Goal: Task Accomplishment & Management: Use online tool/utility

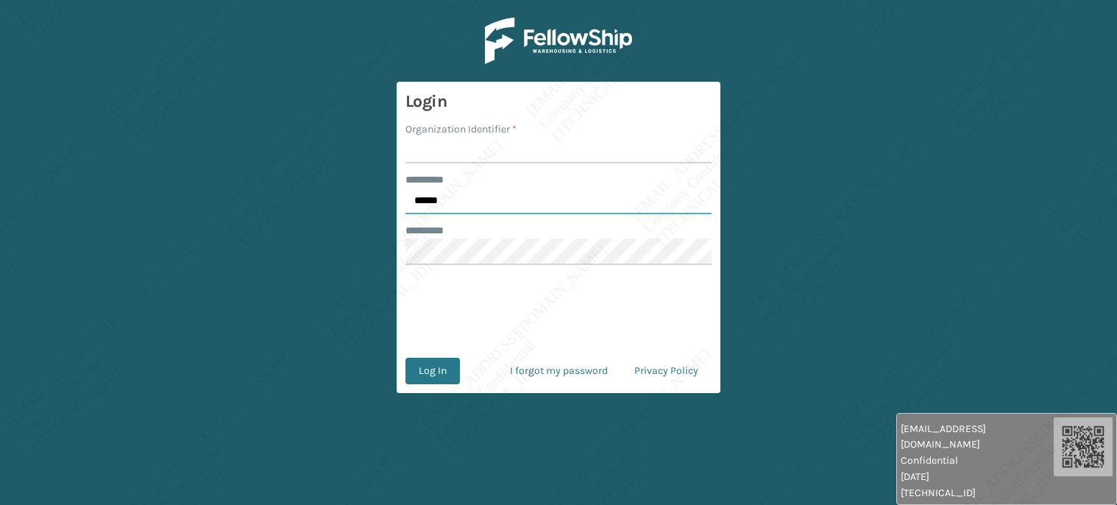
click at [489, 204] on input "******" at bounding box center [558, 201] width 306 height 26
click at [488, 204] on input "******" at bounding box center [558, 201] width 306 height 26
type input "*****"
click at [469, 163] on input "Organization Identifier *" at bounding box center [558, 150] width 306 height 26
type input "[PERSON_NAME]"
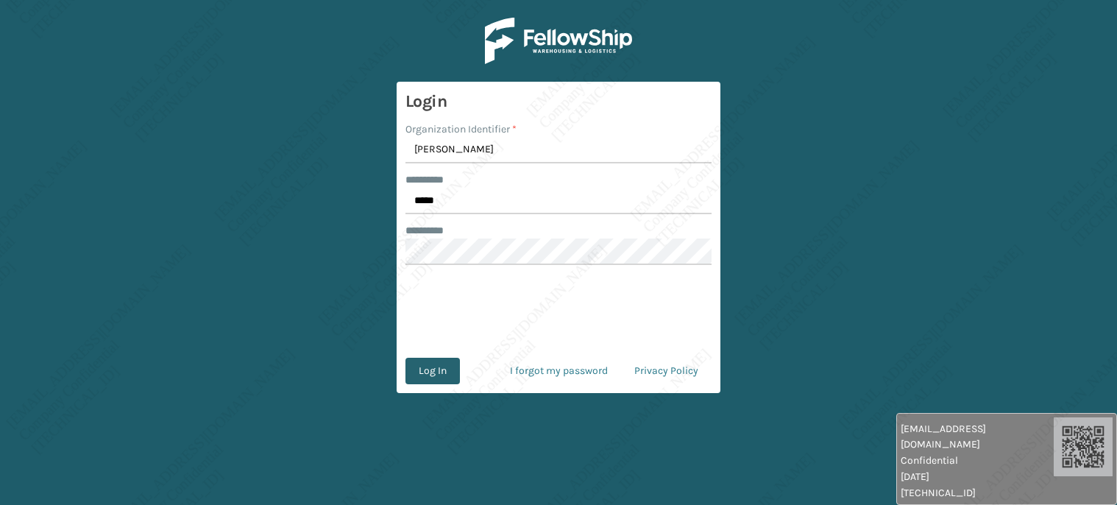
click at [435, 375] on button "Log In" at bounding box center [432, 371] width 54 height 26
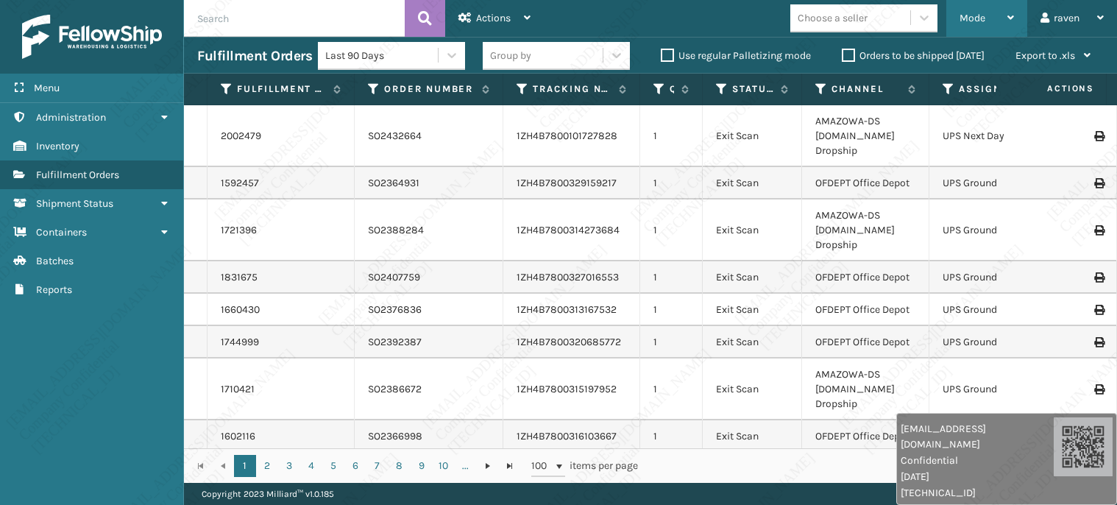
click at [974, 21] on span "Mode" at bounding box center [973, 18] width 26 height 13
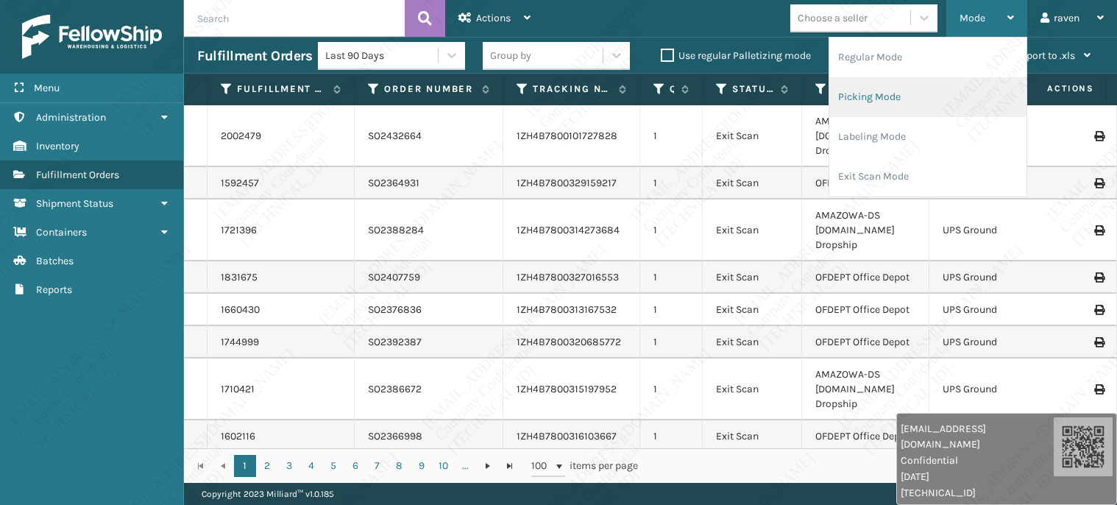
click at [909, 97] on li "Picking Mode" at bounding box center [927, 97] width 197 height 40
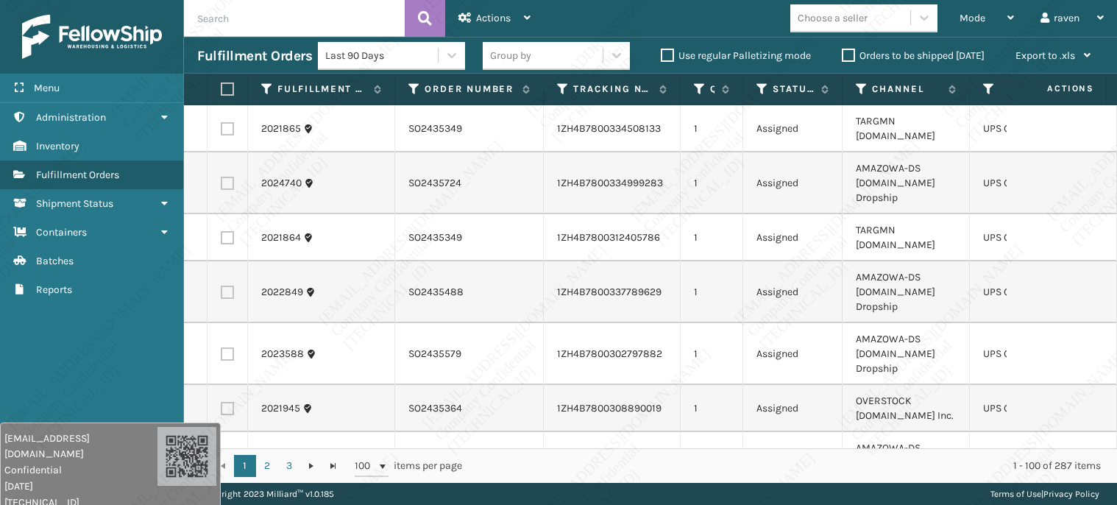
drag, startPoint x: 850, startPoint y: 471, endPoint x: 51, endPoint y: 473, distance: 799.1
click at [51, 478] on span "[DATE]" at bounding box center [80, 485] width 153 height 15
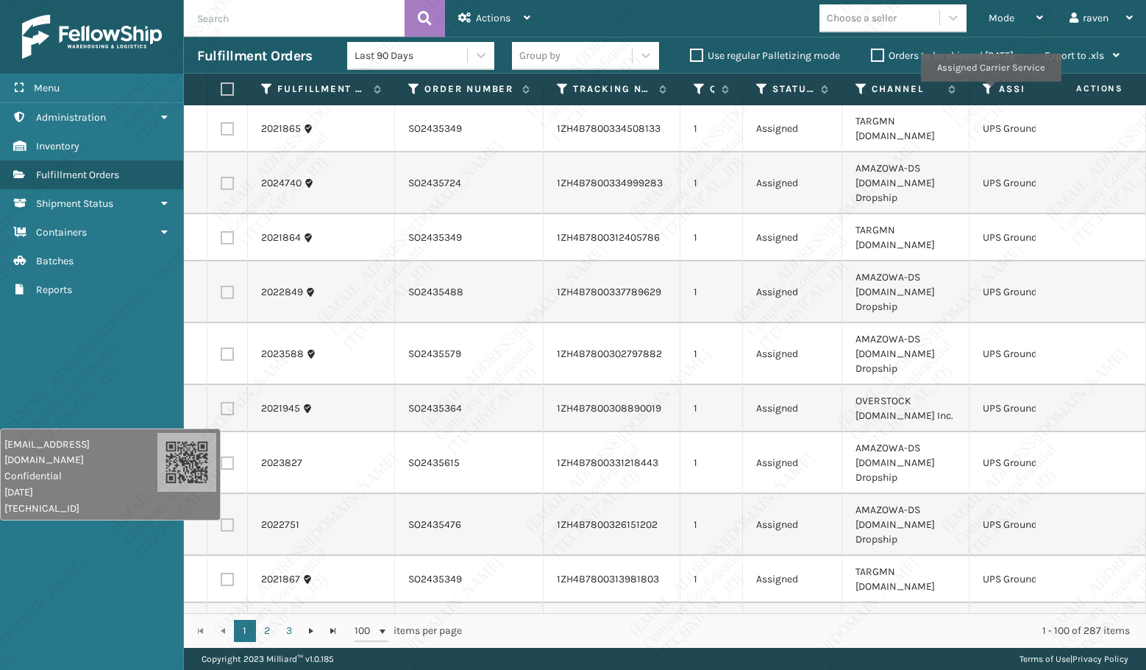
click at [990, 92] on icon at bounding box center [989, 88] width 12 height 13
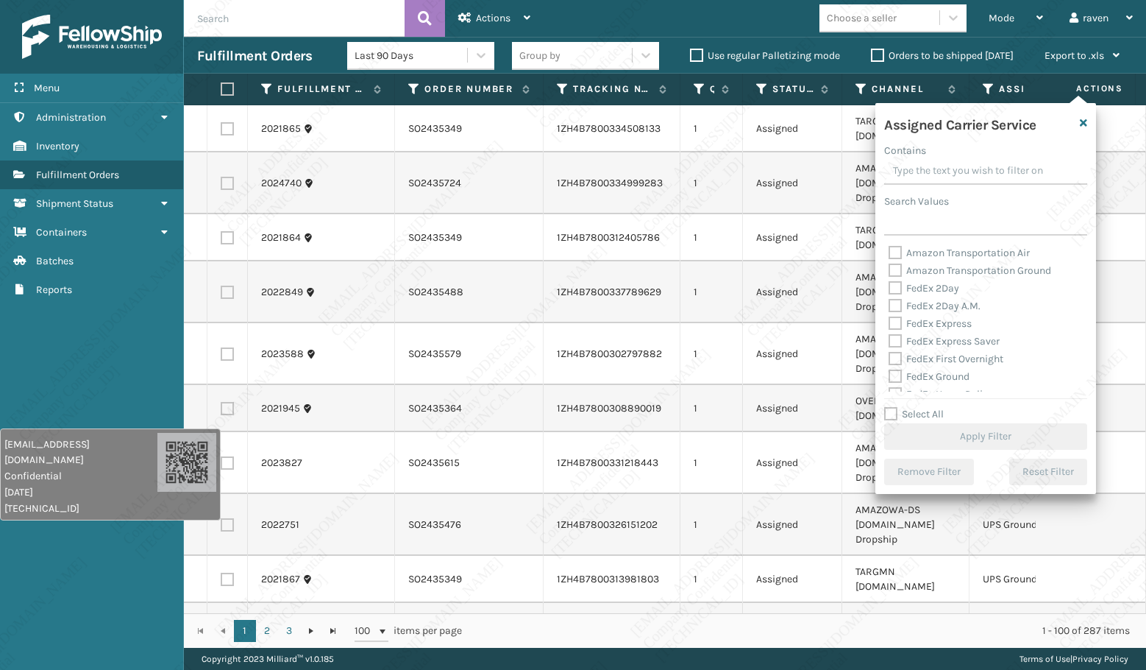
click at [987, 208] on div "Search Values" at bounding box center [985, 201] width 203 height 15
click at [983, 221] on input "Search Values" at bounding box center [985, 222] width 203 height 26
type input "U"
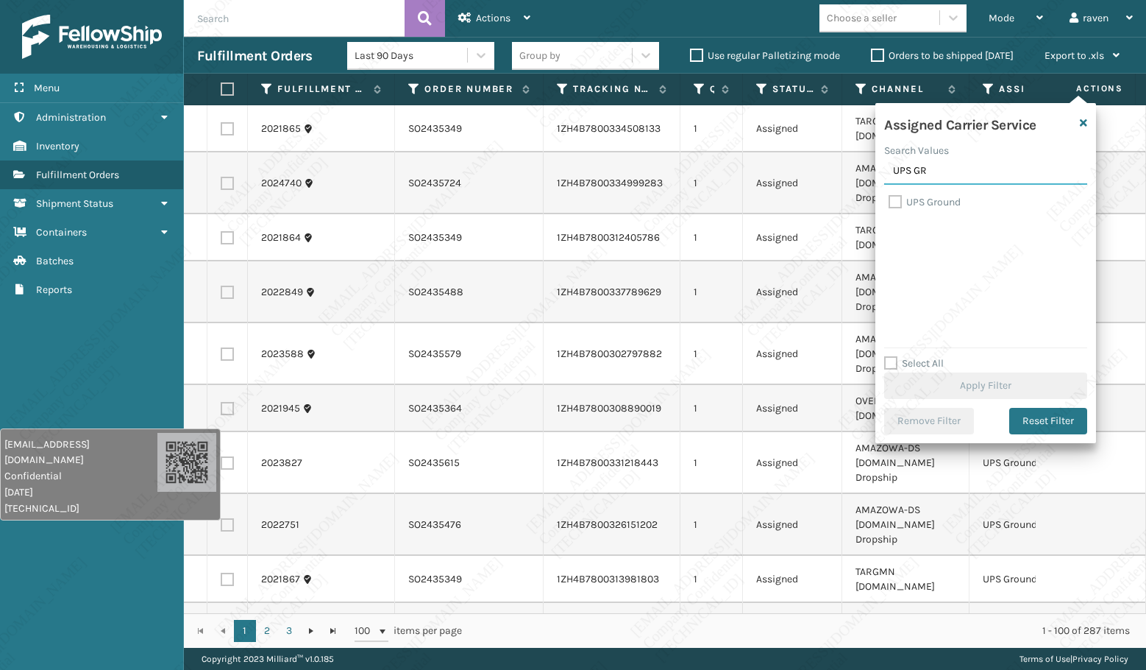
type input "UPS GR"
click at [955, 204] on label "UPS Ground" at bounding box center [925, 202] width 72 height 13
click at [890, 203] on input "UPS Ground" at bounding box center [889, 199] width 1 height 10
checkbox input "true"
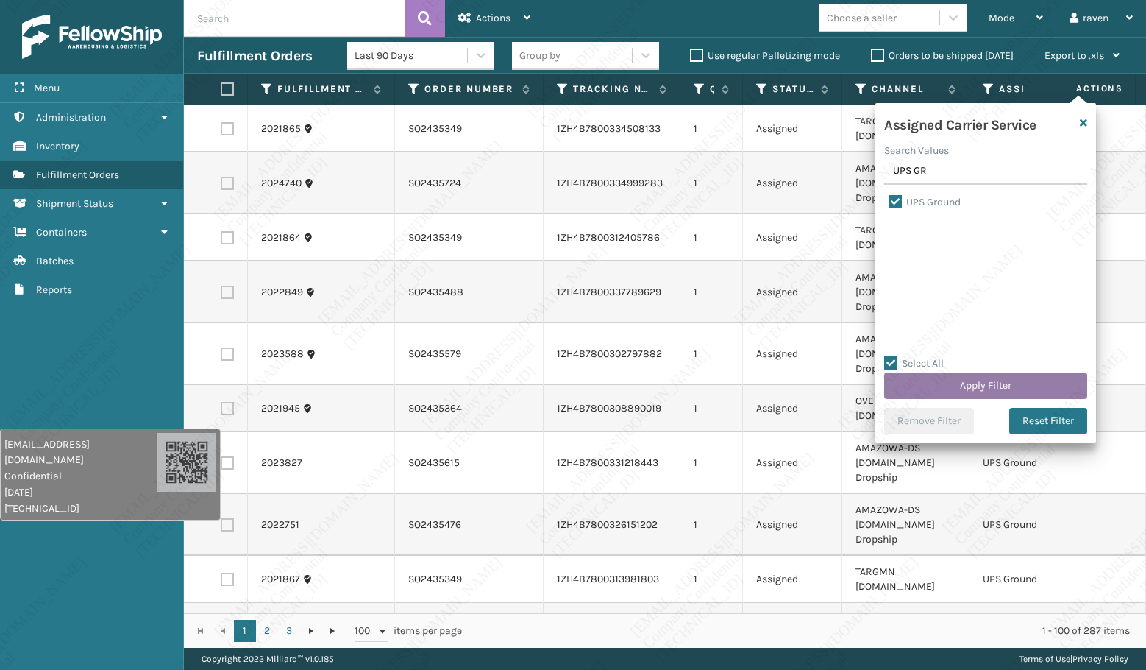
click at [993, 380] on button "Apply Filter" at bounding box center [985, 385] width 203 height 26
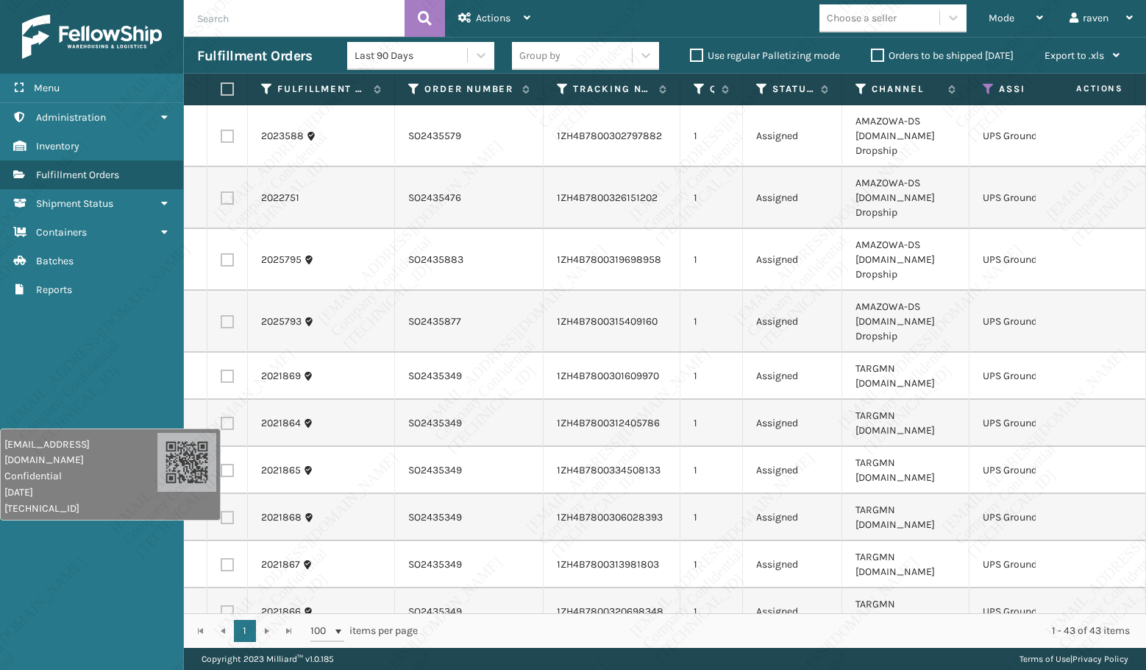
click at [227, 88] on label at bounding box center [225, 88] width 9 height 13
click at [221, 88] on input "checkbox" at bounding box center [221, 90] width 1 height 10
checkbox input "true"
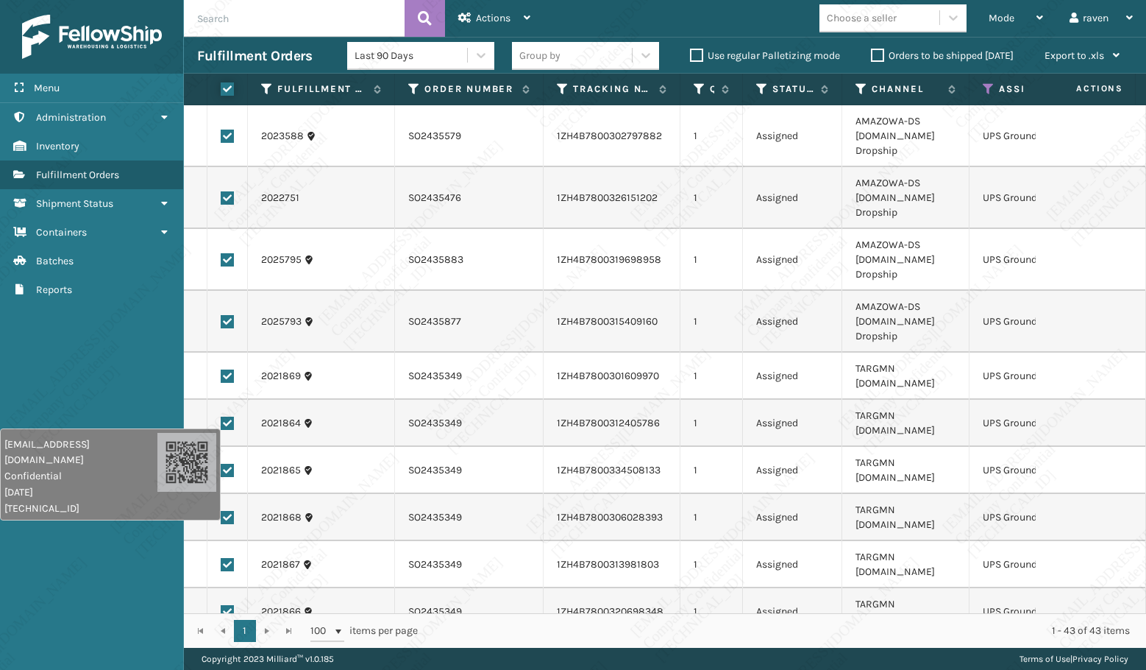
checkbox input "true"
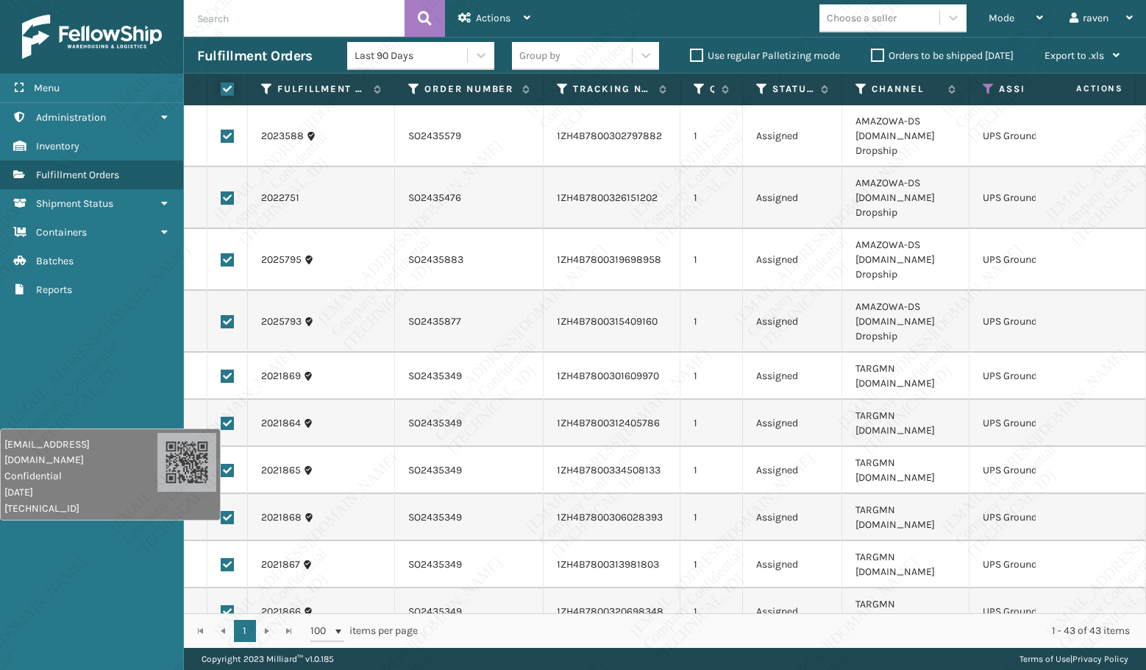
checkbox input "true"
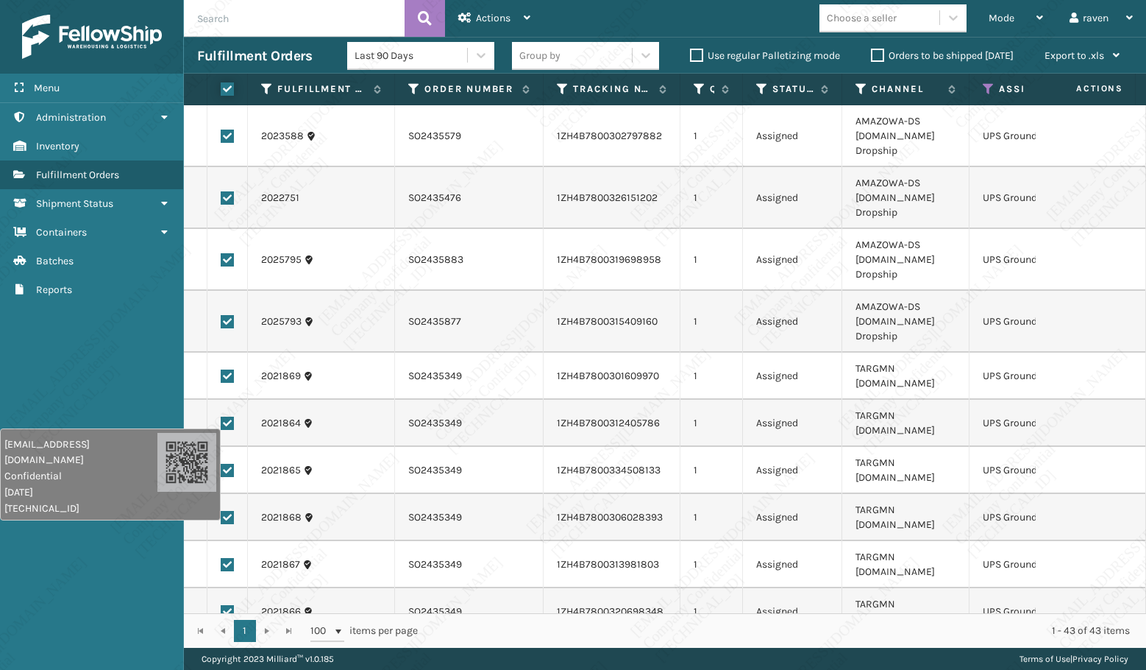
checkbox input "true"
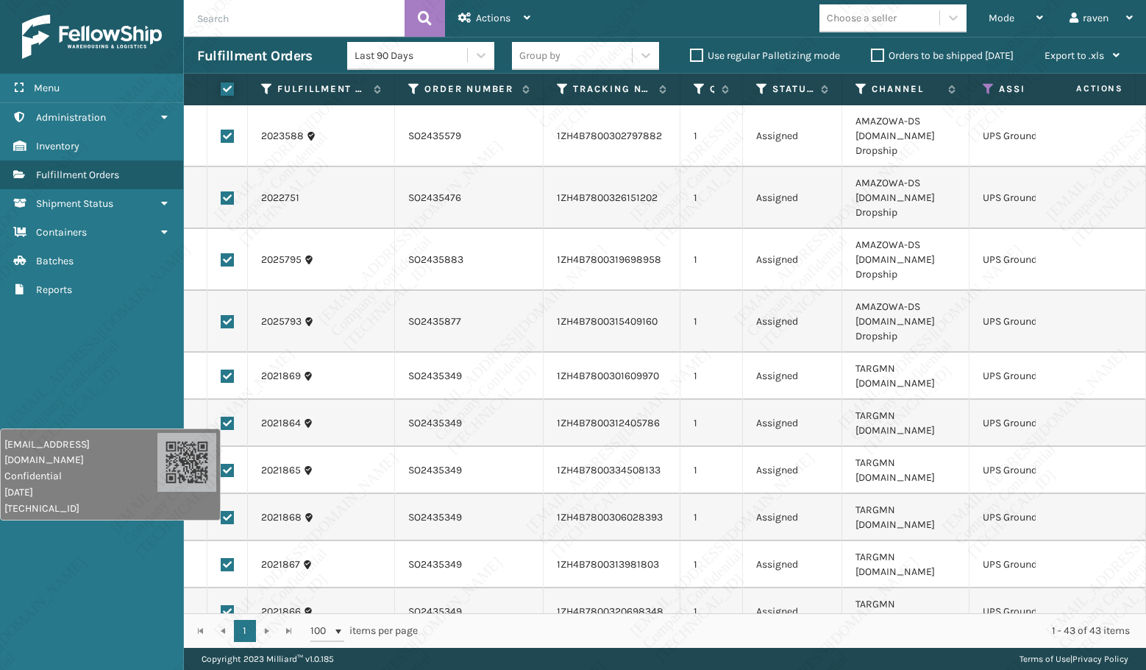
checkbox input "true"
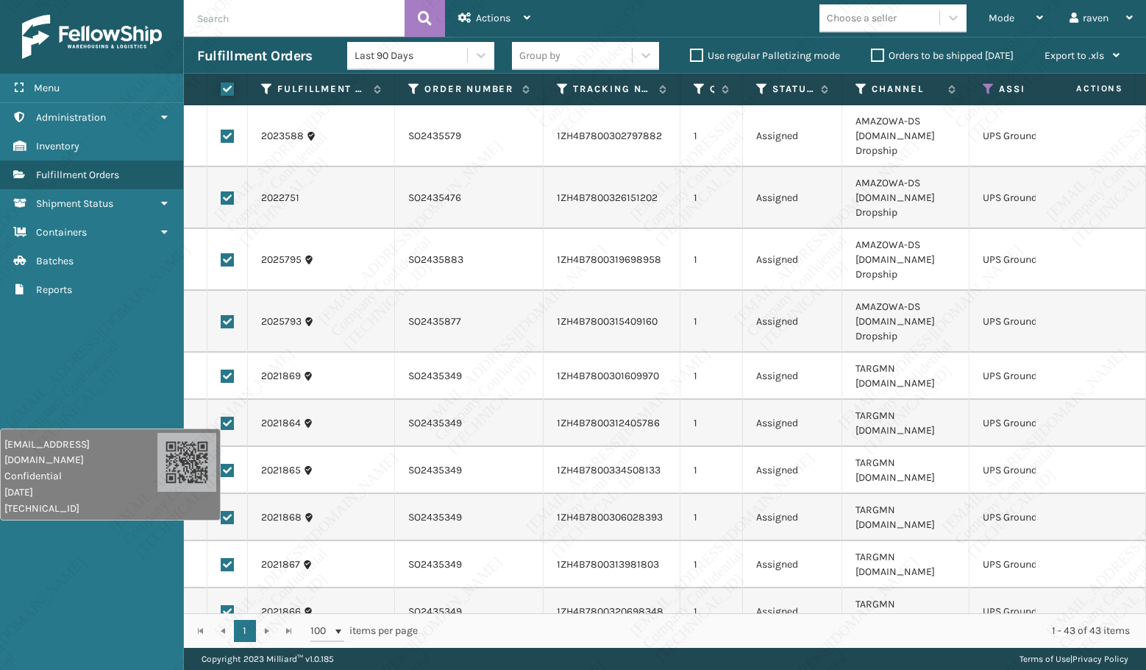
checkbox input "true"
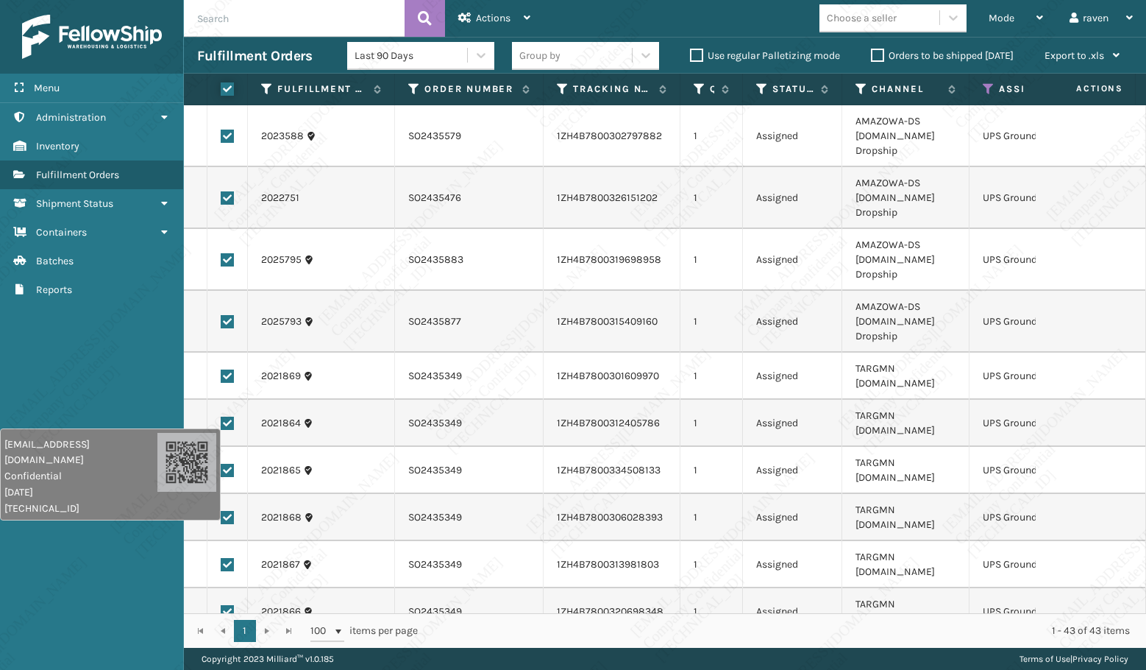
checkbox input "true"
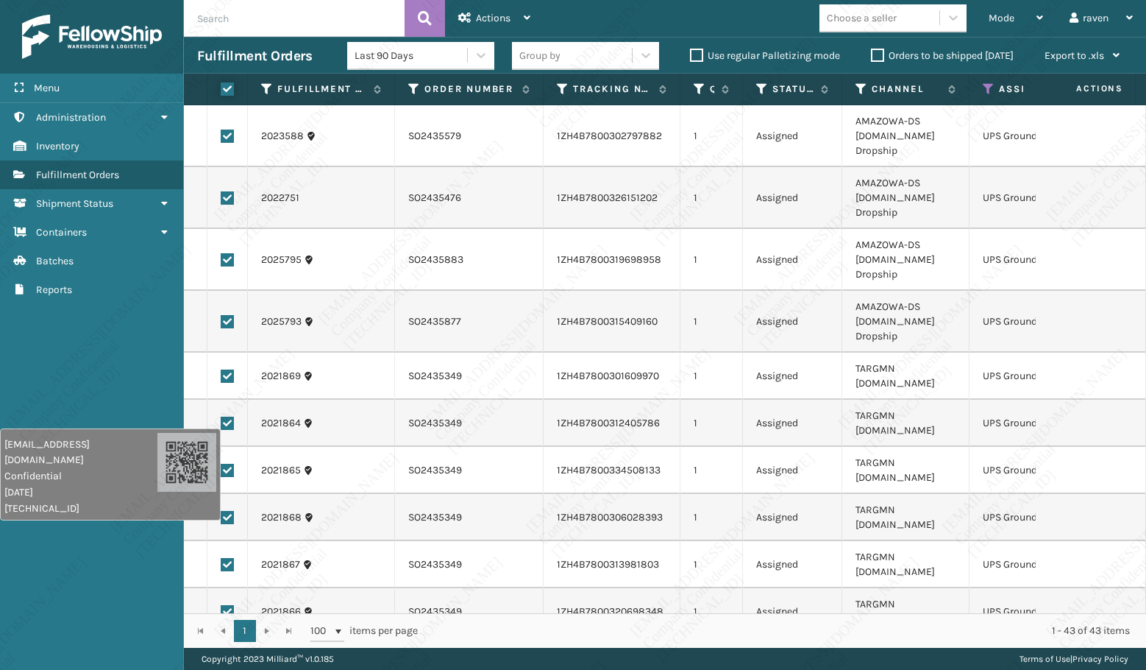
checkbox input "true"
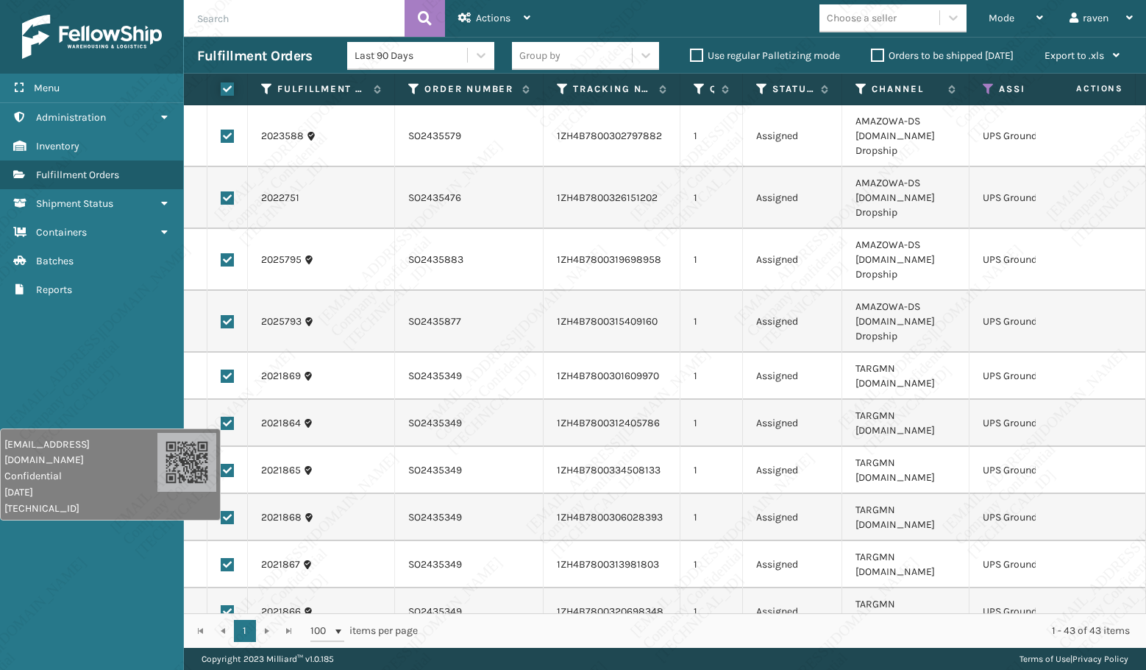
checkbox input "true"
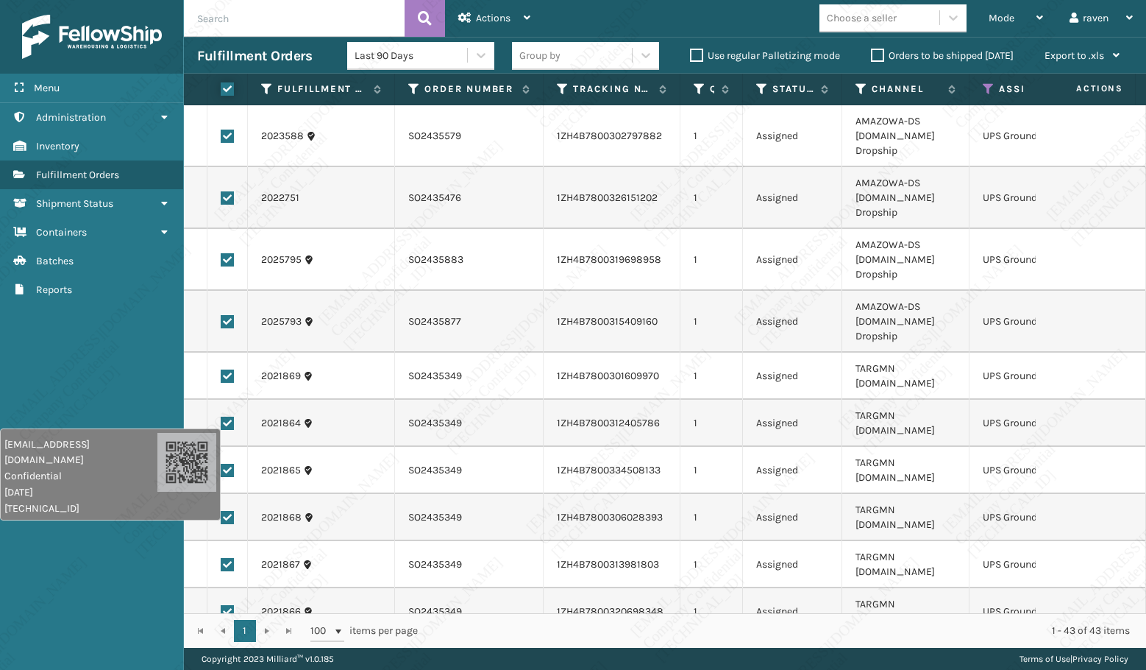
checkbox input "true"
click at [496, 24] on div "Actions" at bounding box center [494, 18] width 72 height 37
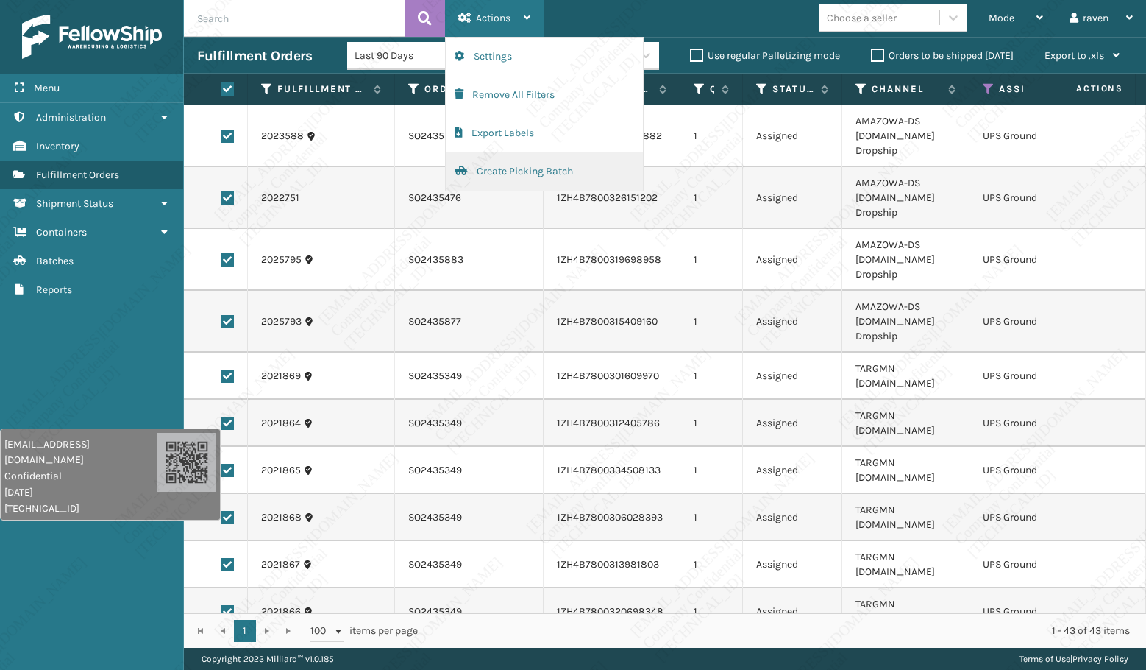
click at [500, 172] on button "Create Picking Batch" at bounding box center [544, 171] width 197 height 38
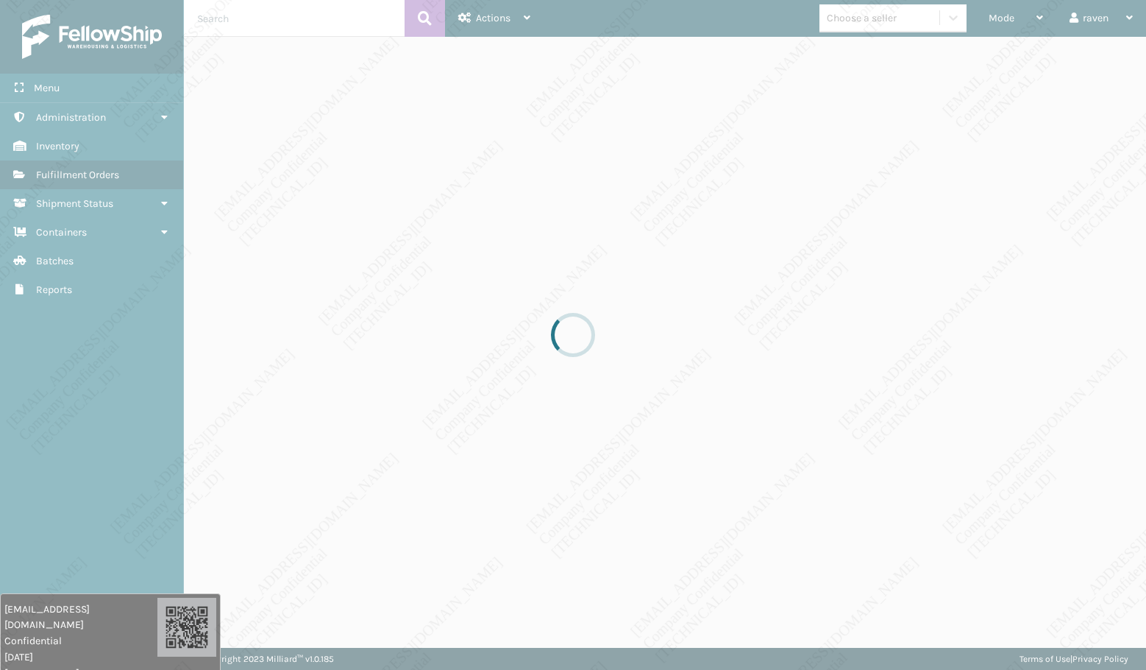
drag, startPoint x: 147, startPoint y: 458, endPoint x: 130, endPoint y: 614, distance: 157.0
click at [116, 504] on div "[EMAIL_ADDRESS][DOMAIN_NAME] Confidential [DATE] [TECHNICAL_ID]" at bounding box center [110, 639] width 221 height 92
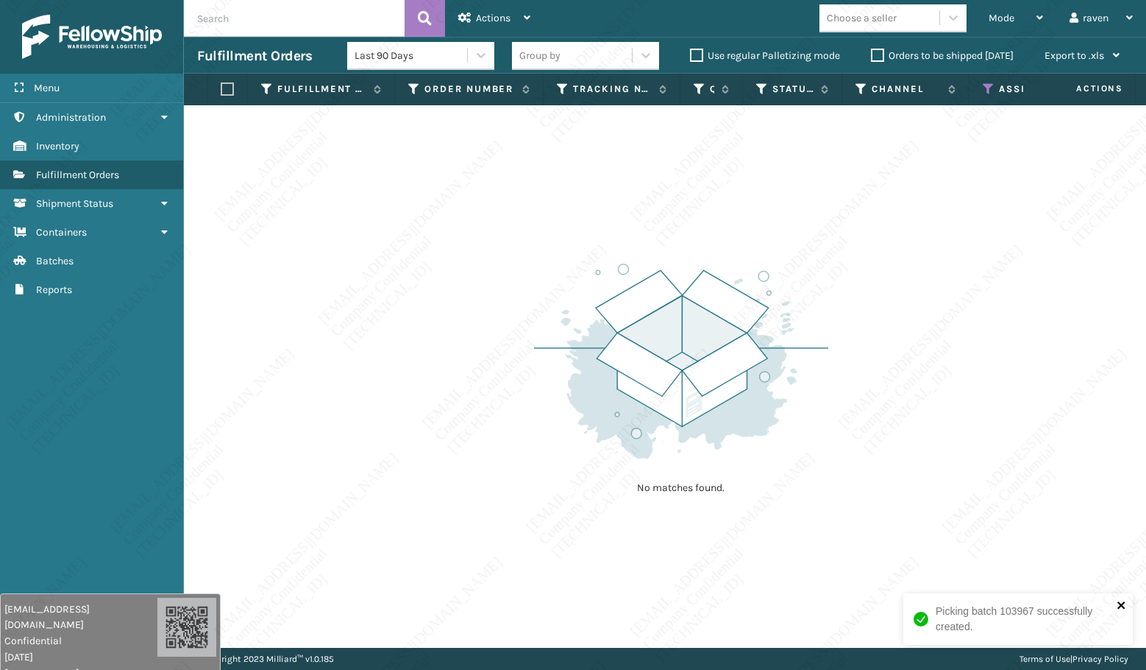
click at [1116, 504] on icon "close" at bounding box center [1122, 605] width 10 height 12
click at [983, 84] on icon at bounding box center [989, 88] width 12 height 13
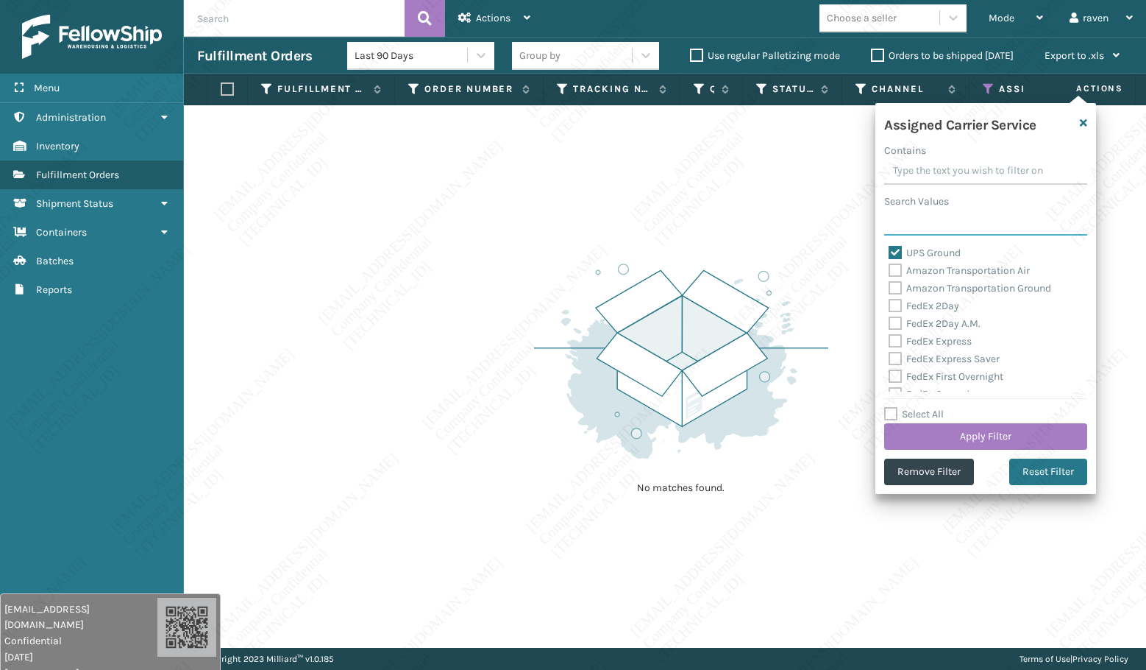
click at [940, 223] on input "Search Values" at bounding box center [985, 222] width 203 height 26
click at [928, 251] on label "UPS Ground" at bounding box center [925, 253] width 72 height 13
click at [890, 251] on input "UPS Ground" at bounding box center [889, 249] width 1 height 10
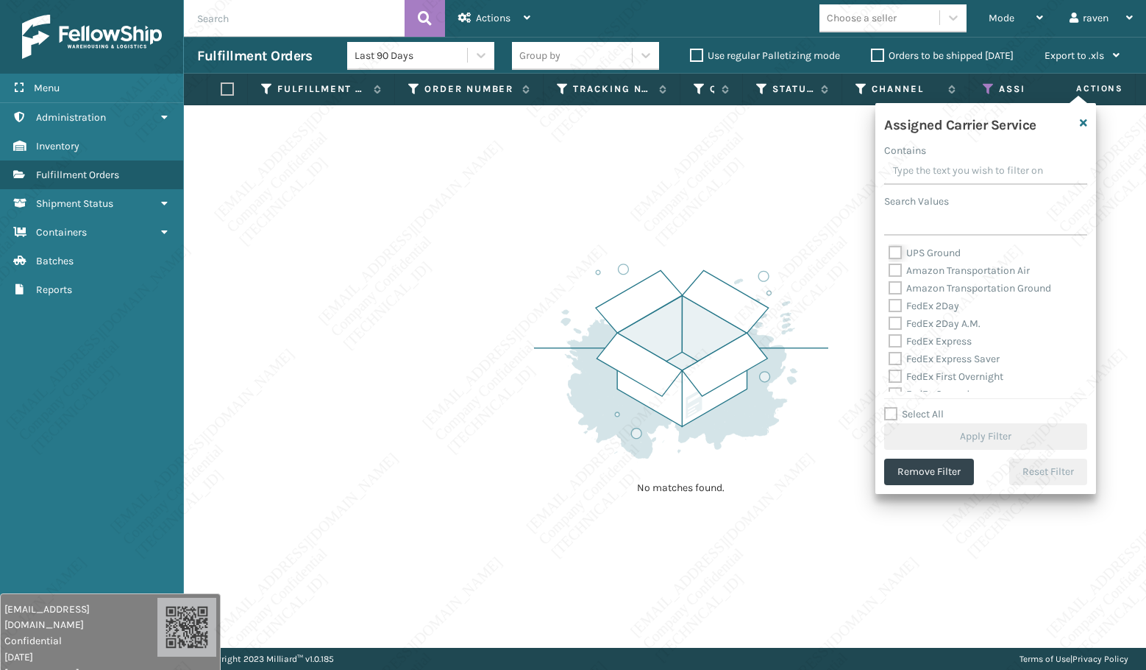
click at [889, 244] on input "UPS Ground" at bounding box center [889, 249] width 1 height 10
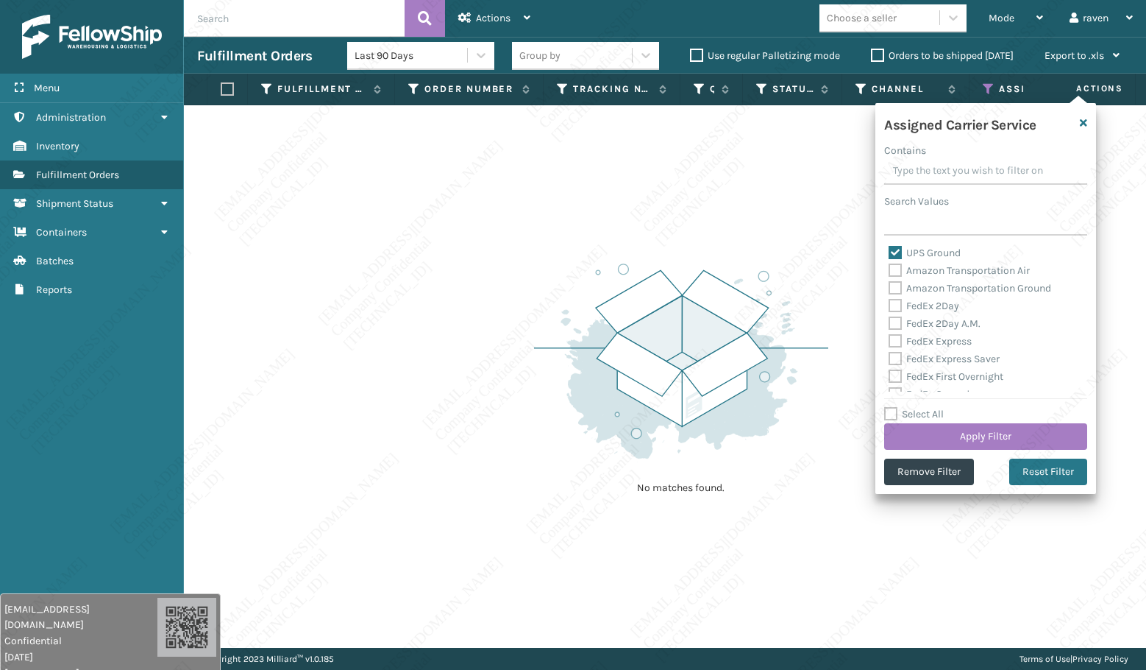
click at [917, 256] on label "UPS Ground" at bounding box center [925, 253] width 72 height 13
click at [890, 254] on input "UPS Ground" at bounding box center [889, 249] width 1 height 10
checkbox input "false"
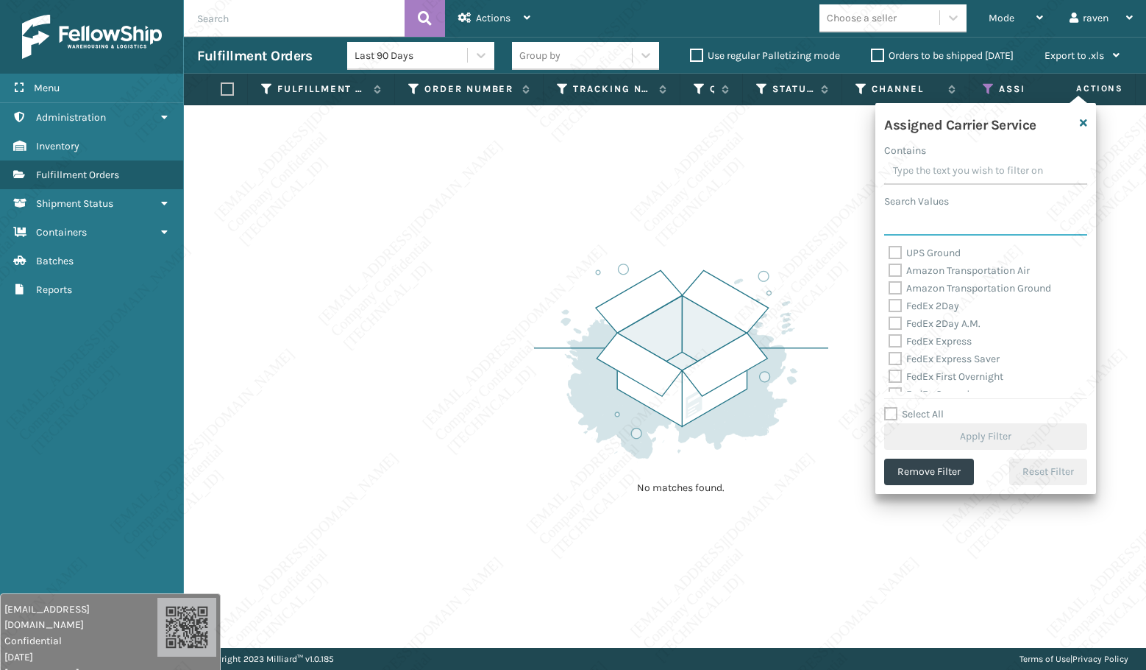
click at [931, 220] on input "Search Values" at bounding box center [985, 222] width 203 height 26
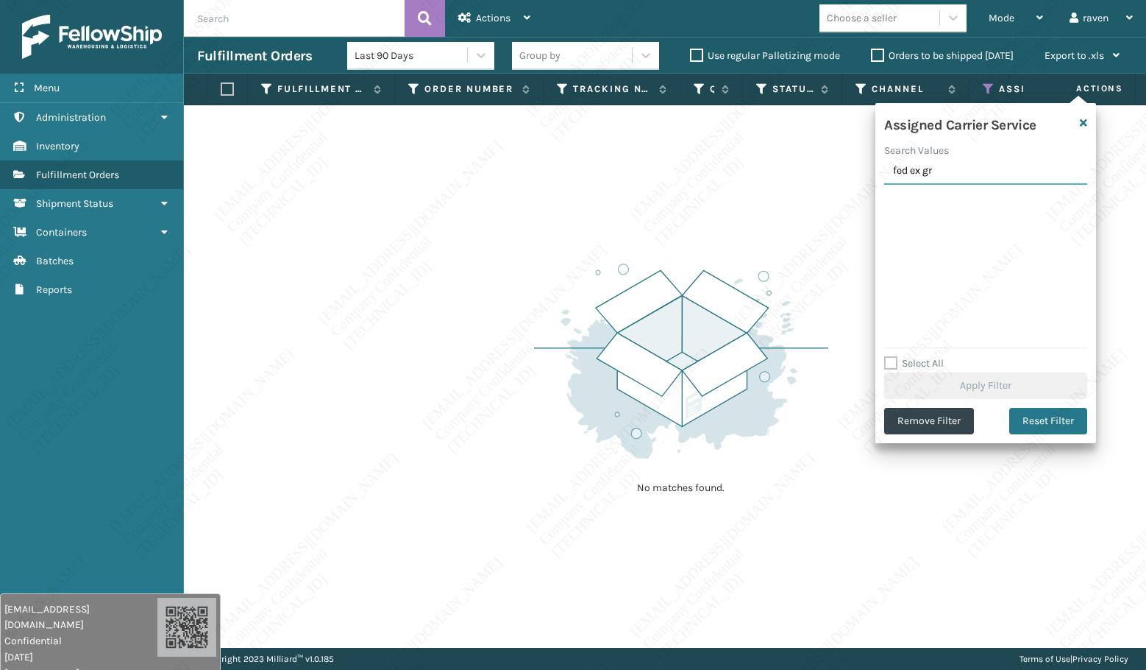
click at [915, 173] on input "fed ex gr" at bounding box center [985, 171] width 203 height 26
type input "fedex gr"
click at [932, 198] on label "FedEx Ground" at bounding box center [929, 202] width 81 height 13
click at [890, 198] on input "FedEx Ground" at bounding box center [889, 199] width 1 height 10
checkbox input "true"
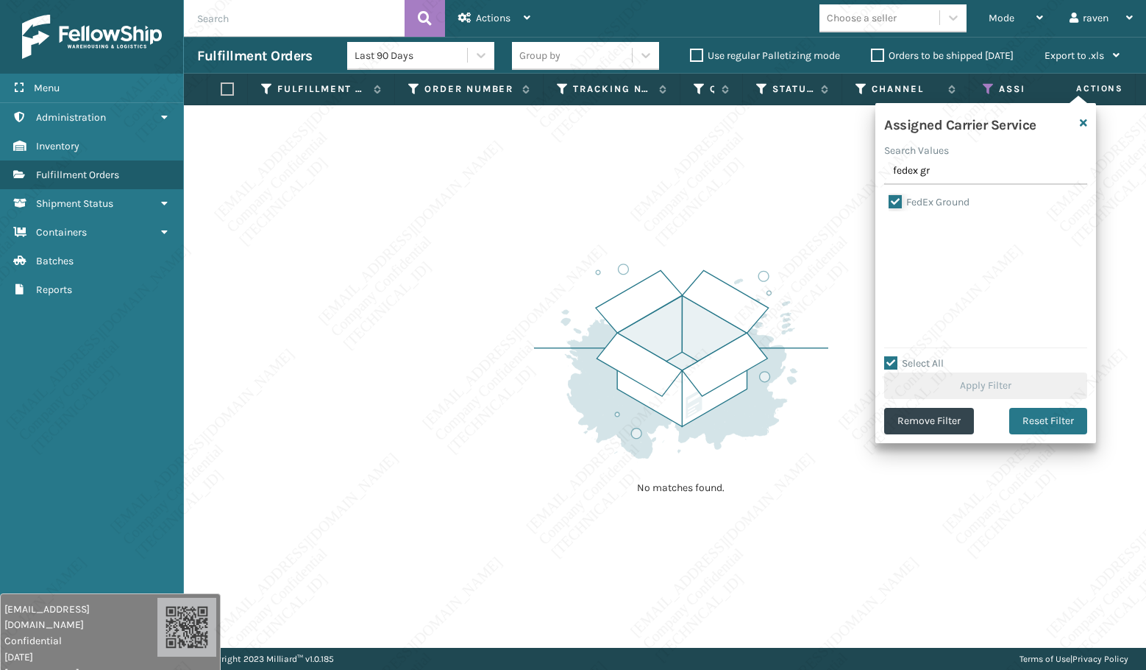
checkbox input "true"
click at [1017, 381] on button "Apply Filter" at bounding box center [985, 385] width 203 height 26
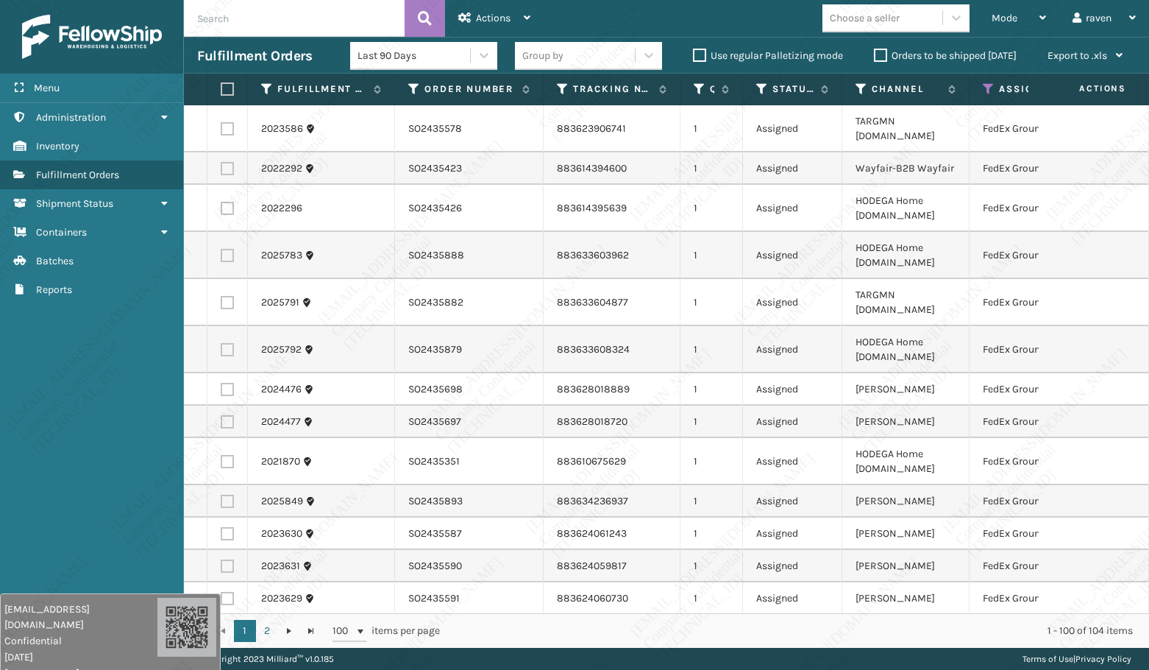
click at [222, 87] on label at bounding box center [225, 88] width 9 height 13
click at [221, 87] on input "checkbox" at bounding box center [221, 90] width 1 height 10
checkbox input "true"
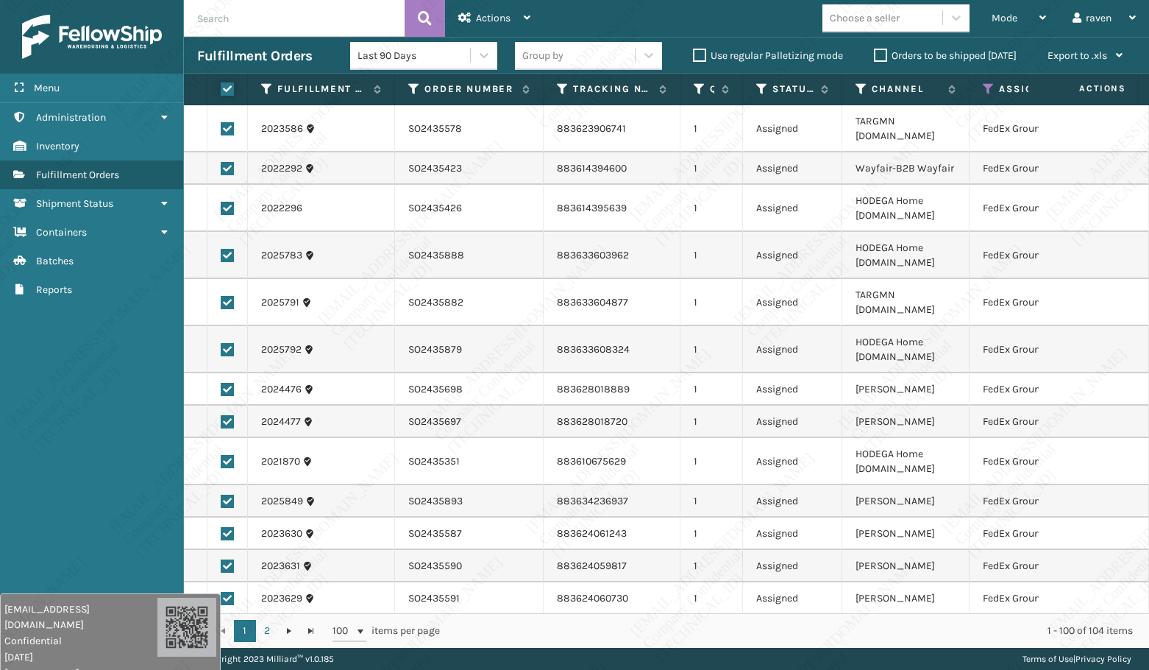
checkbox input "true"
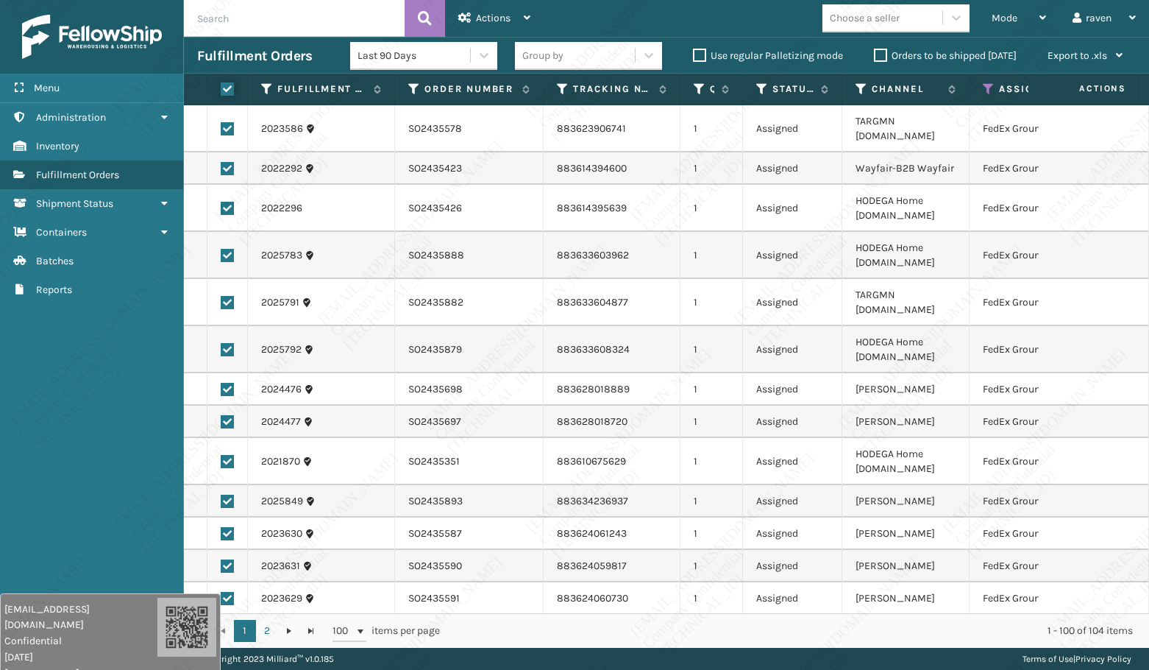
checkbox input "true"
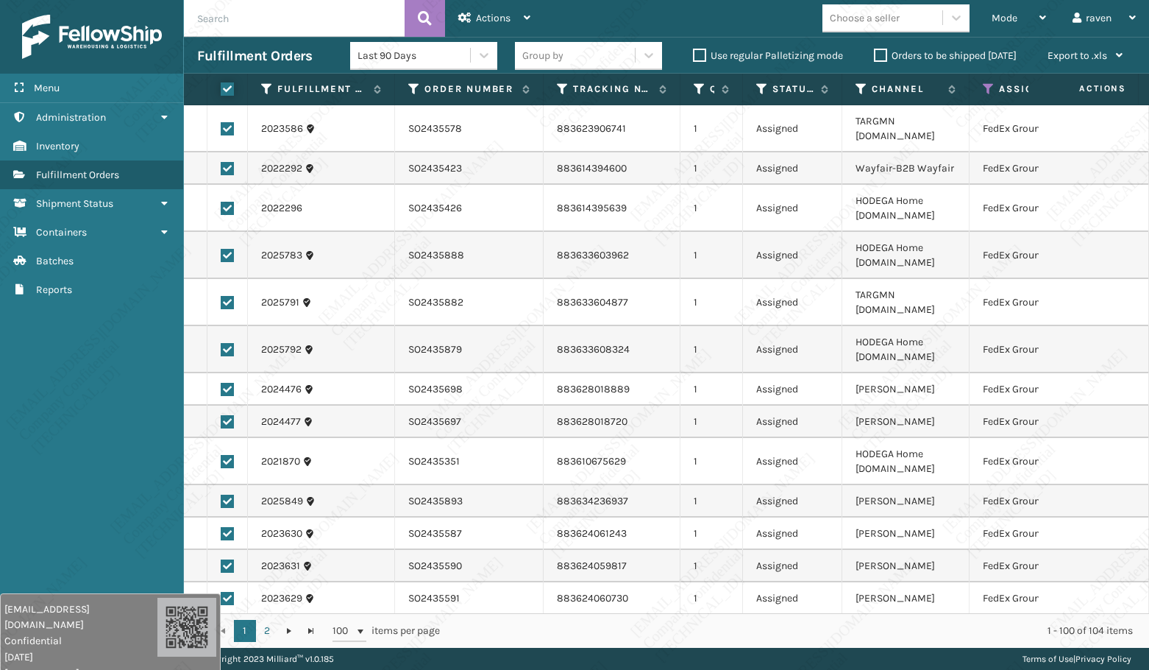
checkbox input "true"
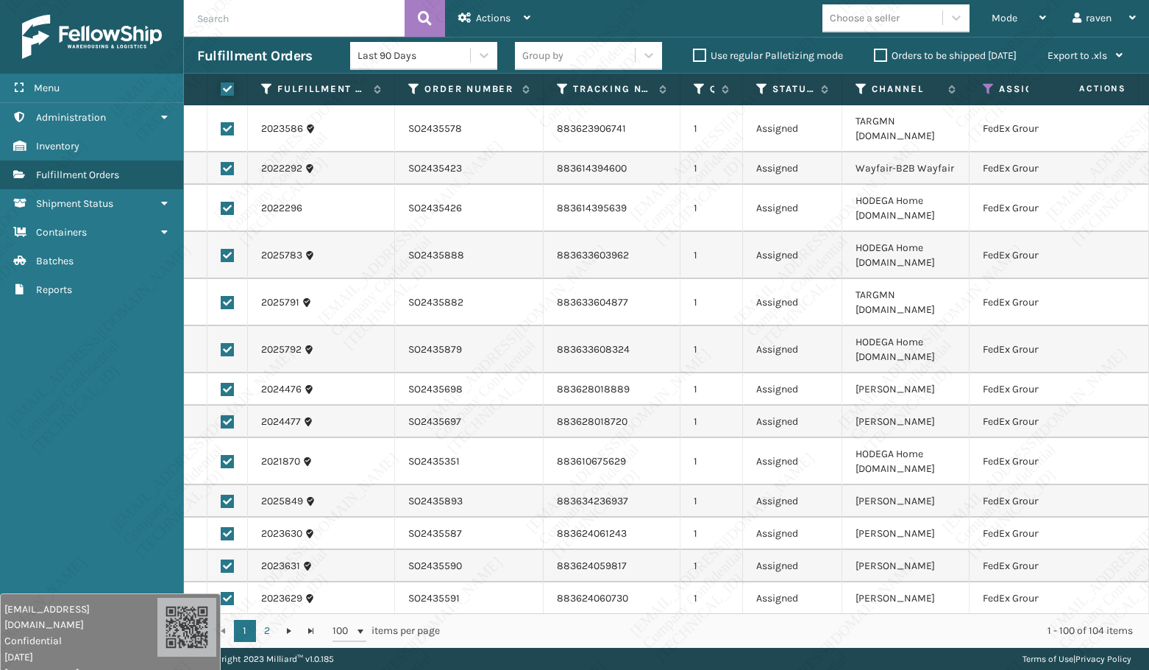
checkbox input "true"
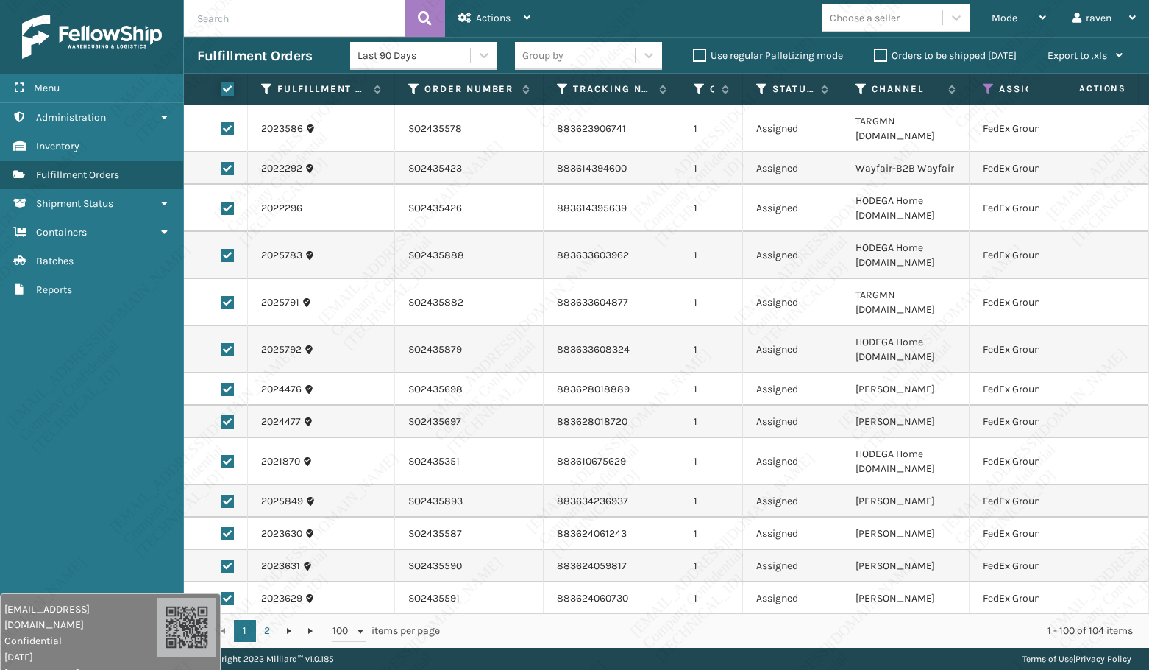
checkbox input "true"
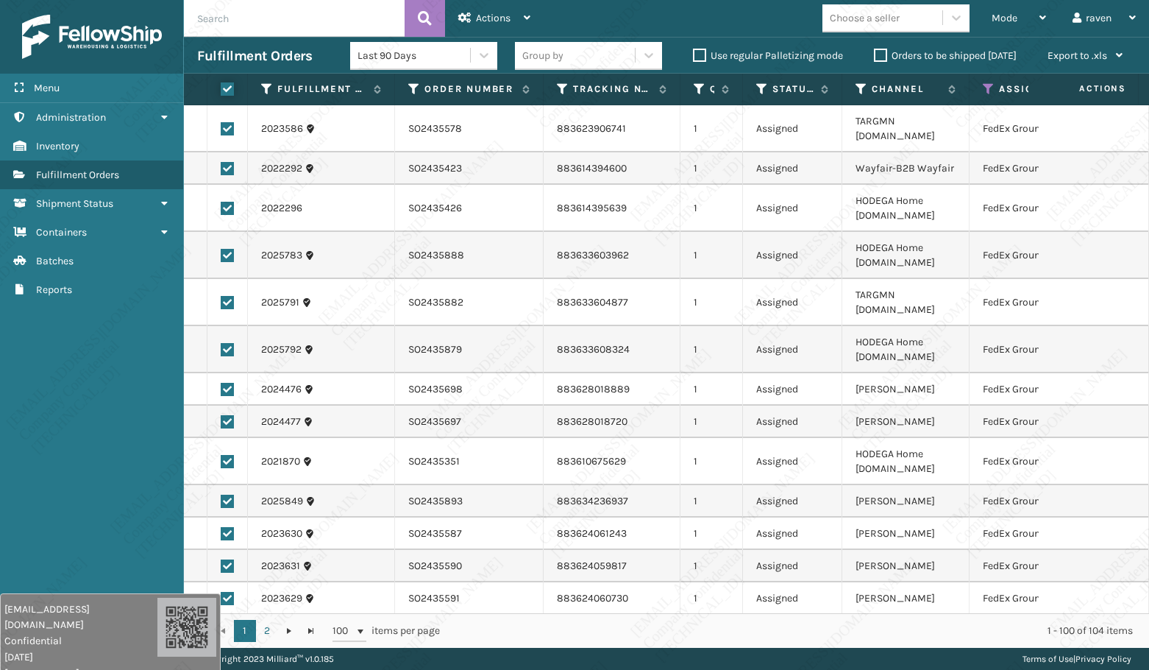
checkbox input "true"
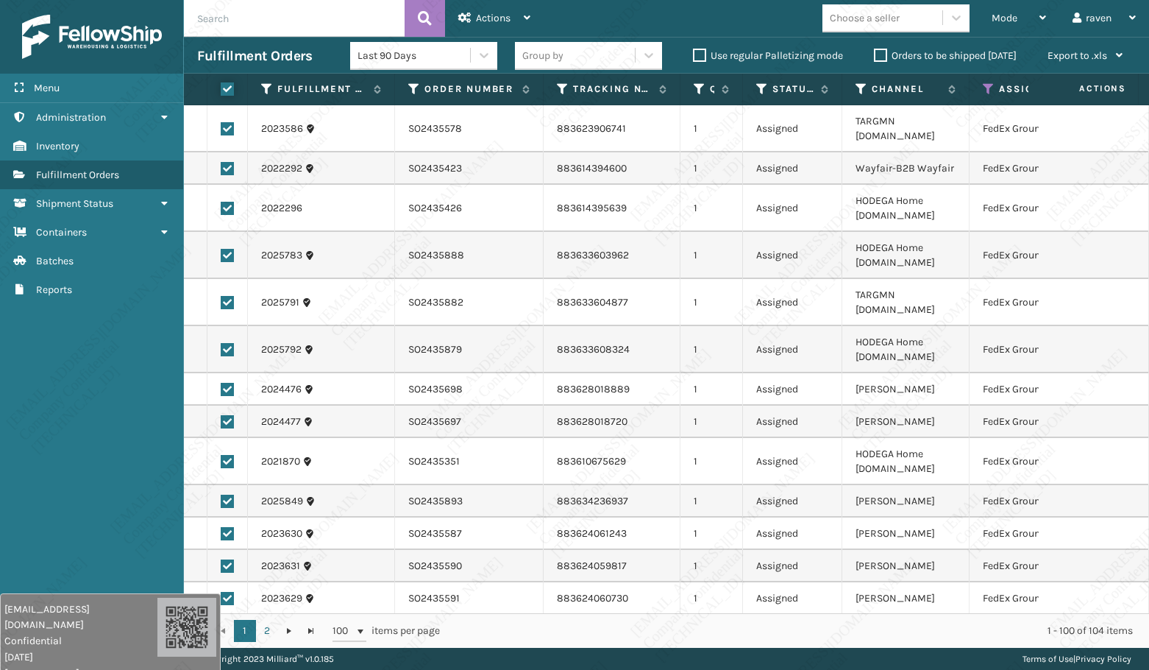
checkbox input "true"
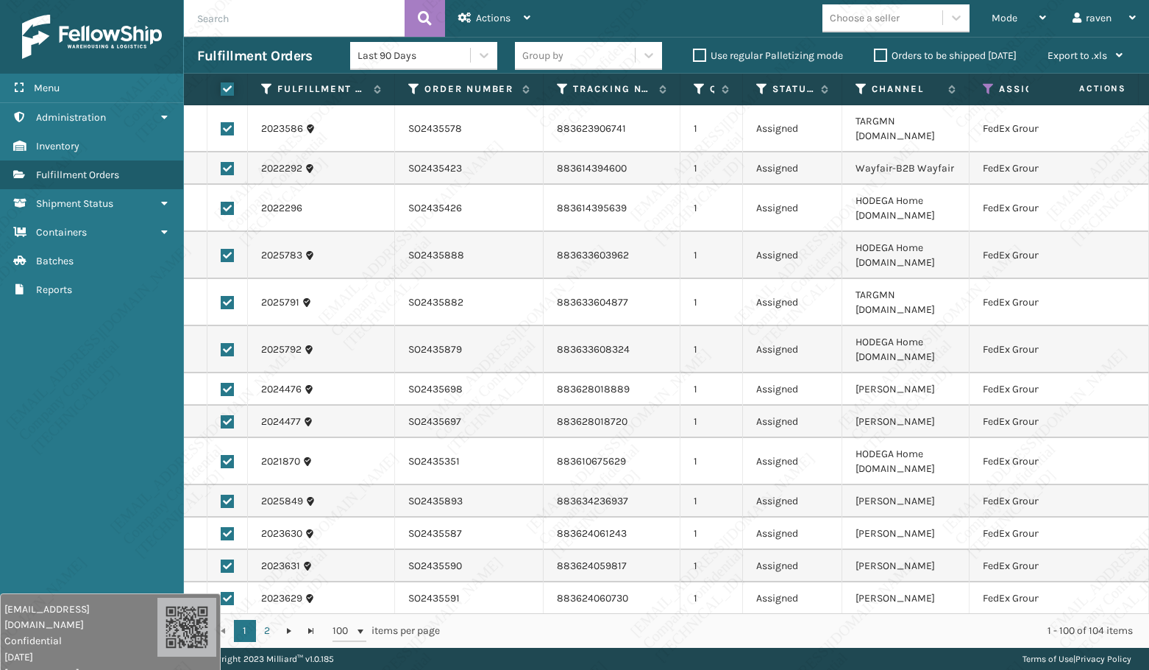
checkbox input "true"
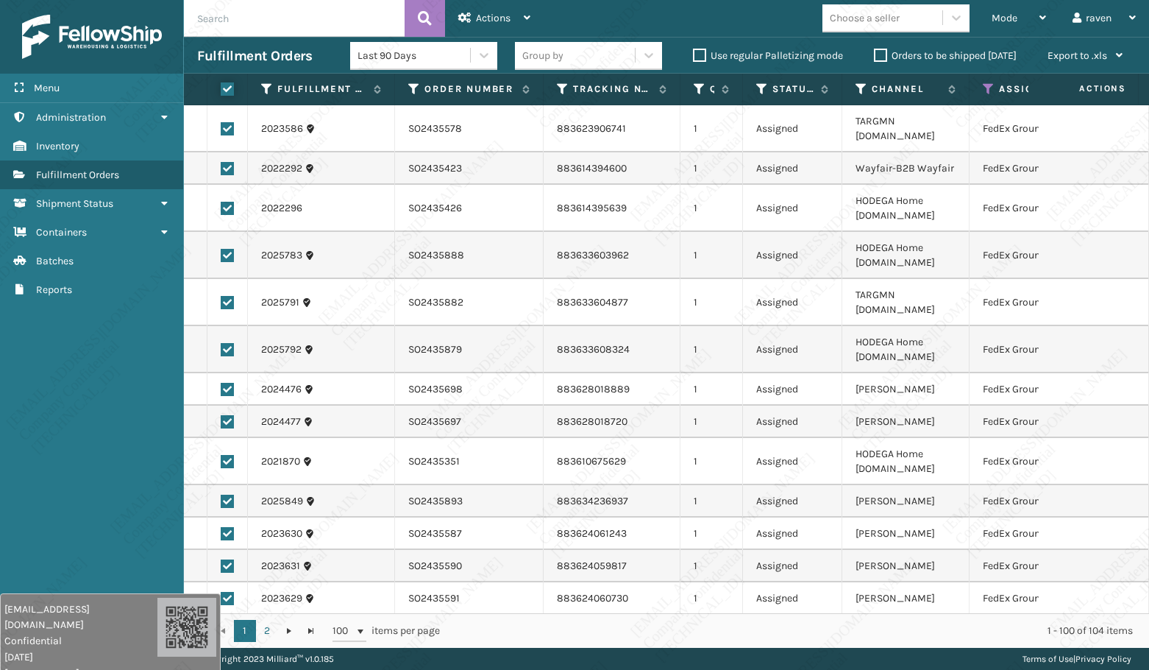
checkbox input "true"
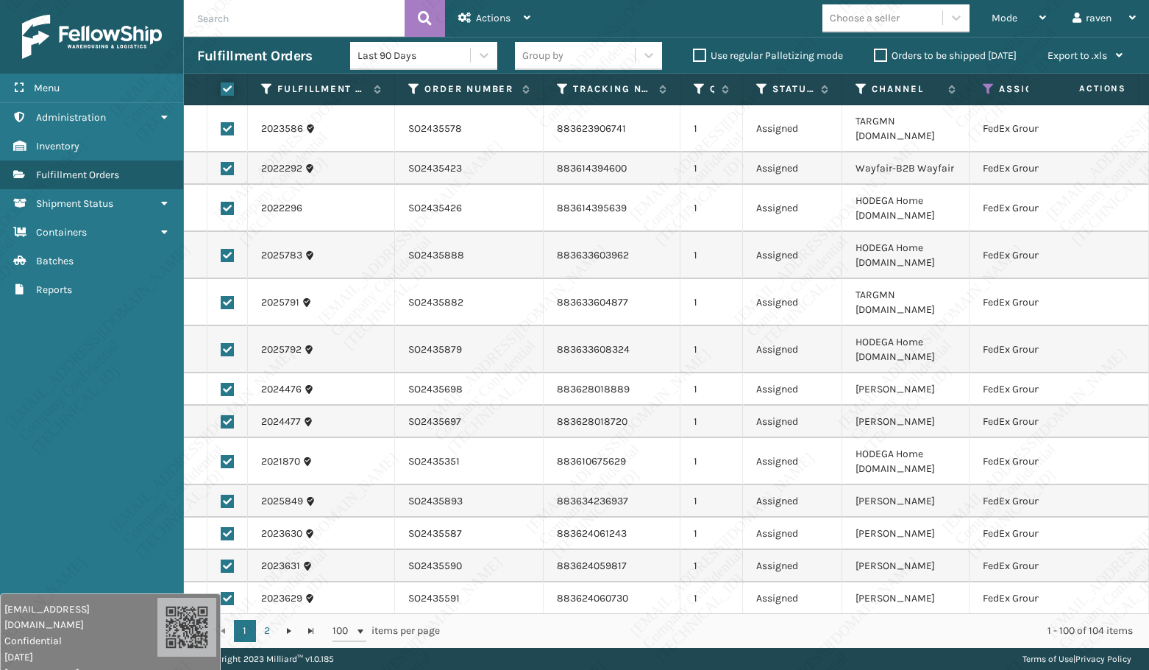
checkbox input "true"
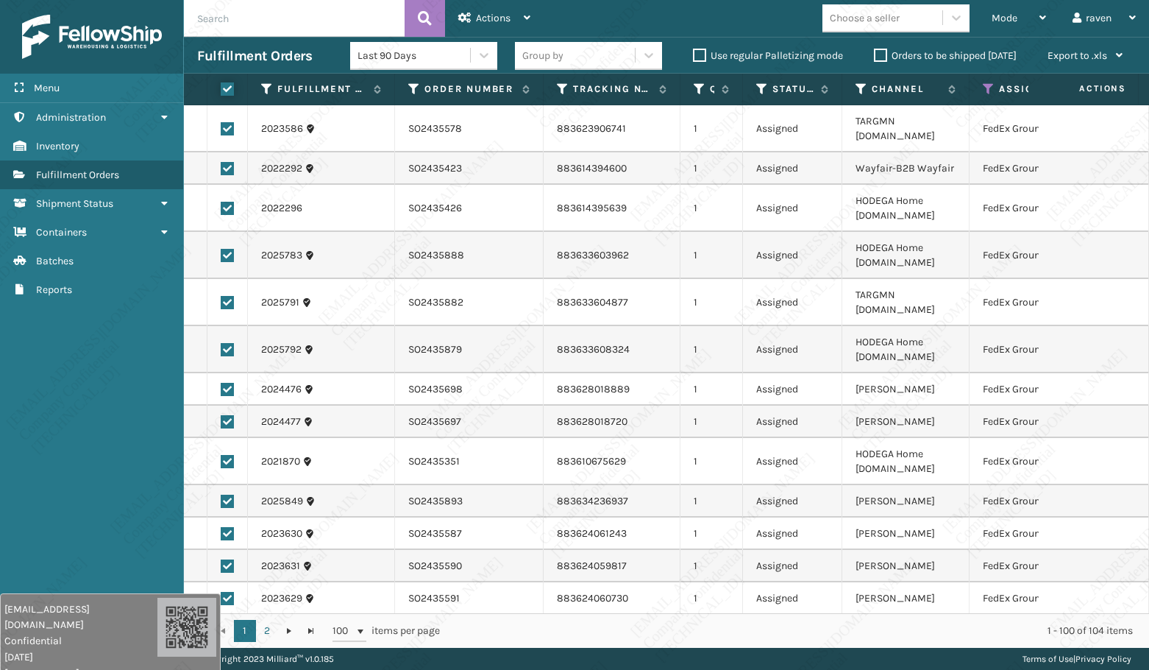
checkbox input "true"
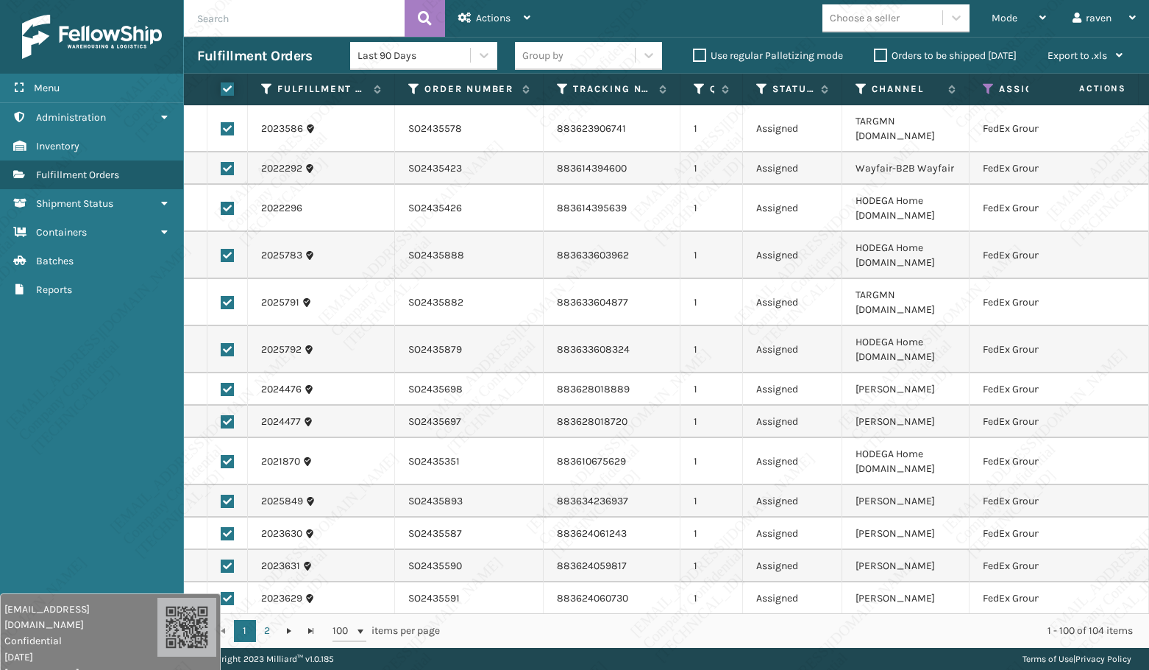
checkbox input "true"
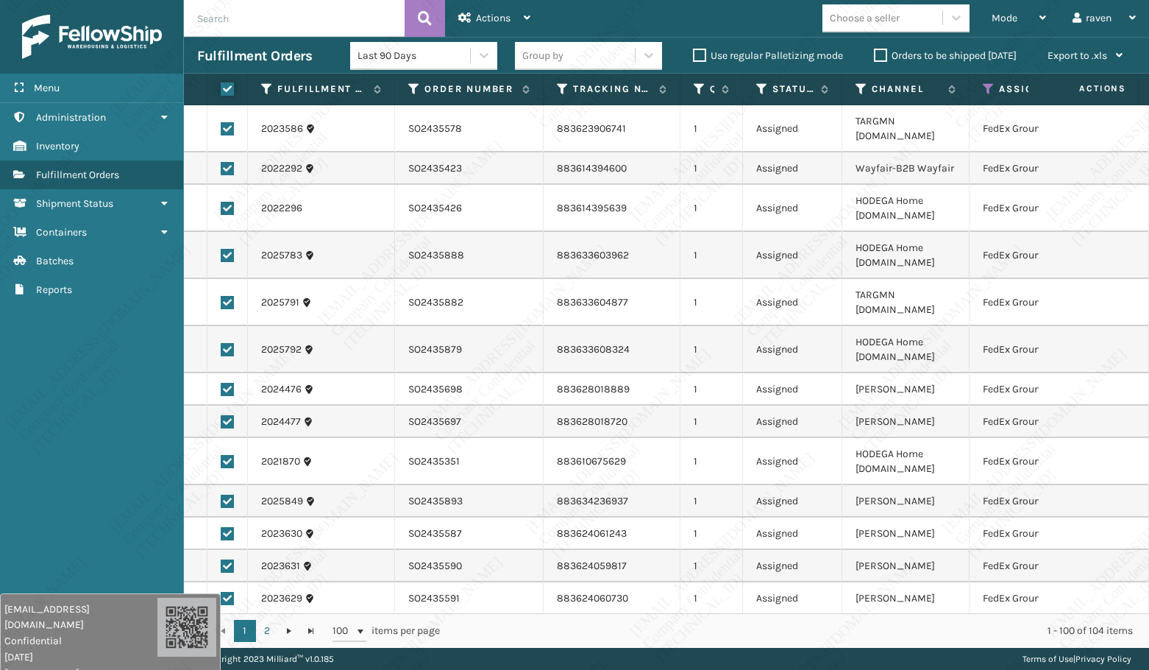
checkbox input "true"
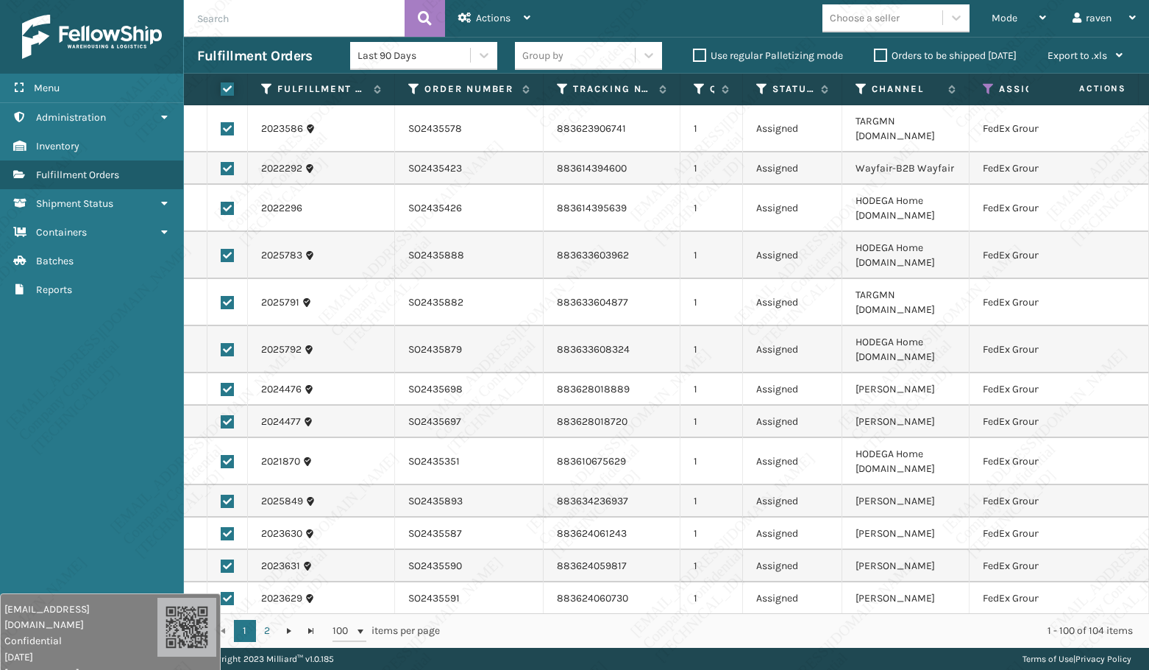
checkbox input "true"
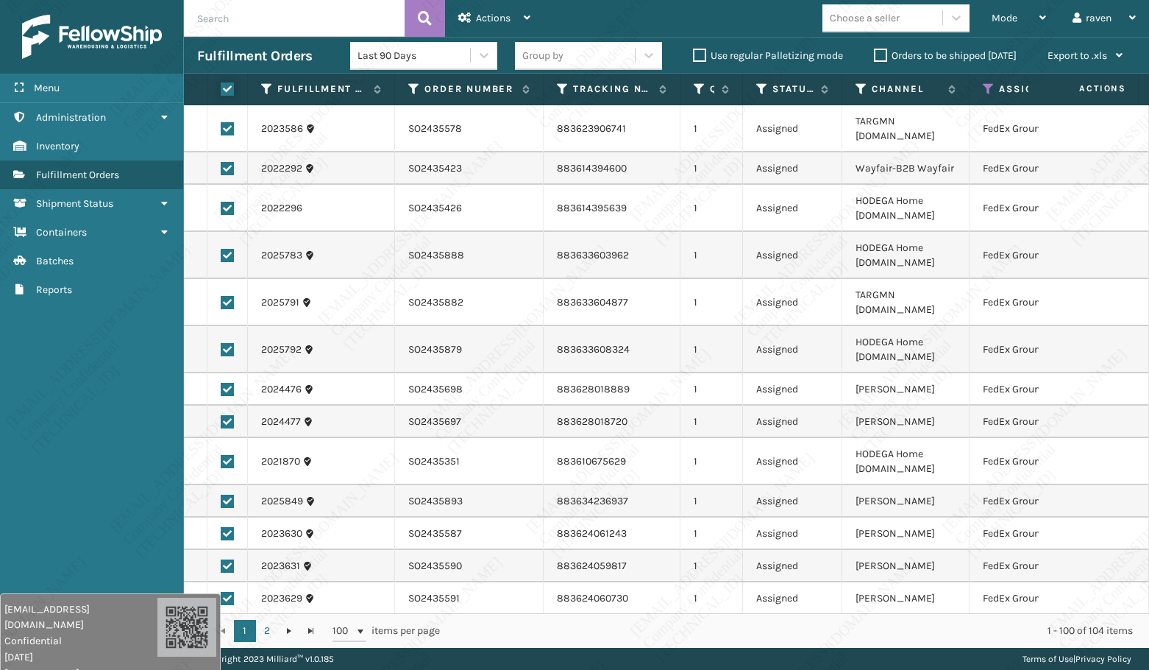
checkbox input "true"
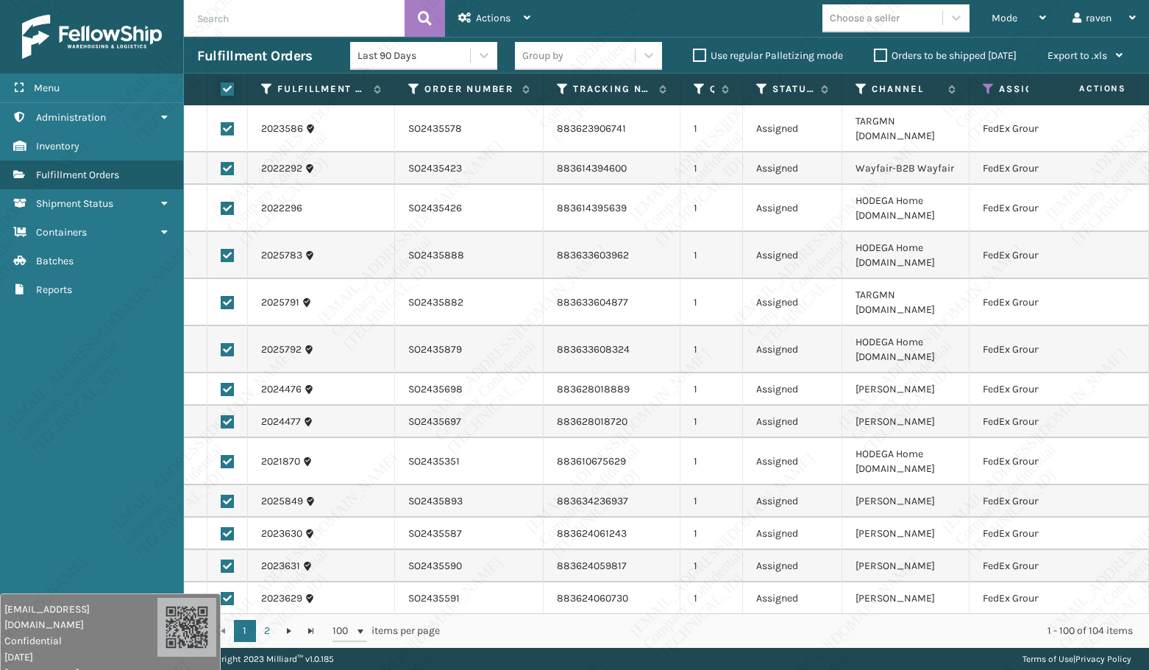
checkbox input "true"
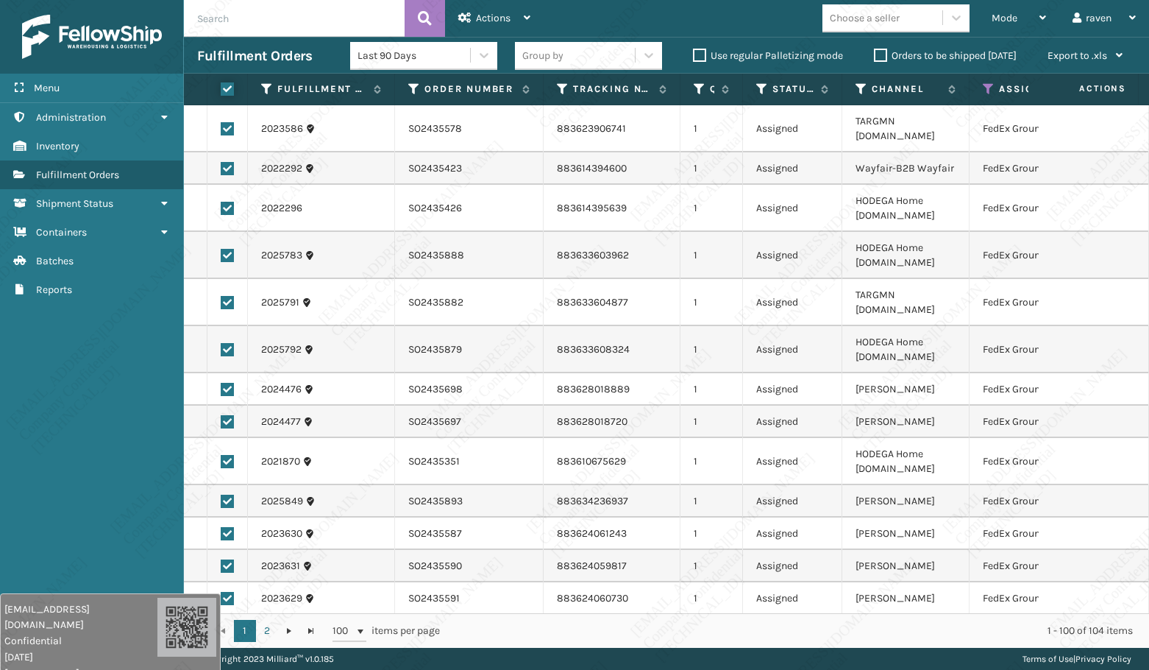
checkbox input "true"
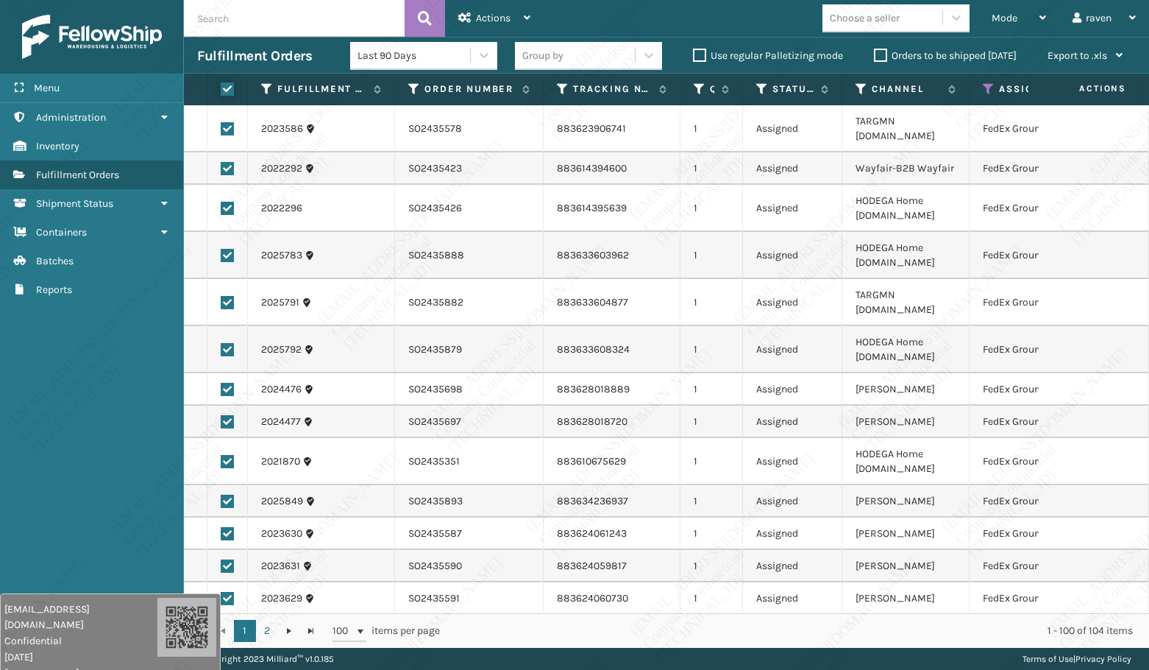
checkbox input "true"
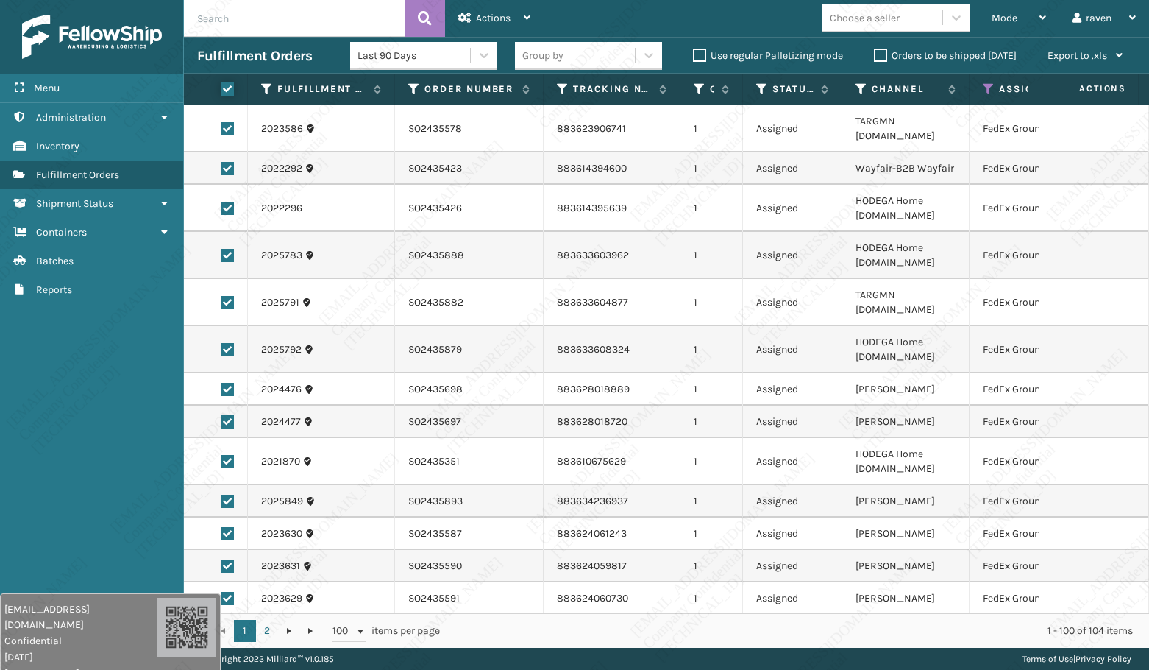
checkbox input "true"
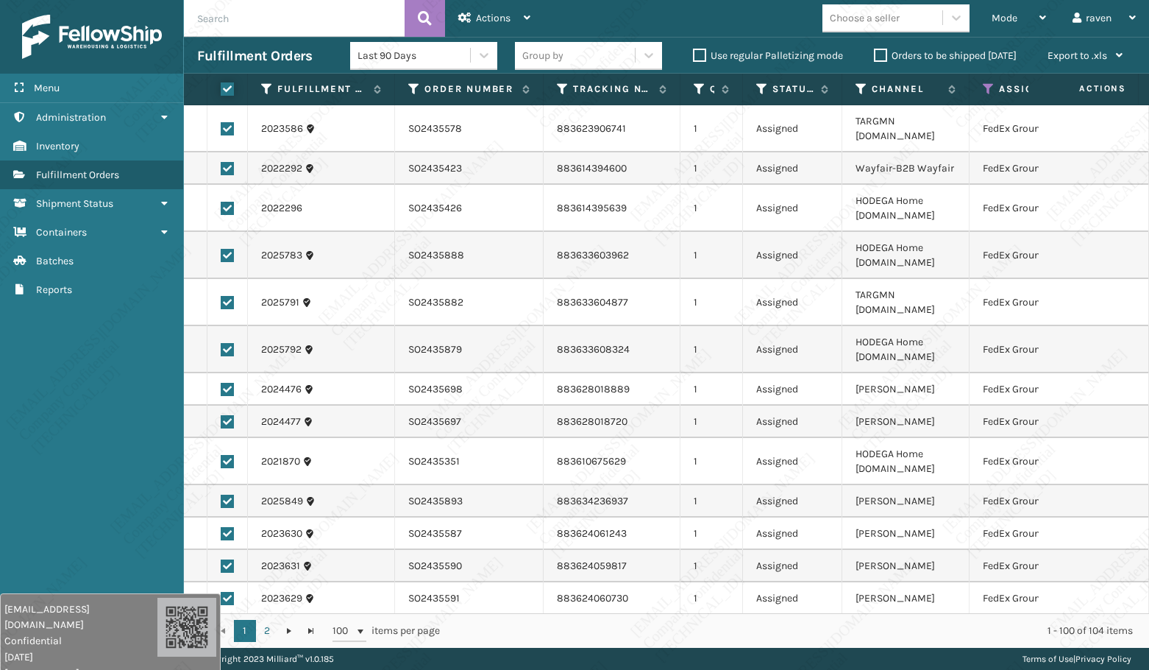
checkbox input "true"
click at [503, 19] on span "Actions" at bounding box center [493, 18] width 35 height 13
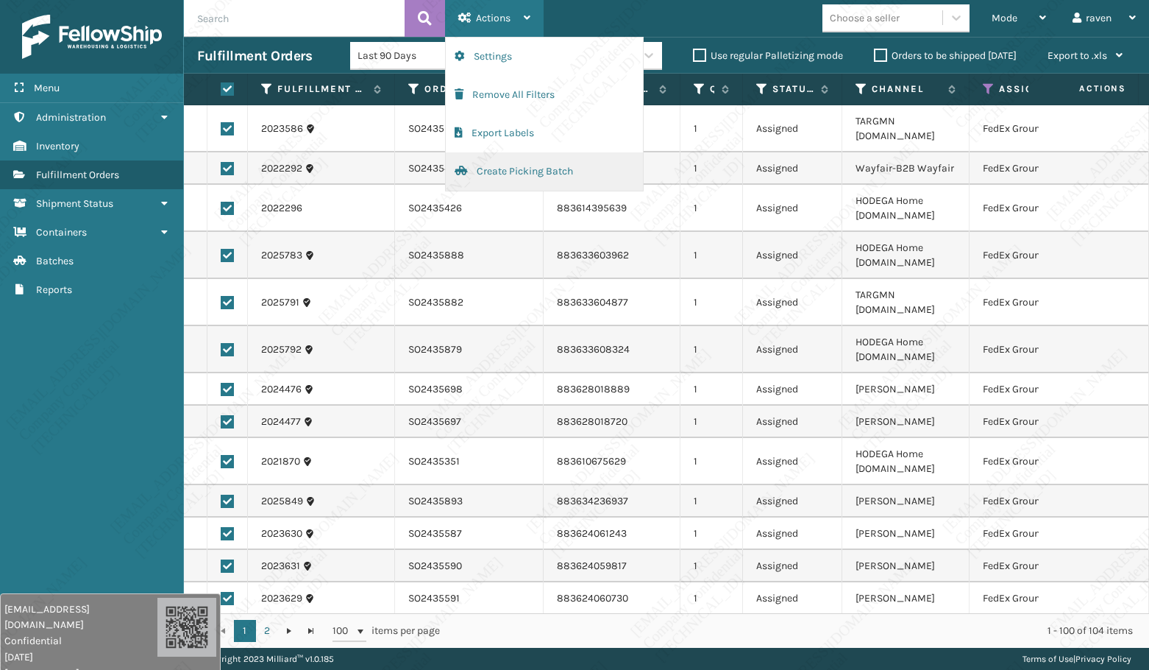
click at [516, 169] on button "Create Picking Batch" at bounding box center [544, 171] width 197 height 38
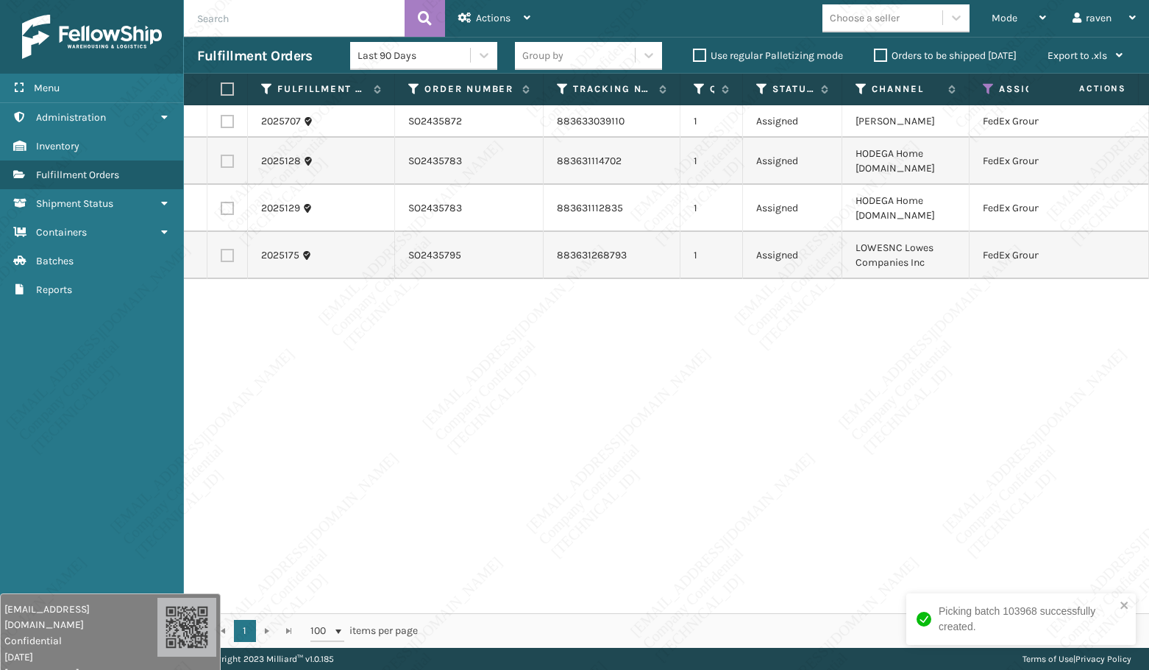
click at [1116, 504] on div "Picking batch 103968 successfully created." at bounding box center [1022, 619] width 230 height 52
click at [225, 86] on label at bounding box center [225, 88] width 9 height 13
click at [221, 86] on input "checkbox" at bounding box center [221, 90] width 1 height 10
checkbox input "true"
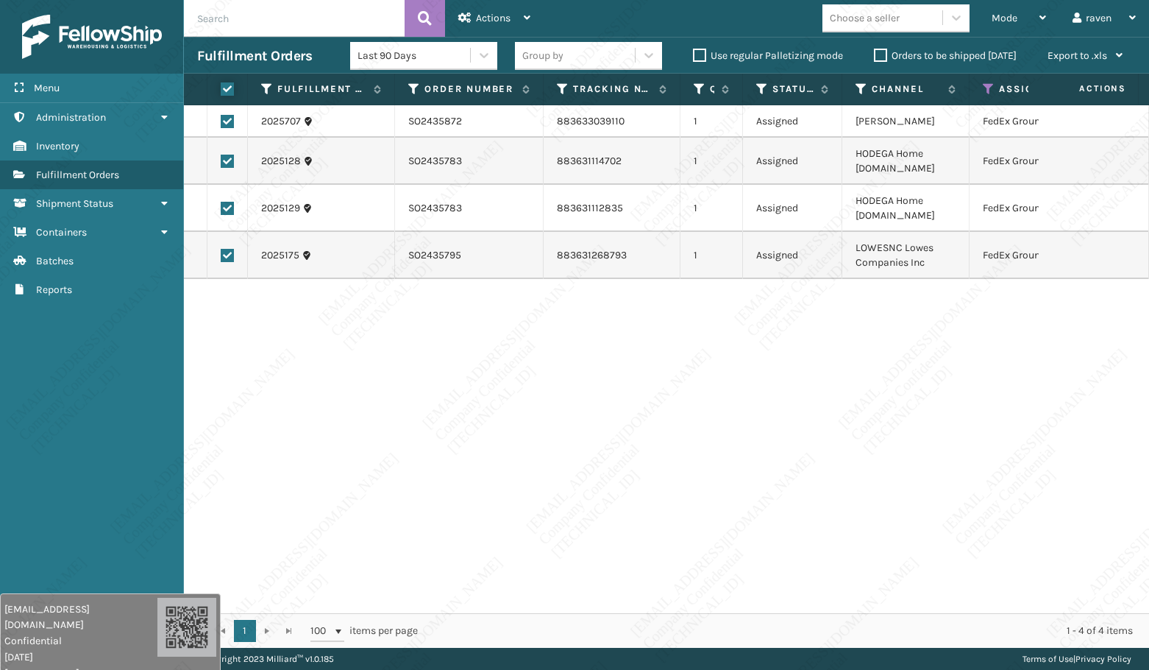
checkbox input "true"
click at [489, 8] on div "Actions" at bounding box center [494, 18] width 72 height 37
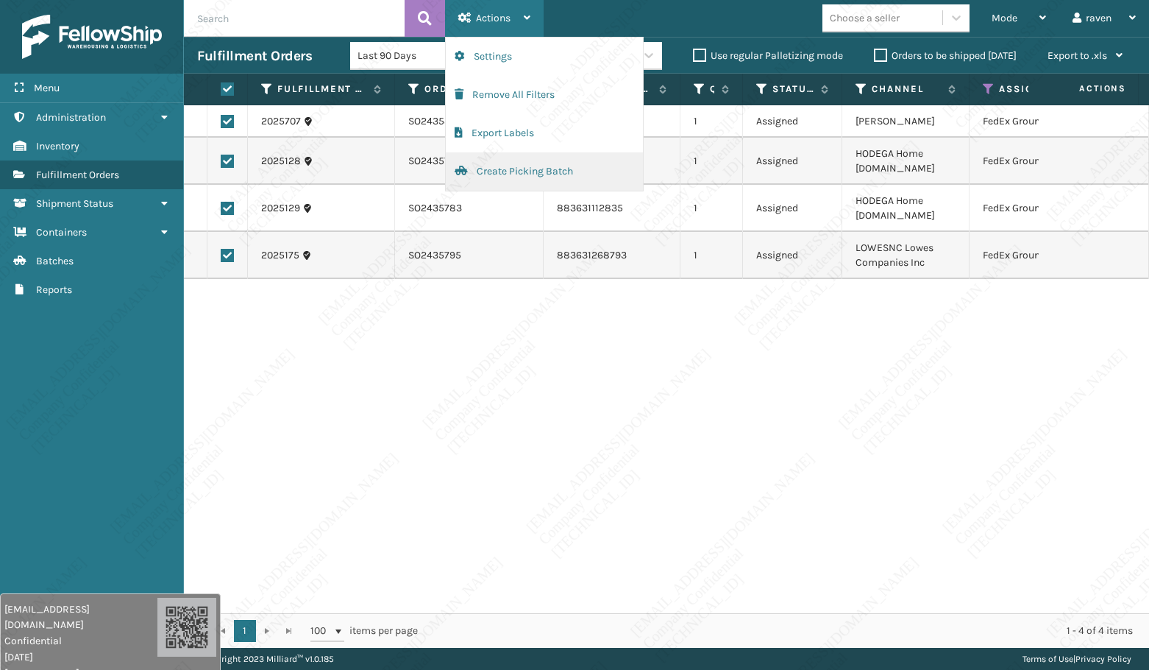
click at [506, 170] on button "Create Picking Batch" at bounding box center [544, 171] width 197 height 38
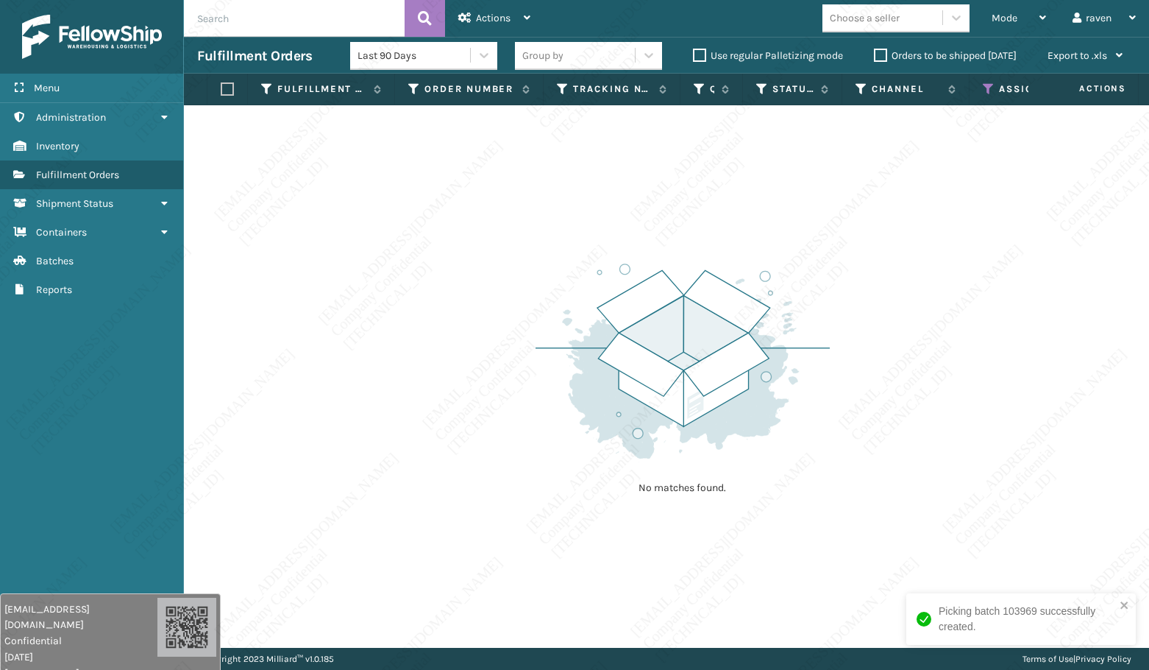
click at [988, 90] on icon at bounding box center [989, 88] width 12 height 13
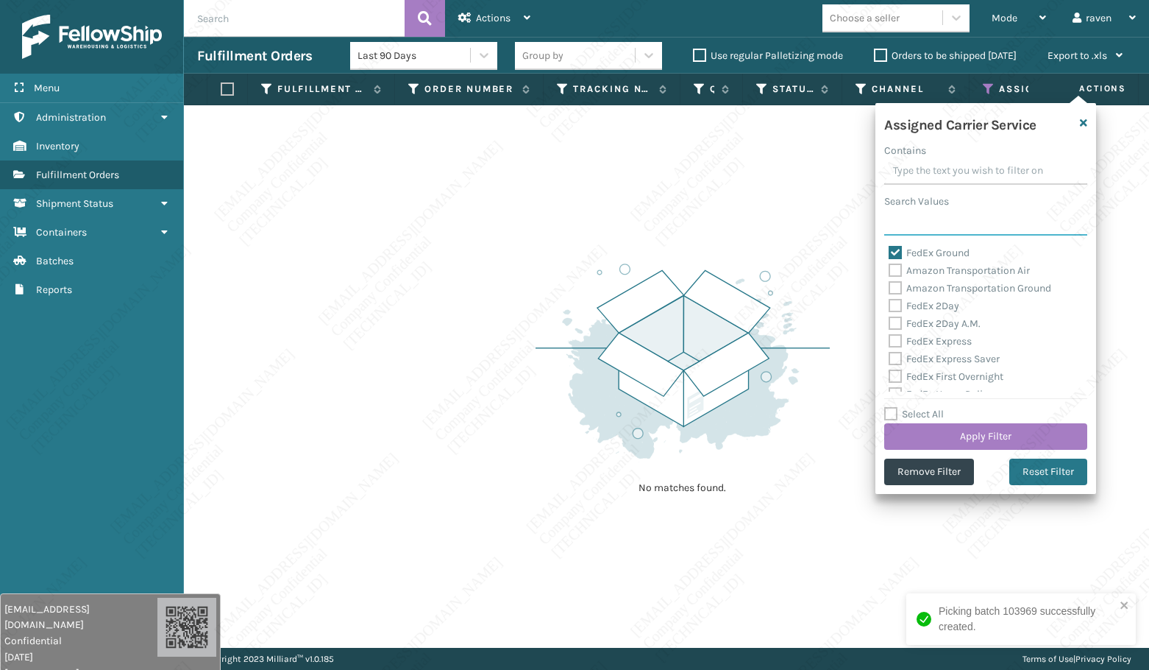
click at [953, 233] on input "Search Values" at bounding box center [985, 222] width 203 height 26
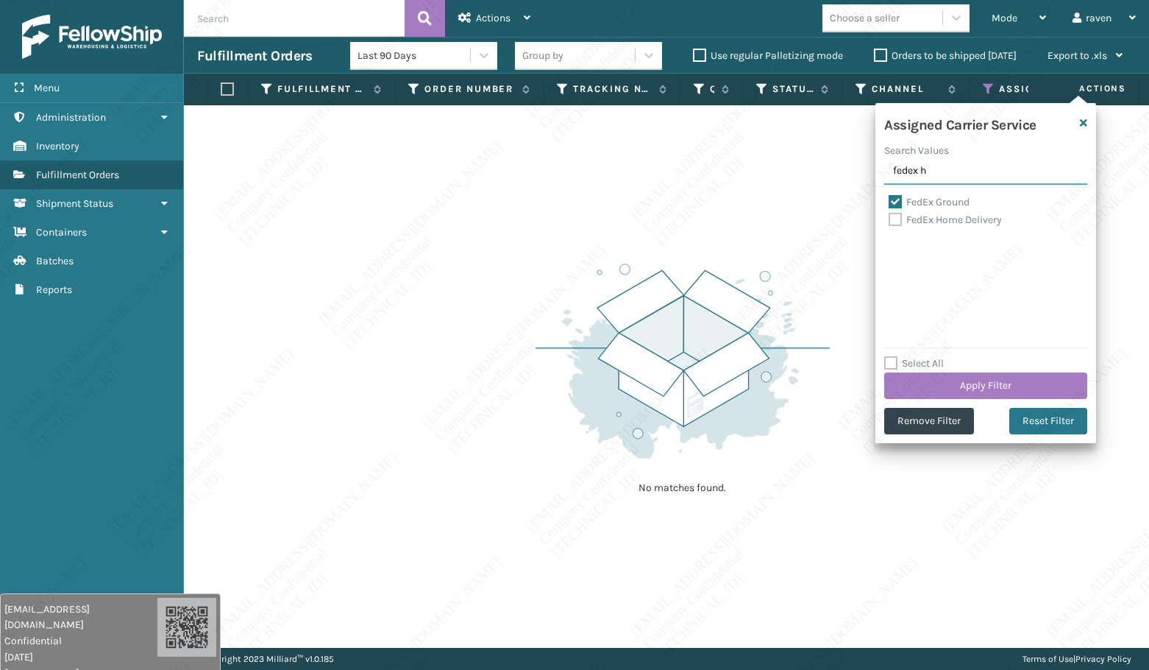
type input "fedex h"
click at [929, 218] on label "FedEx Home Delivery" at bounding box center [945, 219] width 113 height 13
click at [890, 218] on input "FedEx Home Delivery" at bounding box center [889, 216] width 1 height 10
checkbox input "true"
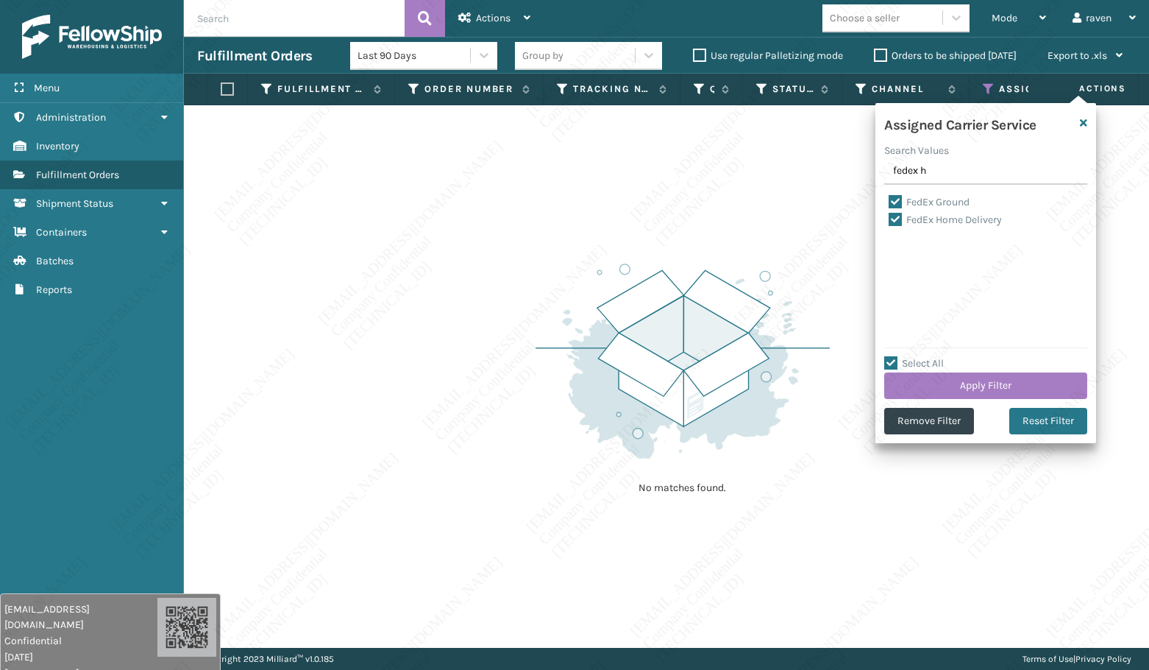
click at [892, 199] on label "FedEx Ground" at bounding box center [929, 202] width 81 height 13
click at [890, 199] on input "FedEx Ground" at bounding box center [889, 199] width 1 height 10
checkbox input "false"
click at [969, 383] on button "Apply Filter" at bounding box center [985, 385] width 203 height 26
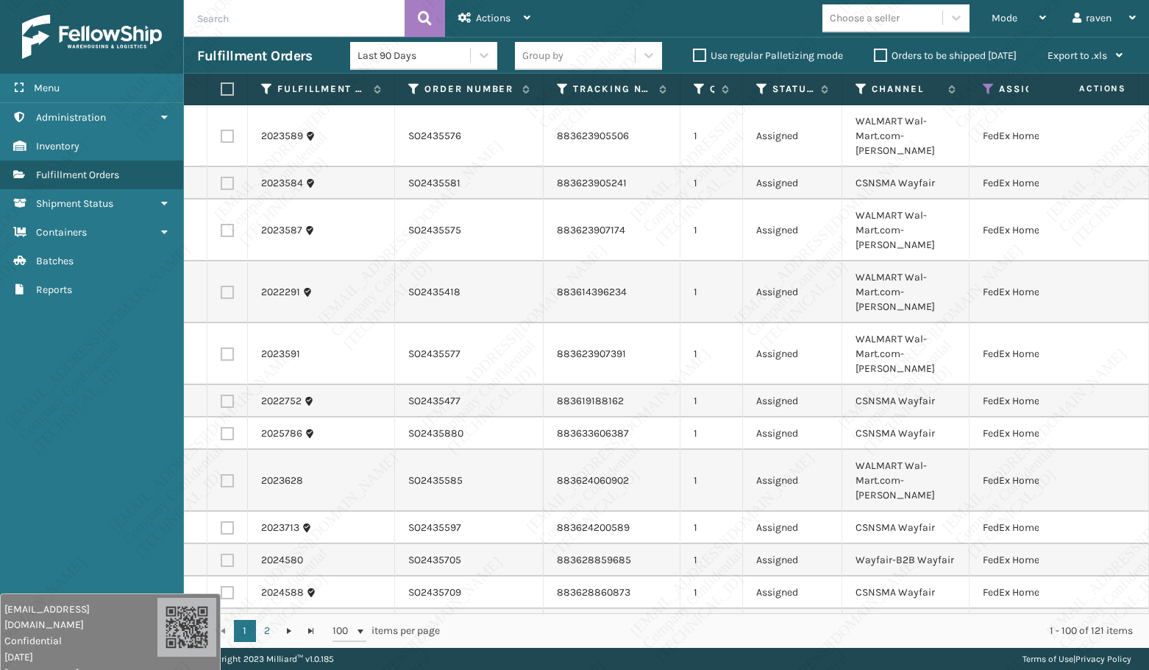
click at [229, 85] on label at bounding box center [225, 88] width 9 height 13
click at [221, 85] on input "checkbox" at bounding box center [221, 90] width 1 height 10
checkbox input "true"
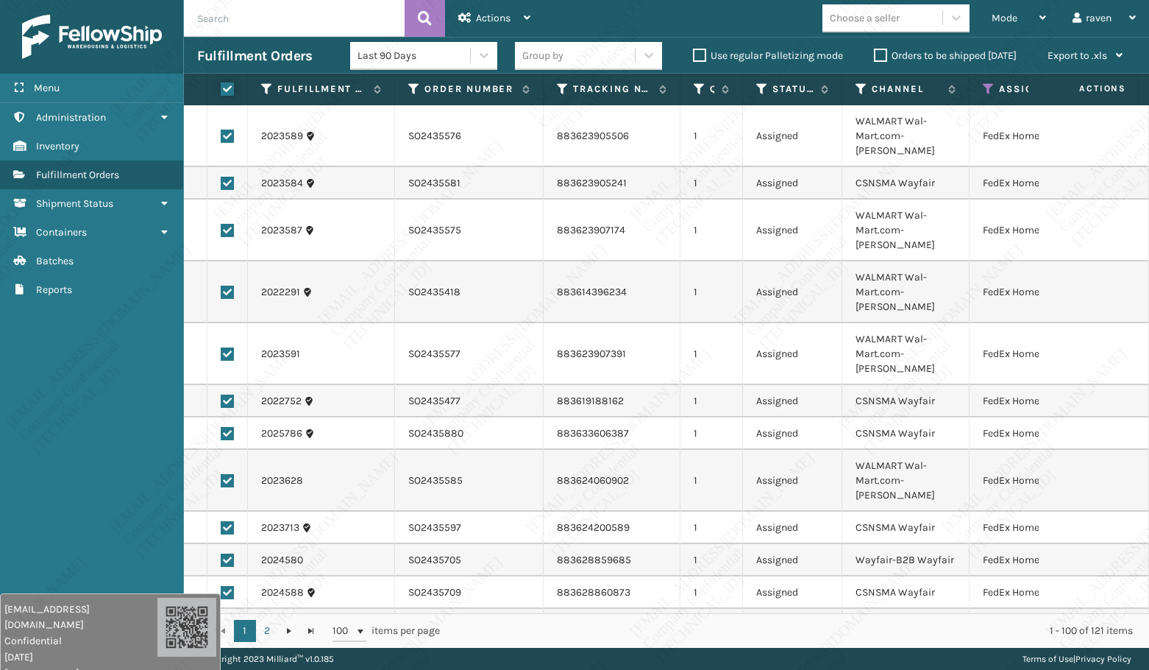
checkbox input "true"
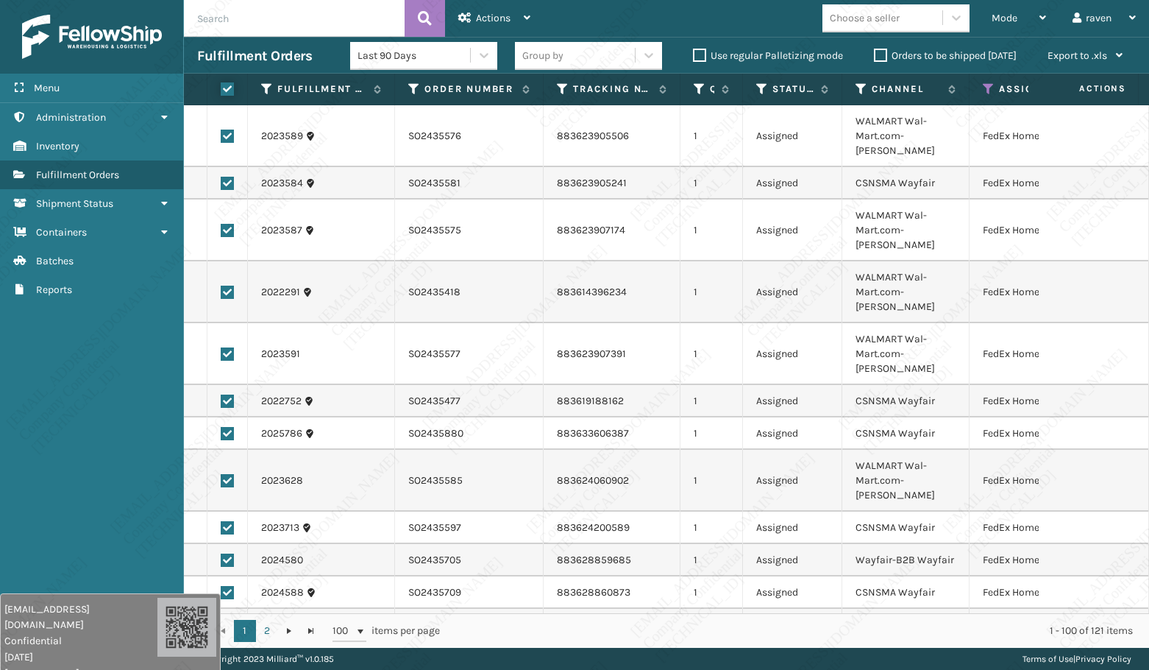
checkbox input "true"
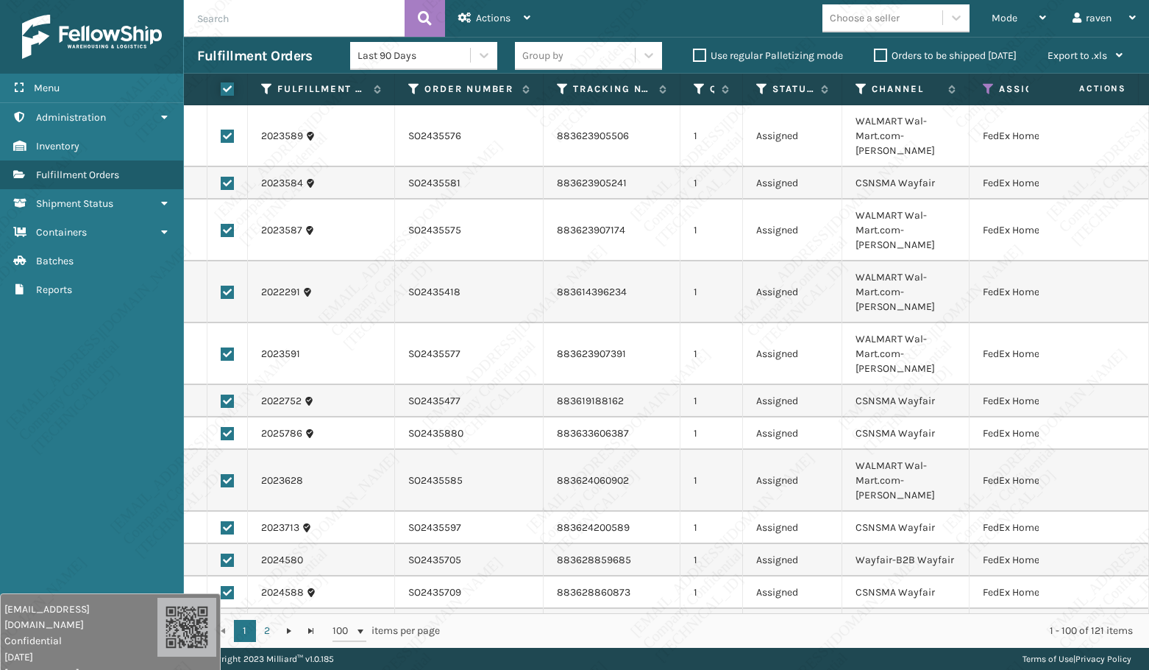
checkbox input "true"
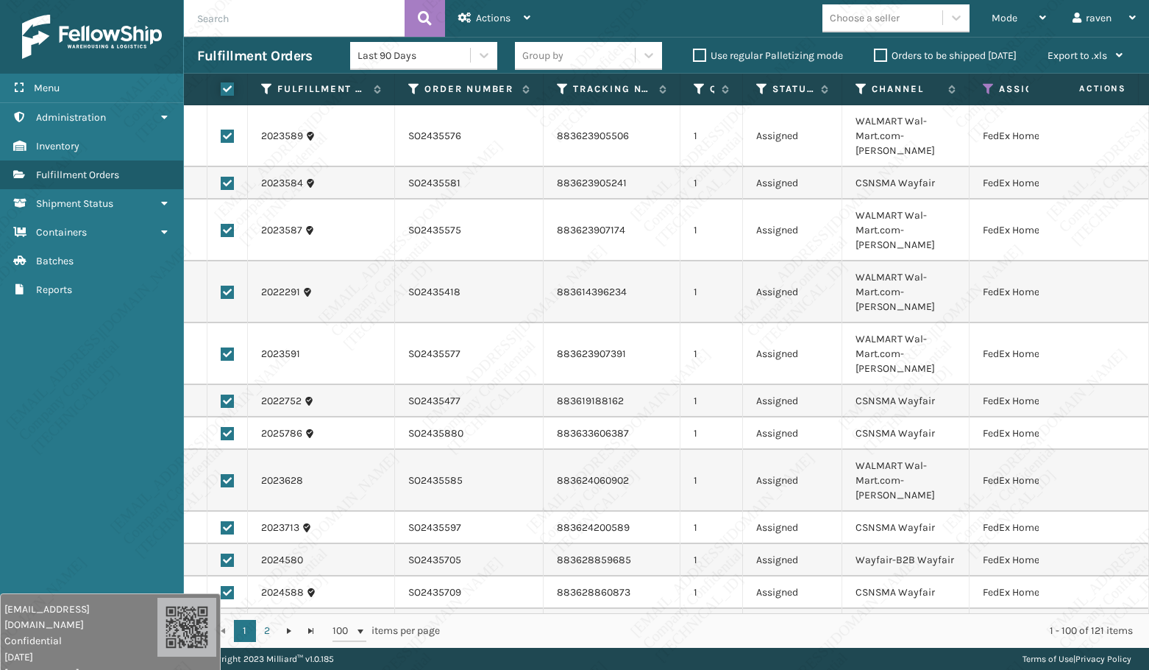
checkbox input "true"
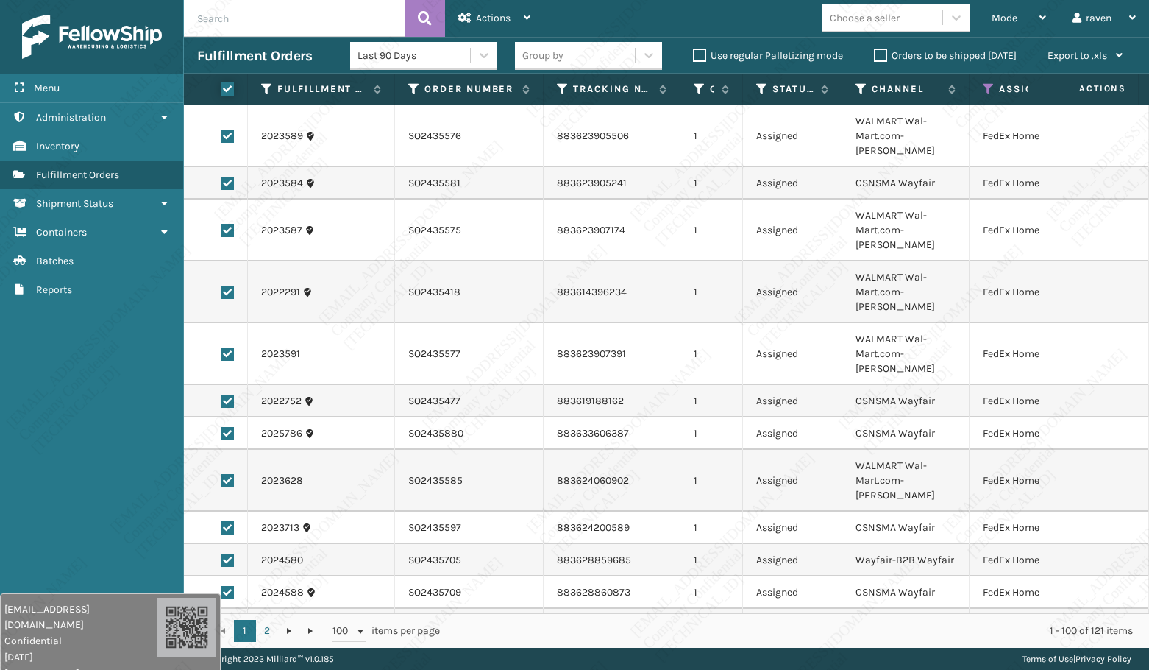
checkbox input "true"
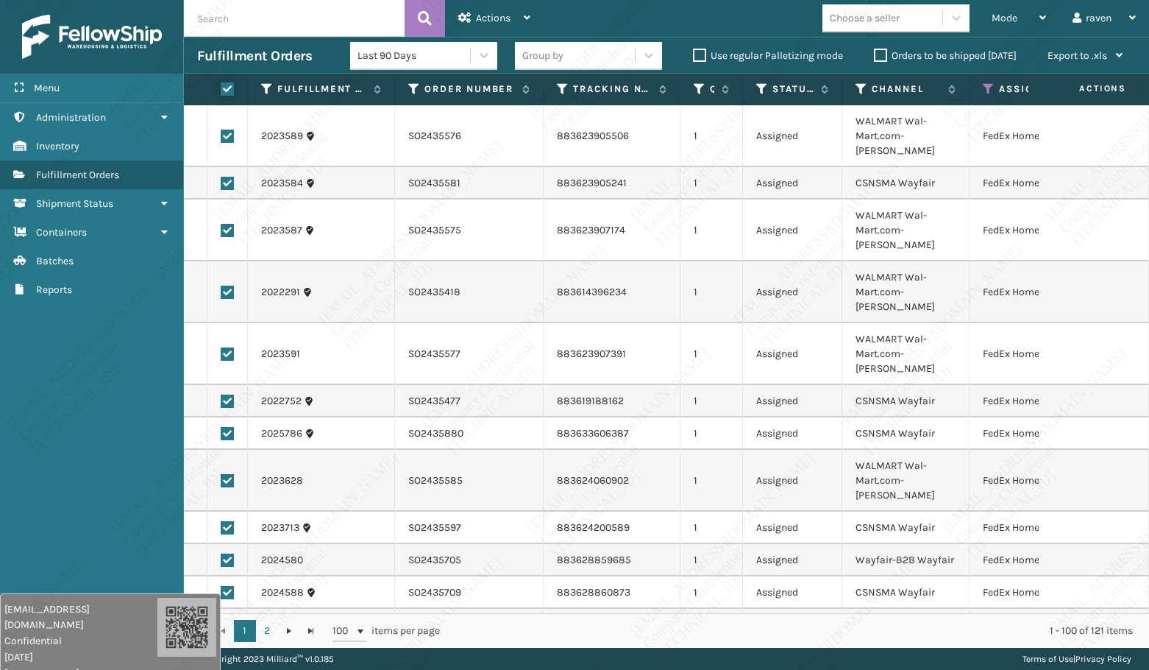
checkbox input "true"
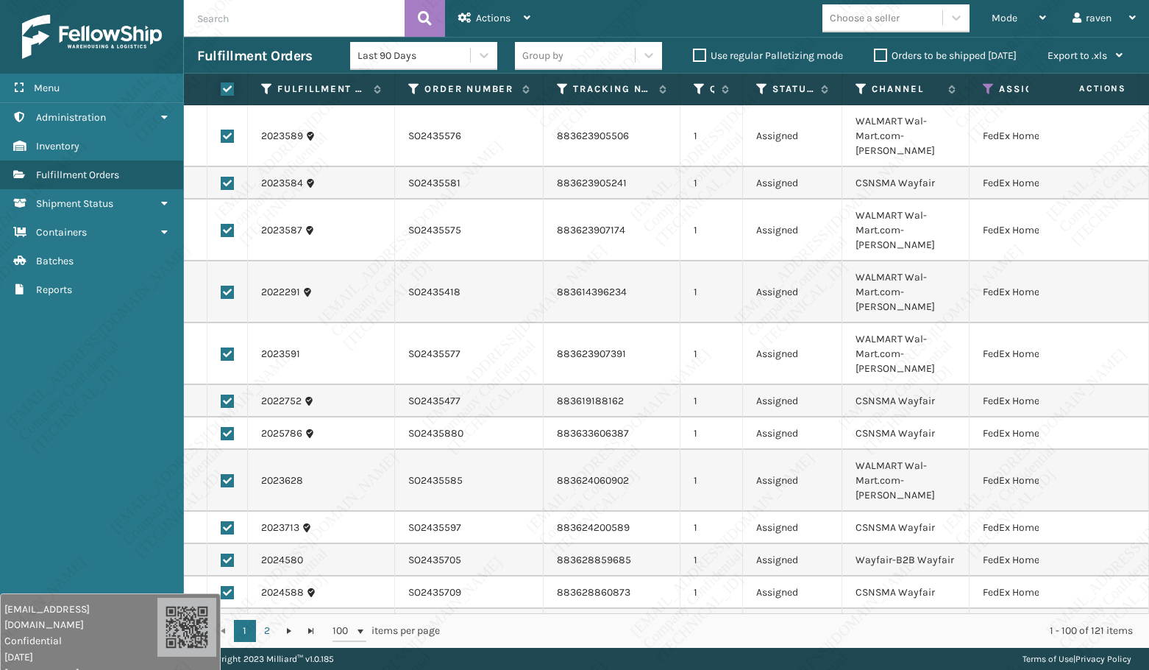
checkbox input "true"
click at [478, 19] on span "Actions" at bounding box center [493, 18] width 35 height 13
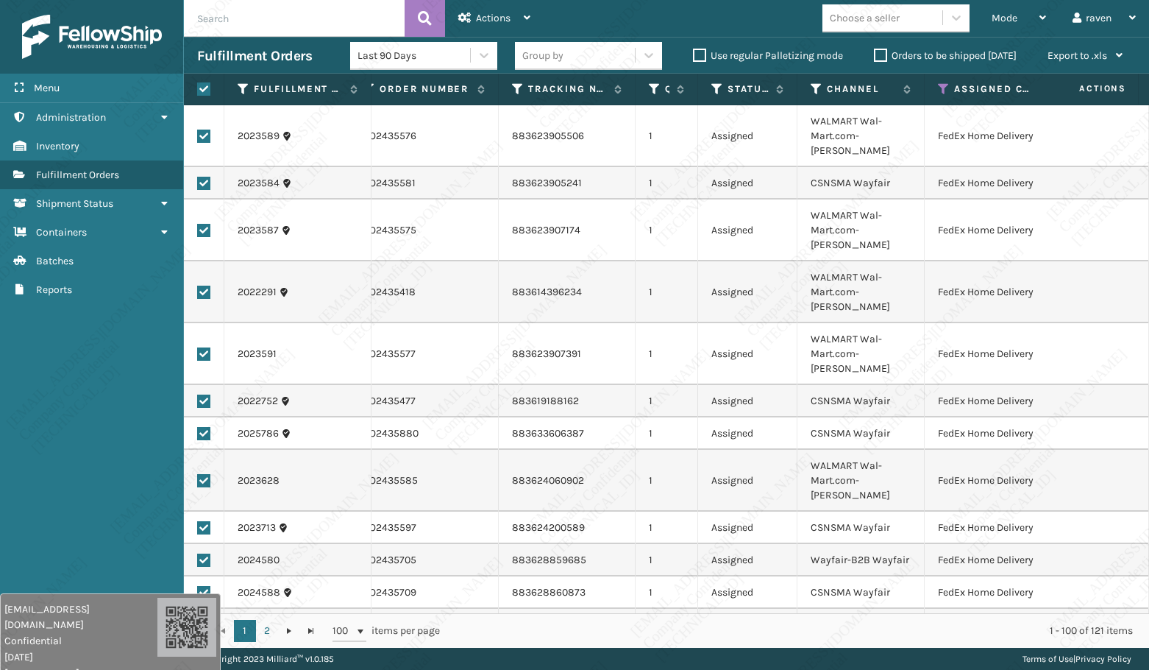
scroll to position [0, 49]
click at [497, 14] on span "Actions" at bounding box center [493, 18] width 35 height 13
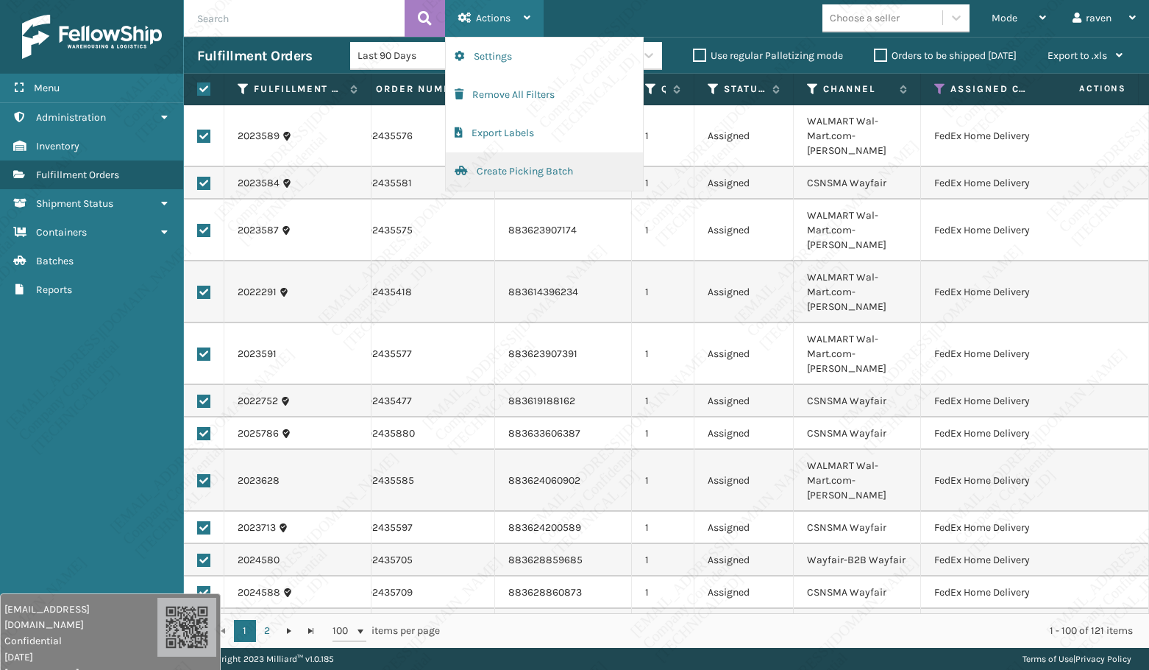
click at [493, 169] on button "Create Picking Batch" at bounding box center [544, 171] width 197 height 38
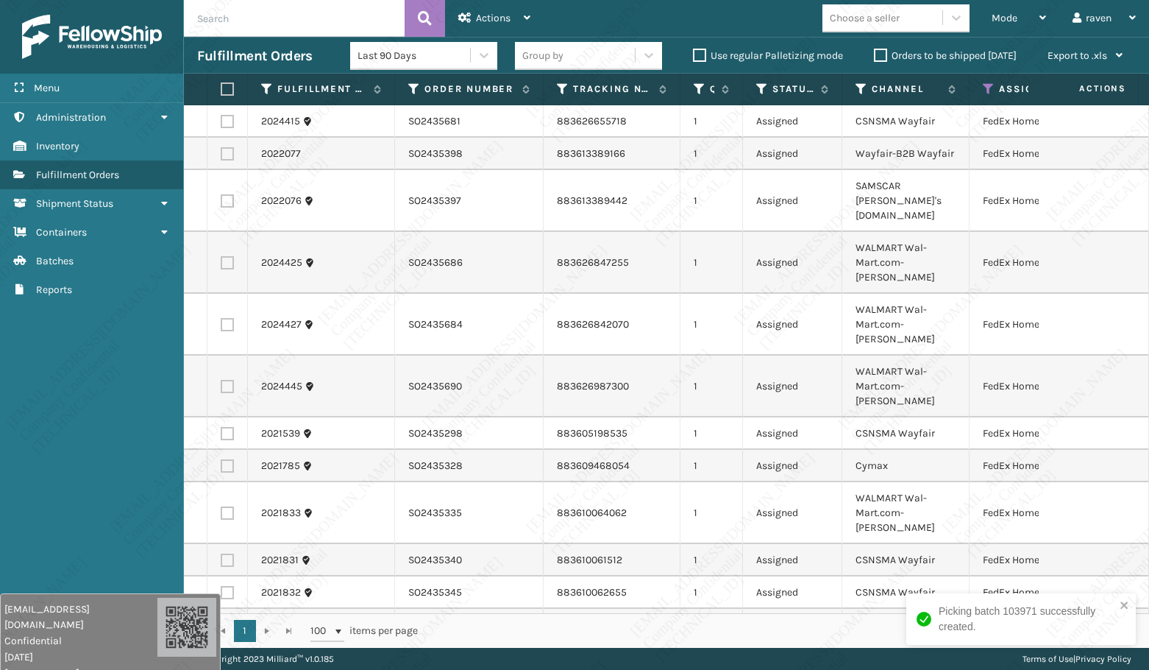
click at [227, 91] on label at bounding box center [225, 88] width 9 height 13
click at [221, 91] on input "checkbox" at bounding box center [221, 90] width 1 height 10
click at [525, 13] on icon at bounding box center [527, 18] width 7 height 10
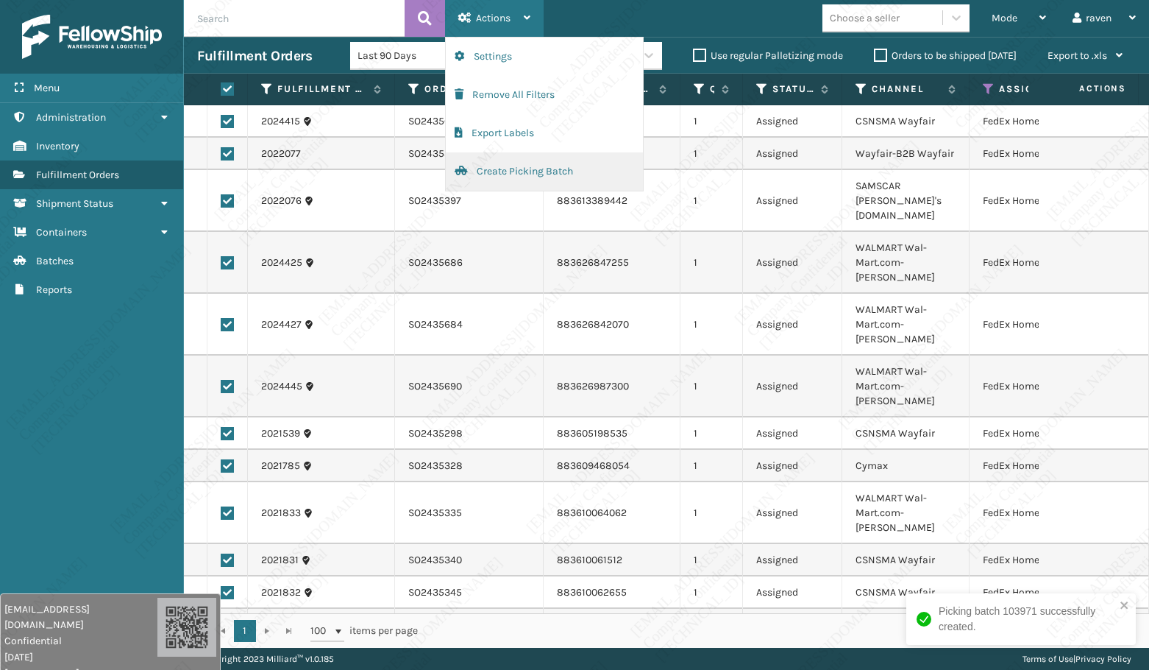
click at [514, 169] on button "Create Picking Batch" at bounding box center [544, 171] width 197 height 38
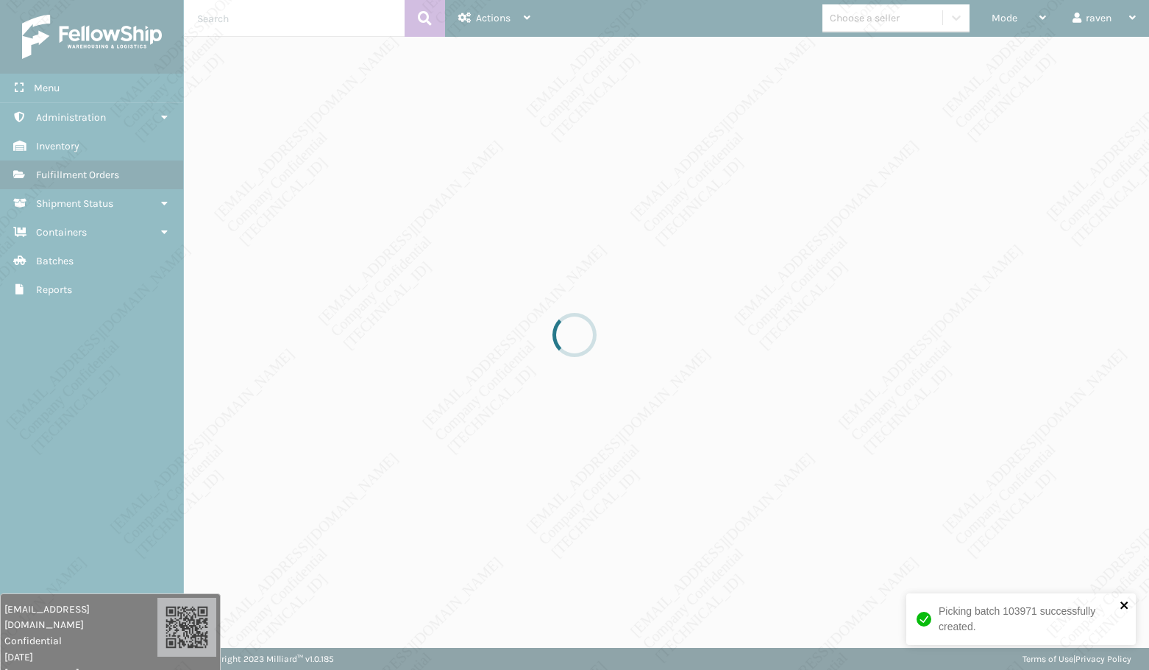
click at [1116, 504] on icon "close" at bounding box center [1124, 604] width 7 height 7
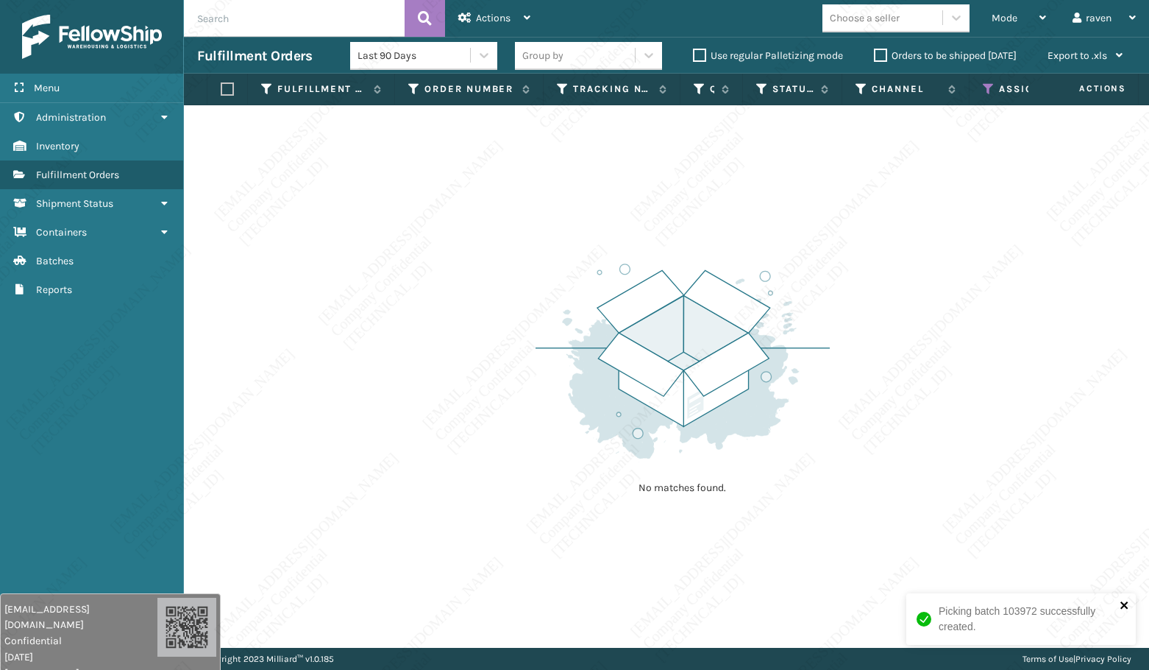
click at [1116, 504] on icon "close" at bounding box center [1125, 605] width 10 height 12
click at [985, 90] on icon at bounding box center [989, 88] width 12 height 13
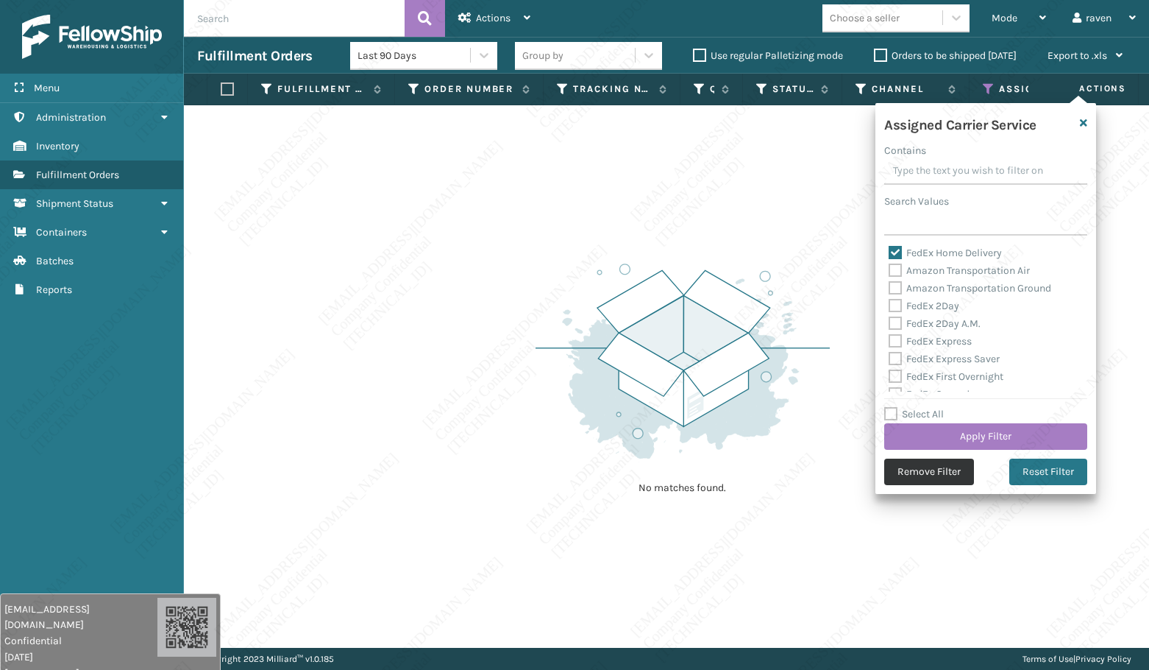
click at [941, 483] on button "Remove Filter" at bounding box center [929, 471] width 90 height 26
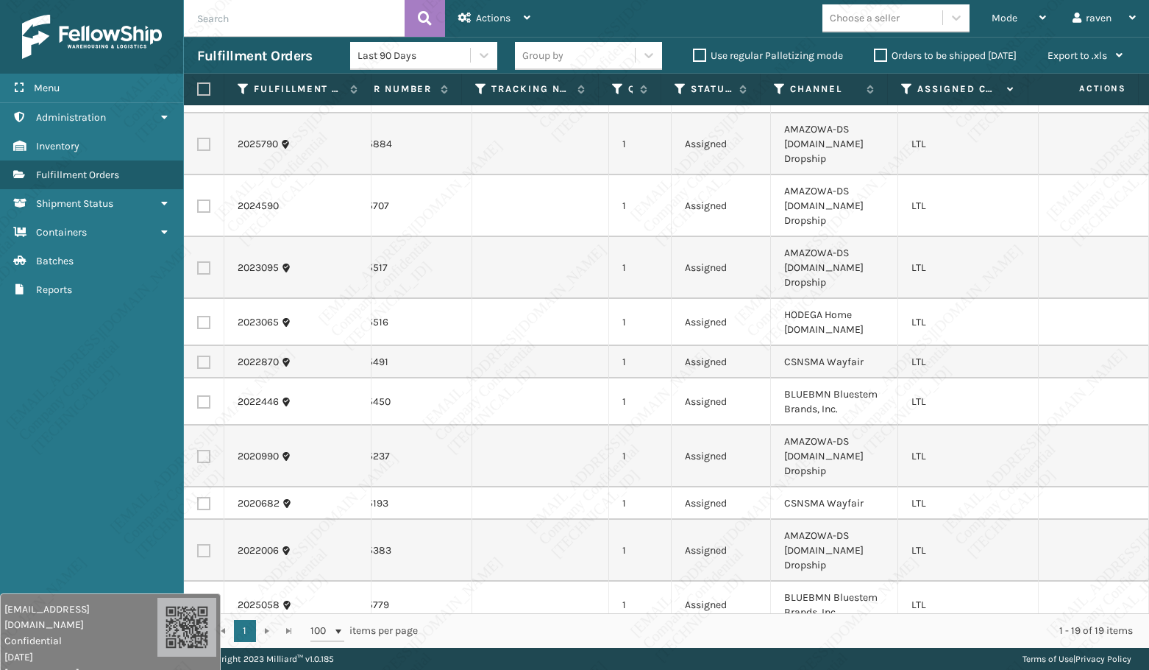
scroll to position [0, 82]
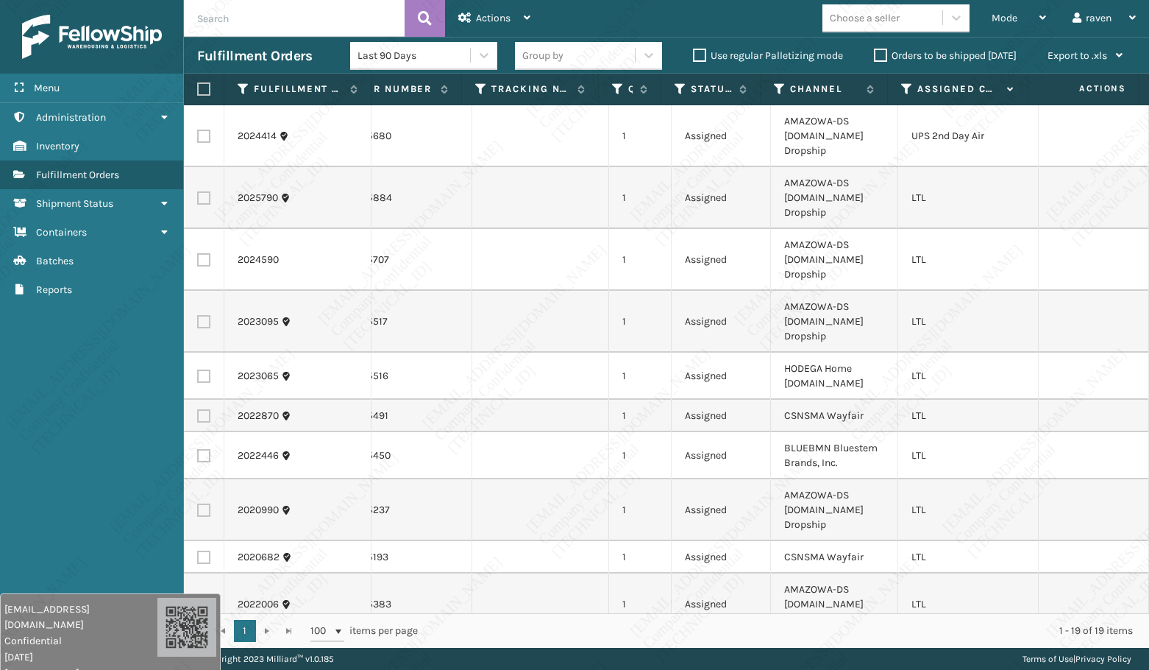
click at [206, 135] on label at bounding box center [203, 136] width 13 height 13
click at [198, 135] on input "checkbox" at bounding box center [197, 135] width 1 height 10
click at [473, 15] on div "Actions" at bounding box center [494, 18] width 72 height 37
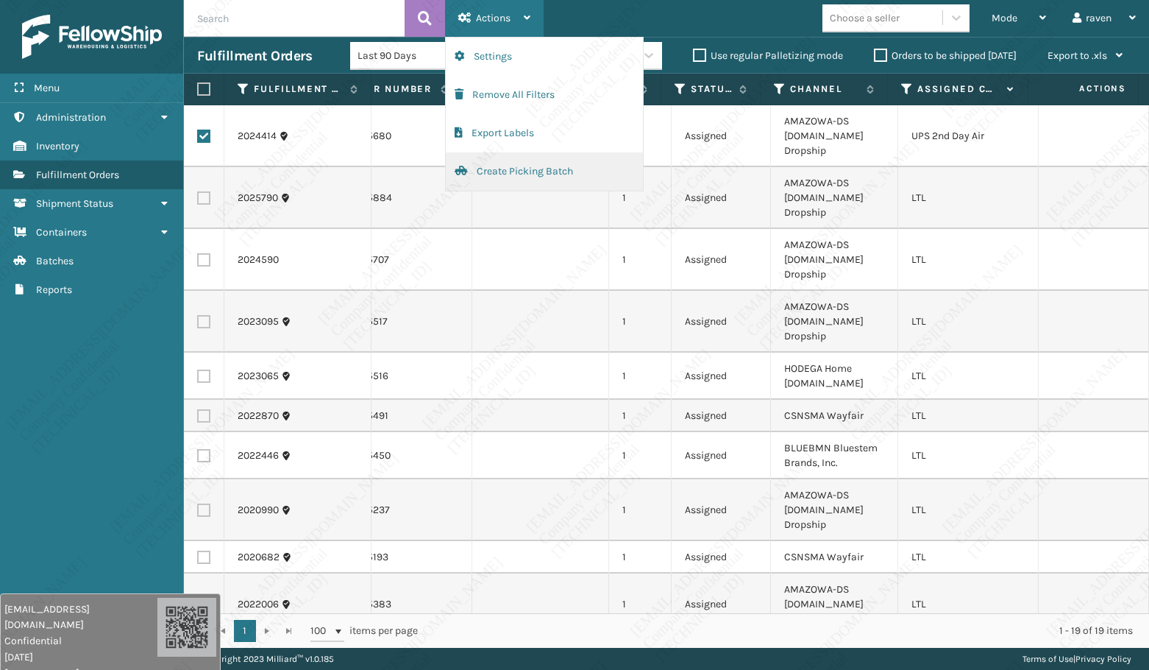
click at [520, 170] on button "Create Picking Batch" at bounding box center [544, 171] width 197 height 38
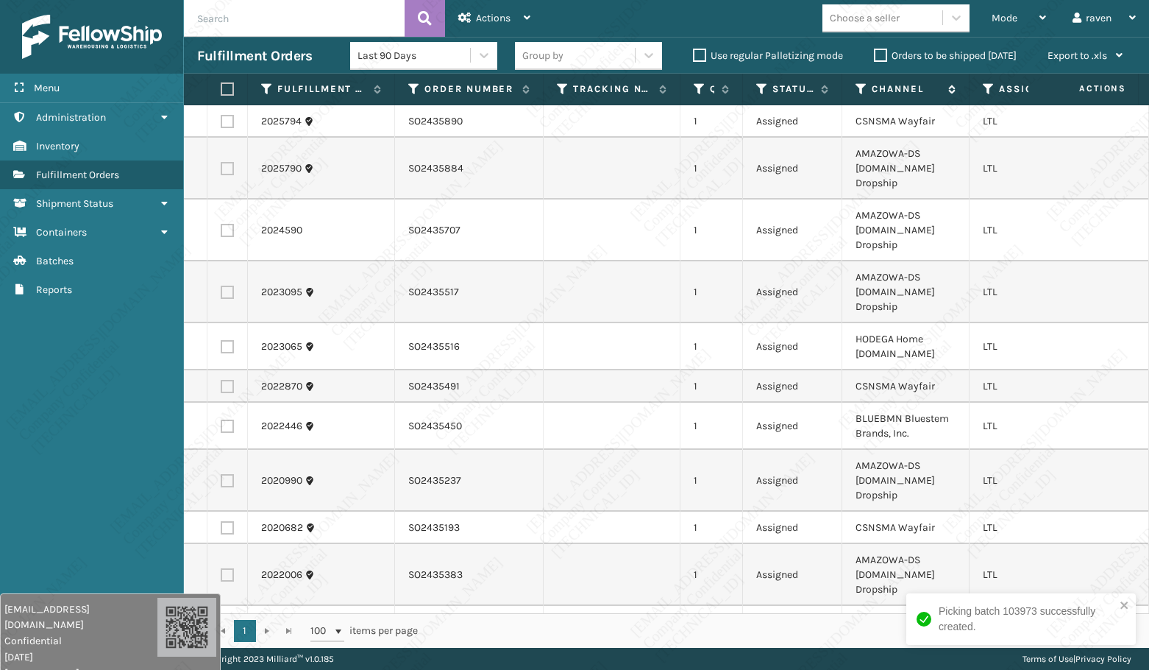
click at [862, 92] on icon at bounding box center [862, 88] width 12 height 13
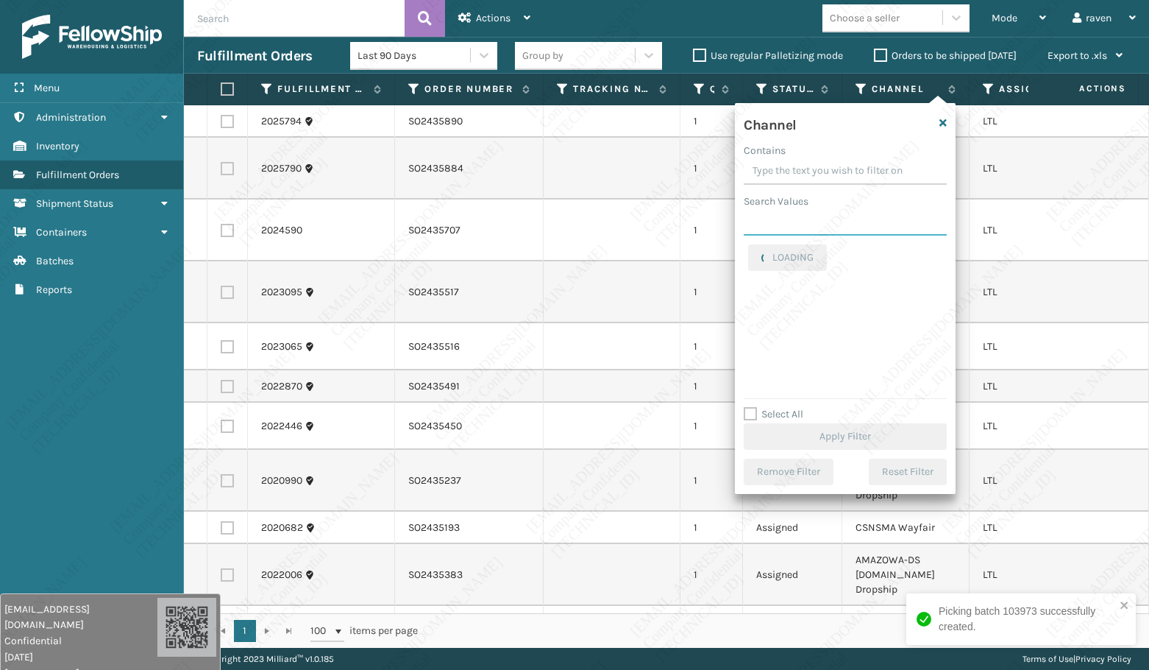
click at [818, 224] on input "Search Values" at bounding box center [845, 222] width 203 height 26
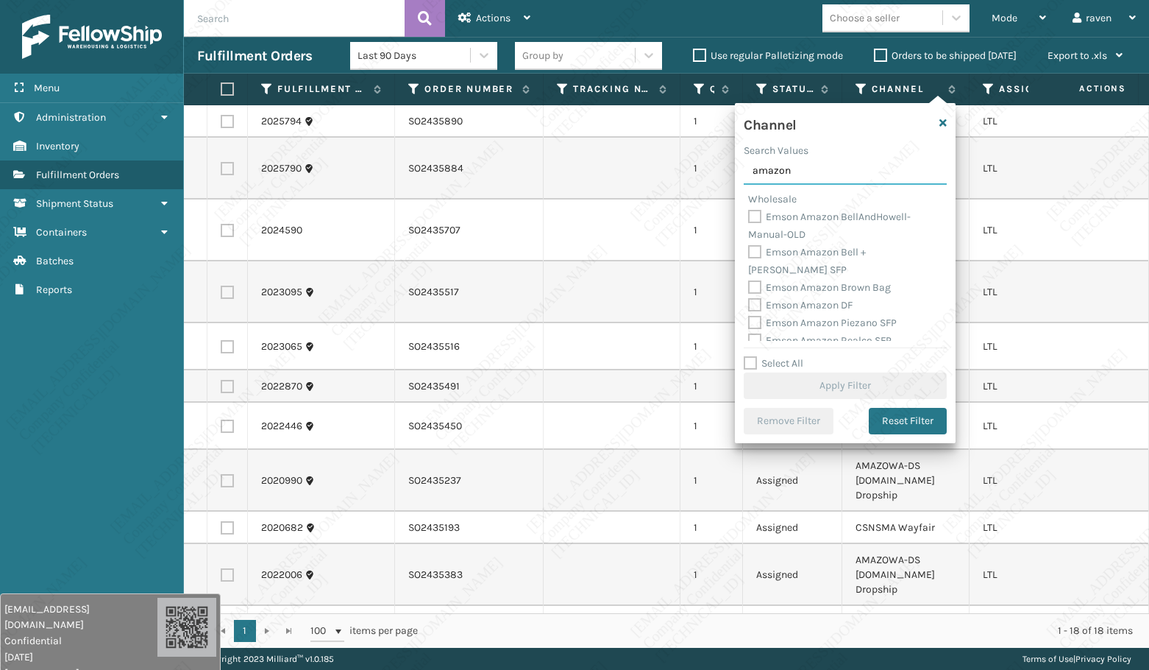
scroll to position [0, 0]
click at [794, 272] on label "AMAZOWA-DS [DOMAIN_NAME] Dropship" at bounding box center [830, 281] width 164 height 30
click at [749, 272] on input "AMAZOWA-DS [DOMAIN_NAME] Dropship" at bounding box center [748, 269] width 1 height 10
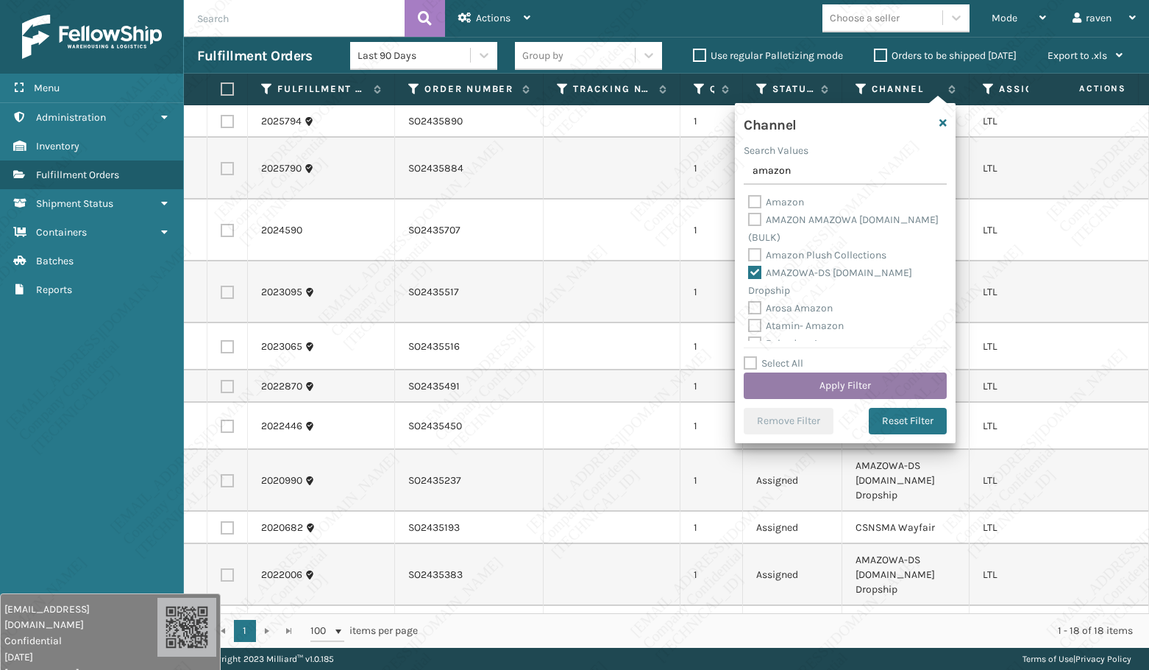
click at [837, 389] on button "Apply Filter" at bounding box center [845, 385] width 203 height 26
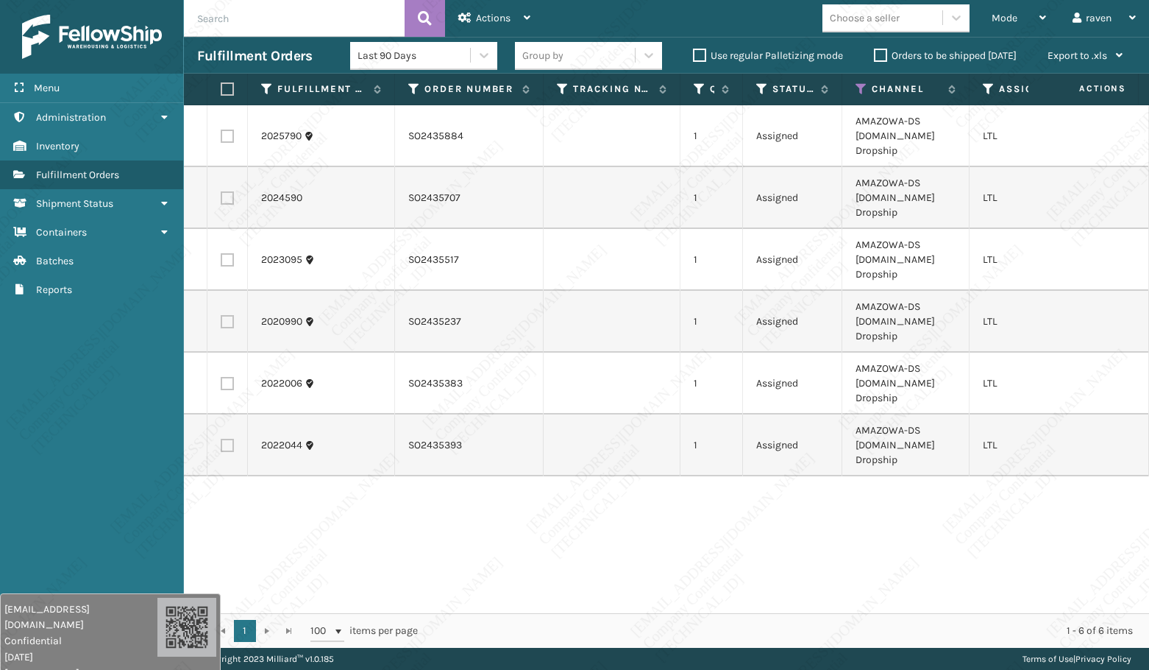
drag, startPoint x: 230, startPoint y: 84, endPoint x: 278, endPoint y: 81, distance: 47.9
click at [230, 84] on label at bounding box center [225, 88] width 9 height 13
click at [221, 85] on input "checkbox" at bounding box center [221, 90] width 1 height 10
click at [498, 14] on span "Actions" at bounding box center [493, 18] width 35 height 13
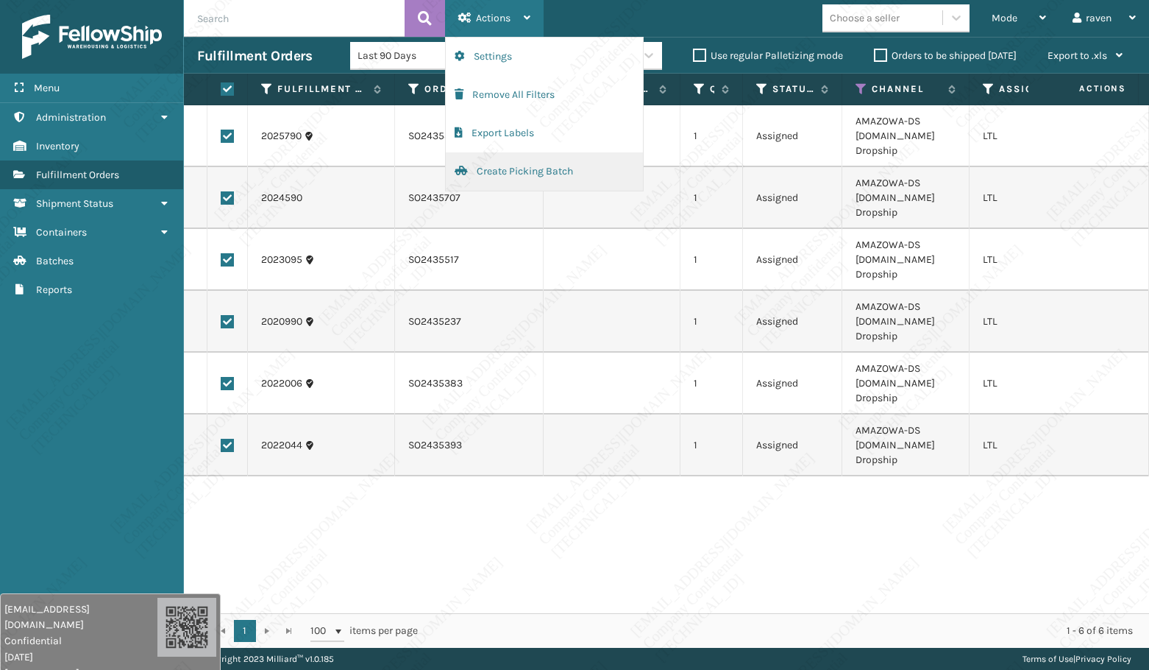
click at [533, 174] on button "Create Picking Batch" at bounding box center [544, 171] width 197 height 38
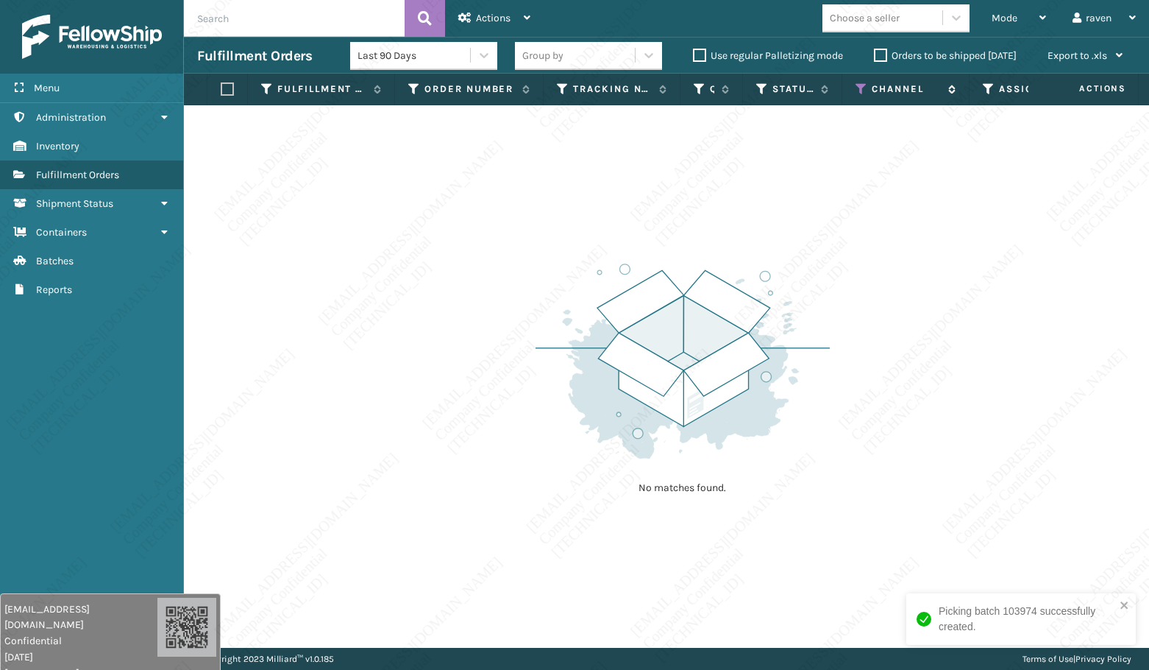
click at [866, 91] on icon at bounding box center [862, 88] width 12 height 13
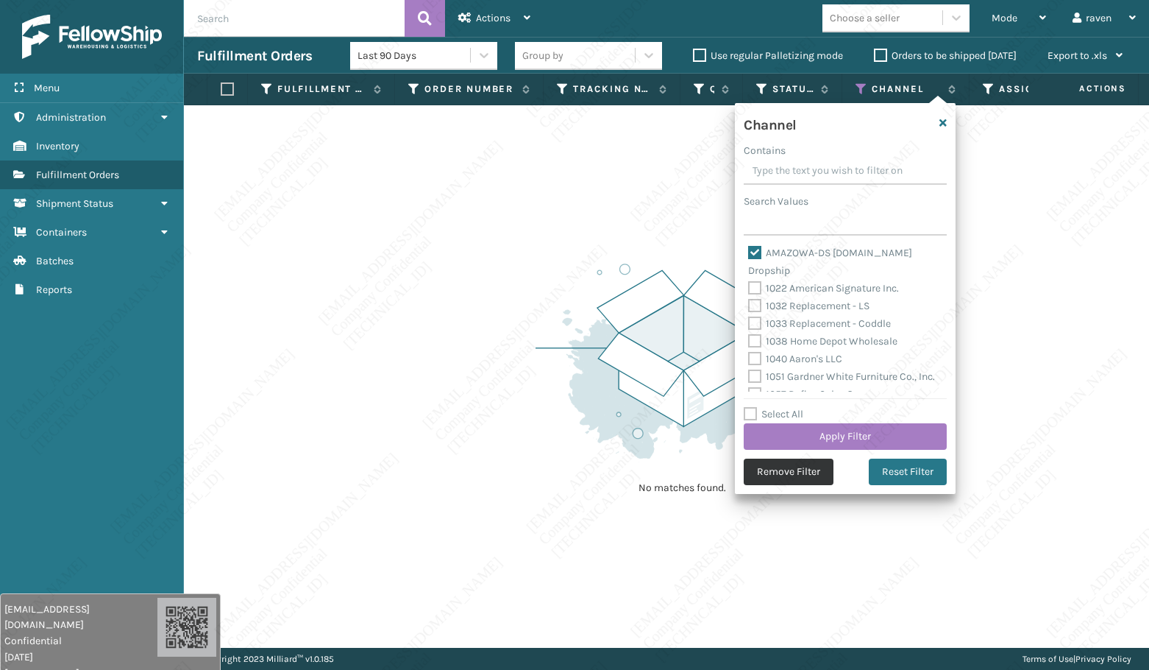
click at [787, 468] on button "Remove Filter" at bounding box center [789, 471] width 90 height 26
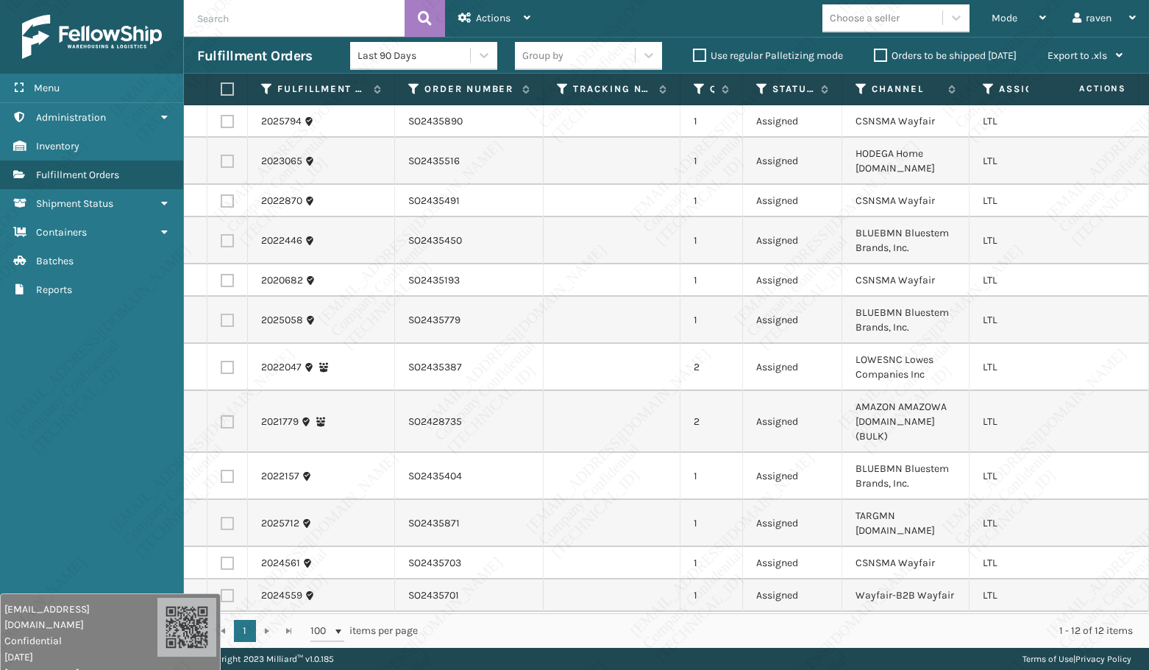
click at [864, 102] on th "Channel" at bounding box center [906, 90] width 127 height 32
click at [861, 86] on icon at bounding box center [862, 88] width 12 height 13
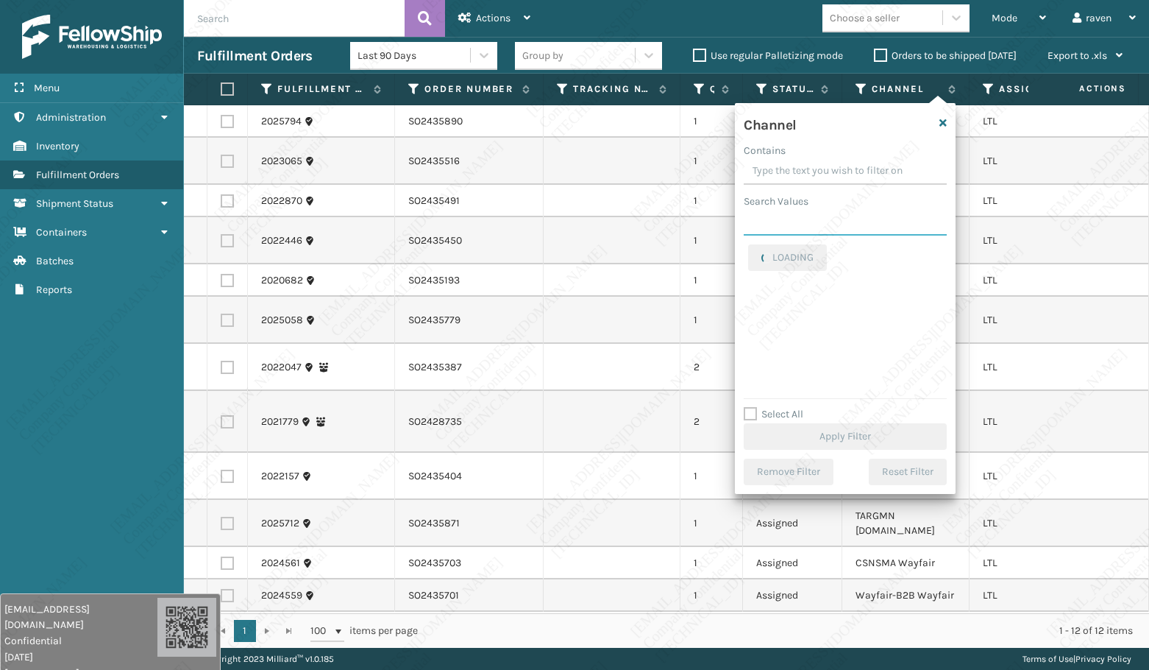
click at [844, 214] on input "Search Values" at bounding box center [845, 222] width 203 height 26
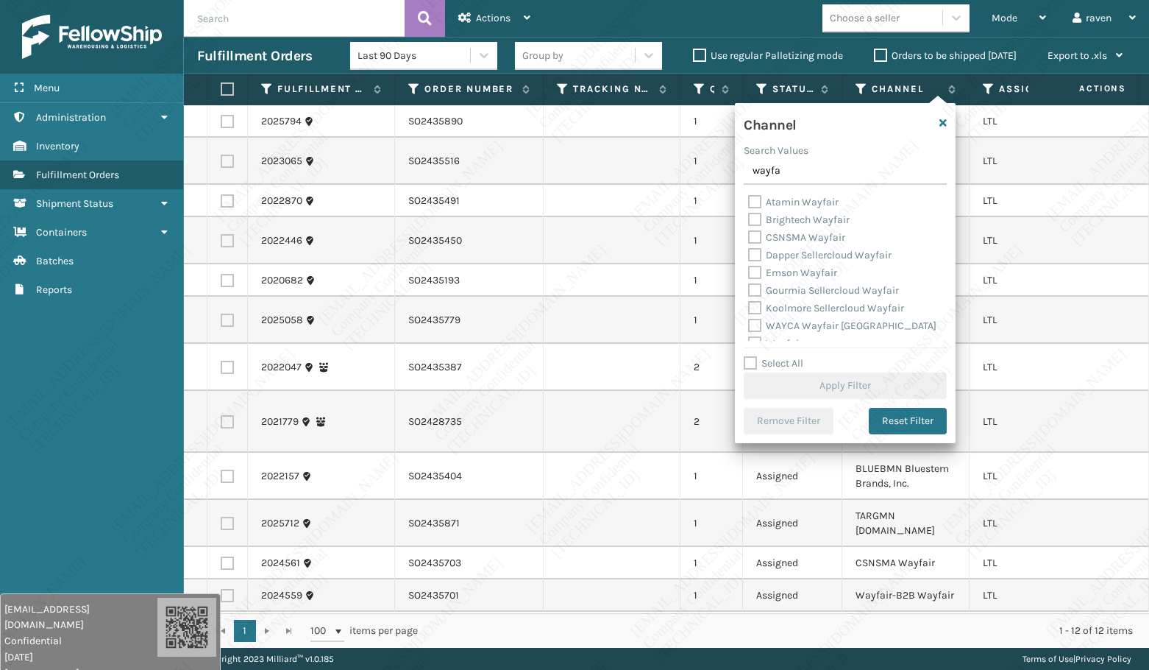
click at [807, 206] on label "Atamin Wayfair" at bounding box center [793, 202] width 91 height 13
click at [749, 203] on input "Atamin Wayfair" at bounding box center [748, 199] width 1 height 10
click at [796, 235] on label "CSNSMA Wayfair" at bounding box center [796, 237] width 97 height 13
click at [755, 239] on label "CSNSMA Wayfair" at bounding box center [796, 237] width 97 height 13
click at [749, 238] on input "CSNSMA Wayfair" at bounding box center [748, 234] width 1 height 10
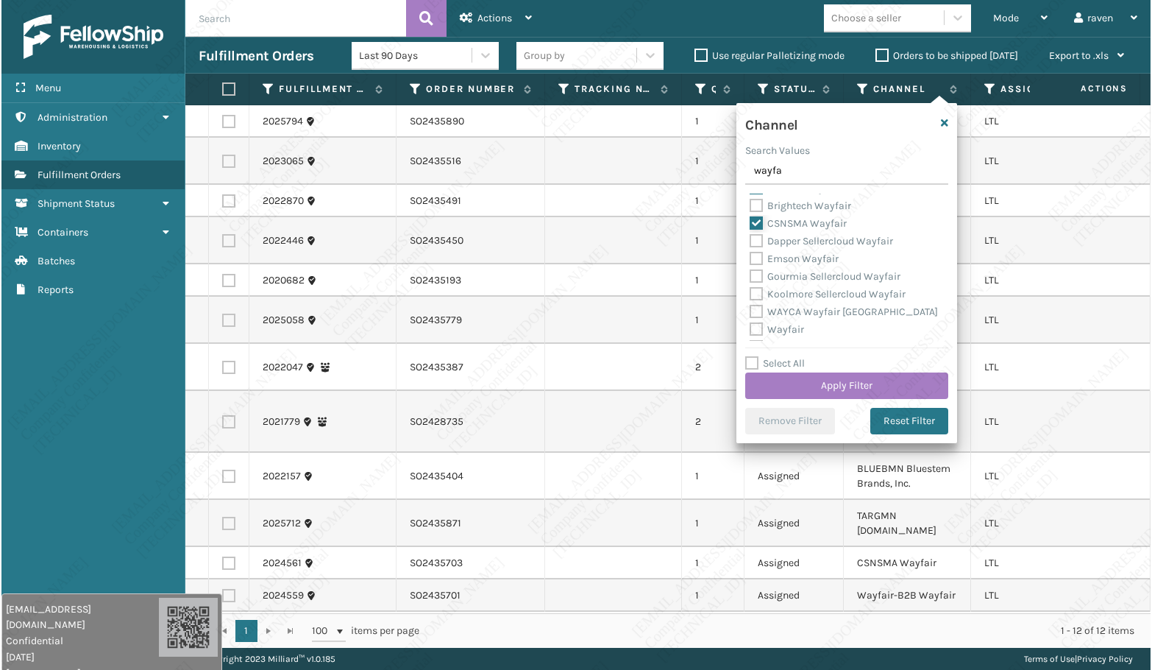
scroll to position [47, 0]
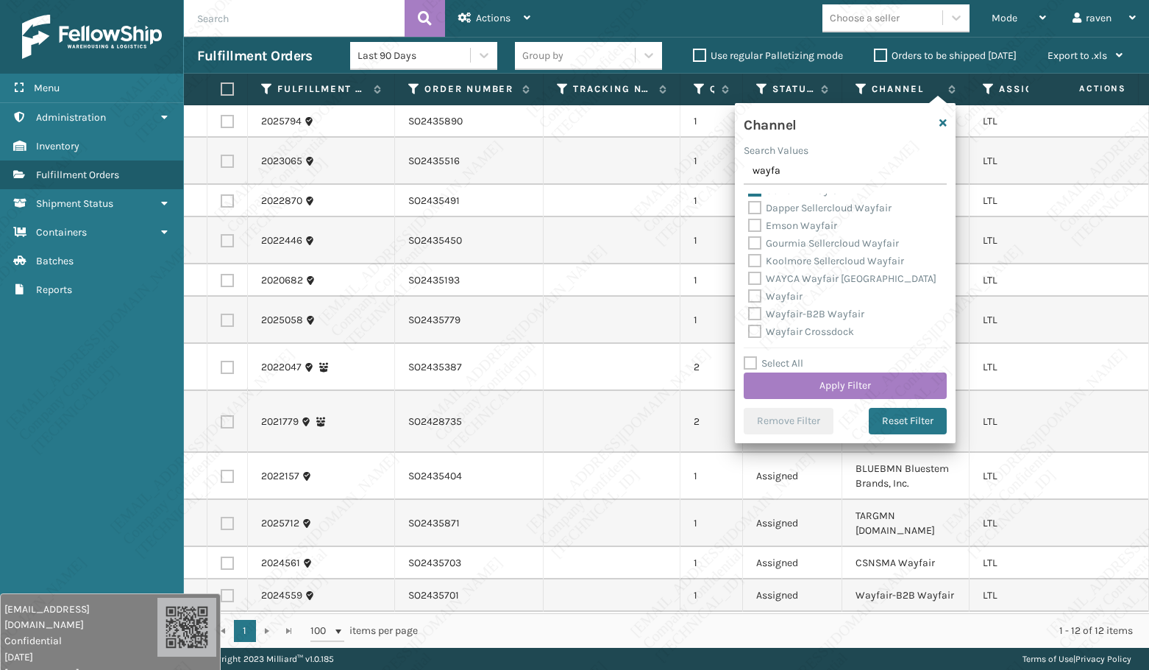
click at [754, 291] on label "Wayfair" at bounding box center [775, 296] width 54 height 13
click at [749, 291] on input "Wayfair" at bounding box center [748, 293] width 1 height 10
click at [753, 313] on label "Wayfair-B2B Wayfair" at bounding box center [806, 314] width 116 height 13
click at [749, 313] on input "Wayfair-B2B Wayfair" at bounding box center [748, 310] width 1 height 10
click at [841, 380] on button "Apply Filter" at bounding box center [845, 385] width 203 height 26
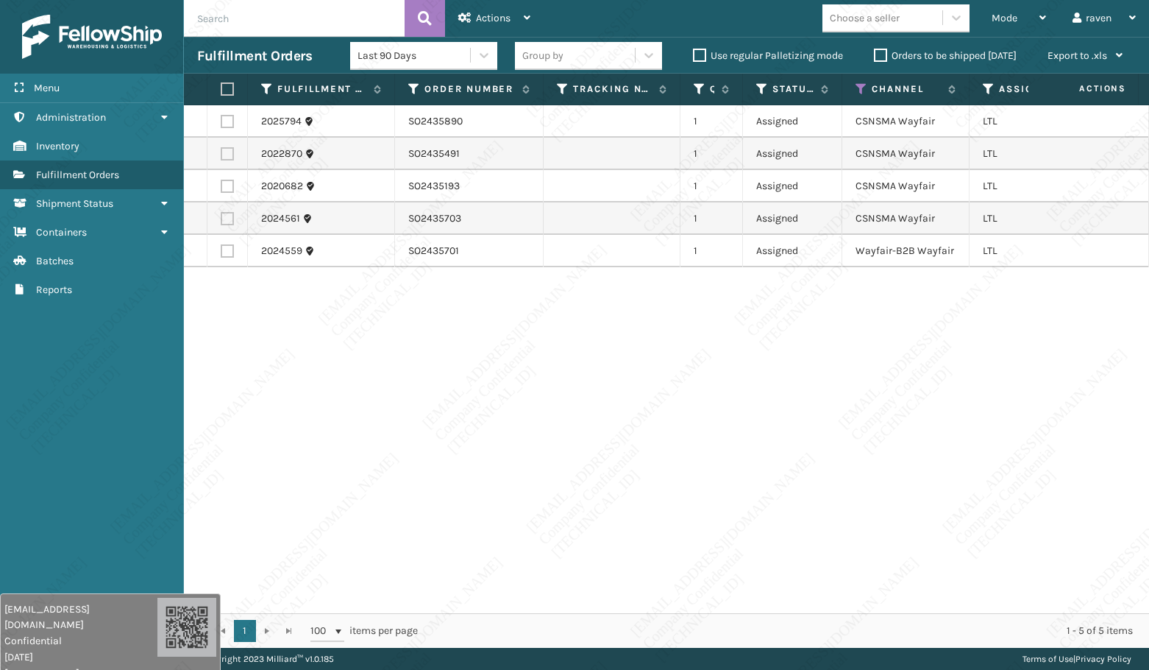
click at [222, 88] on label at bounding box center [225, 88] width 9 height 13
click at [221, 88] on input "checkbox" at bounding box center [221, 90] width 1 height 10
click at [526, 13] on icon at bounding box center [527, 18] width 7 height 10
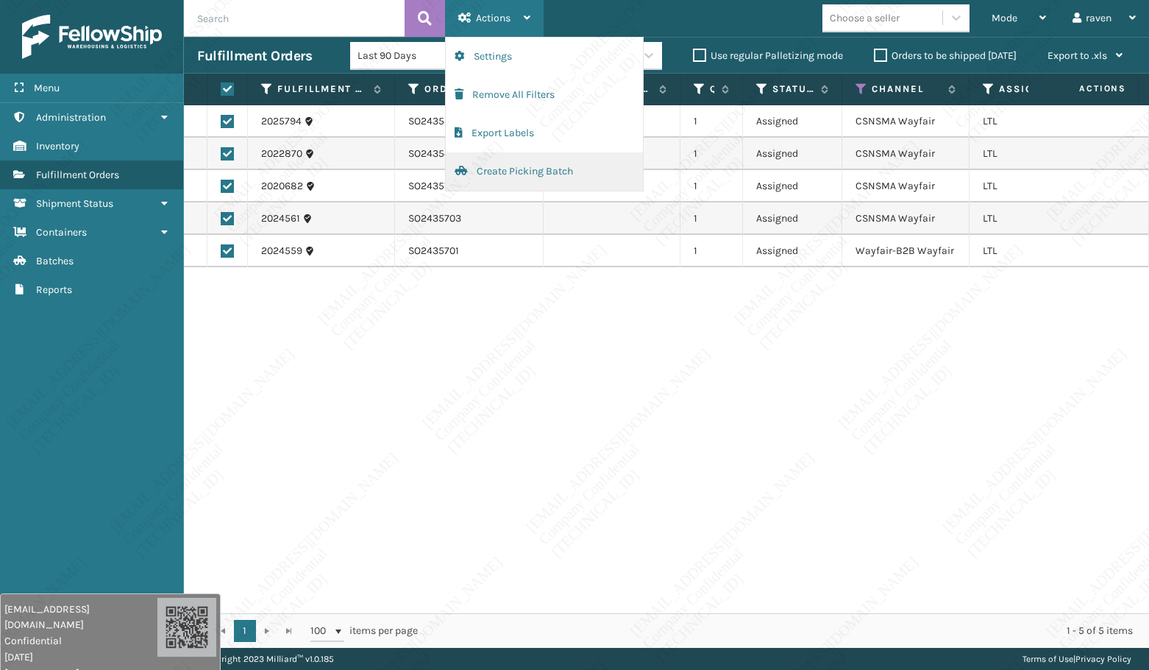
click at [556, 174] on button "Create Picking Batch" at bounding box center [544, 171] width 197 height 38
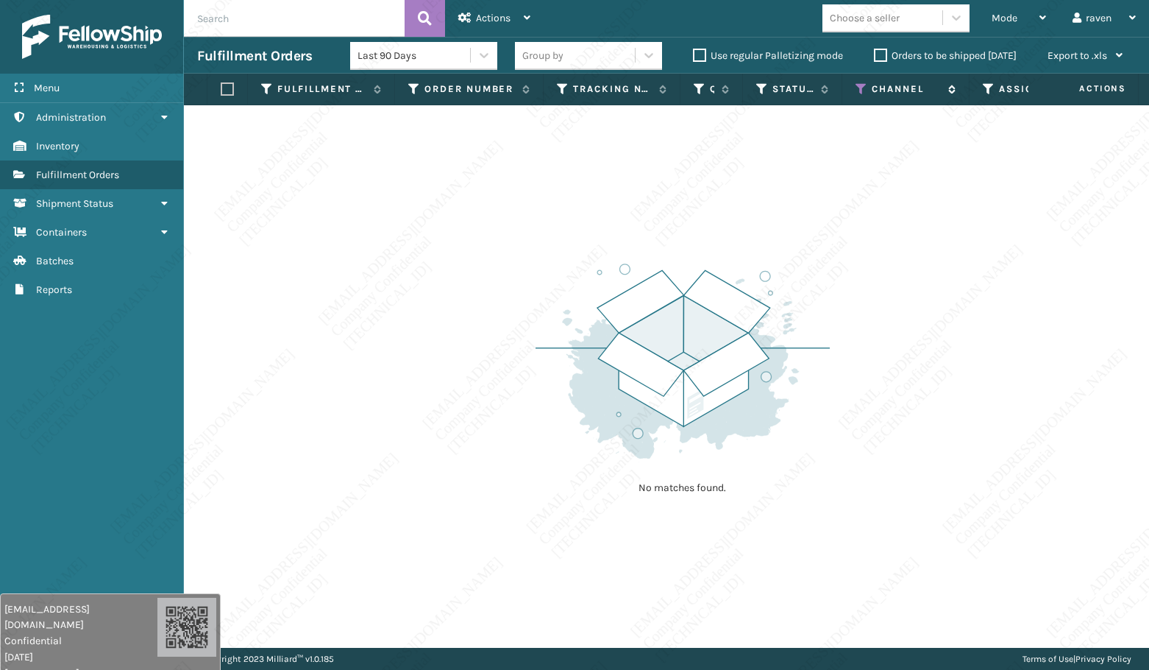
click at [857, 85] on icon at bounding box center [862, 88] width 12 height 13
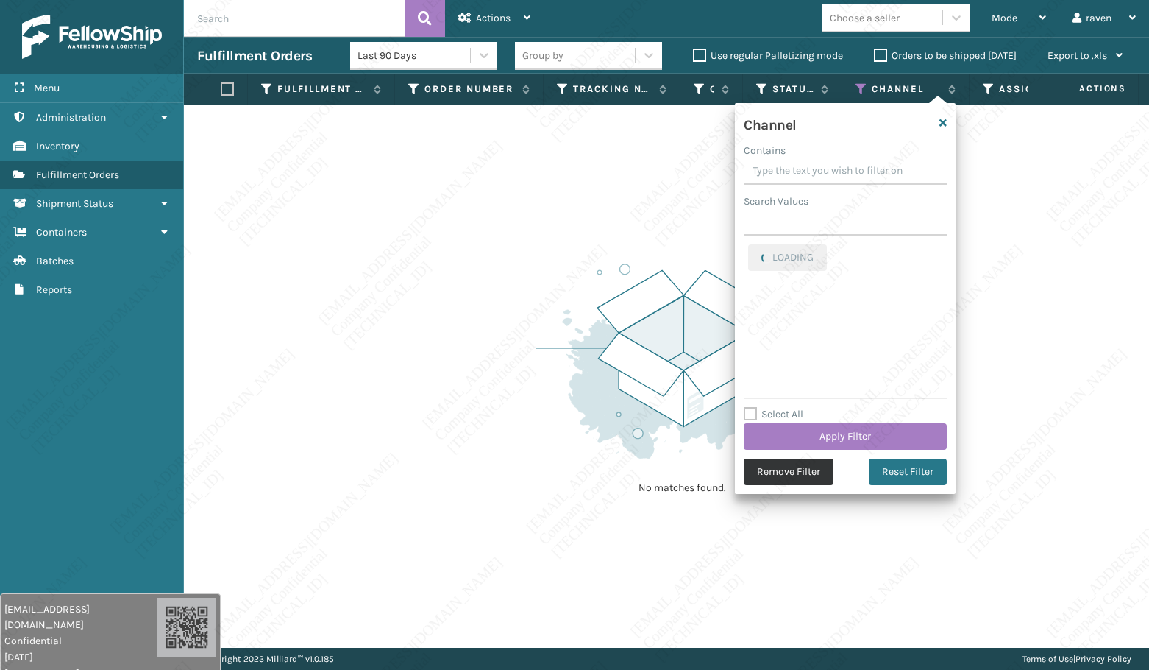
click at [801, 464] on button "Remove Filter" at bounding box center [789, 471] width 90 height 26
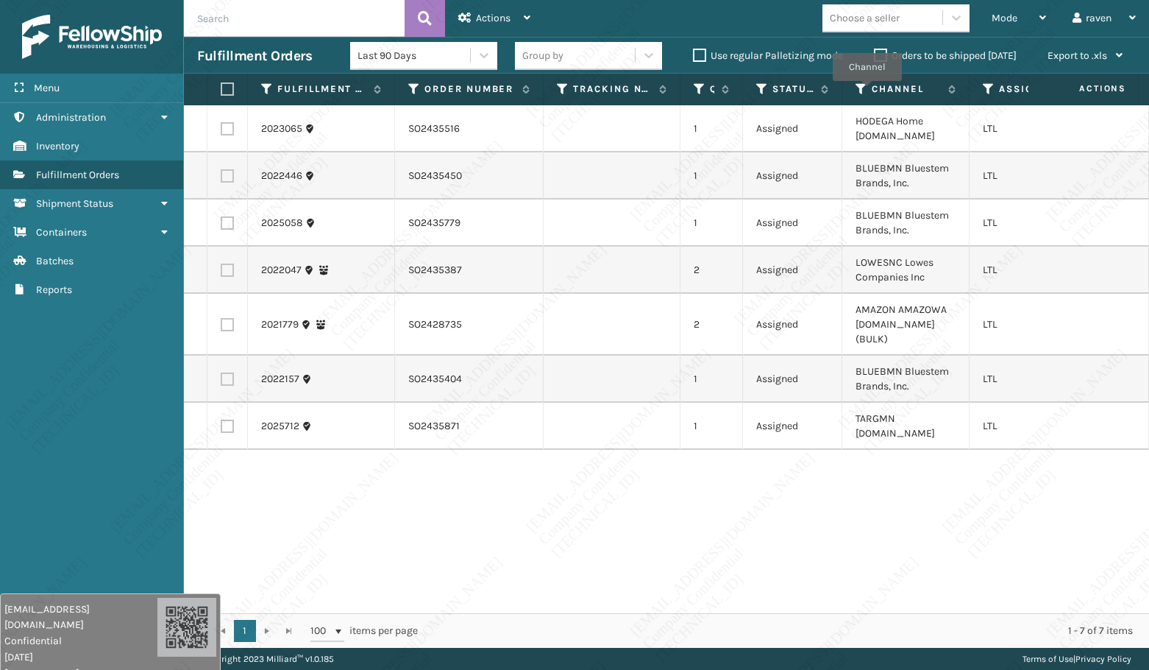
drag, startPoint x: 867, startPoint y: 91, endPoint x: 865, endPoint y: 100, distance: 9.1
click at [867, 91] on icon at bounding box center [862, 88] width 12 height 13
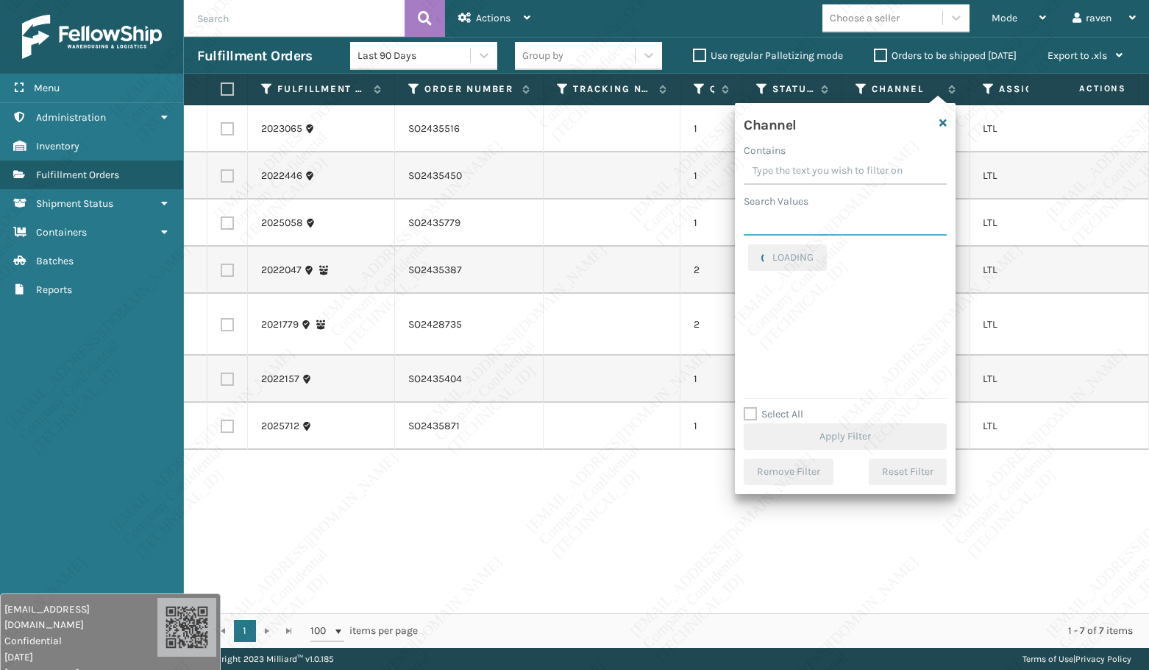
click at [840, 224] on input "Search Values" at bounding box center [845, 222] width 203 height 26
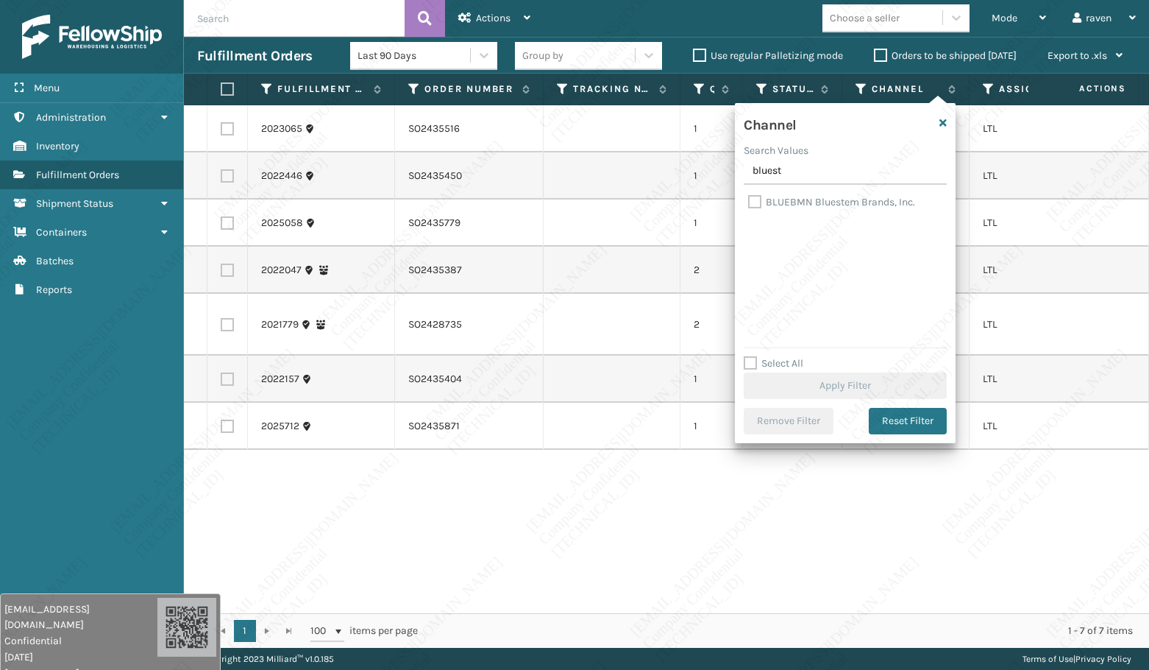
click at [847, 202] on label "BLUEBMN Bluestem Brands, Inc." at bounding box center [831, 202] width 167 height 13
click at [749, 202] on input "BLUEBMN Bluestem Brands, Inc." at bounding box center [748, 199] width 1 height 10
click at [840, 378] on button "Apply Filter" at bounding box center [845, 385] width 203 height 26
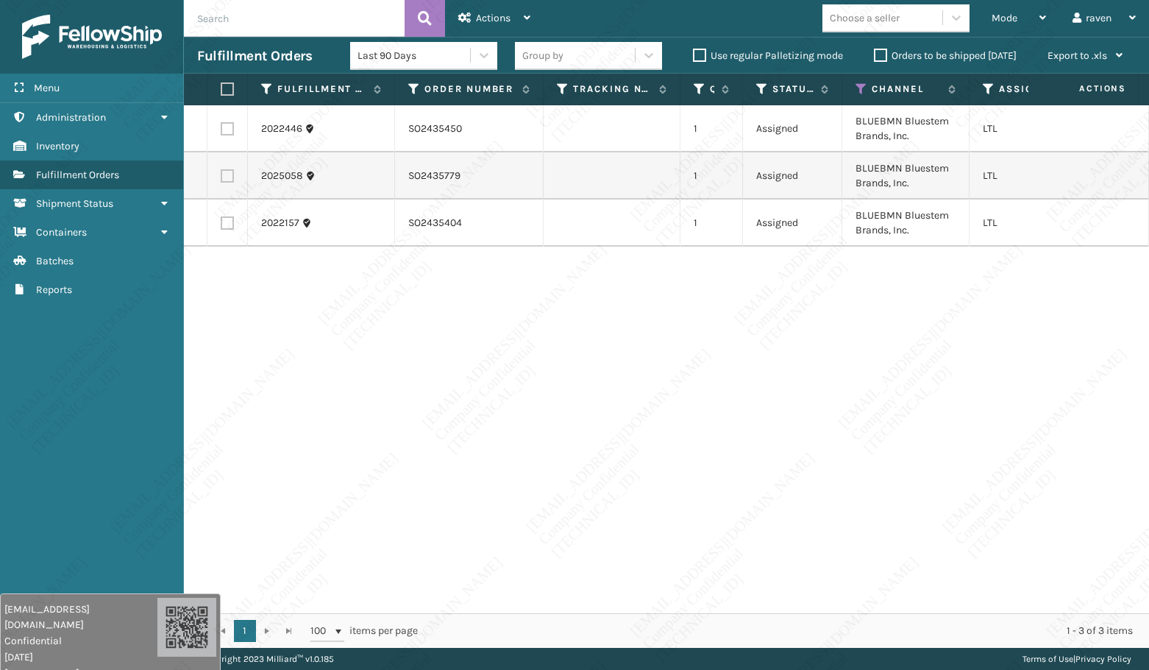
click at [224, 94] on label at bounding box center [225, 88] width 9 height 13
click at [221, 94] on input "checkbox" at bounding box center [221, 90] width 1 height 10
click at [496, 20] on span "Actions" at bounding box center [493, 18] width 35 height 13
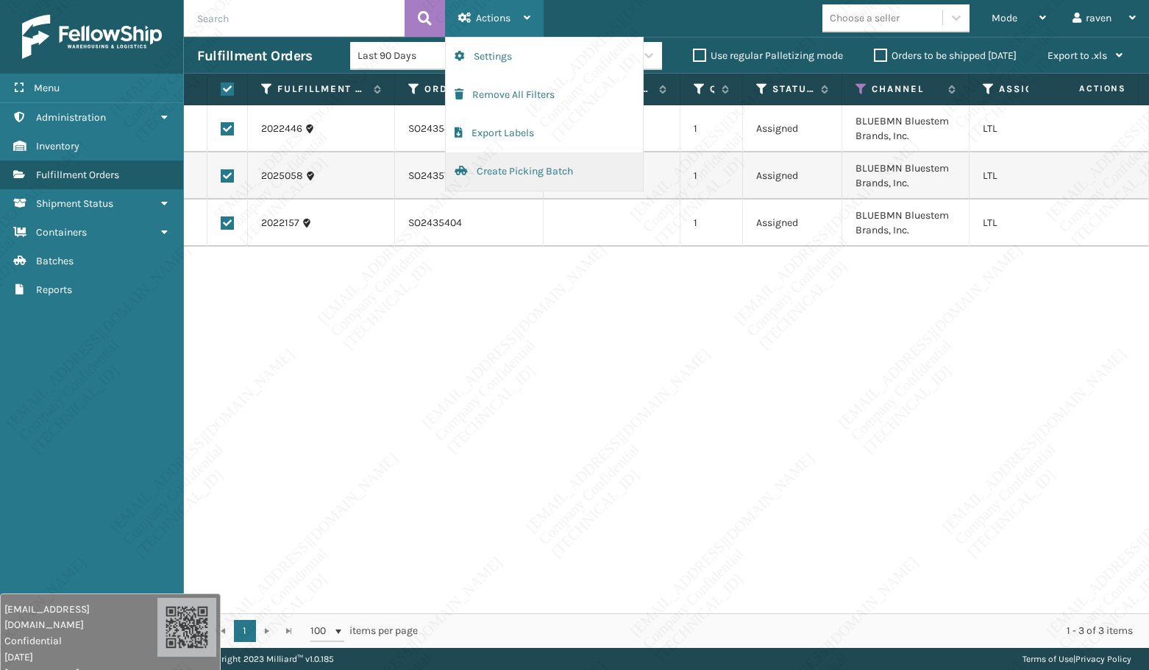
click at [500, 169] on button "Create Picking Batch" at bounding box center [544, 171] width 197 height 38
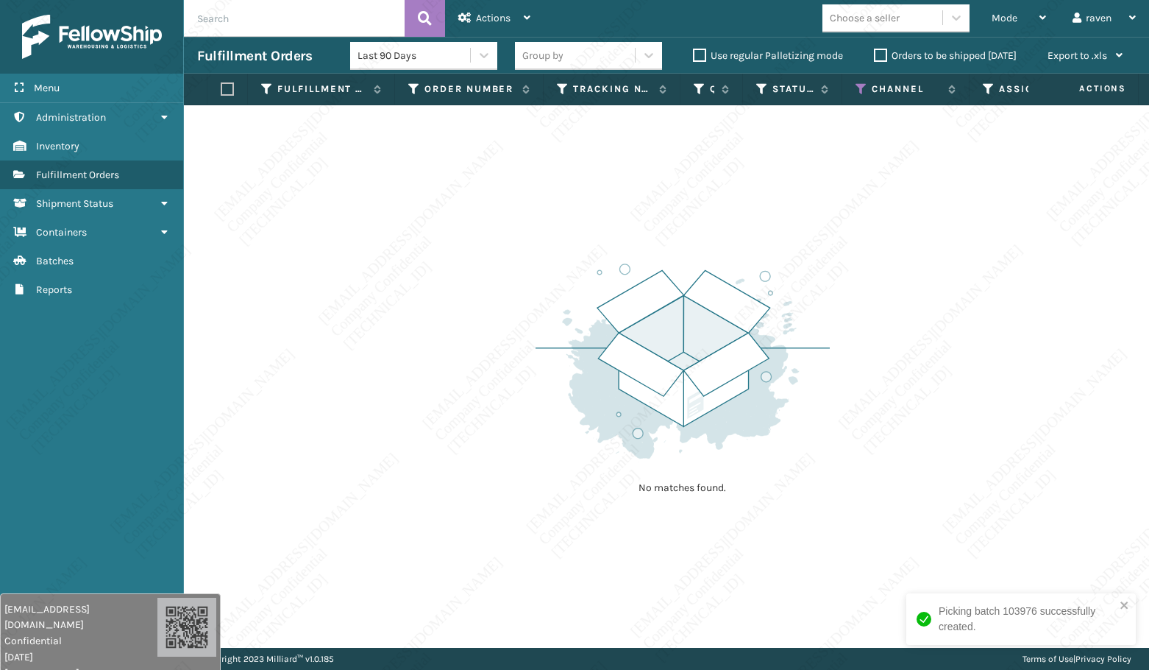
click at [1116, 504] on div "Picking batch 103976 successfully created." at bounding box center [1016, 619] width 208 height 40
click at [866, 87] on icon at bounding box center [862, 88] width 12 height 13
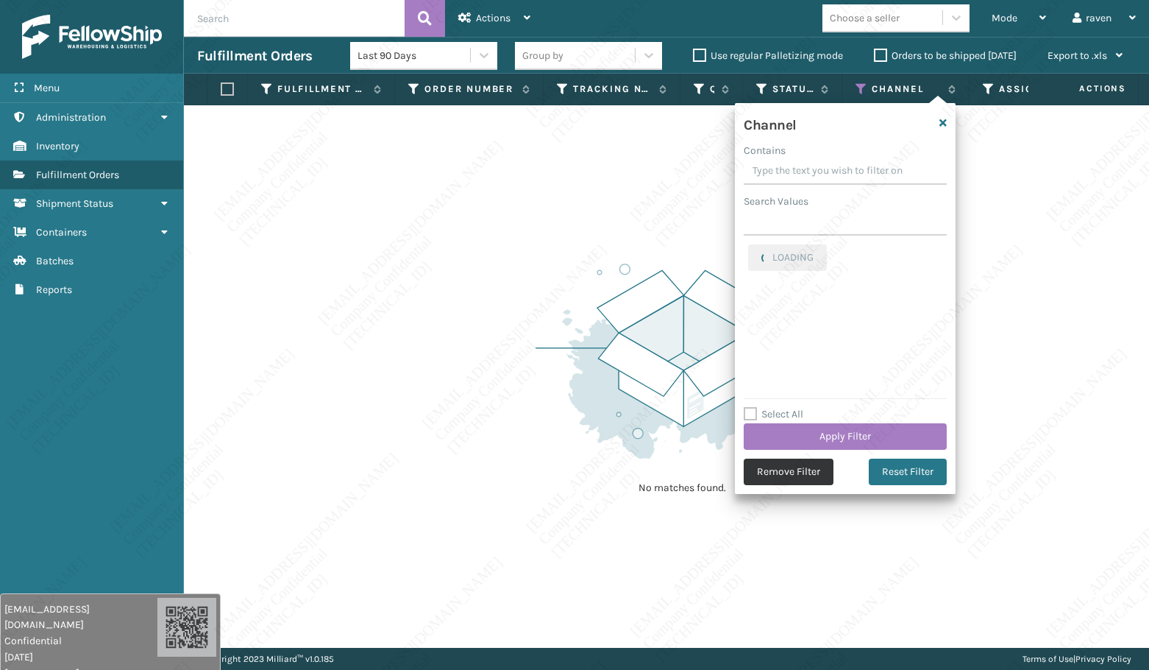
click at [785, 478] on button "Remove Filter" at bounding box center [789, 471] width 90 height 26
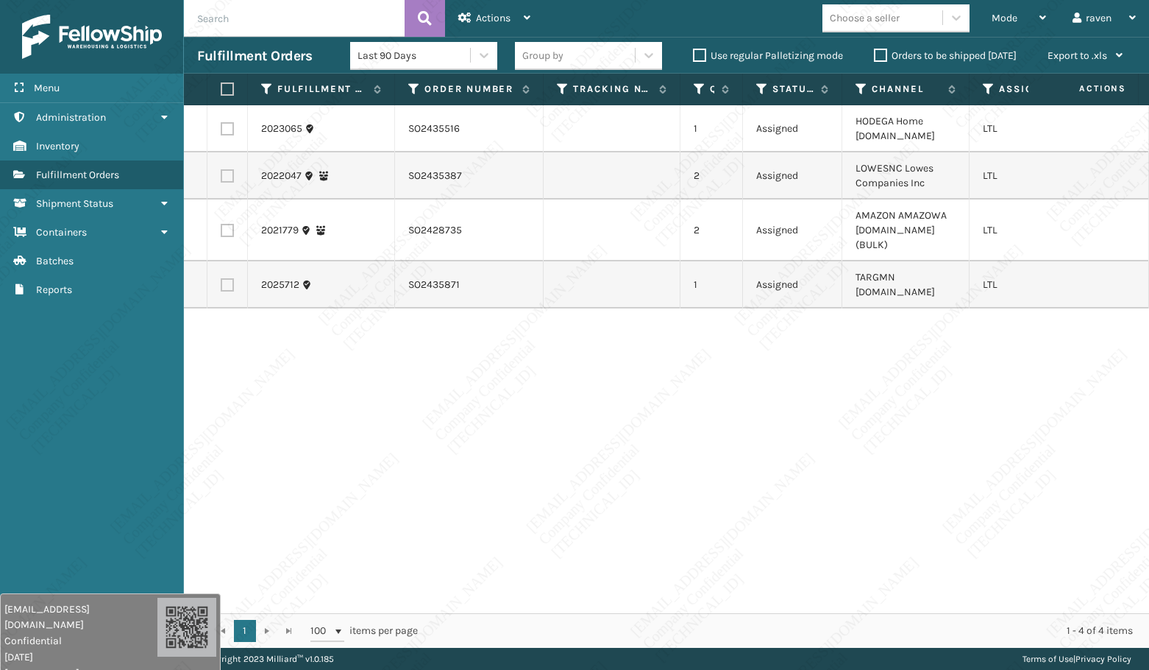
click at [984, 425] on div "2023065 SO2435516 1 Assigned HODEGA Home [DOMAIN_NAME] LTL 2022047 SO2435387 2 …" at bounding box center [666, 359] width 965 height 508
copy td "SO2435516"
drag, startPoint x: 480, startPoint y: 127, endPoint x: 406, endPoint y: 131, distance: 73.7
click at [406, 131] on td "SO2435516" at bounding box center [469, 128] width 149 height 47
click at [507, 411] on div "2023065 SO2435516 1 Assigned HODEGA Home [DOMAIN_NAME] LTL 2022047 SO2435387 2 …" at bounding box center [666, 359] width 965 height 508
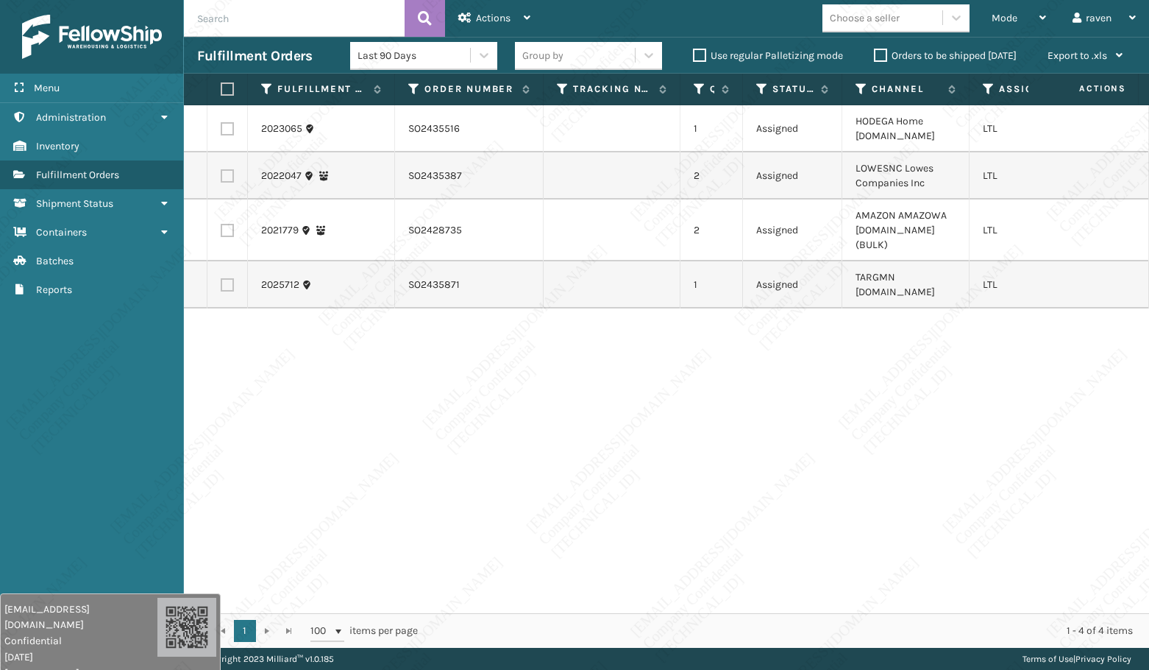
click at [223, 132] on label at bounding box center [227, 128] width 13 height 13
click at [221, 132] on input "checkbox" at bounding box center [221, 127] width 1 height 10
click at [514, 10] on div "Actions" at bounding box center [494, 18] width 72 height 37
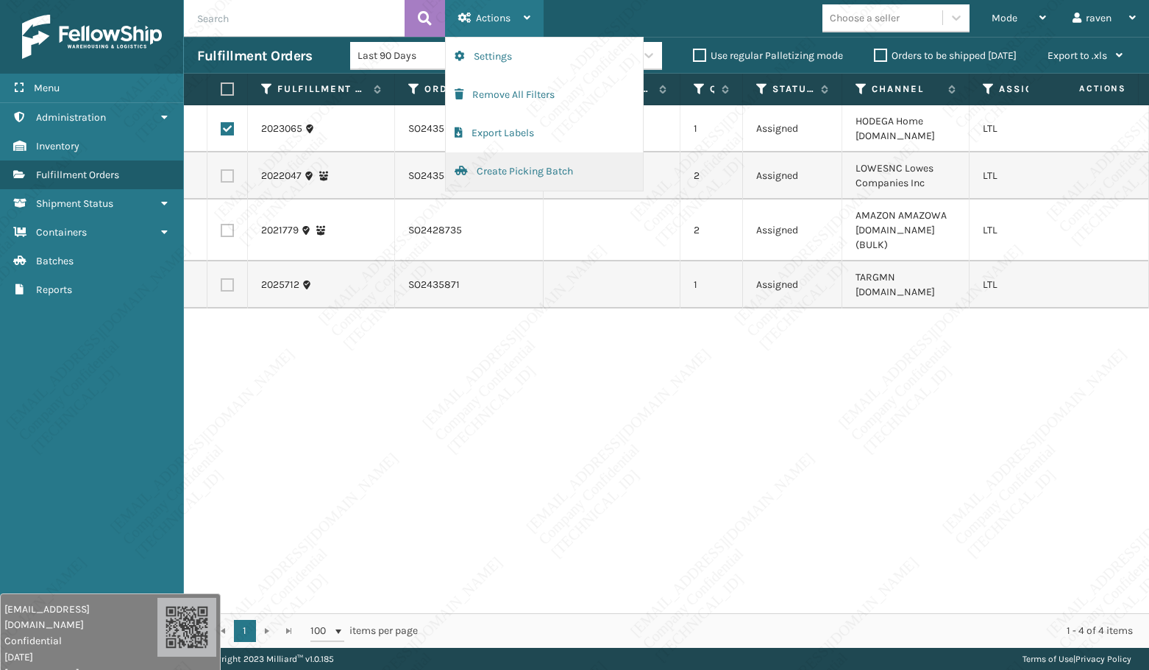
click at [533, 172] on button "Create Picking Batch" at bounding box center [544, 171] width 197 height 38
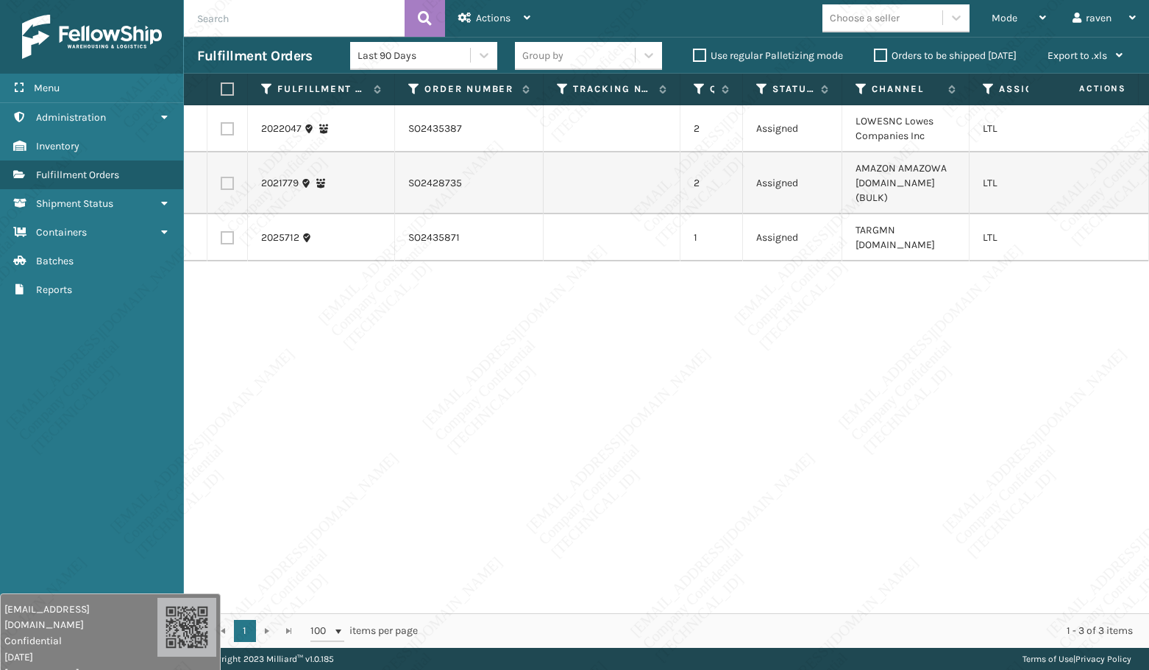
click at [227, 177] on label at bounding box center [227, 183] width 13 height 13
click at [221, 177] on input "checkbox" at bounding box center [221, 182] width 1 height 10
click at [486, 11] on div "Actions" at bounding box center [494, 18] width 72 height 37
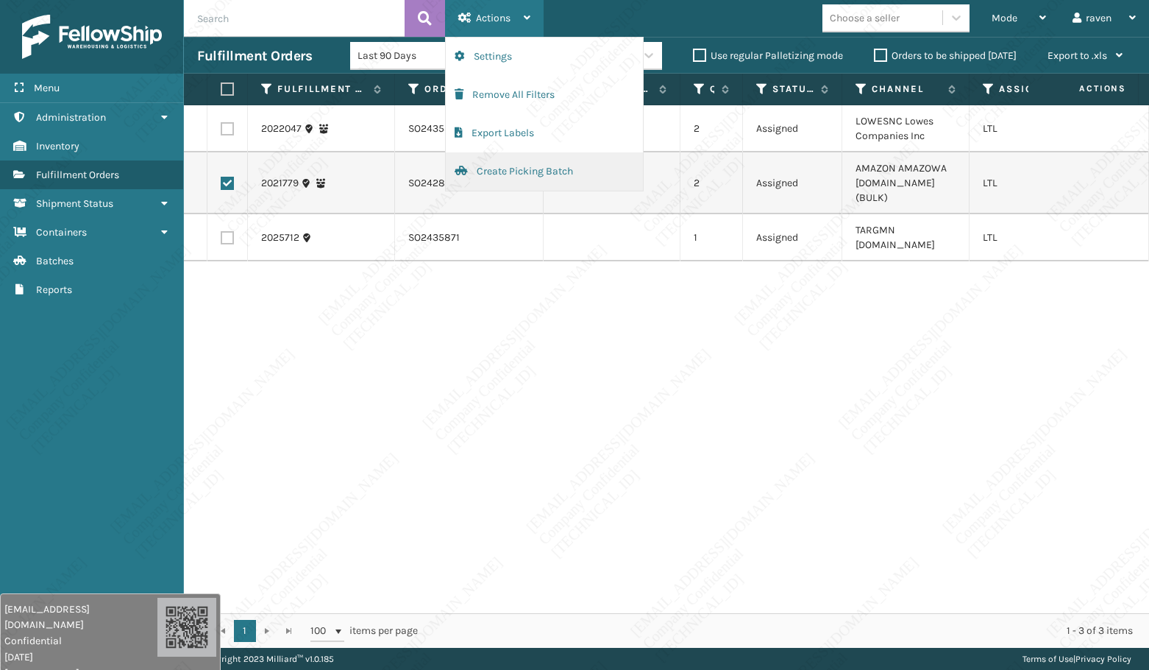
click at [517, 175] on button "Create Picking Batch" at bounding box center [544, 171] width 197 height 38
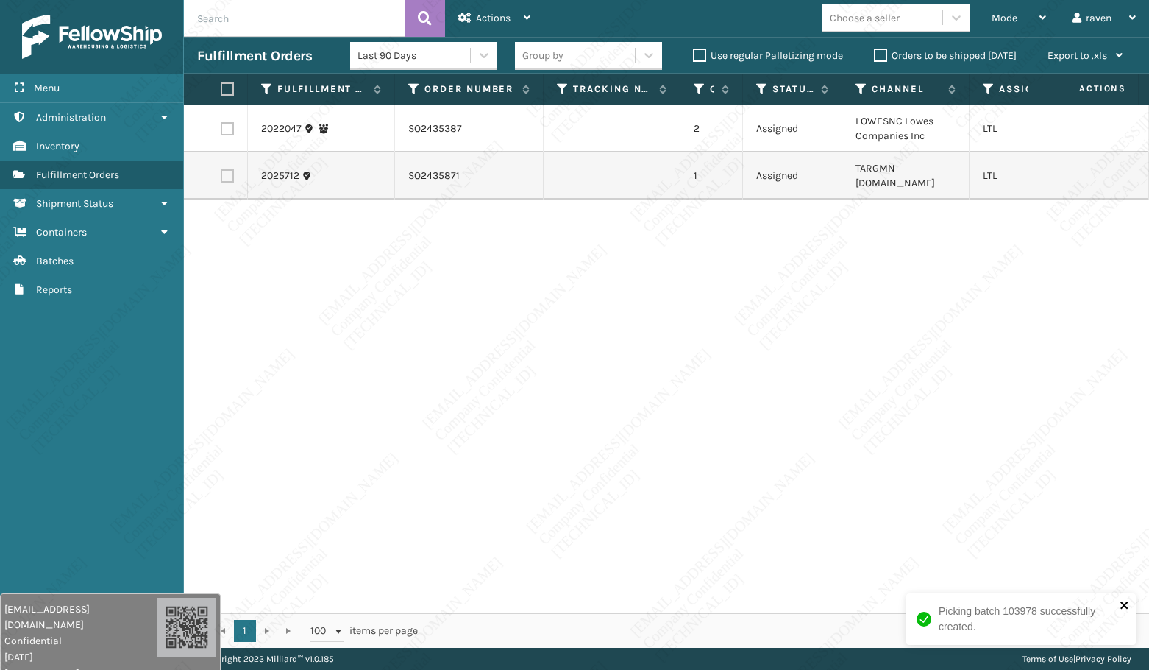
click at [1116, 504] on icon "close" at bounding box center [1125, 605] width 10 height 12
click at [935, 319] on div "2022047 SO2435387 2 Assigned LOWESNC Lowes Companies Inc LTL 2025712 SO2435871 …" at bounding box center [666, 359] width 965 height 508
click at [673, 256] on div "2022047 SO2435387 2 Assigned LOWESNC Lowes Companies Inc LTL 2025712 SO2435871 …" at bounding box center [666, 359] width 965 height 508
click at [230, 169] on label at bounding box center [227, 175] width 13 height 13
click at [221, 169] on input "checkbox" at bounding box center [221, 174] width 1 height 10
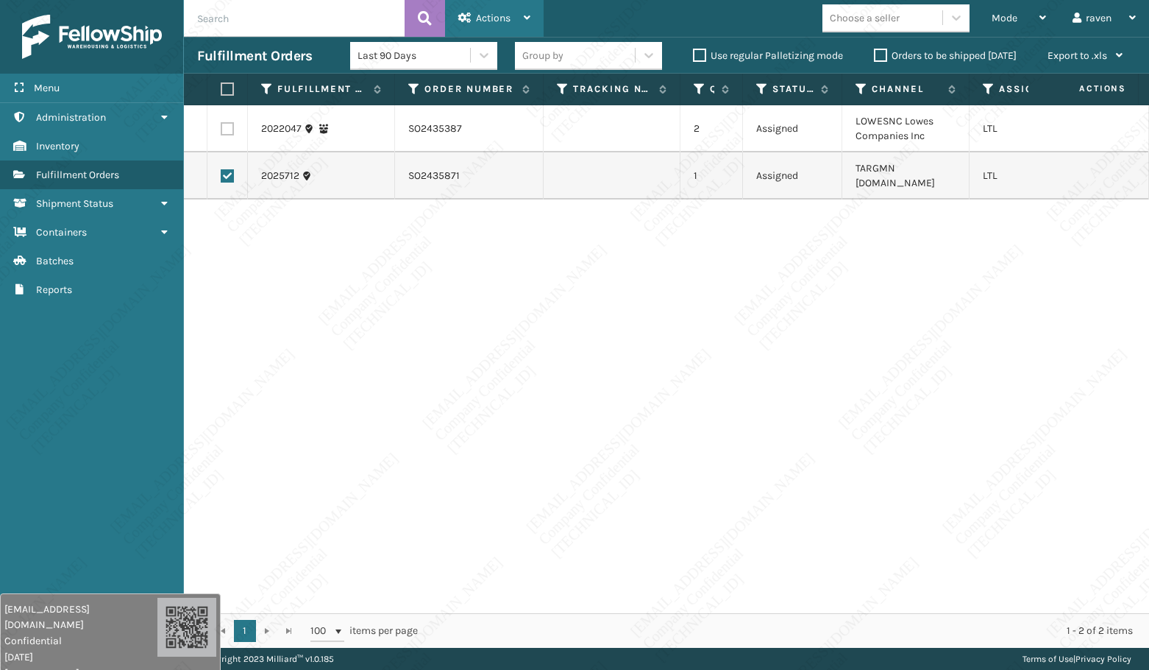
click at [499, 16] on span "Actions" at bounding box center [493, 18] width 35 height 13
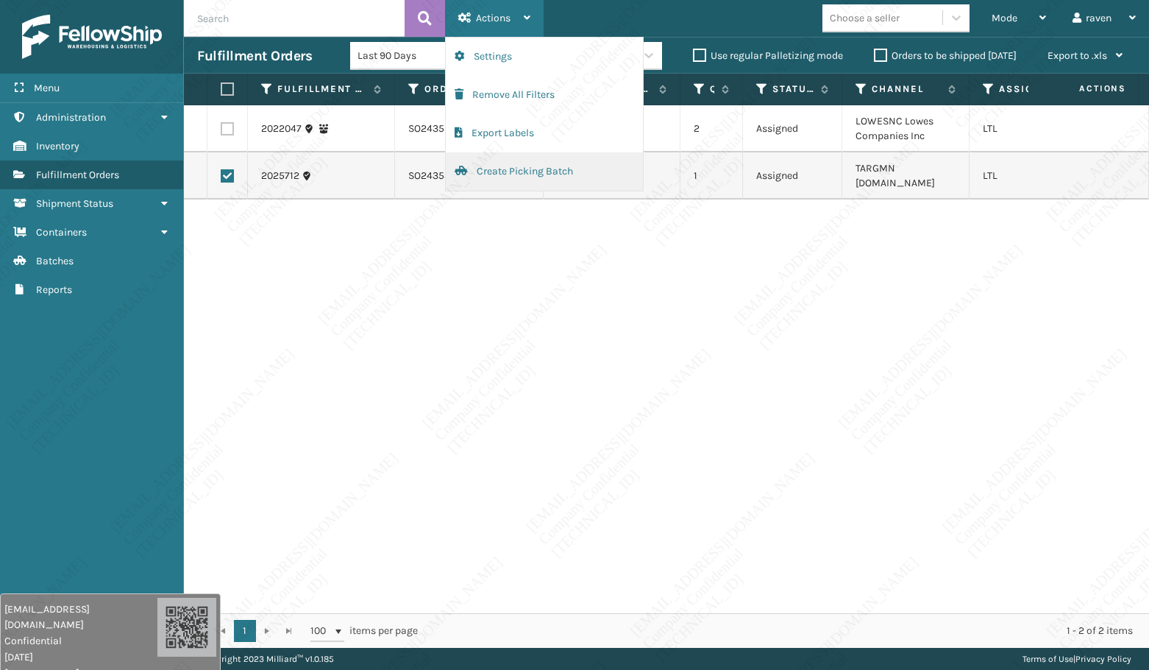
click at [520, 159] on button "Create Picking Batch" at bounding box center [544, 171] width 197 height 38
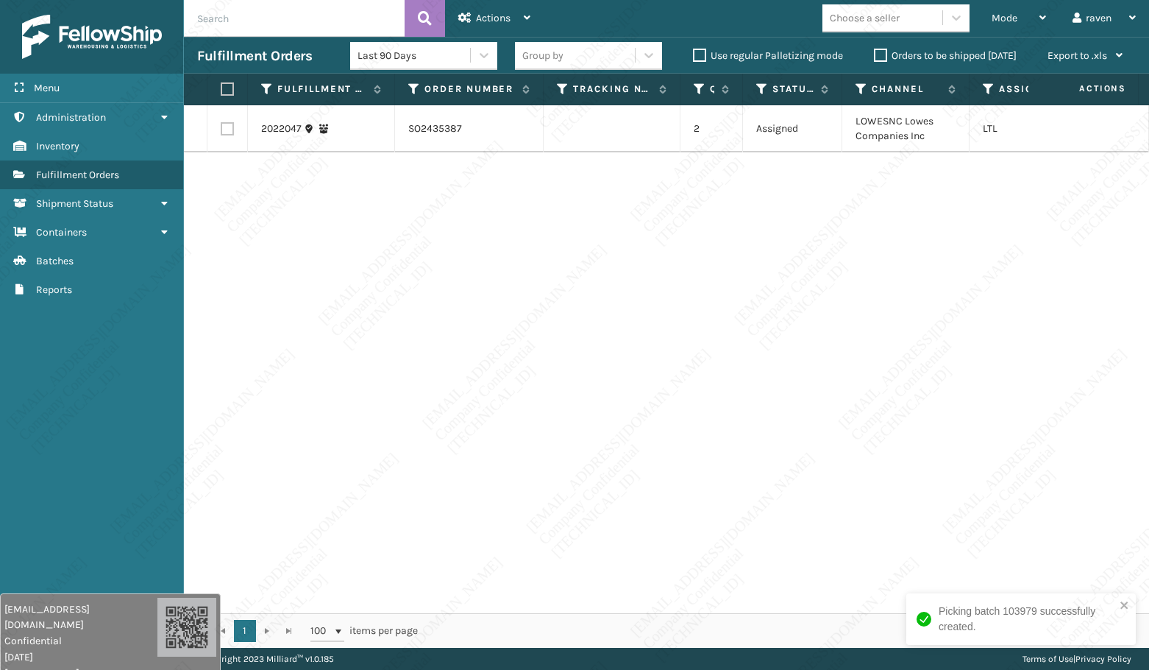
click at [659, 288] on div "2022047 SO2435387 2 Assigned LOWESNC Lowes Companies Inc LTL" at bounding box center [666, 359] width 965 height 508
click at [224, 93] on label at bounding box center [225, 88] width 9 height 13
click at [221, 93] on input "checkbox" at bounding box center [221, 90] width 1 height 10
click at [487, 23] on span "Actions" at bounding box center [493, 18] width 35 height 13
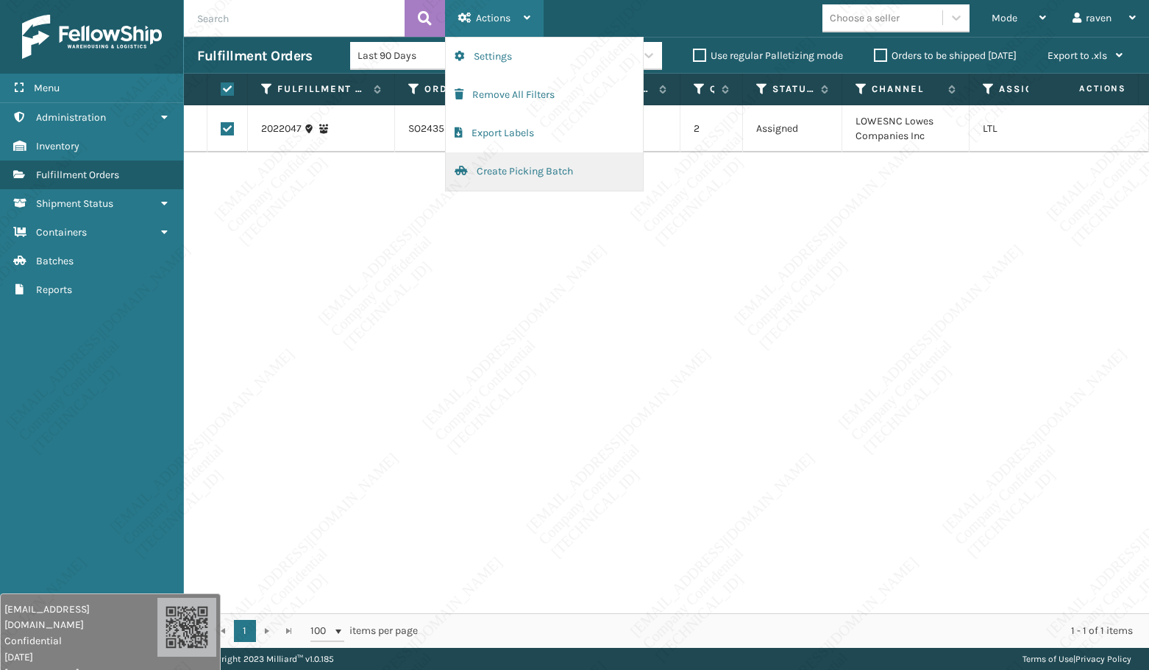
click at [490, 172] on button "Create Picking Batch" at bounding box center [544, 171] width 197 height 38
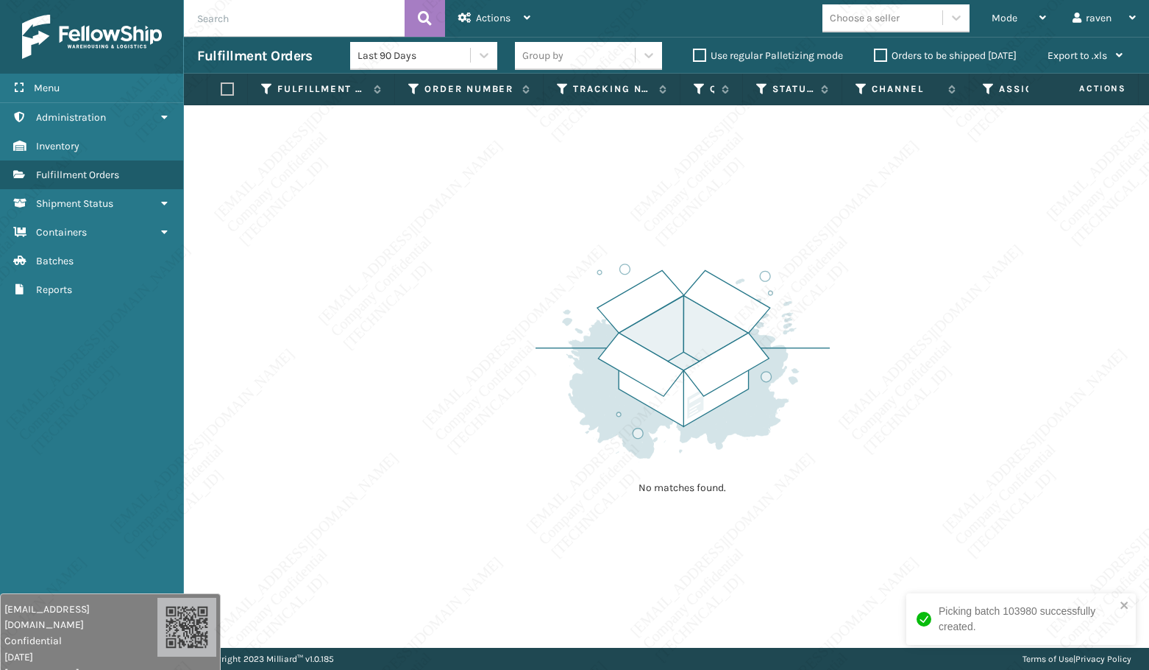
click at [273, 22] on input "text" at bounding box center [294, 18] width 221 height 37
click at [1008, 18] on span "Mode" at bounding box center [1005, 18] width 26 height 13
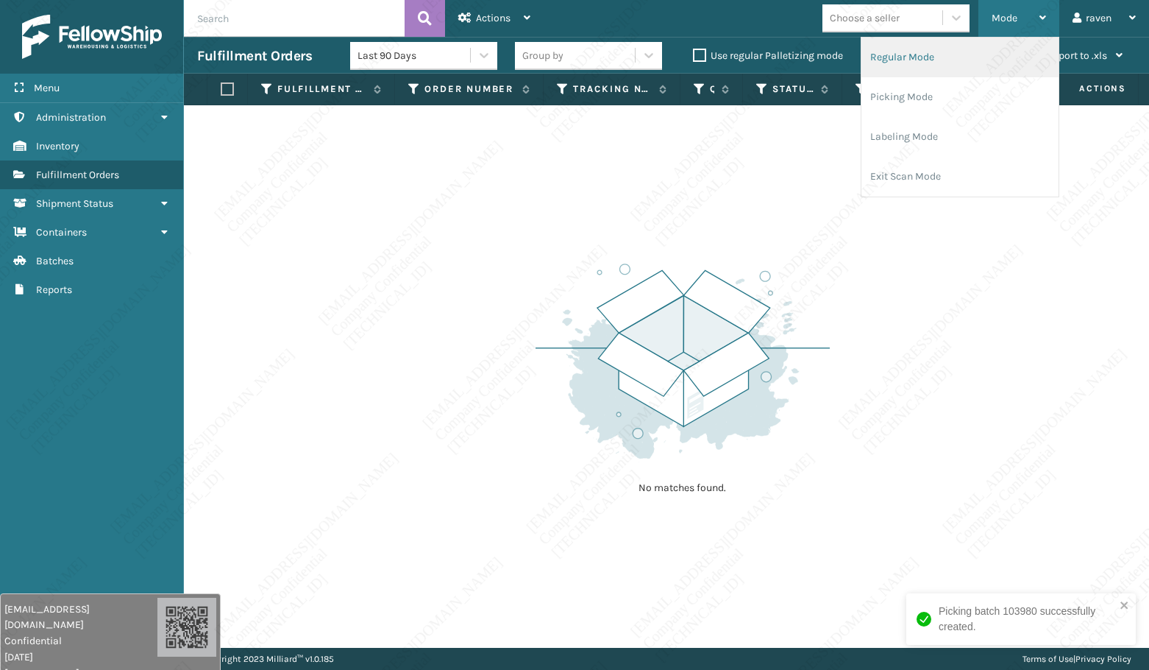
click at [963, 68] on li "Regular Mode" at bounding box center [960, 58] width 197 height 40
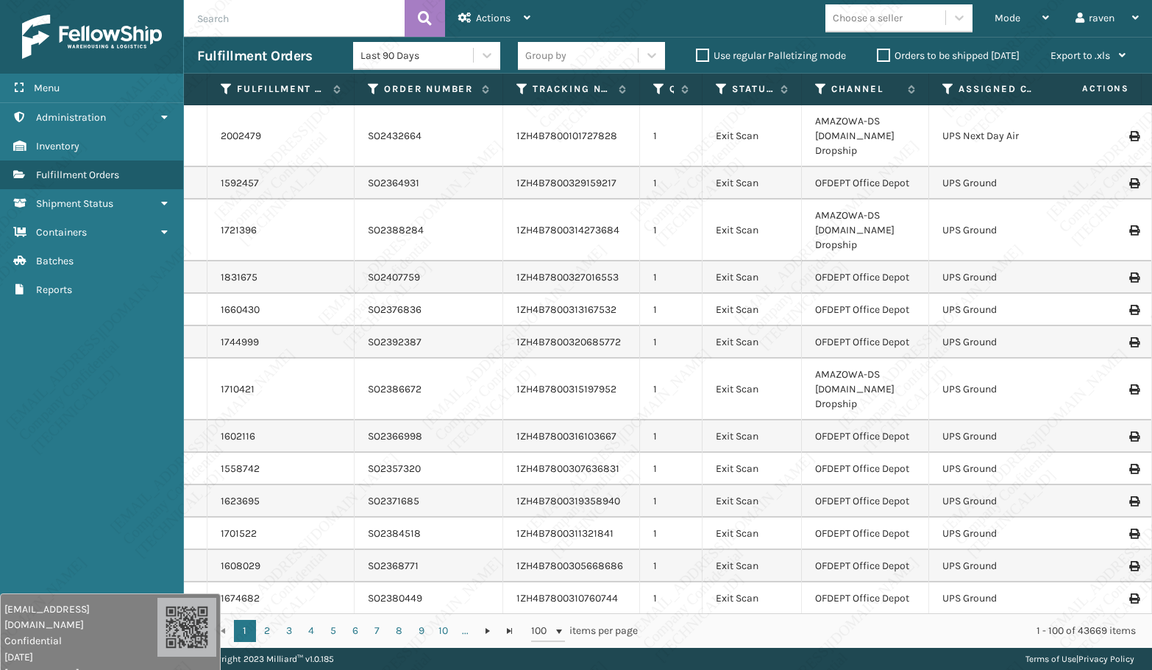
click at [267, 28] on input "text" at bounding box center [294, 18] width 221 height 37
paste input "SO2435769"
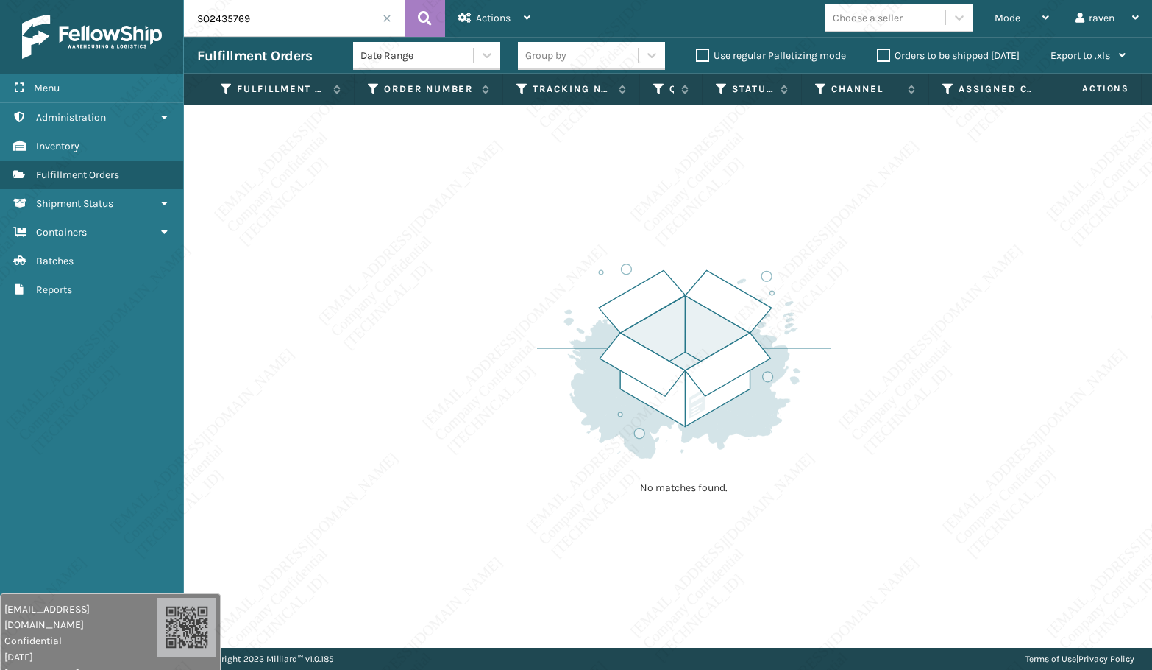
click at [322, 14] on input "SO2435769" at bounding box center [294, 18] width 221 height 37
click at [500, 236] on div "No matches found." at bounding box center [668, 376] width 968 height 542
click at [286, 18] on input "SO2435769" at bounding box center [294, 18] width 221 height 37
click at [315, 255] on div "No matches found." at bounding box center [668, 376] width 968 height 542
click at [274, 13] on input "SO2435769" at bounding box center [294, 18] width 221 height 37
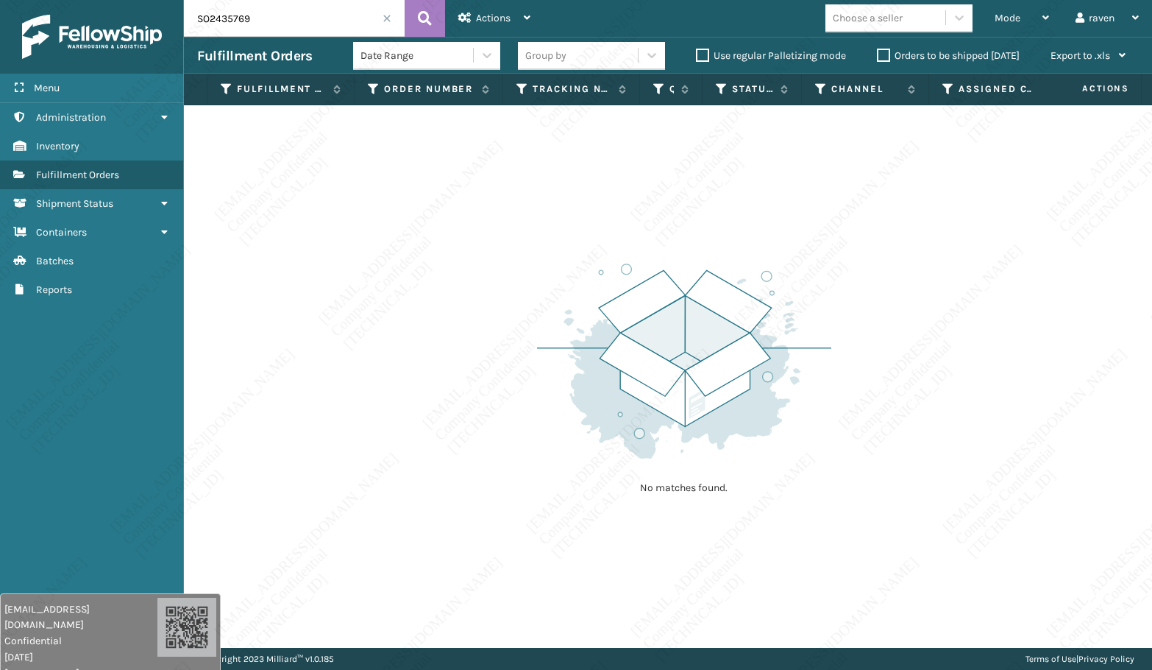
click at [274, 13] on input "SO2435769" at bounding box center [294, 18] width 221 height 37
click at [294, 18] on input "SO2435769" at bounding box center [294, 18] width 221 height 37
paste input "573"
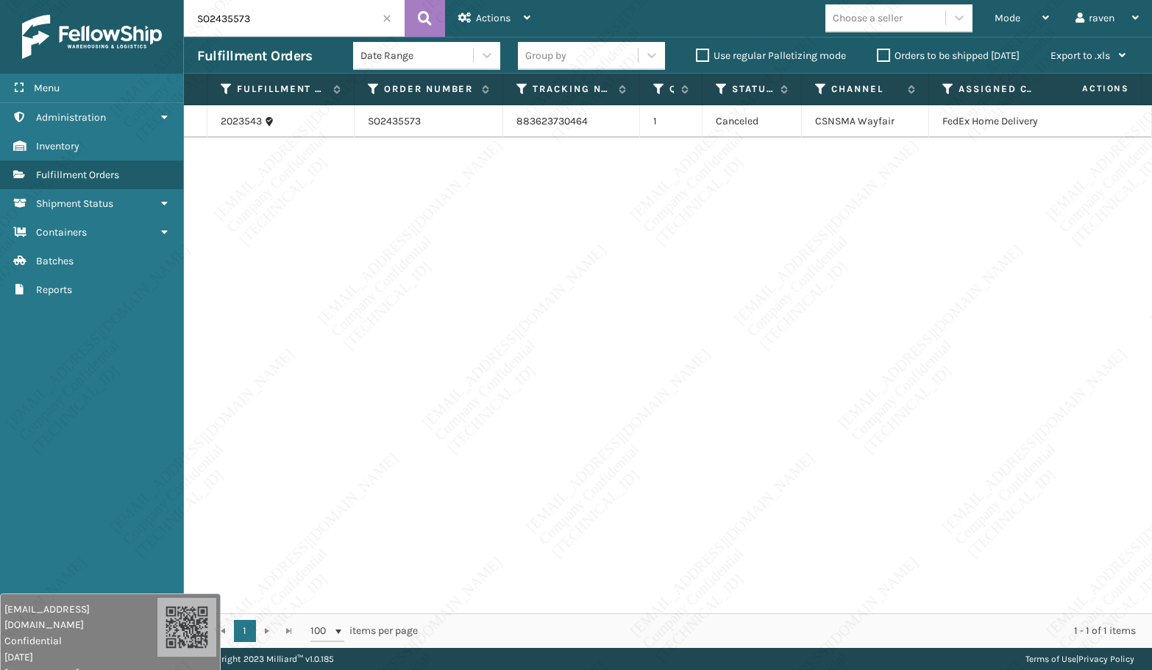
click at [300, 15] on input "SO2435573" at bounding box center [294, 18] width 221 height 37
paste input "28735"
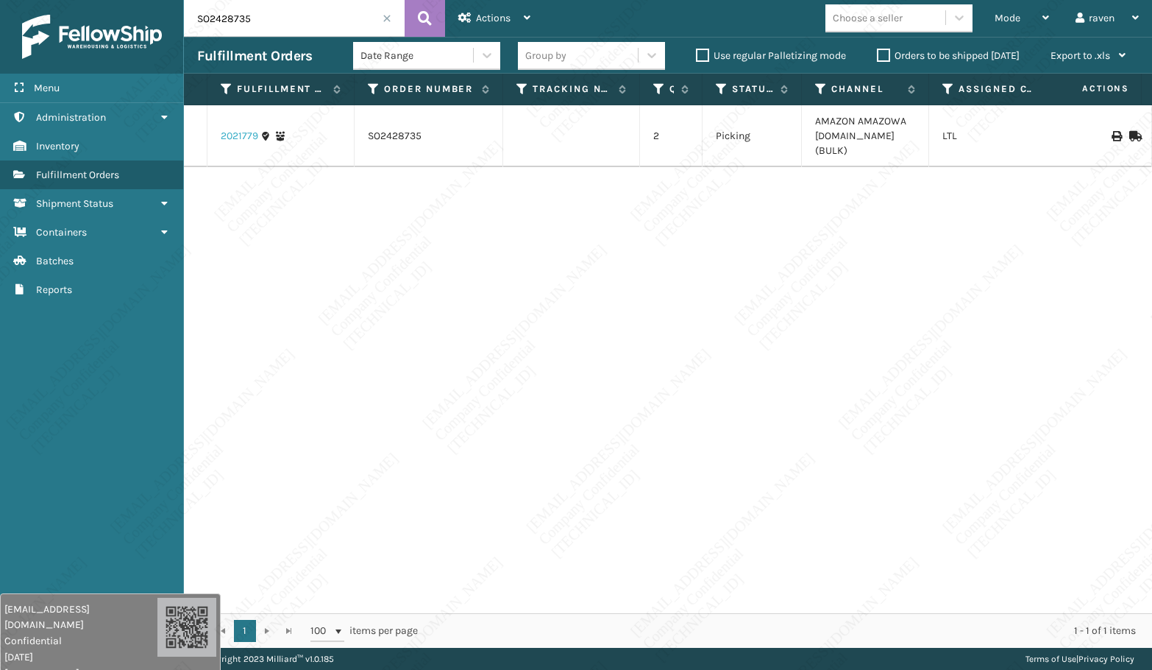
click at [243, 129] on link "2021779" at bounding box center [240, 136] width 38 height 15
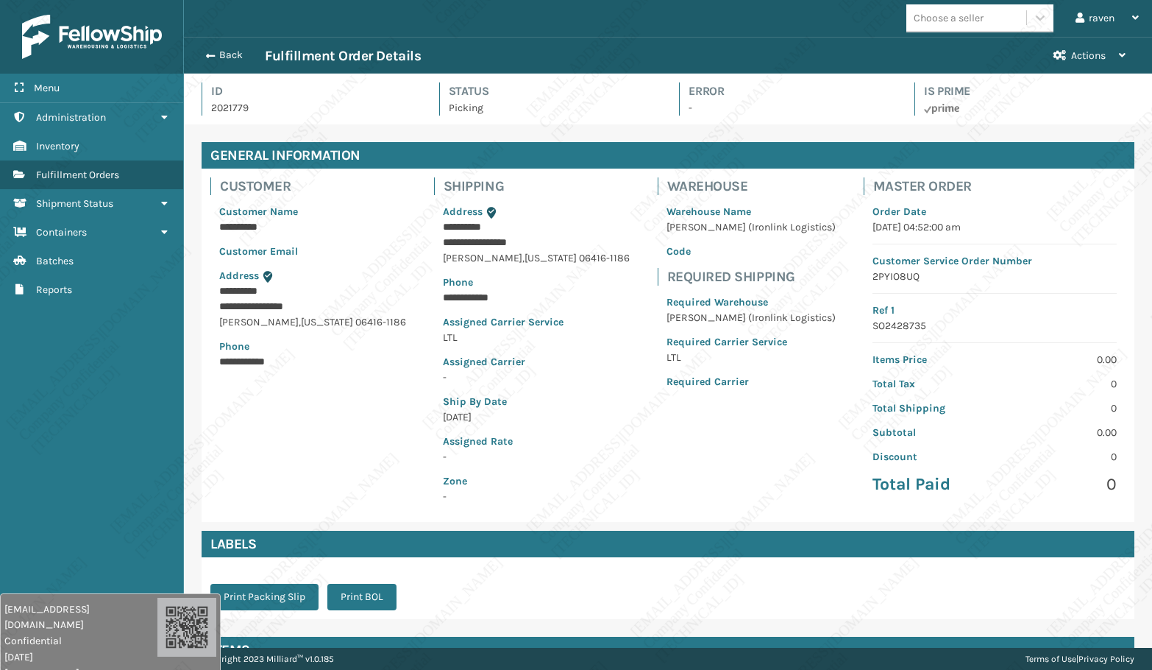
scroll to position [35, 968]
click at [220, 54] on button "Back" at bounding box center [231, 55] width 68 height 13
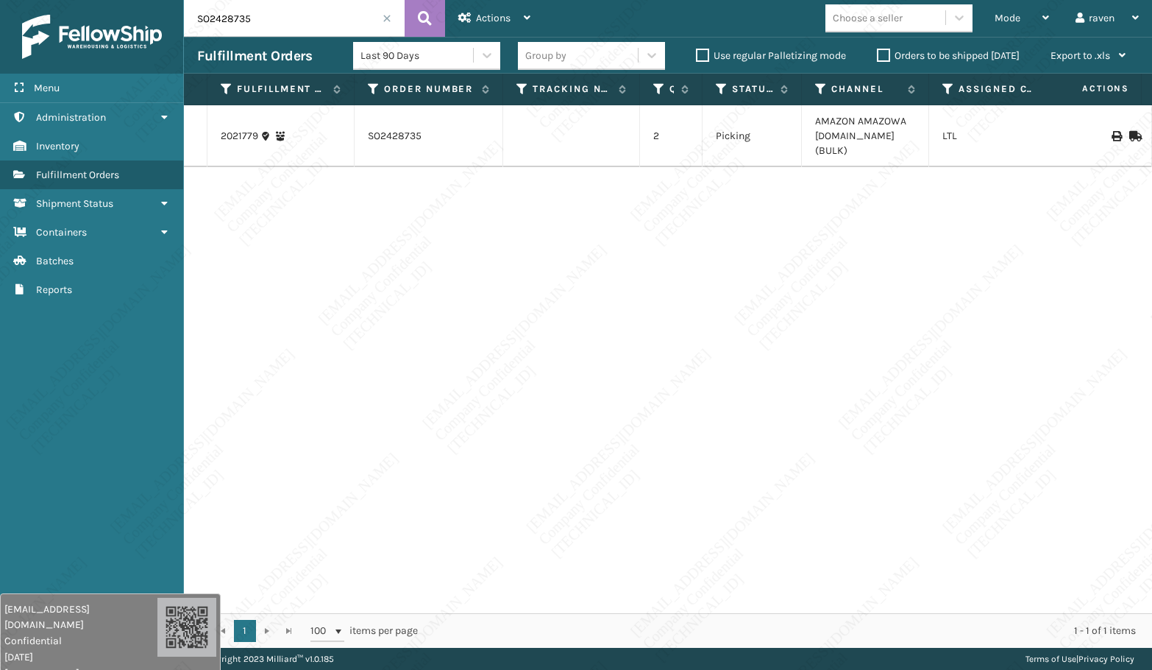
click at [384, 16] on span at bounding box center [387, 18] width 9 height 9
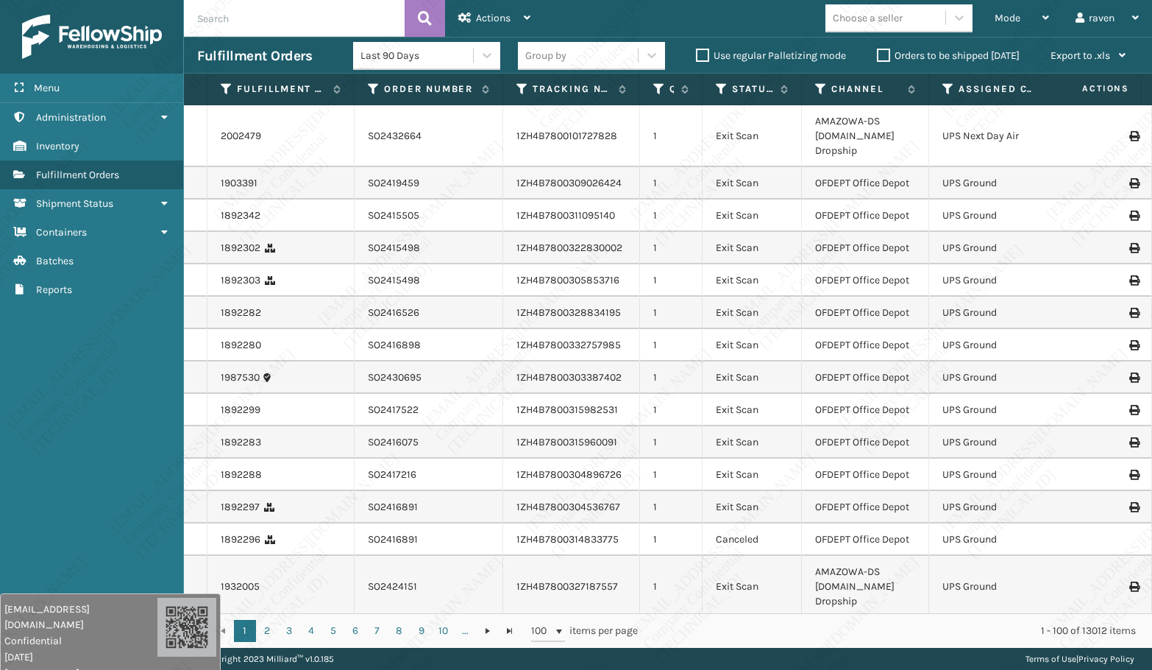
click at [317, 21] on input "text" at bounding box center [294, 18] width 221 height 37
paste input "SO2428735"
click at [1026, 16] on div "Mode" at bounding box center [1022, 18] width 54 height 37
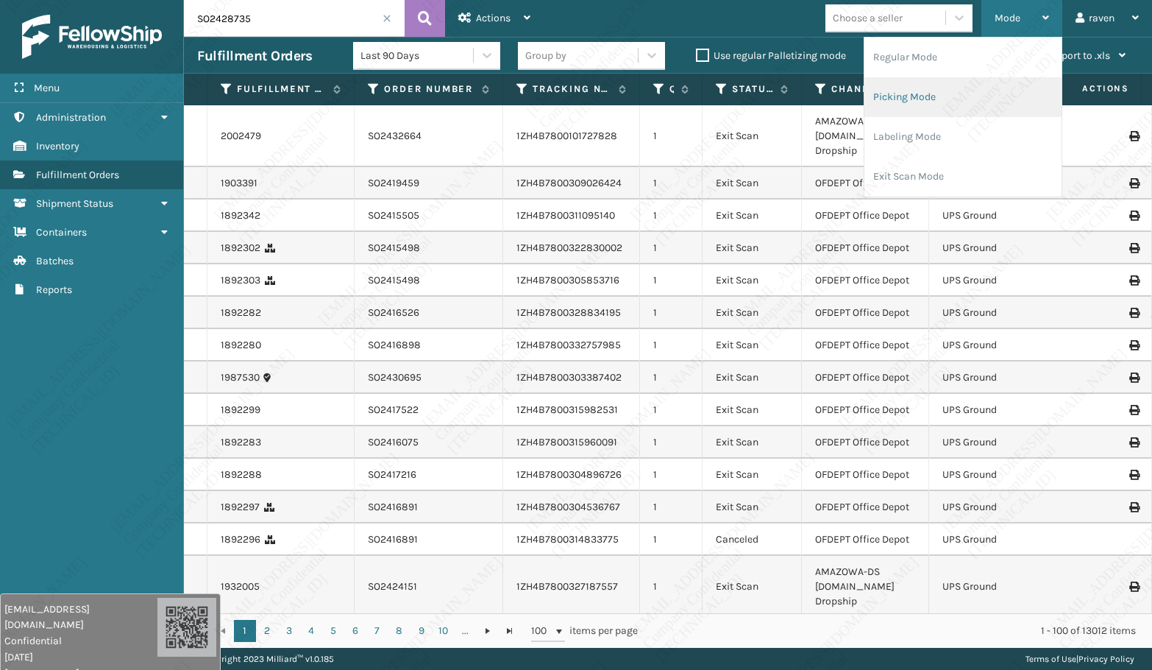
click at [949, 89] on li "Picking Mode" at bounding box center [963, 97] width 197 height 40
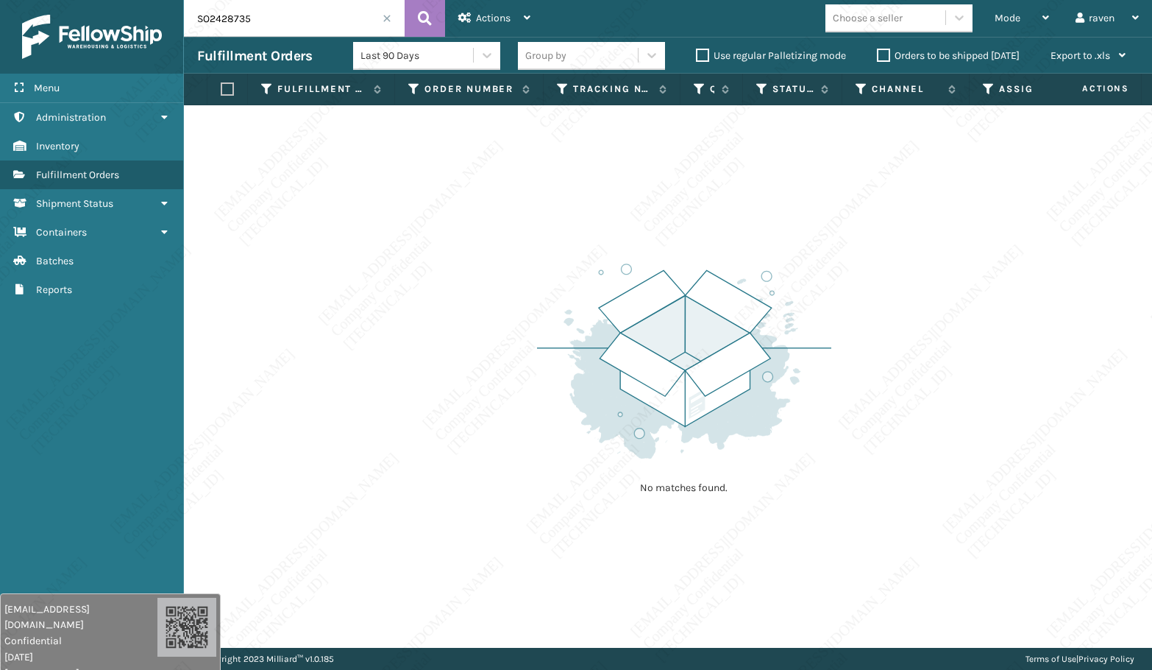
click at [387, 14] on span at bounding box center [387, 18] width 9 height 9
click at [589, 196] on div "No matches found." at bounding box center [668, 376] width 968 height 542
click at [996, 18] on div "Mode" at bounding box center [1022, 18] width 54 height 37
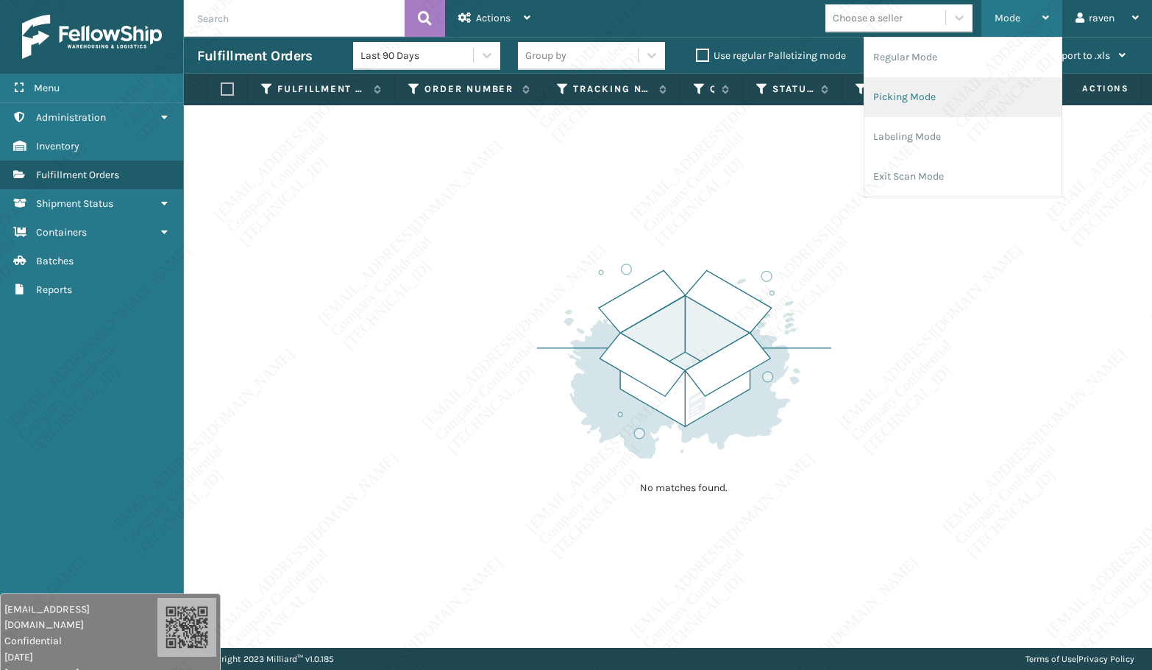
click at [947, 97] on li "Picking Mode" at bounding box center [963, 97] width 197 height 40
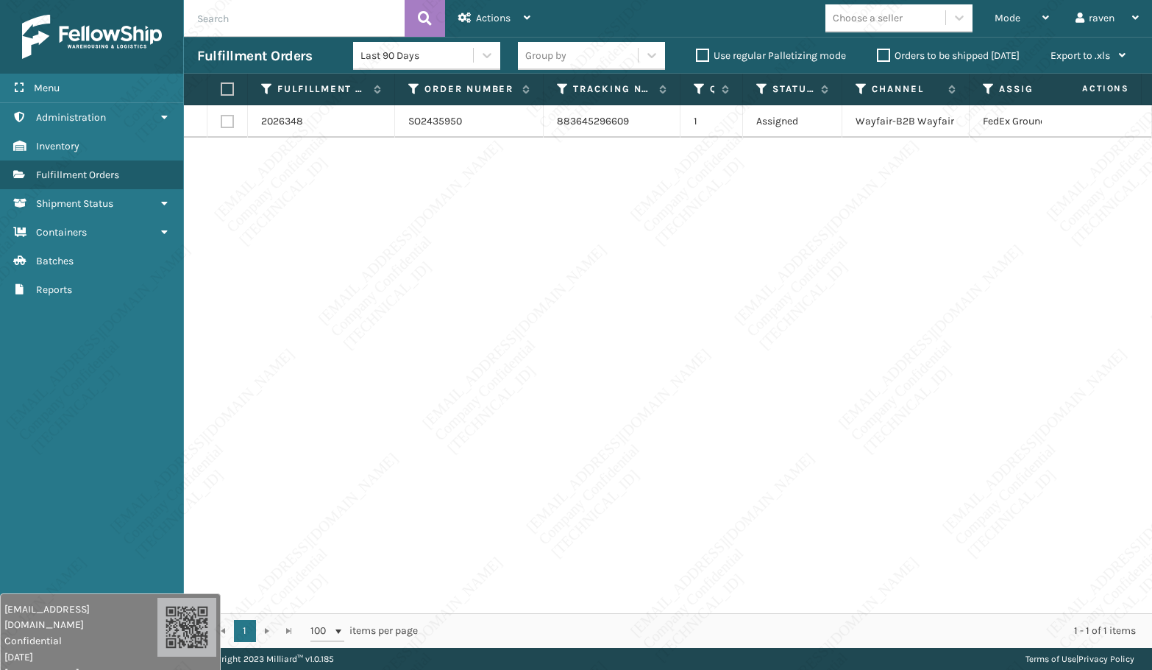
click at [777, 273] on div "2026348 SO2435950 883645296609 1 Assigned Wayfair-B2B Wayfair FedEx Ground" at bounding box center [668, 359] width 968 height 508
drag, startPoint x: 575, startPoint y: 320, endPoint x: 566, endPoint y: 296, distance: 25.8
click at [575, 318] on div "2026348 SO2435950 883645296609 1 Assigned Wayfair-B2B Wayfair FedEx Ground" at bounding box center [668, 359] width 968 height 508
click at [566, 296] on div "2026348 SO2435950 883645296609 1 Assigned Wayfair-B2B Wayfair FedEx Ground" at bounding box center [668, 359] width 968 height 508
click at [589, 298] on div "2026348 SO2435950 883645296609 1 Assigned Wayfair-B2B Wayfair FedEx Ground" at bounding box center [668, 359] width 968 height 508
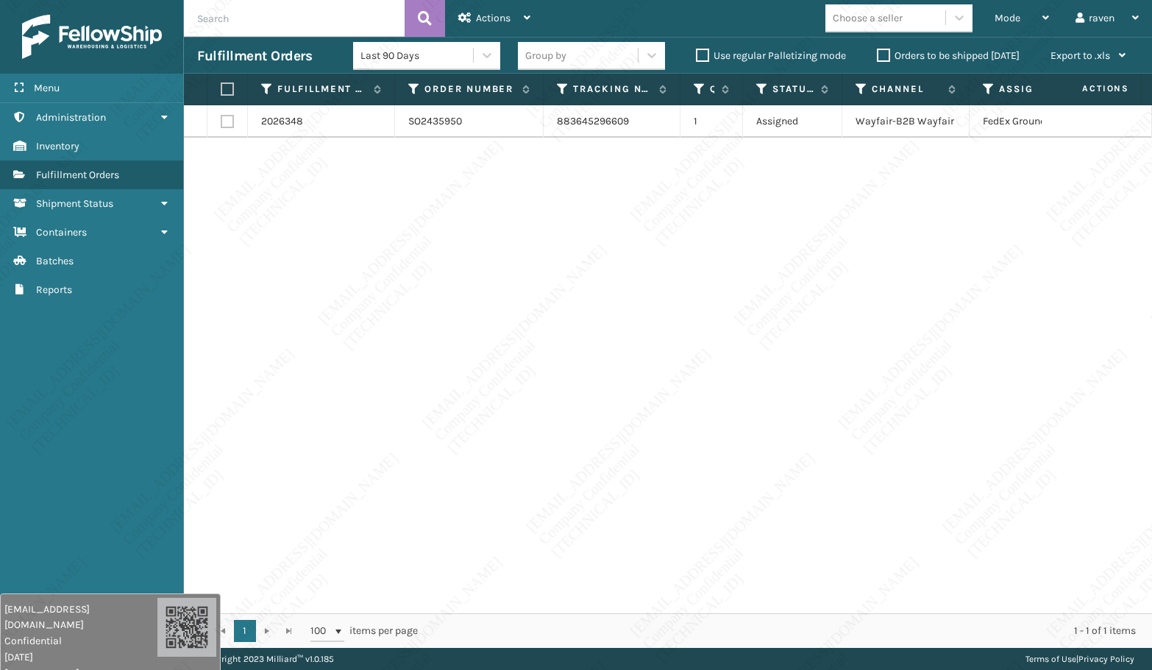
click at [603, 221] on div "2026348 SO2435950 883645296609 1 Assigned Wayfair-B2B Wayfair FedEx Ground" at bounding box center [668, 359] width 968 height 508
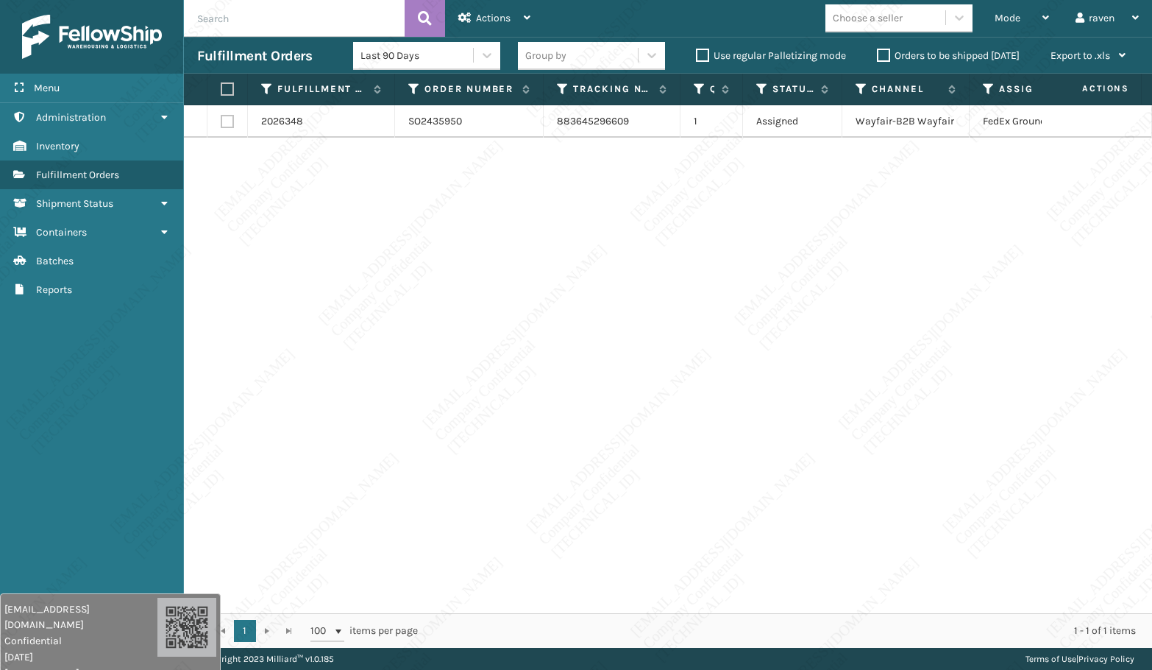
click at [603, 221] on div "2026348 SO2435950 883645296609 1 Assigned Wayfair-B2B Wayfair FedEx Ground" at bounding box center [668, 359] width 968 height 508
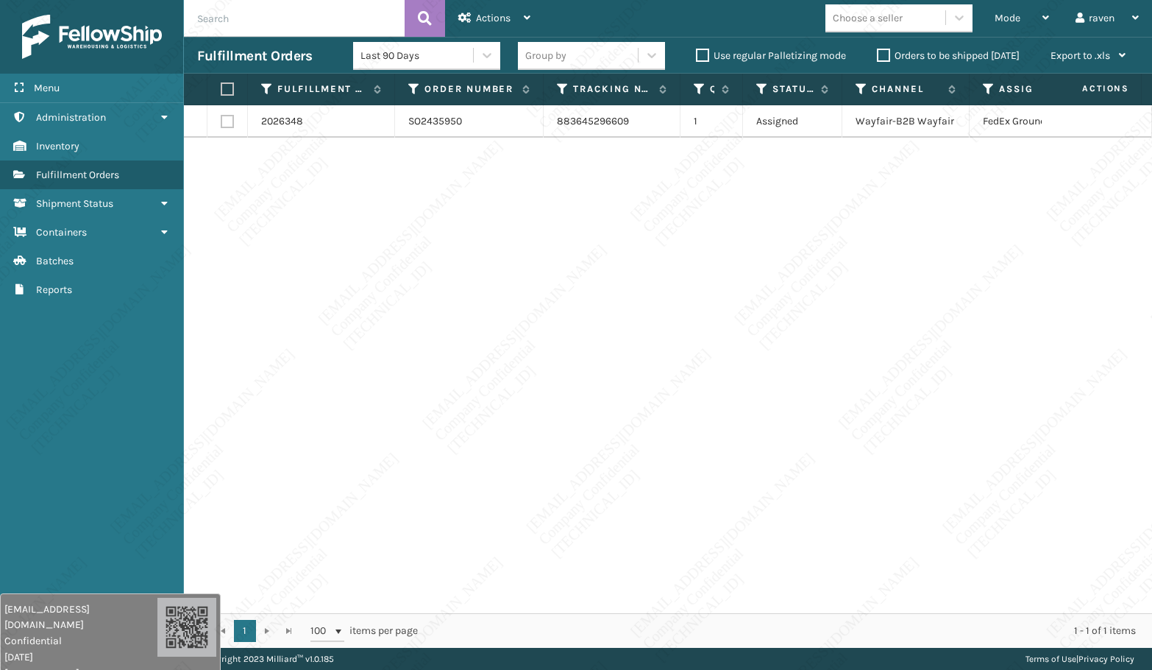
click at [603, 221] on div "2026348 SO2435950 883645296609 1 Assigned Wayfair-B2B Wayfair FedEx Ground" at bounding box center [668, 359] width 968 height 508
click at [992, 10] on div "Mode Regular Mode Picking Mode Labeling Mode Exit Scan Mode" at bounding box center [1022, 18] width 81 height 37
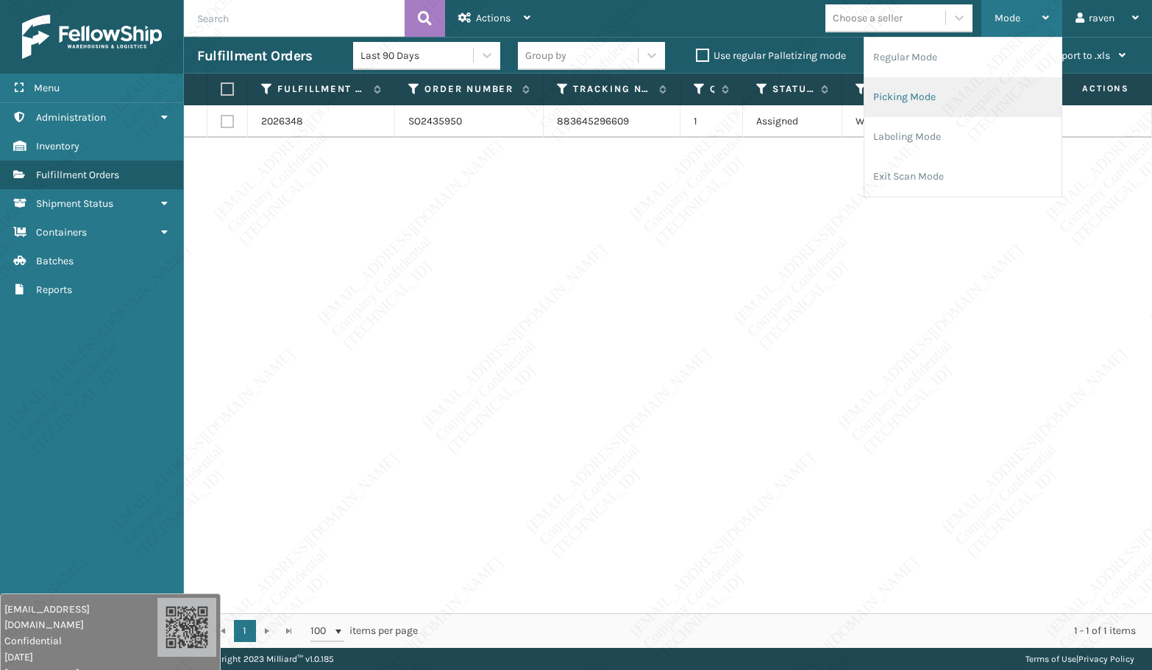
click at [949, 89] on li "Picking Mode" at bounding box center [963, 97] width 197 height 40
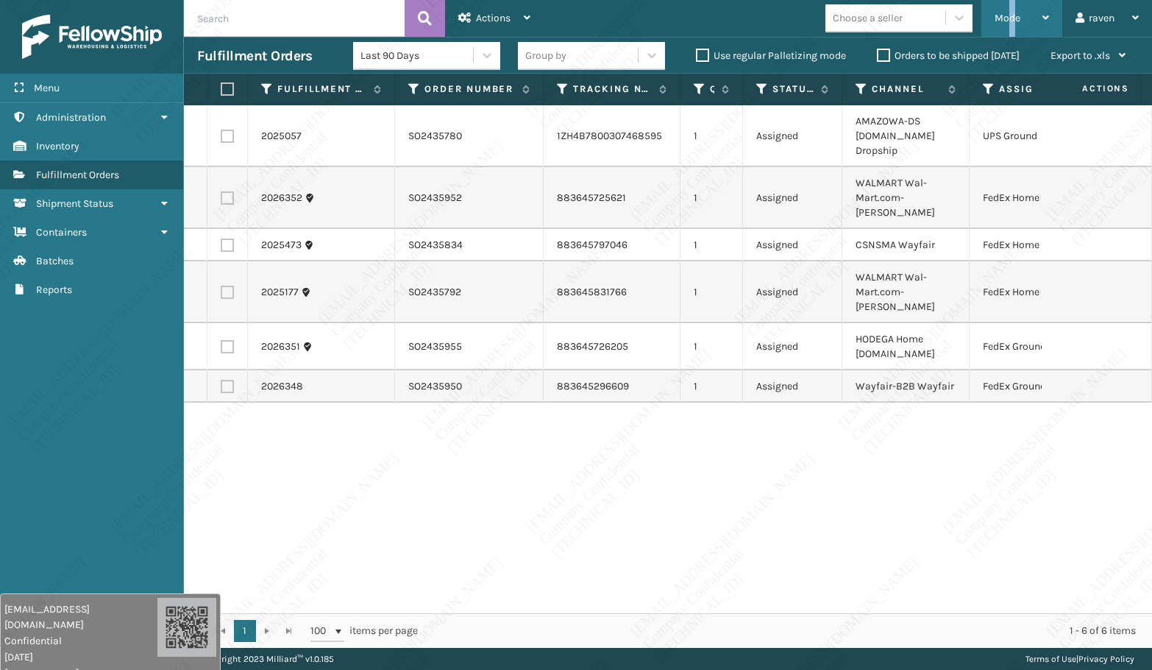
click at [1013, 28] on div "Mode" at bounding box center [1022, 18] width 54 height 37
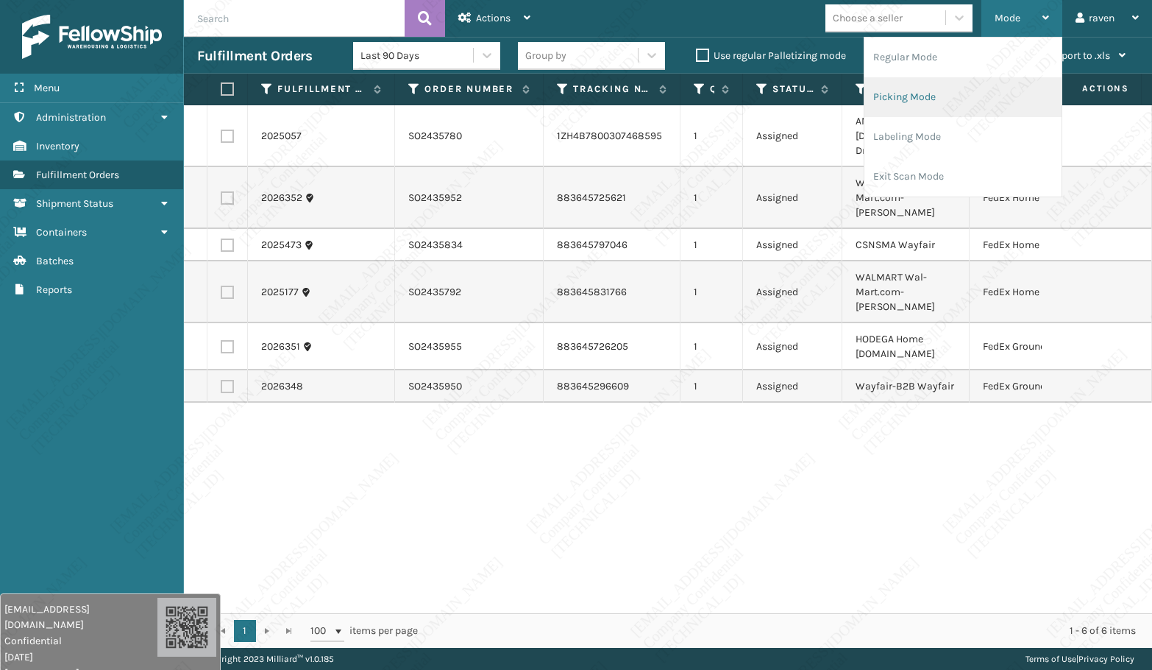
click at [938, 91] on li "Picking Mode" at bounding box center [963, 97] width 197 height 40
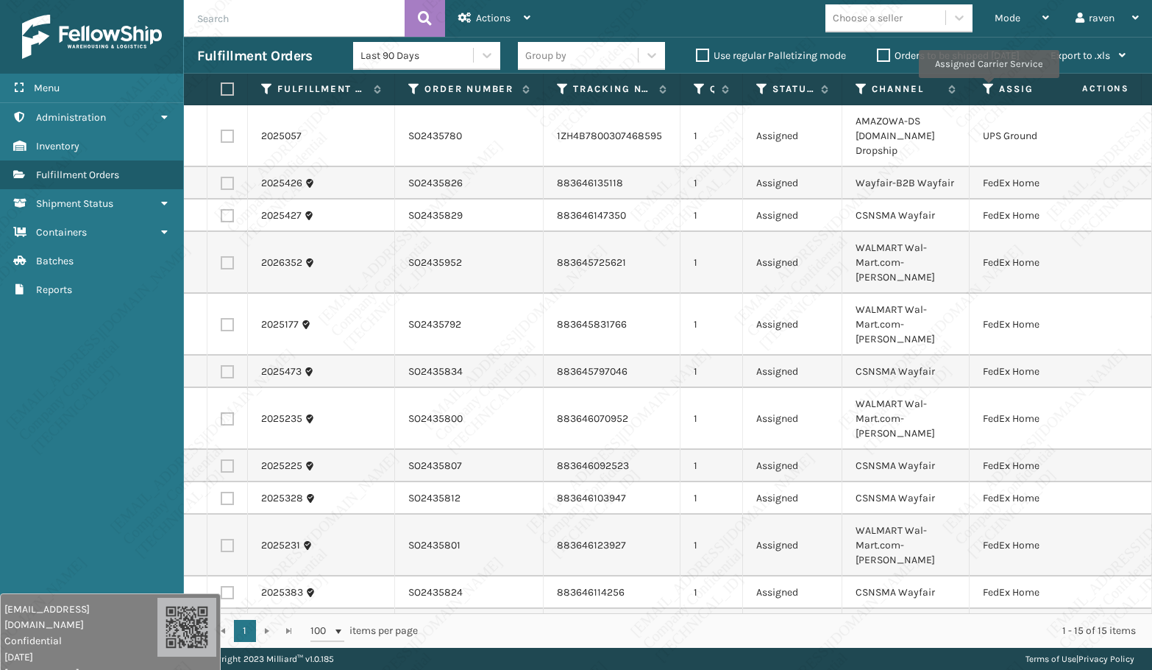
click at [988, 88] on icon at bounding box center [989, 88] width 12 height 13
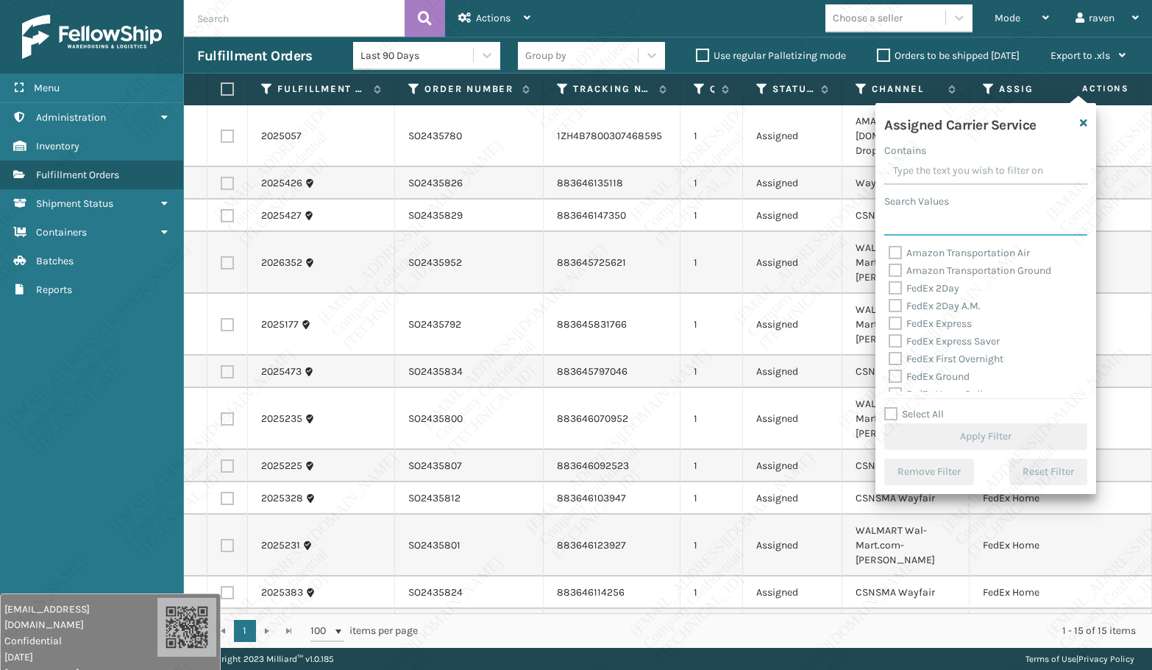
click at [926, 216] on input "Search Values" at bounding box center [985, 222] width 203 height 26
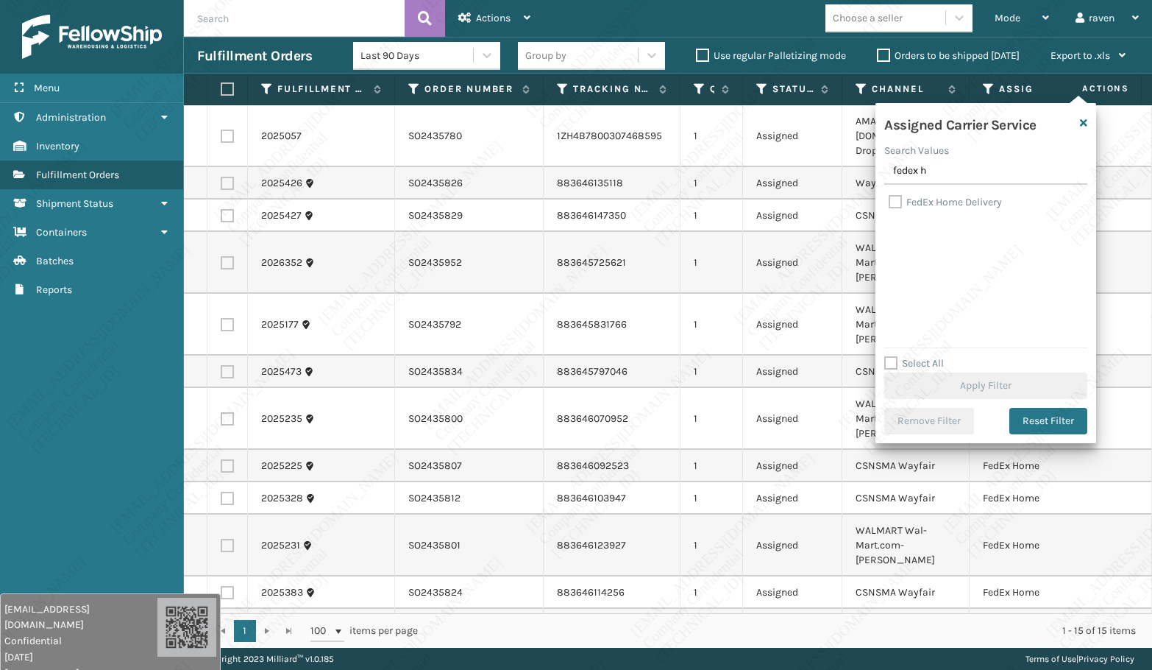
drag, startPoint x: 938, startPoint y: 206, endPoint x: 949, endPoint y: 238, distance: 33.5
click at [938, 204] on label "FedEx Home Delivery" at bounding box center [945, 202] width 113 height 13
click at [890, 203] on input "FedEx Home Delivery" at bounding box center [889, 199] width 1 height 10
click at [995, 382] on button "Apply Filter" at bounding box center [985, 385] width 203 height 26
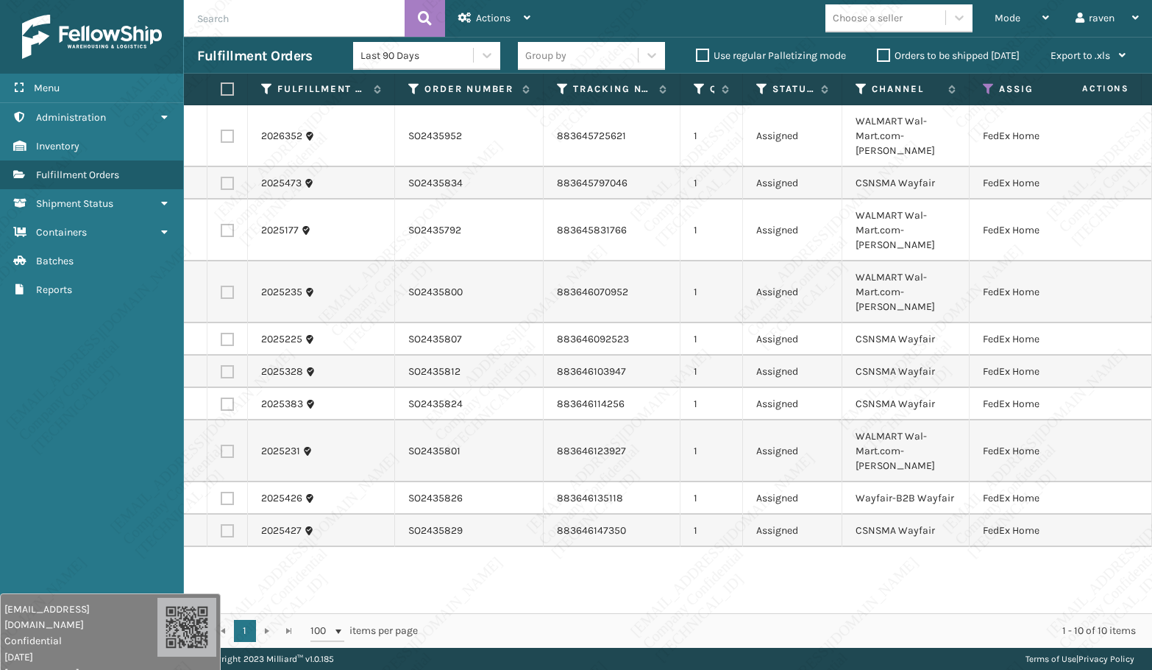
click at [229, 87] on label at bounding box center [225, 88] width 9 height 13
click at [221, 87] on input "checkbox" at bounding box center [221, 90] width 1 height 10
click at [475, 25] on div "Actions" at bounding box center [494, 18] width 72 height 37
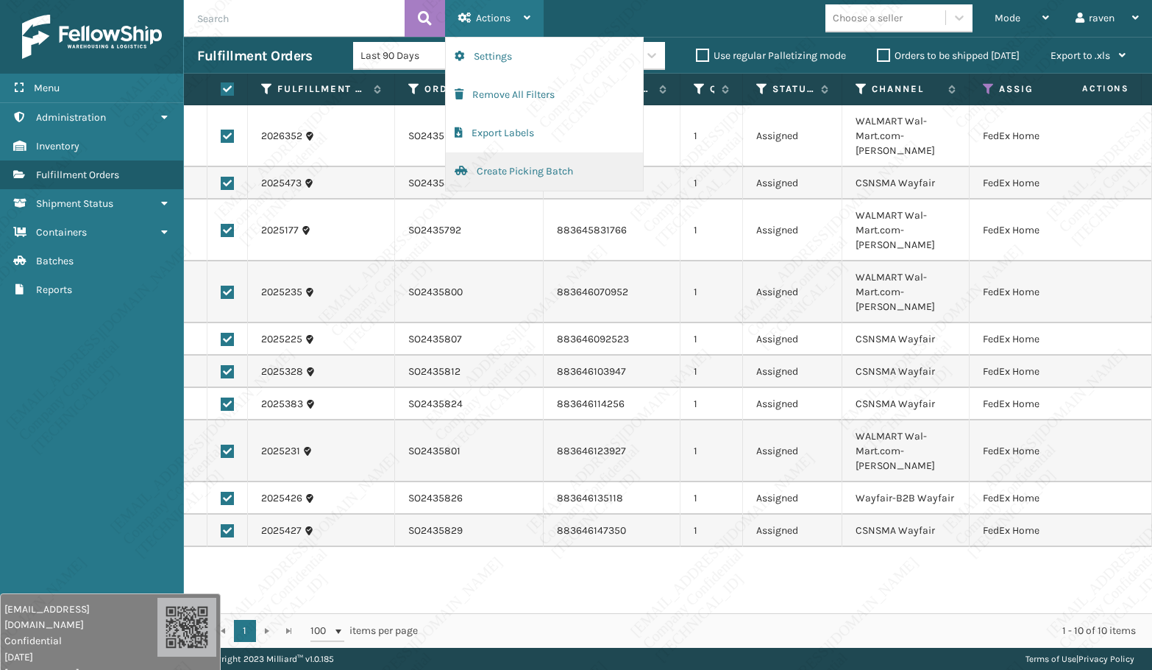
click at [482, 171] on button "Create Picking Batch" at bounding box center [544, 171] width 197 height 38
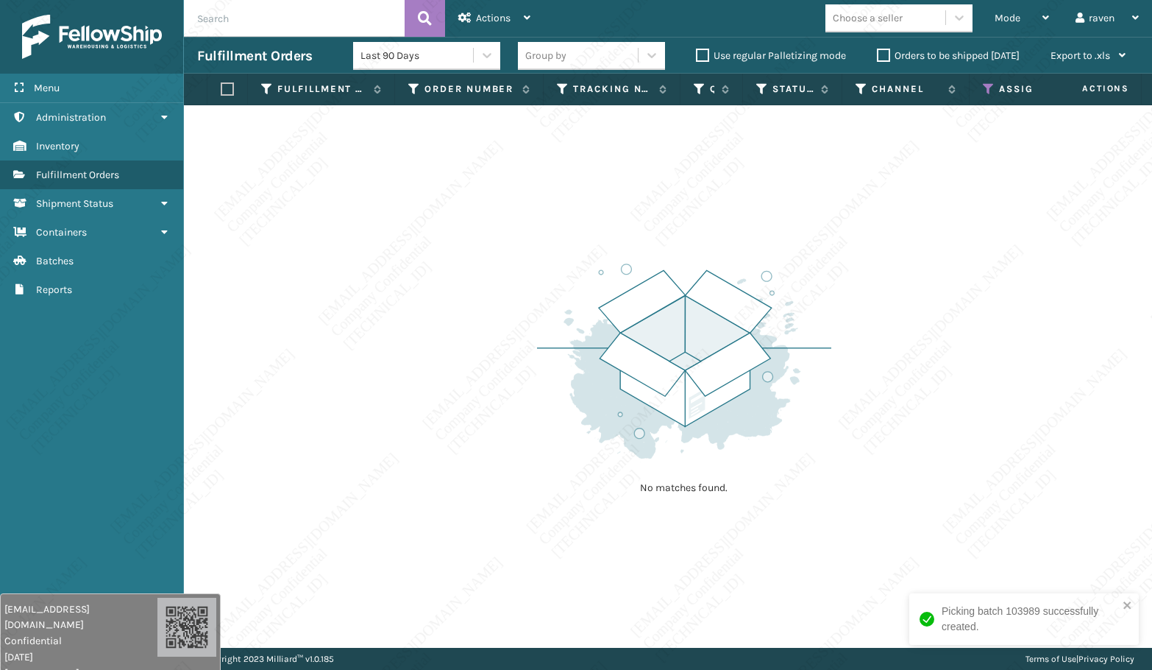
click at [987, 90] on icon at bounding box center [989, 88] width 12 height 13
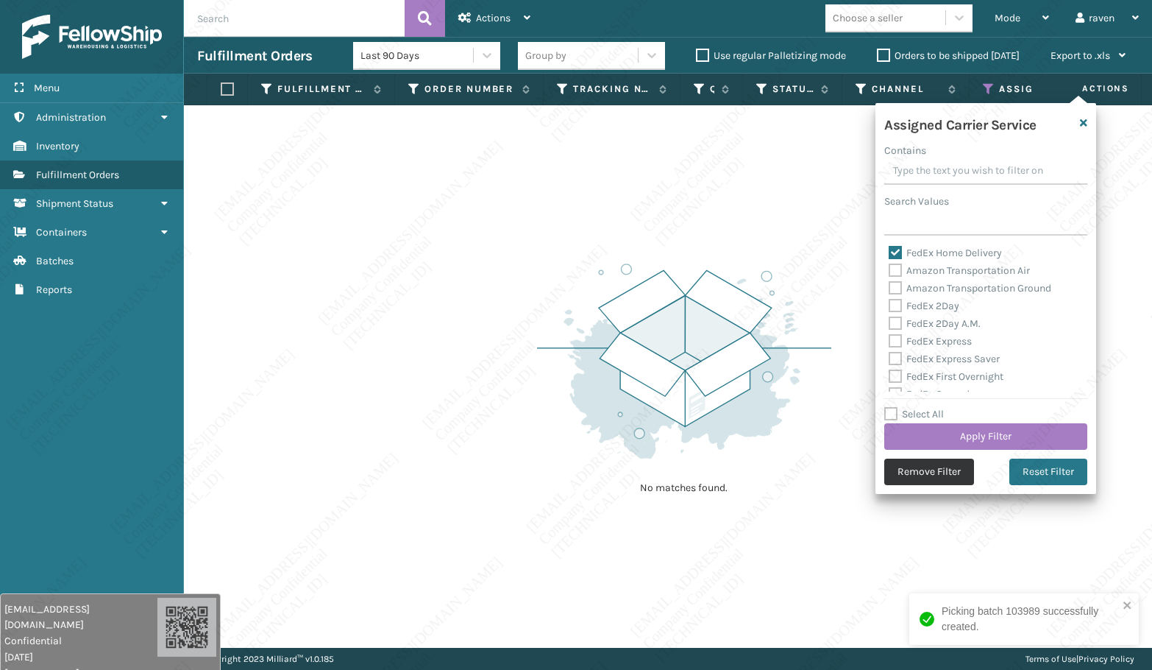
click at [932, 468] on button "Remove Filter" at bounding box center [929, 471] width 90 height 26
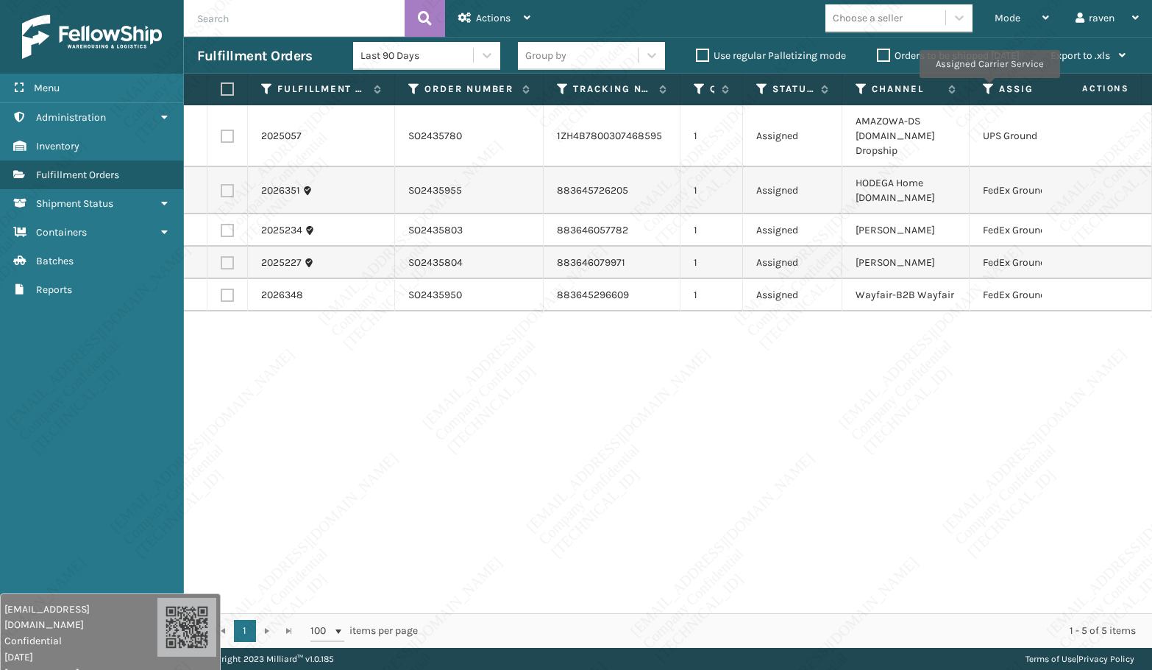
click at [989, 88] on icon at bounding box center [989, 88] width 12 height 13
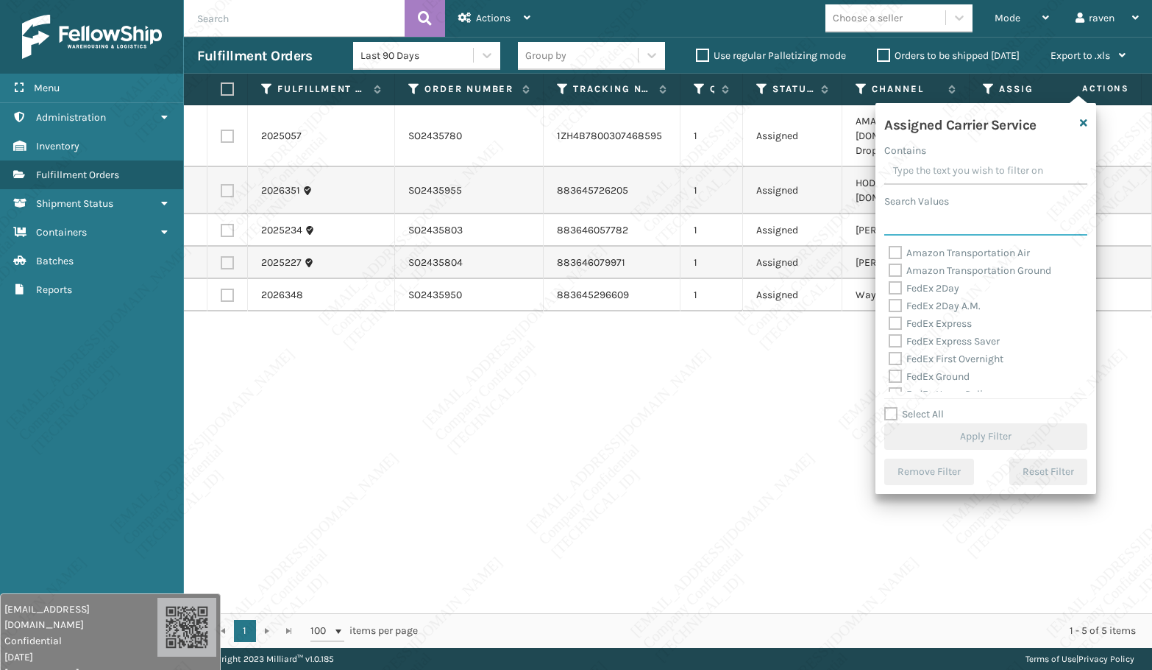
click at [929, 231] on input "Search Values" at bounding box center [985, 222] width 203 height 26
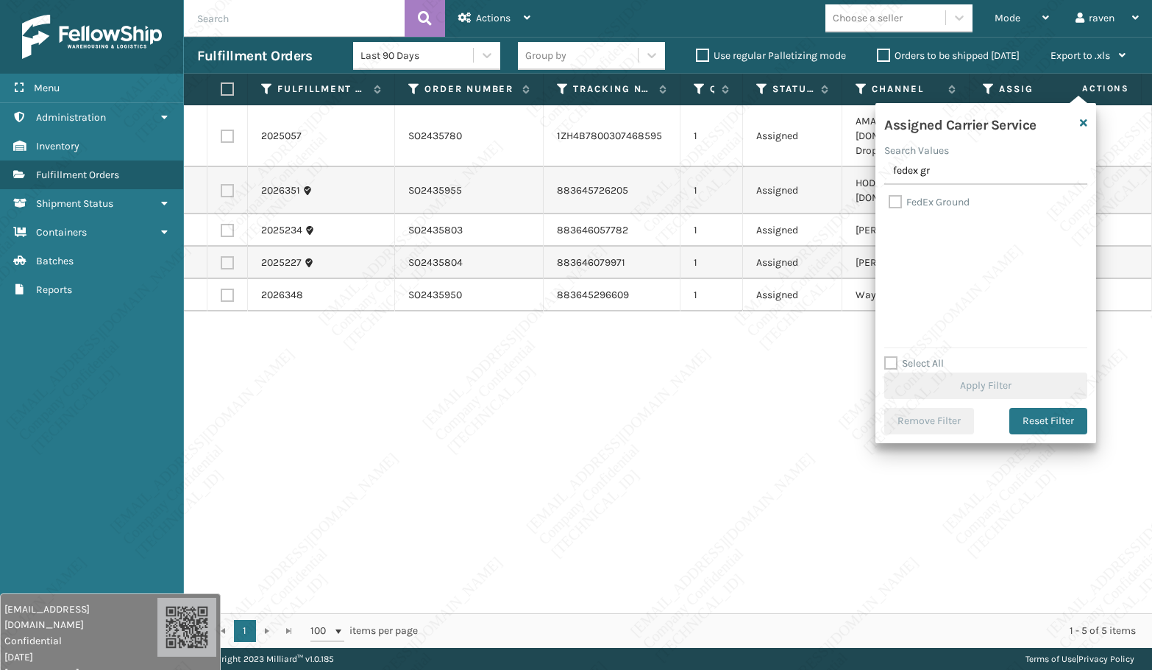
click at [940, 202] on label "FedEx Ground" at bounding box center [929, 202] width 81 height 13
click at [890, 202] on input "FedEx Ground" at bounding box center [889, 199] width 1 height 10
click at [999, 380] on button "Apply Filter" at bounding box center [985, 385] width 203 height 26
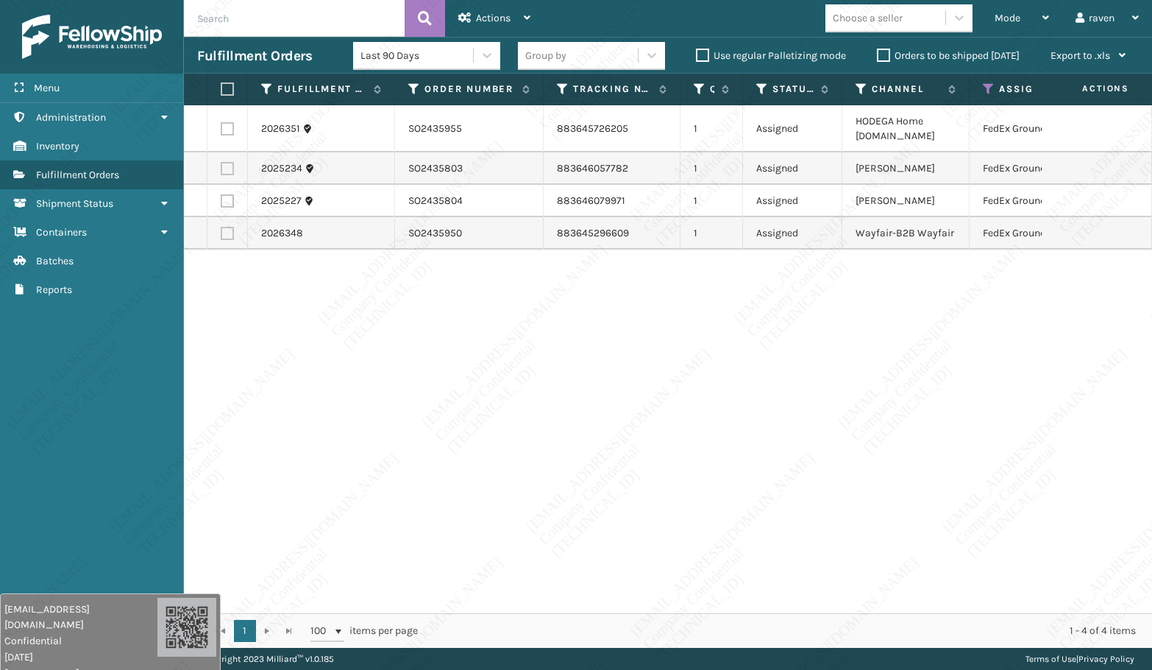
click at [227, 88] on label at bounding box center [225, 88] width 9 height 13
click at [221, 88] on input "checkbox" at bounding box center [221, 90] width 1 height 10
click at [502, 24] on div "Actions" at bounding box center [494, 18] width 72 height 37
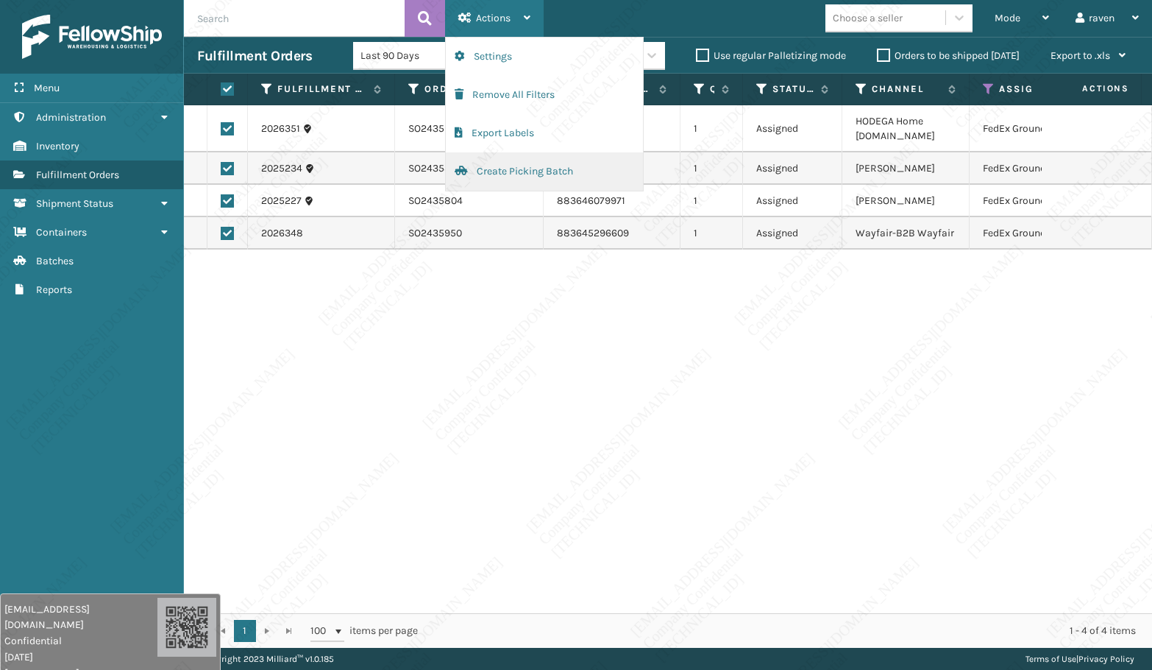
click at [480, 169] on button "Create Picking Batch" at bounding box center [544, 171] width 197 height 38
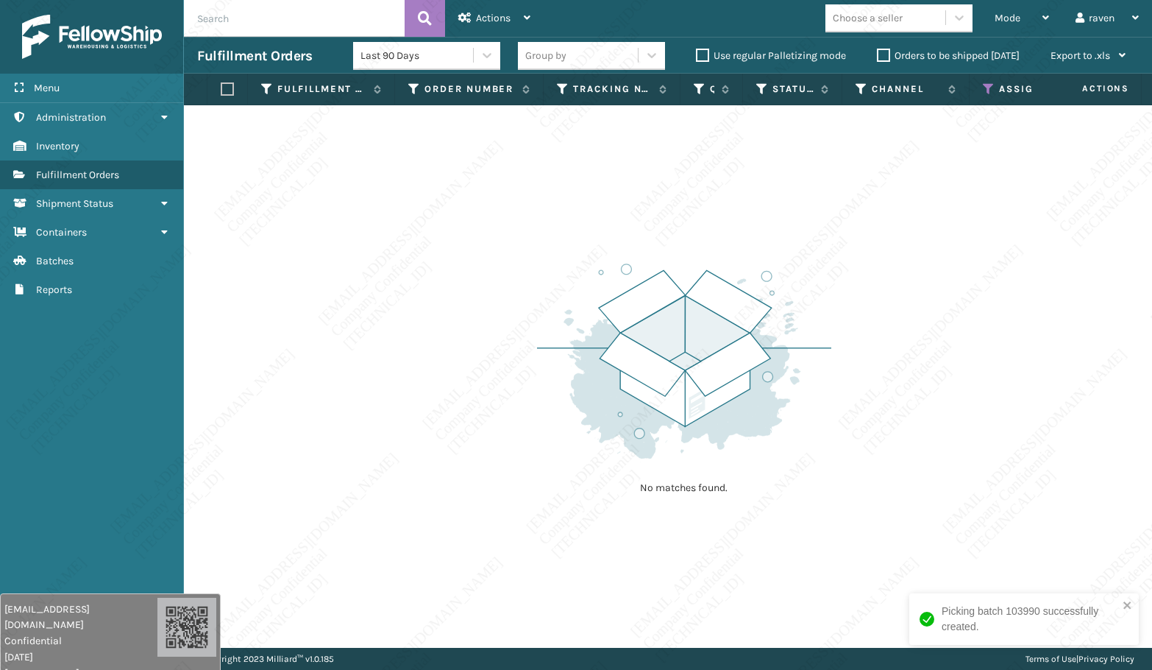
click at [991, 89] on icon at bounding box center [989, 88] width 12 height 13
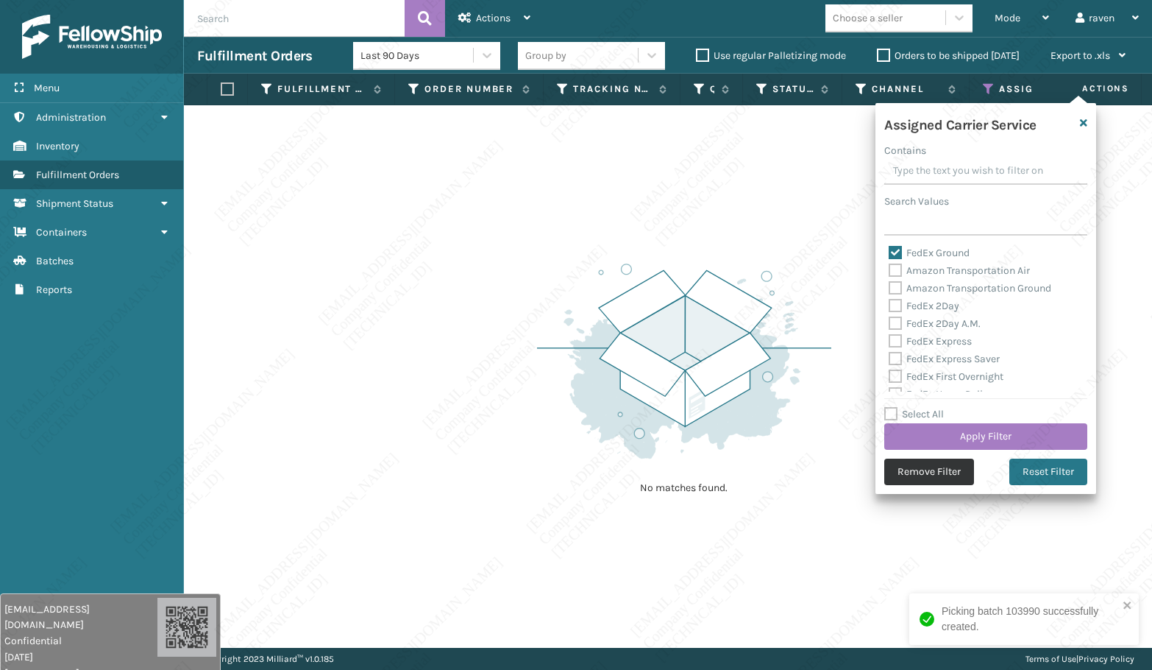
click at [935, 462] on button "Remove Filter" at bounding box center [929, 471] width 90 height 26
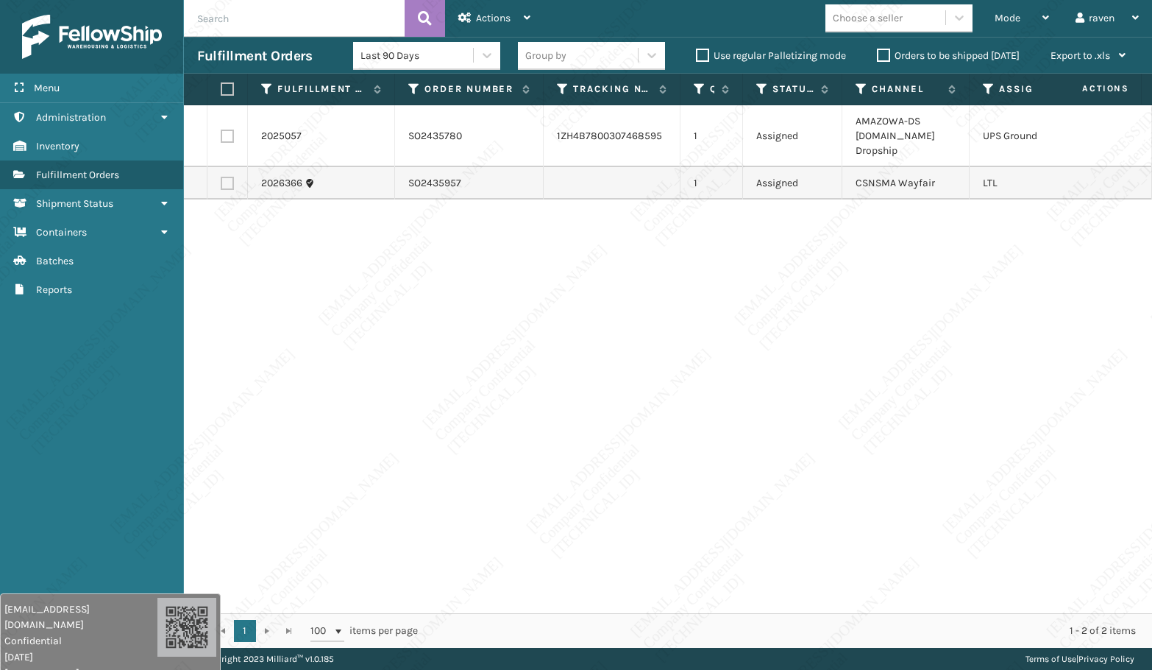
click at [235, 134] on td at bounding box center [228, 136] width 40 height 62
click at [220, 136] on td at bounding box center [228, 136] width 40 height 62
click at [224, 134] on label at bounding box center [227, 136] width 13 height 13
click at [221, 134] on input "checkbox" at bounding box center [221, 135] width 1 height 10
click at [491, 19] on span "Actions" at bounding box center [493, 18] width 35 height 13
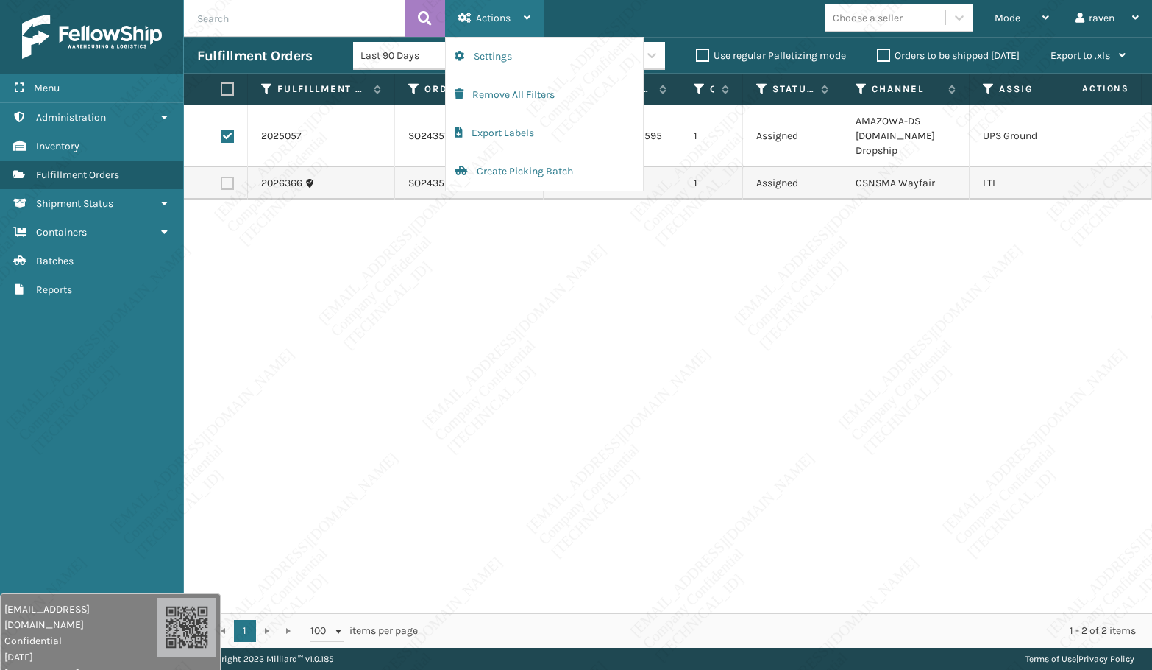
click at [531, 191] on div "Settings Remove All Filters Export Labels Create Picking Batch" at bounding box center [544, 114] width 199 height 155
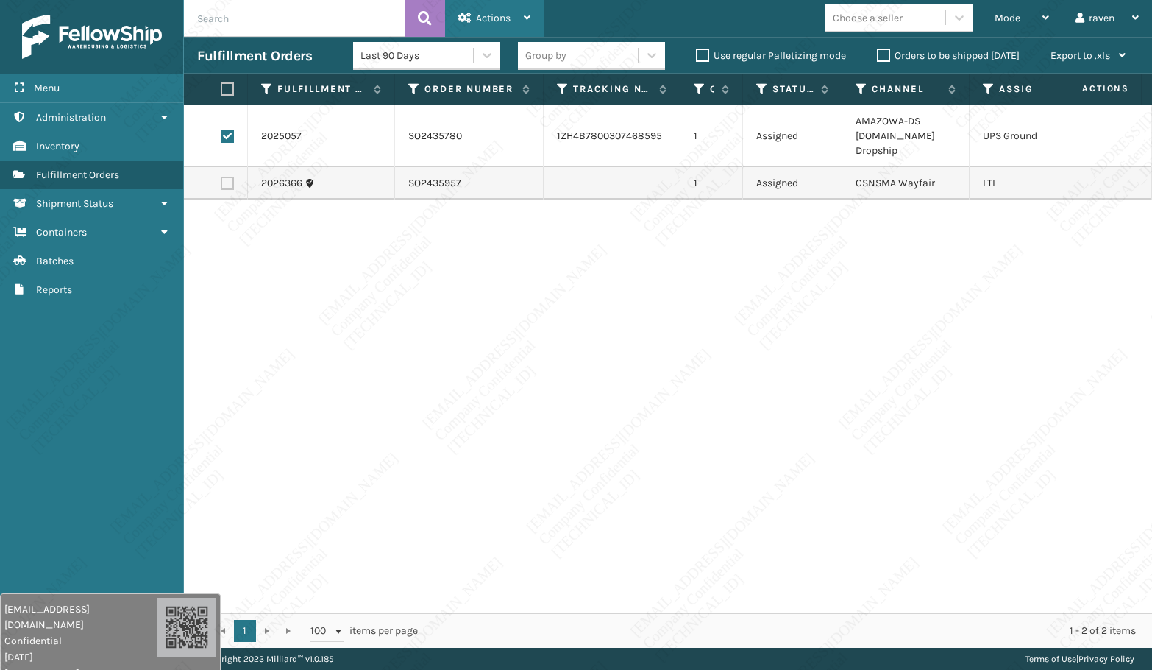
click at [505, 24] on span "Actions" at bounding box center [493, 18] width 35 height 13
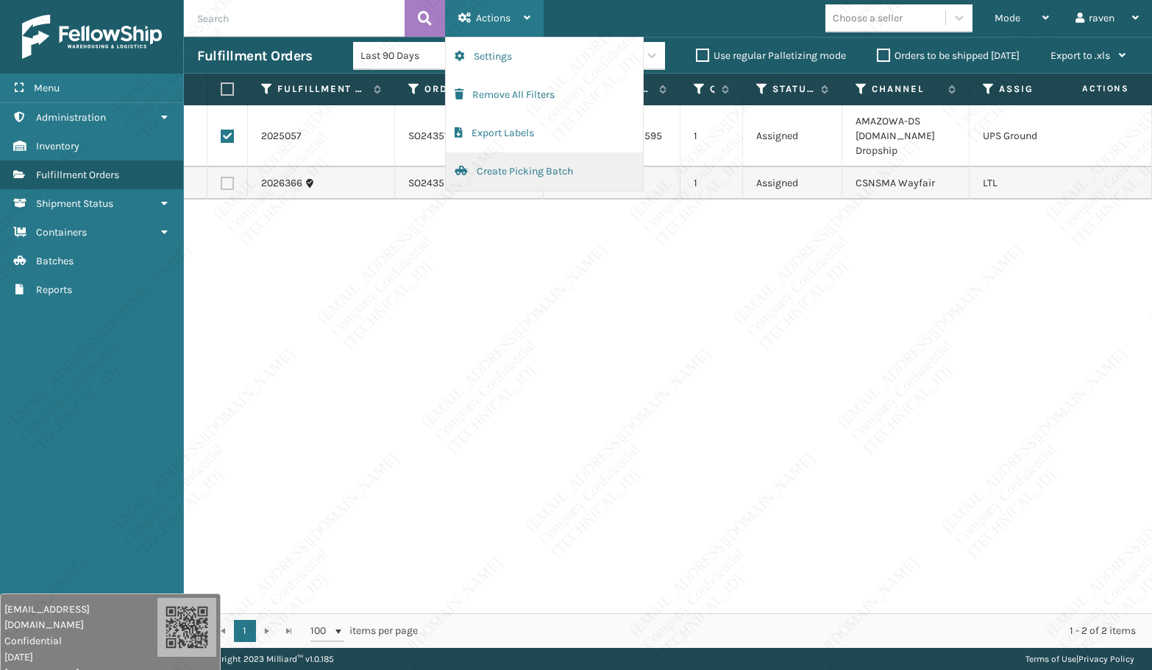
click at [518, 161] on button "Create Picking Batch" at bounding box center [544, 171] width 197 height 38
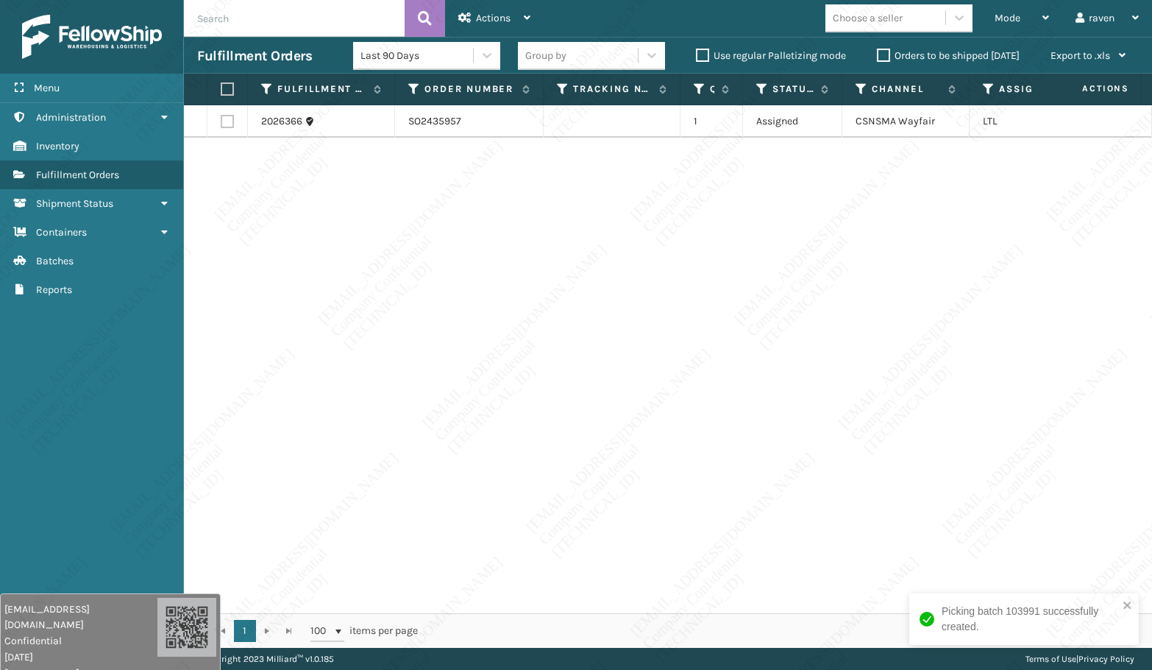
click at [230, 86] on label at bounding box center [225, 88] width 9 height 13
click at [221, 86] on input "checkbox" at bounding box center [221, 90] width 1 height 10
click at [477, 12] on span "Actions" at bounding box center [493, 18] width 35 height 13
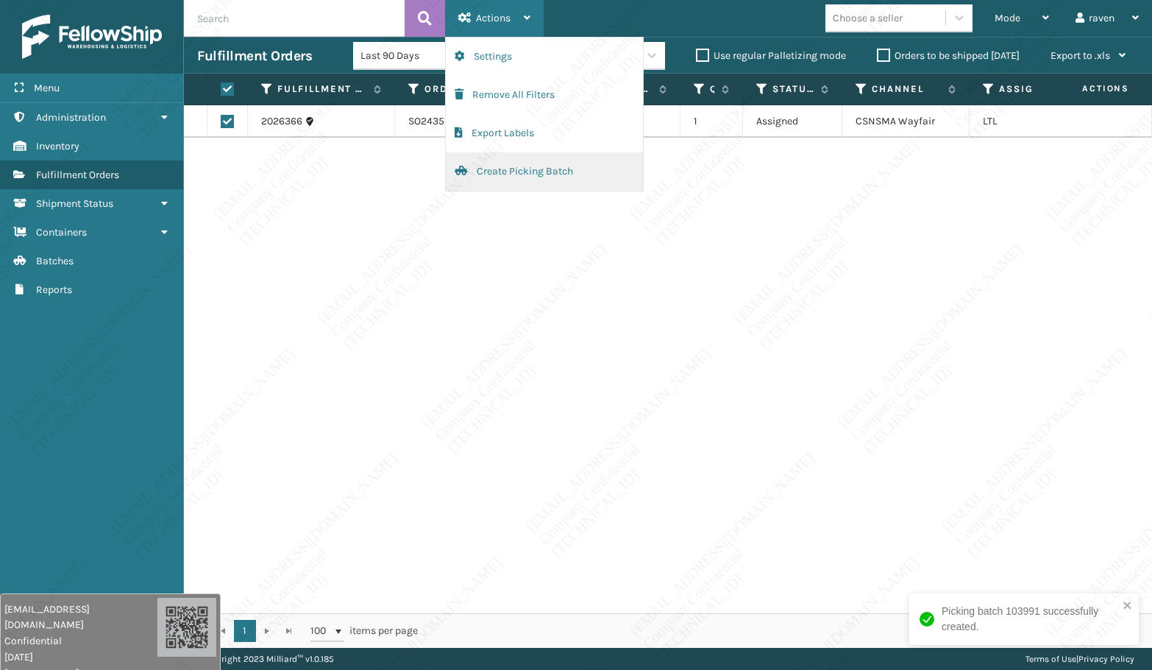
click at [497, 165] on button "Create Picking Batch" at bounding box center [544, 171] width 197 height 38
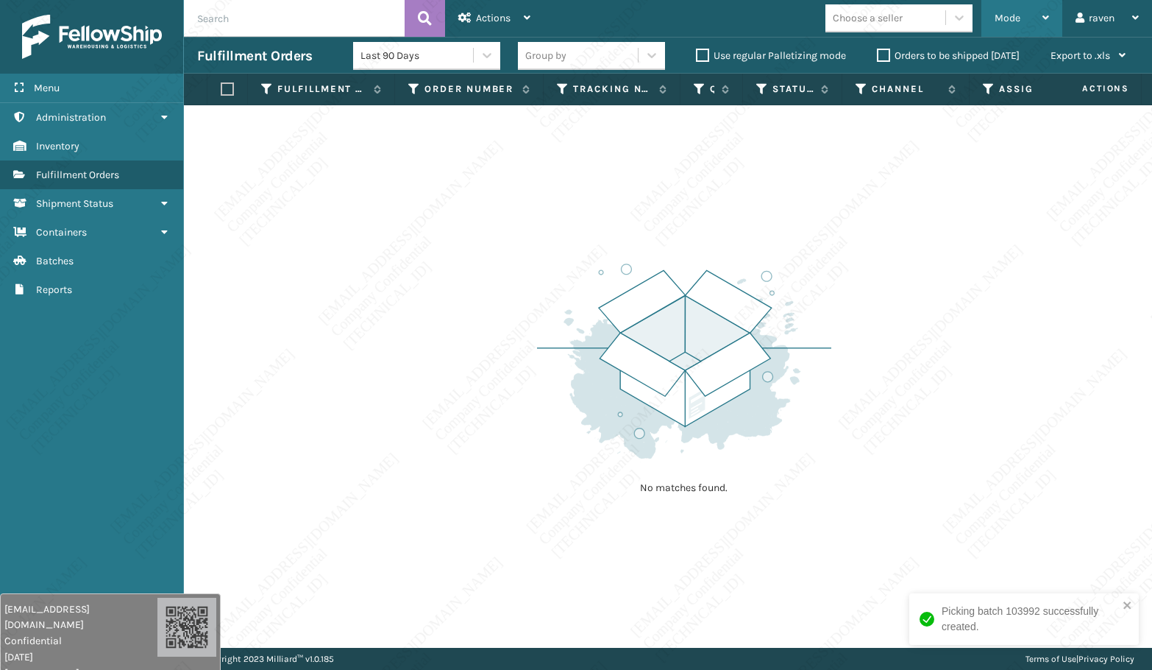
click at [1016, 18] on span "Mode" at bounding box center [1008, 18] width 26 height 13
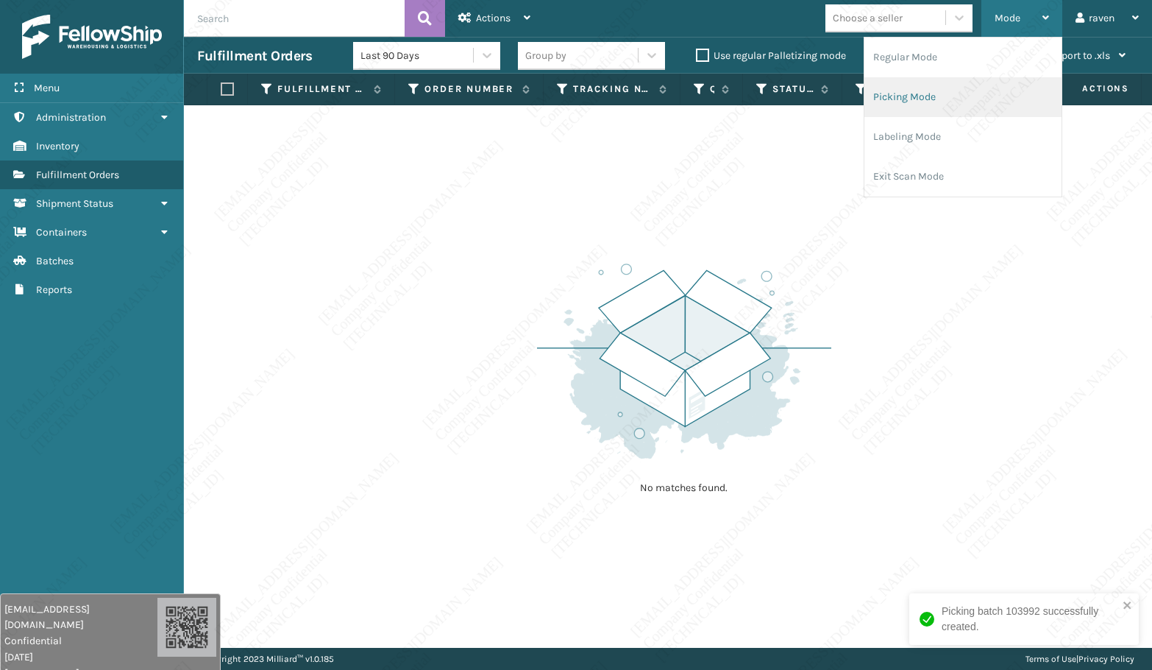
click at [902, 91] on li "Picking Mode" at bounding box center [963, 97] width 197 height 40
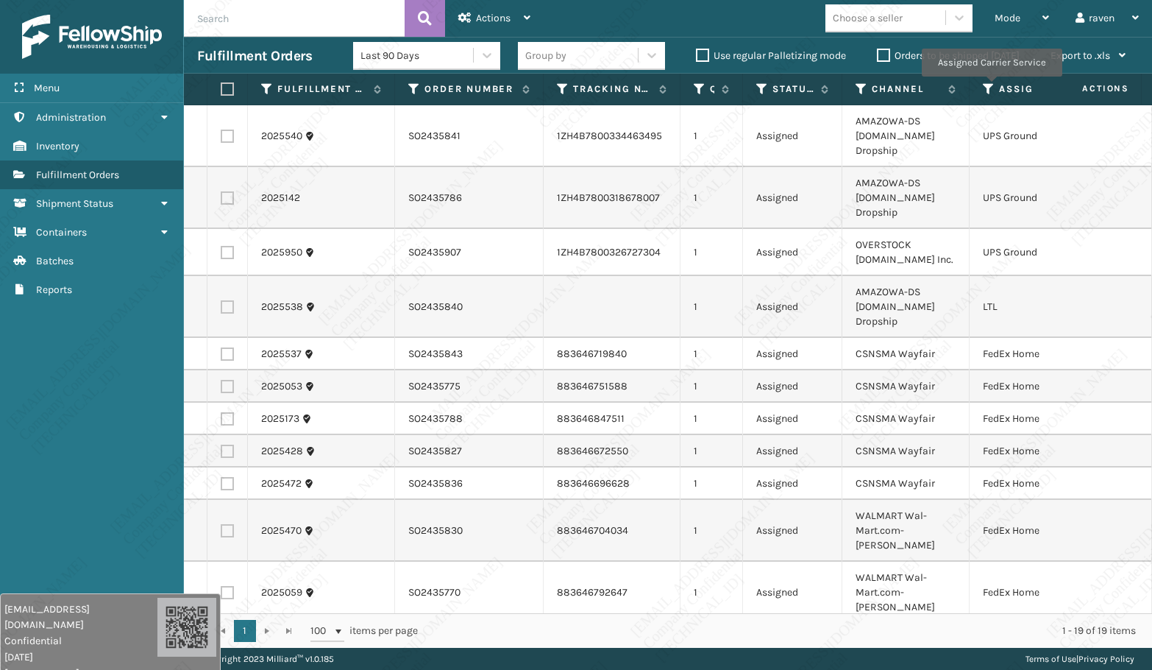
click at [991, 87] on icon at bounding box center [989, 88] width 12 height 13
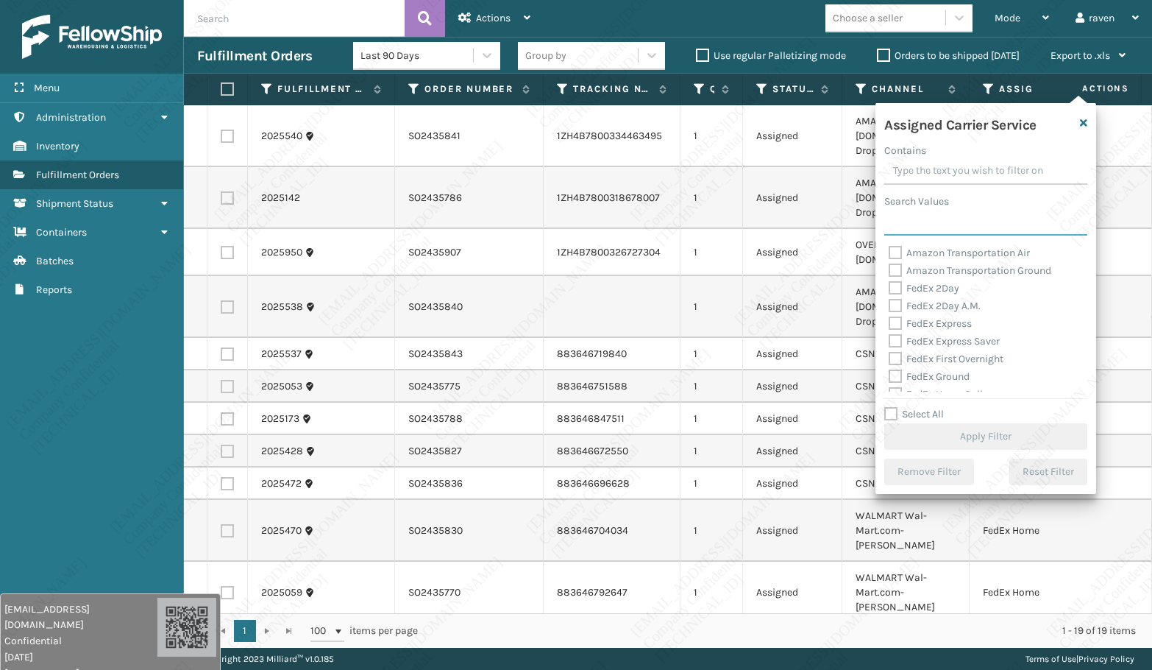
click at [948, 221] on input "Search Values" at bounding box center [985, 222] width 203 height 26
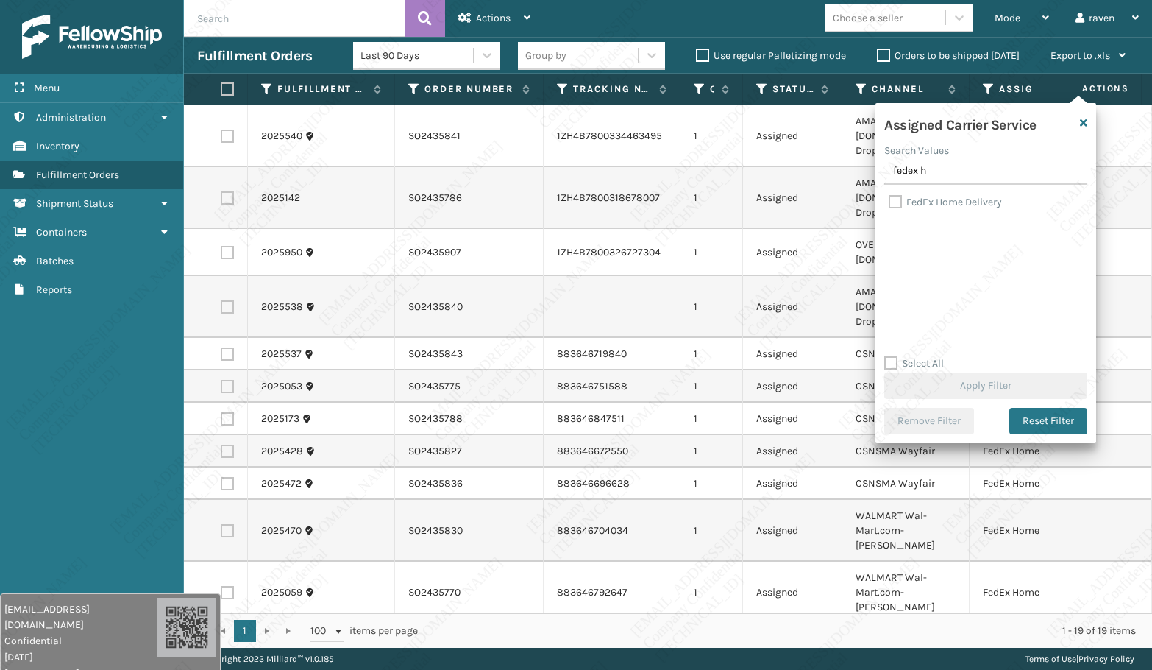
click at [942, 201] on label "FedEx Home Delivery" at bounding box center [945, 202] width 113 height 13
click at [890, 201] on input "FedEx Home Delivery" at bounding box center [889, 199] width 1 height 10
click at [1009, 386] on button "Apply Filter" at bounding box center [985, 385] width 203 height 26
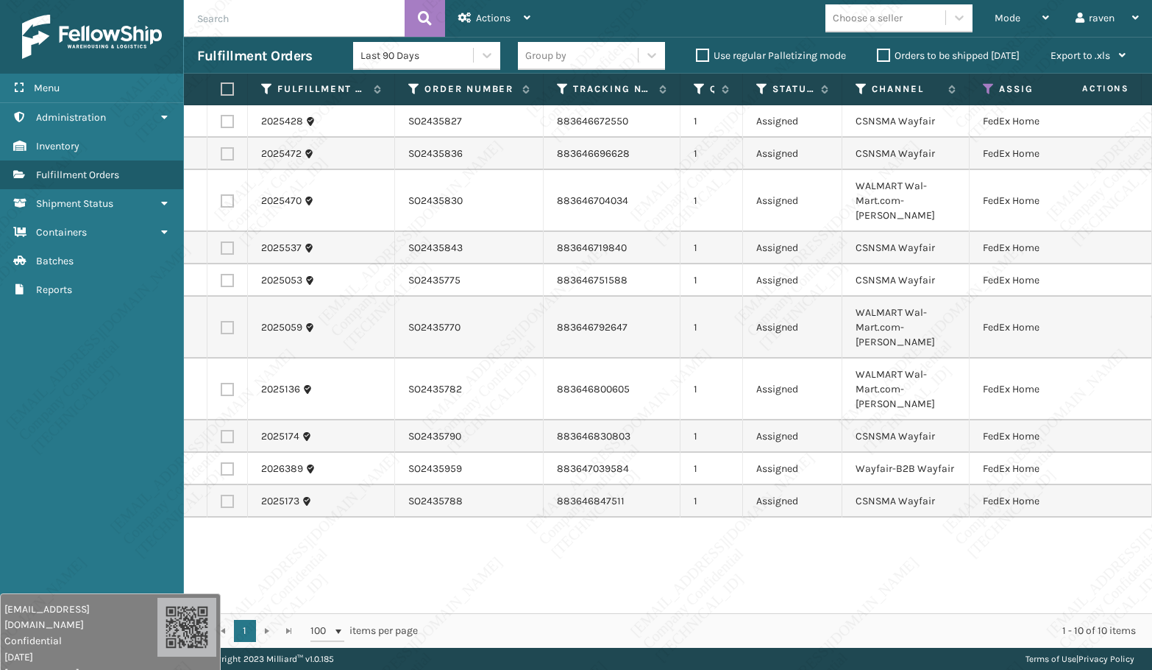
click at [226, 92] on label at bounding box center [225, 88] width 9 height 13
click at [221, 92] on input "checkbox" at bounding box center [221, 90] width 1 height 10
click at [467, 24] on div "Actions" at bounding box center [494, 18] width 72 height 37
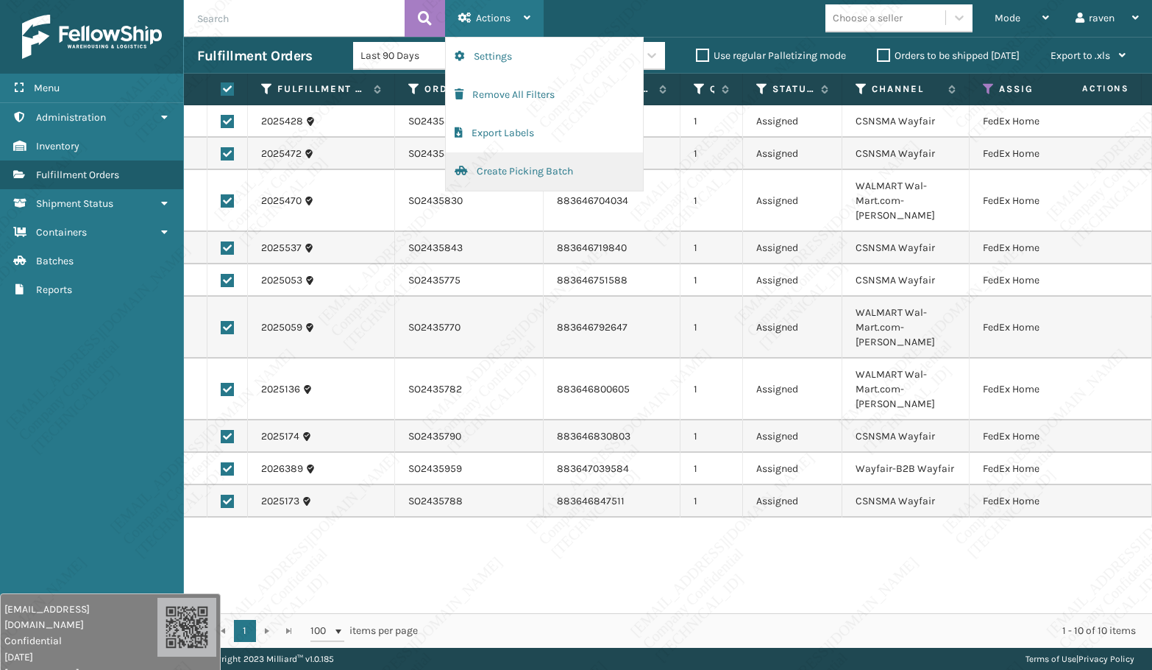
click at [520, 173] on button "Create Picking Batch" at bounding box center [544, 171] width 197 height 38
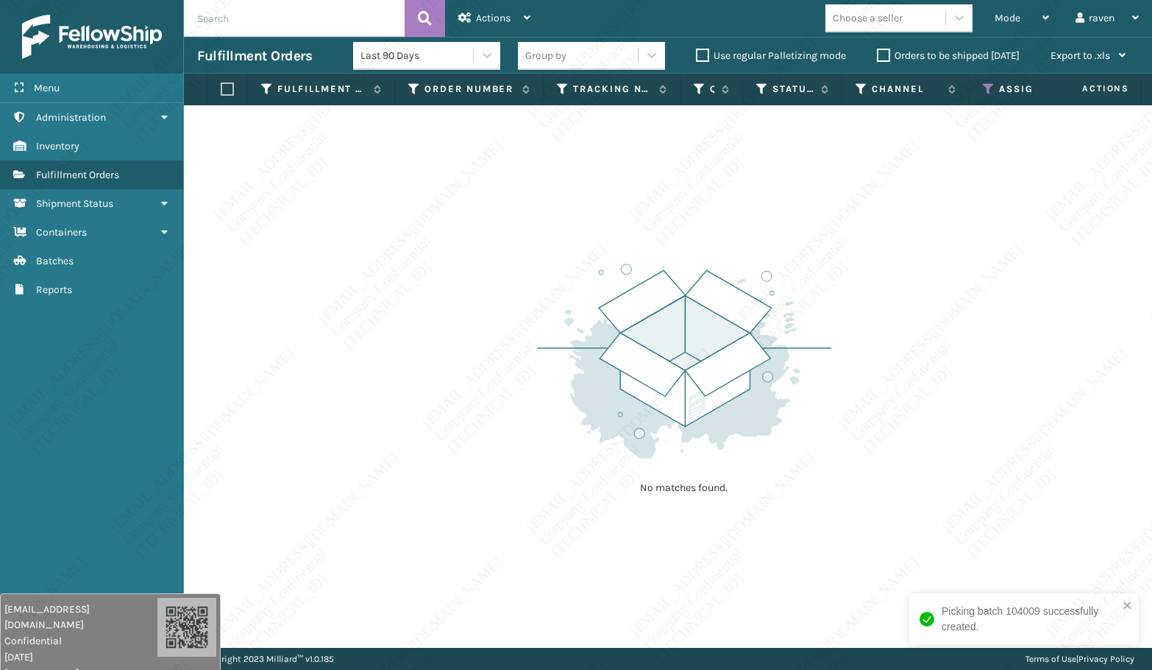
click at [987, 88] on icon at bounding box center [989, 88] width 12 height 13
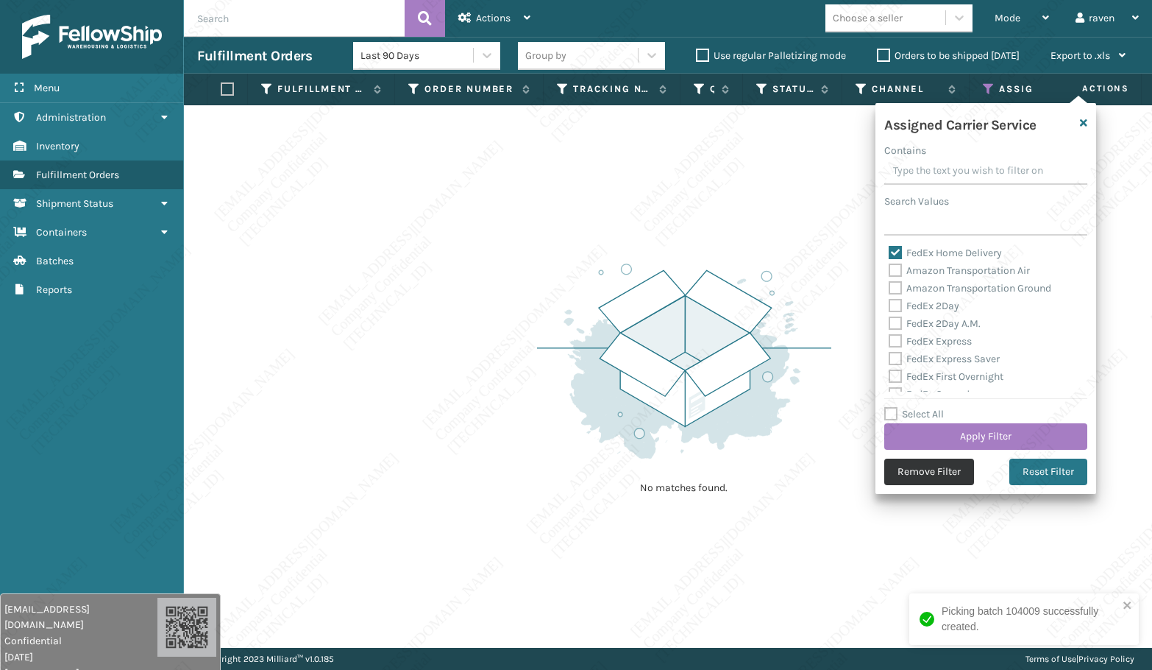
click at [937, 478] on button "Remove Filter" at bounding box center [929, 471] width 90 height 26
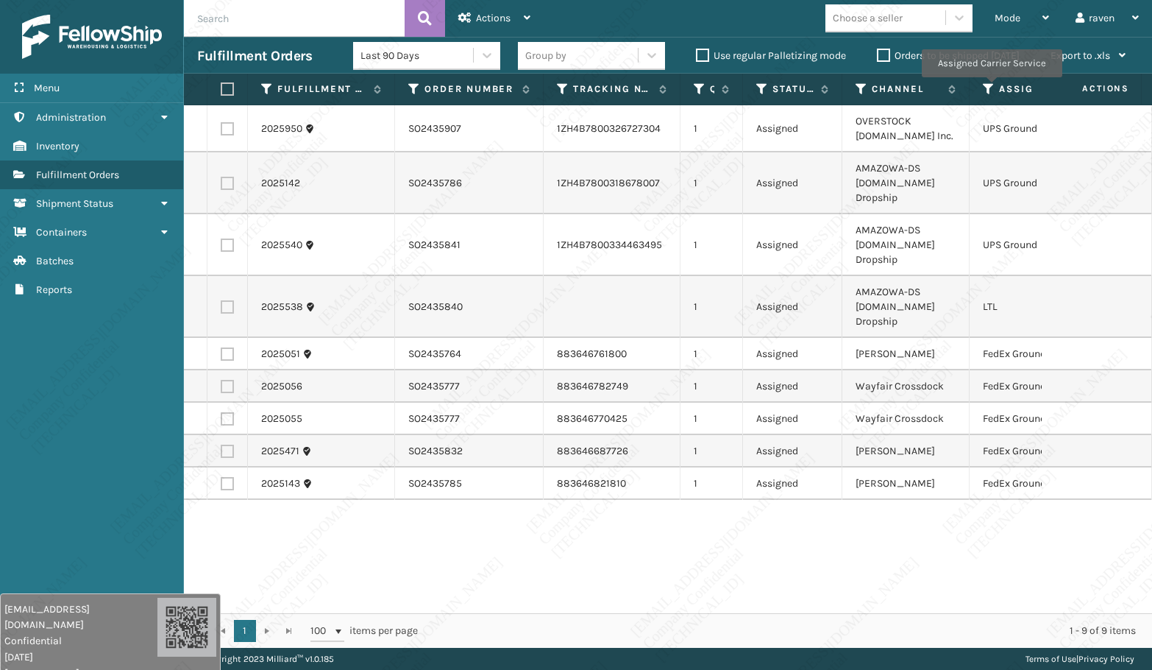
click at [991, 88] on icon at bounding box center [989, 88] width 12 height 13
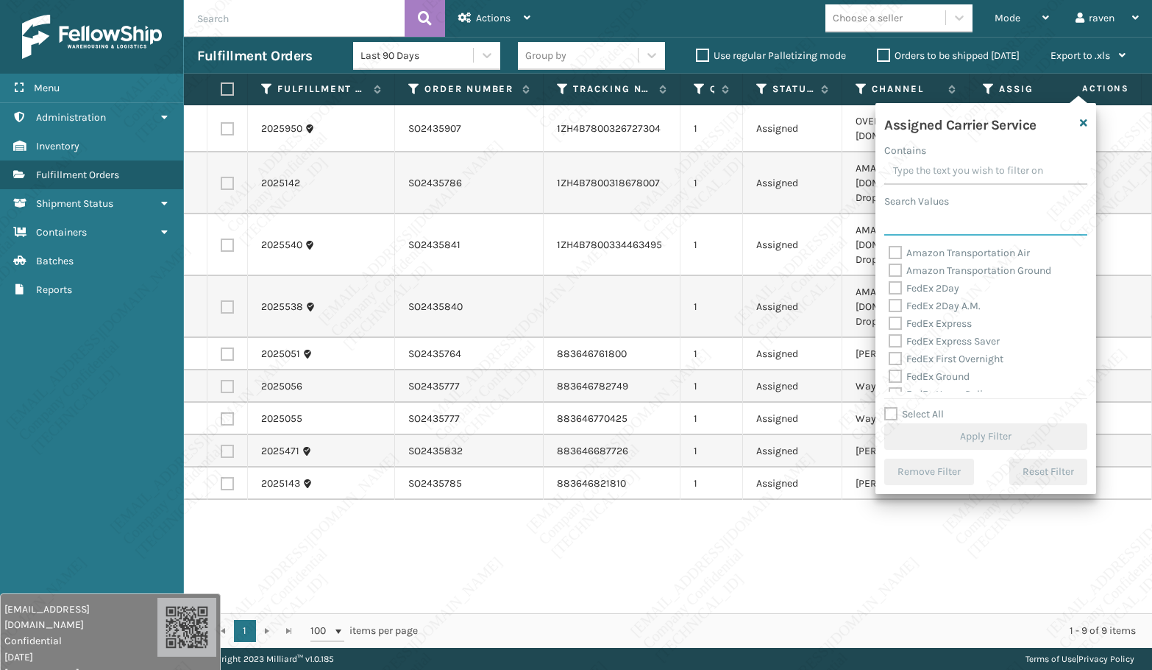
click at [958, 230] on input "Search Values" at bounding box center [985, 222] width 203 height 26
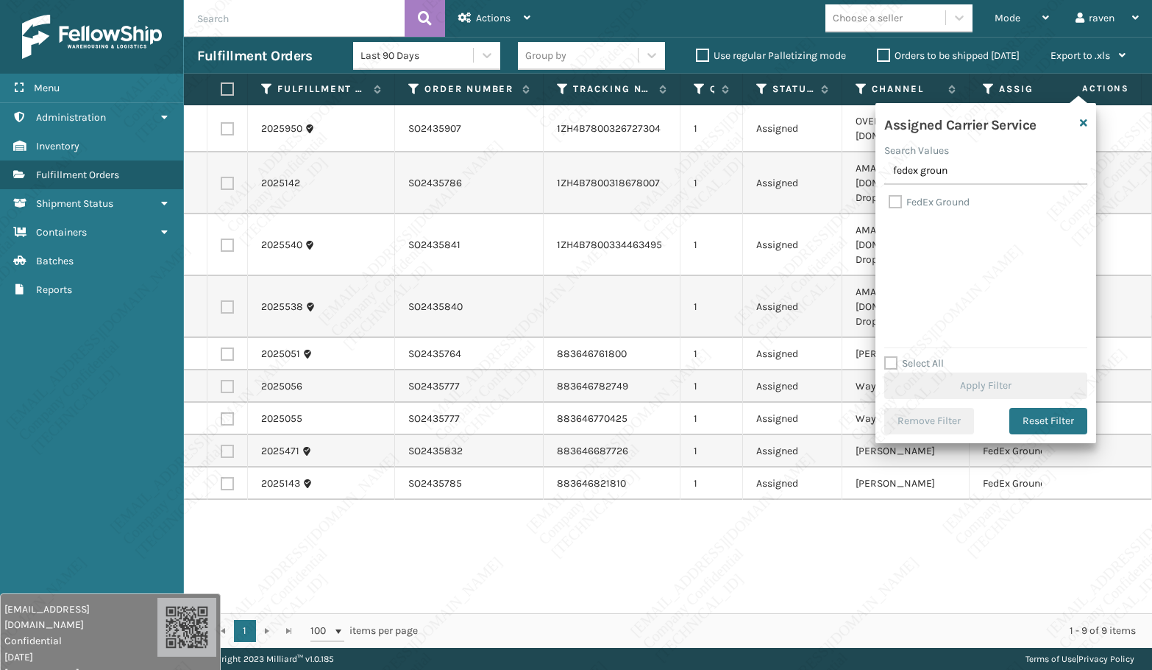
click at [943, 205] on label "FedEx Ground" at bounding box center [929, 202] width 81 height 13
click at [890, 203] on input "FedEx Ground" at bounding box center [889, 199] width 1 height 10
click at [988, 387] on button "Apply Filter" at bounding box center [985, 385] width 203 height 26
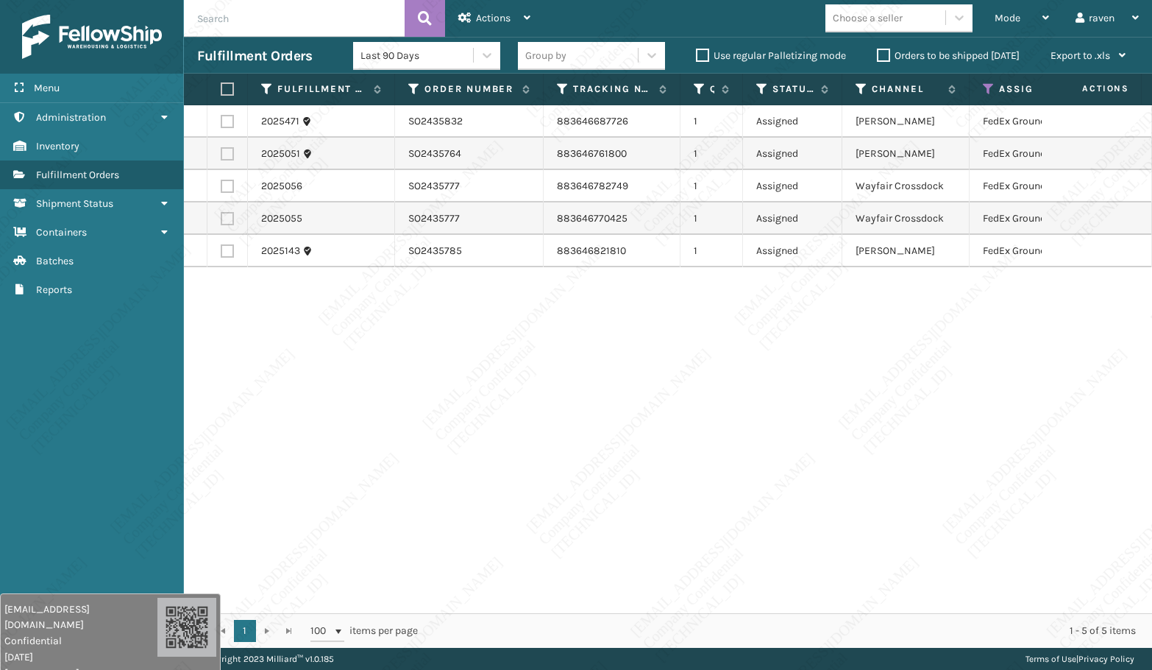
drag, startPoint x: 223, startPoint y: 84, endPoint x: 260, endPoint y: 84, distance: 36.8
click at [223, 84] on label at bounding box center [225, 88] width 9 height 13
click at [221, 85] on input "checkbox" at bounding box center [221, 90] width 1 height 10
click at [484, 14] on span "Actions" at bounding box center [493, 18] width 35 height 13
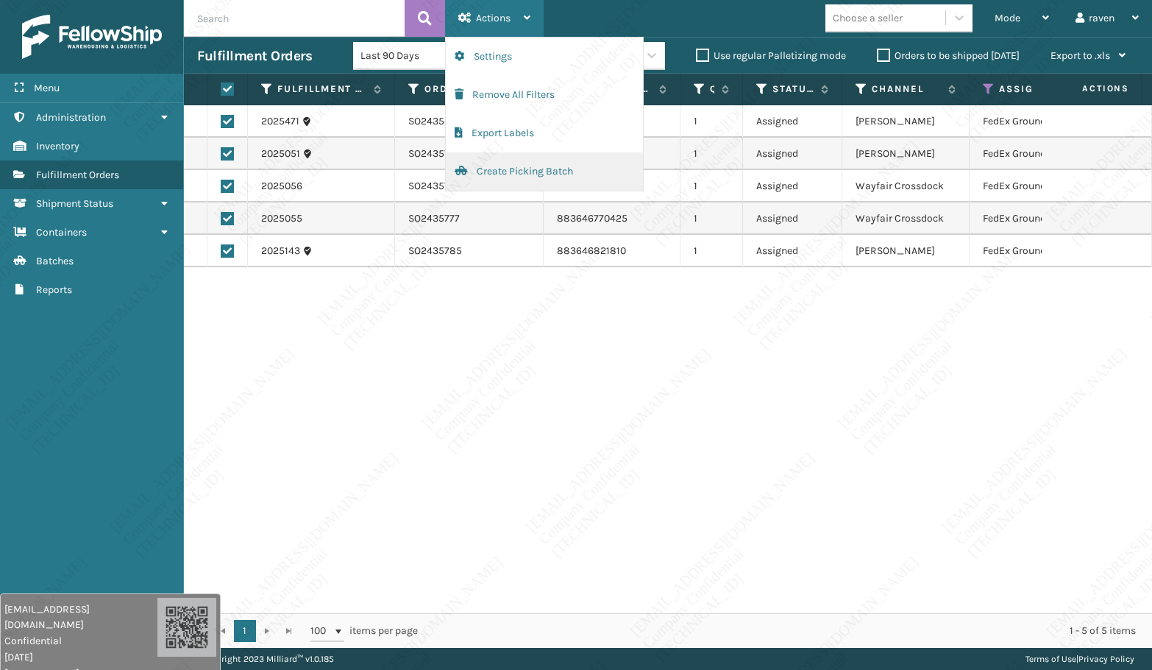
click at [512, 170] on button "Create Picking Batch" at bounding box center [544, 171] width 197 height 38
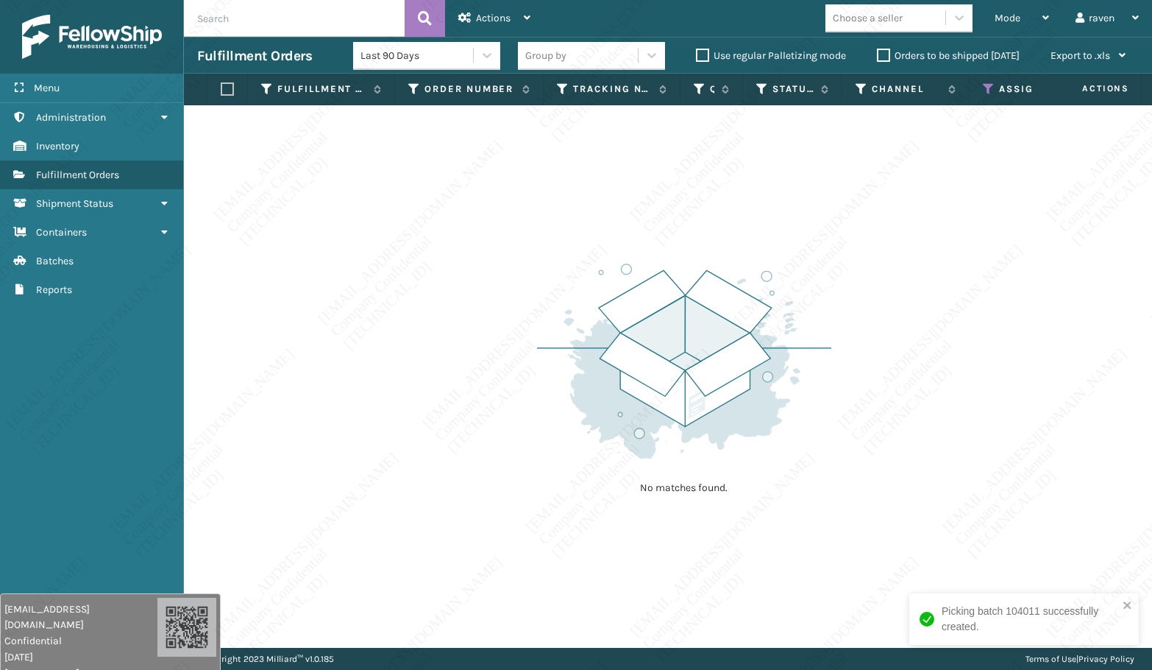
click at [990, 84] on icon at bounding box center [989, 88] width 12 height 13
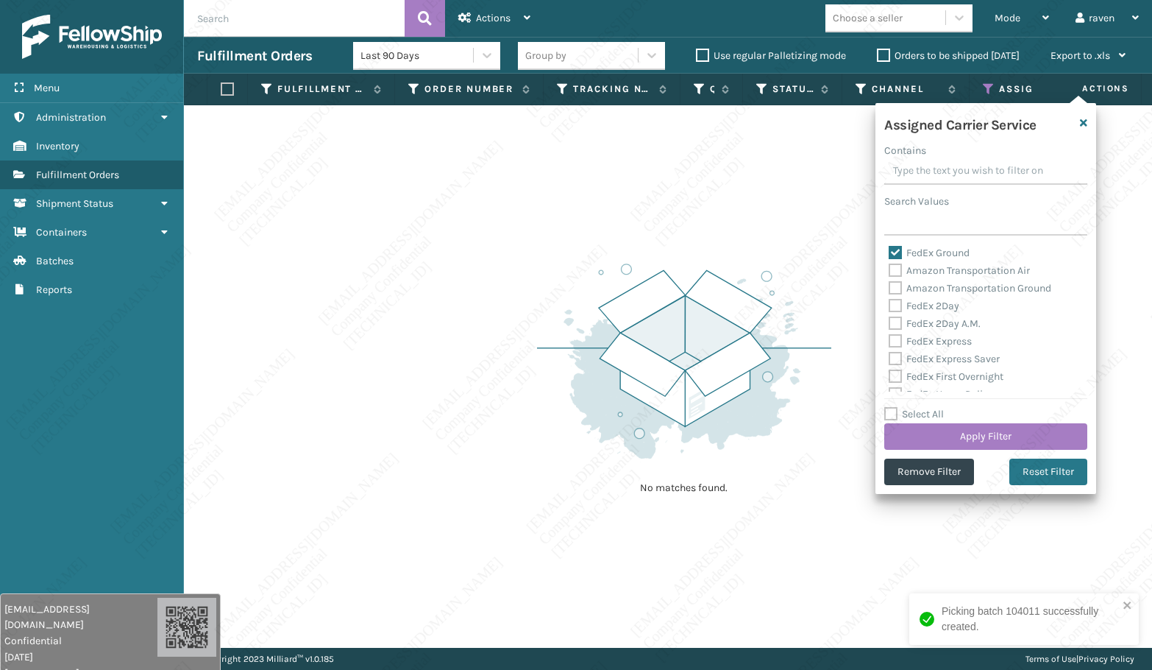
click at [990, 84] on icon at bounding box center [989, 88] width 12 height 13
click at [945, 475] on button "Remove Filter" at bounding box center [929, 471] width 90 height 26
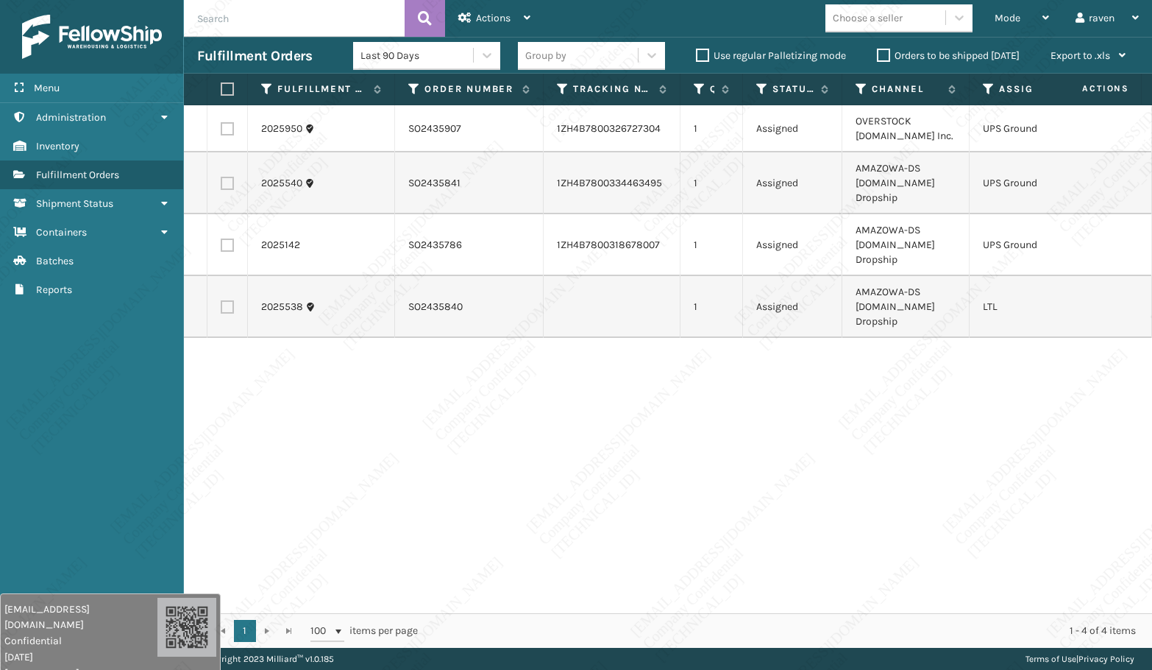
click at [228, 132] on label at bounding box center [227, 128] width 13 height 13
click at [221, 132] on input "checkbox" at bounding box center [221, 127] width 1 height 10
click at [227, 182] on label at bounding box center [227, 183] width 13 height 13
click at [221, 182] on input "checkbox" at bounding box center [221, 182] width 1 height 10
click at [230, 241] on label at bounding box center [227, 244] width 13 height 13
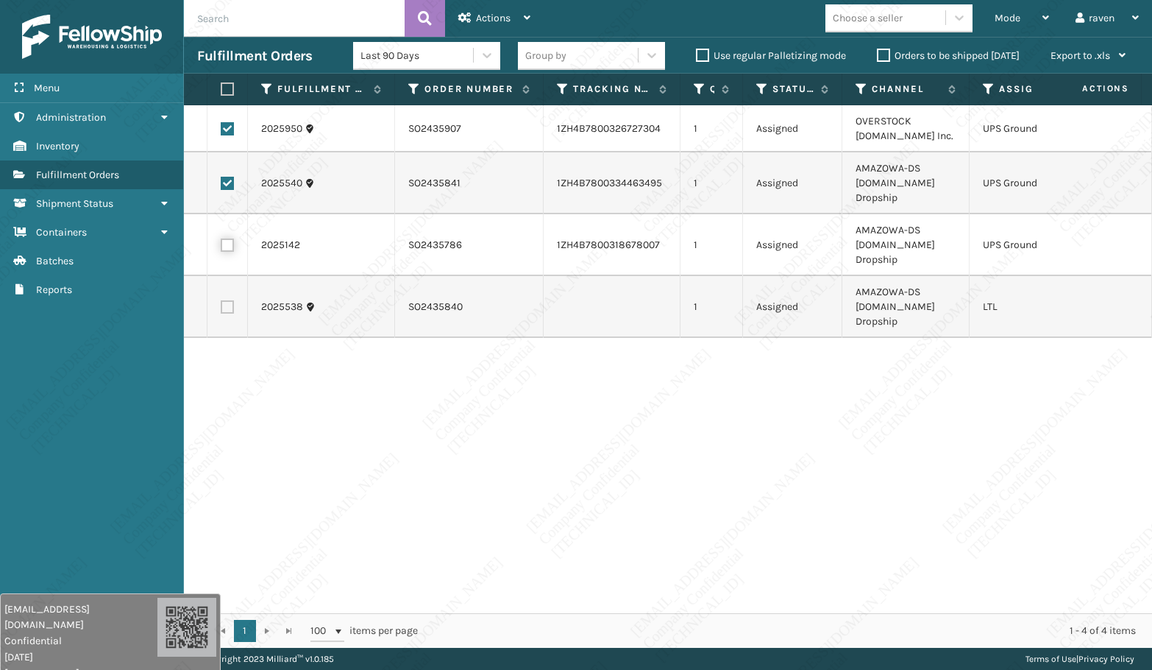
click at [221, 241] on input "checkbox" at bounding box center [221, 243] width 1 height 10
drag, startPoint x: 760, startPoint y: 408, endPoint x: 749, endPoint y: 394, distance: 17.8
click at [751, 405] on div "2025950 SO2435907 1ZH4B7800326727304 1 Assigned OVERSTOCK [DOMAIN_NAME] Inc. UP…" at bounding box center [668, 359] width 968 height 508
click at [496, 22] on span "Actions" at bounding box center [493, 18] width 35 height 13
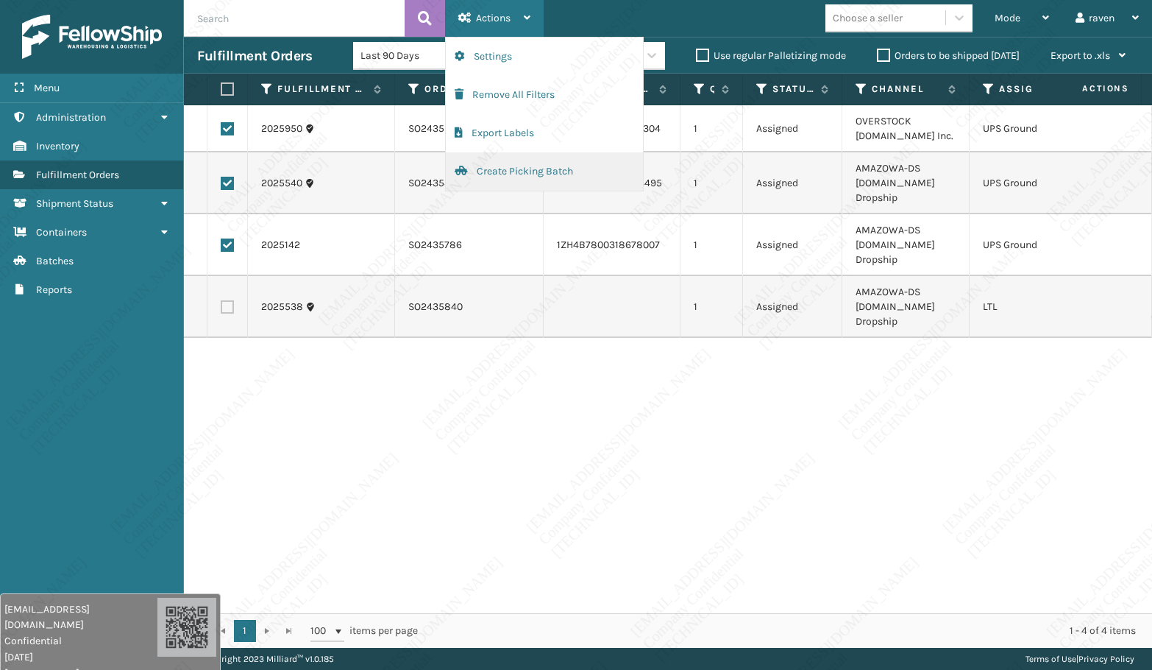
click at [523, 172] on button "Create Picking Batch" at bounding box center [544, 171] width 197 height 38
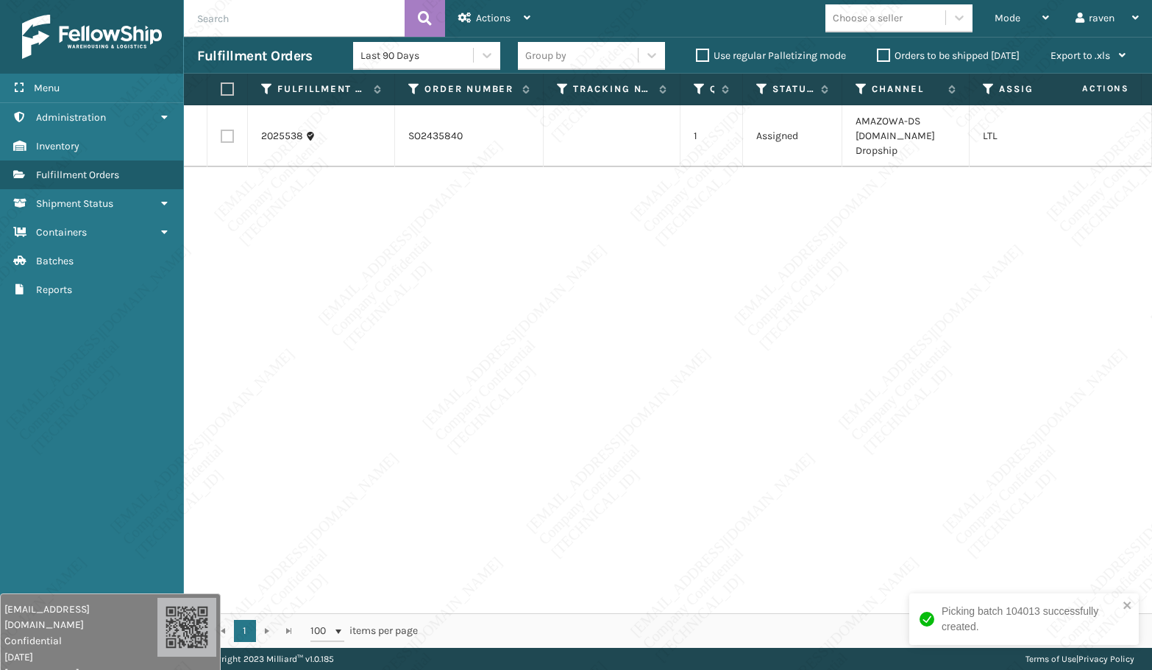
click at [759, 252] on div "2025538 SO2435840 1 Assigned AMAZOWA-DS [DOMAIN_NAME] Dropship LTL" at bounding box center [668, 359] width 968 height 508
click at [1116, 504] on icon "close" at bounding box center [1127, 604] width 7 height 7
click at [951, 439] on div "2025538 SO2435840 1 Assigned AMAZOWA-DS [DOMAIN_NAME] Dropship LTL" at bounding box center [668, 359] width 968 height 508
click at [221, 89] on label at bounding box center [225, 88] width 9 height 13
click at [221, 89] on input "checkbox" at bounding box center [221, 90] width 1 height 10
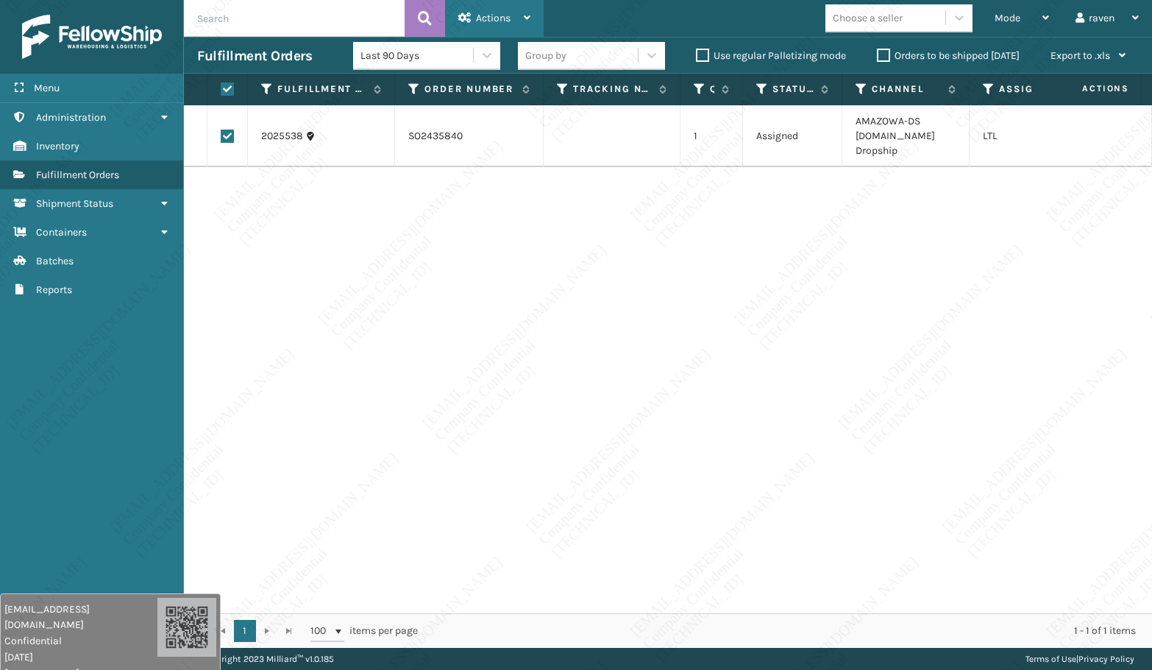
click at [494, 20] on span "Actions" at bounding box center [493, 18] width 35 height 13
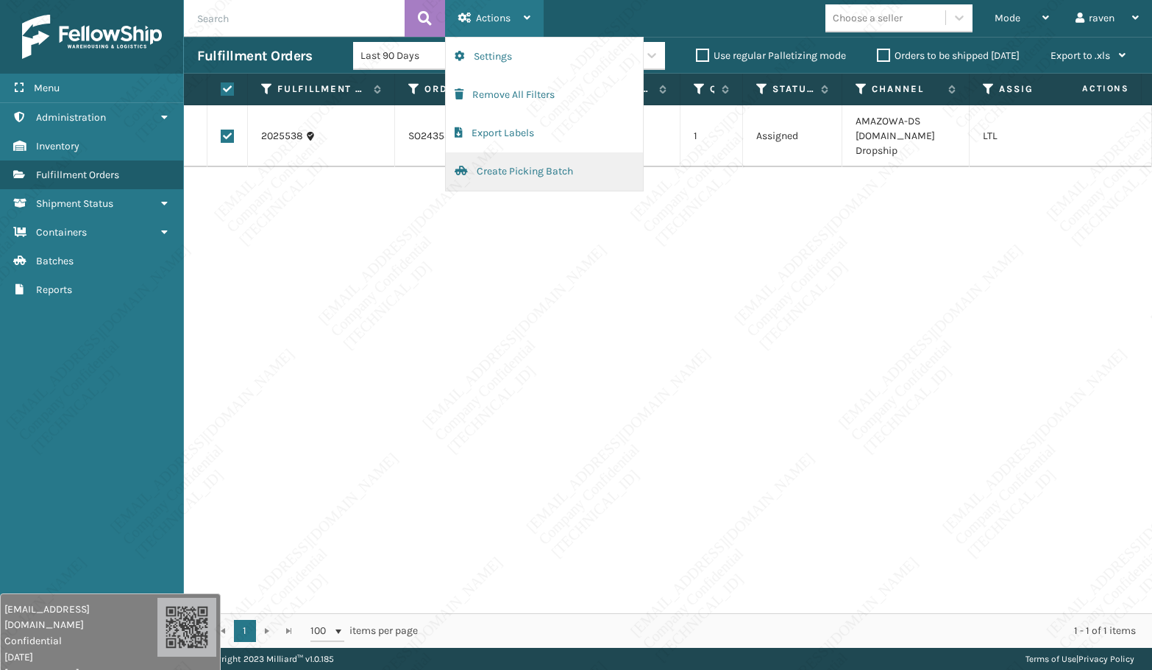
click at [500, 171] on button "Create Picking Batch" at bounding box center [544, 171] width 197 height 38
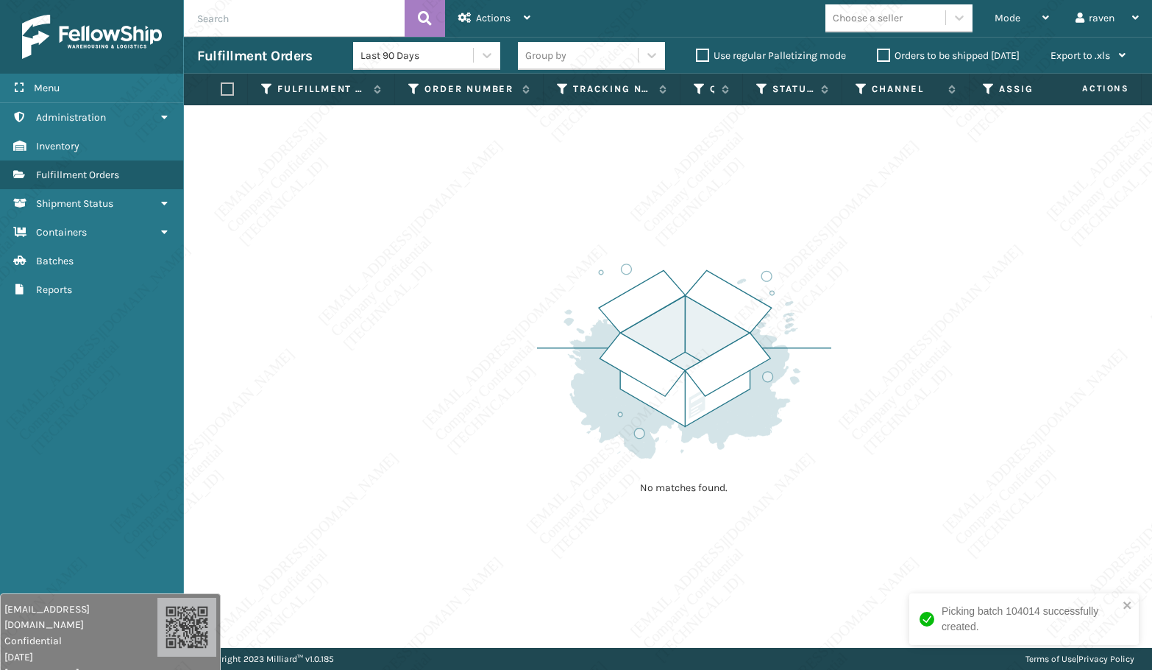
drag, startPoint x: 425, startPoint y: 237, endPoint x: 857, endPoint y: 78, distance: 459.6
click at [428, 237] on div "No matches found." at bounding box center [668, 376] width 968 height 542
click at [1002, 18] on span "Mode" at bounding box center [1008, 18] width 26 height 13
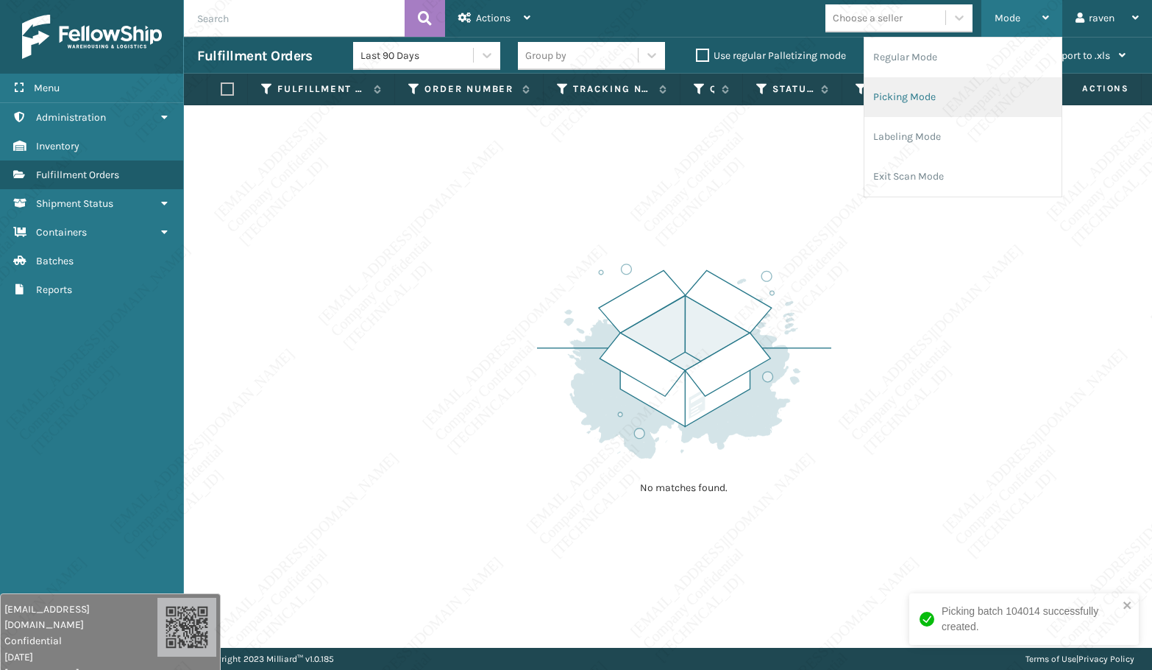
click at [930, 102] on li "Picking Mode" at bounding box center [963, 97] width 197 height 40
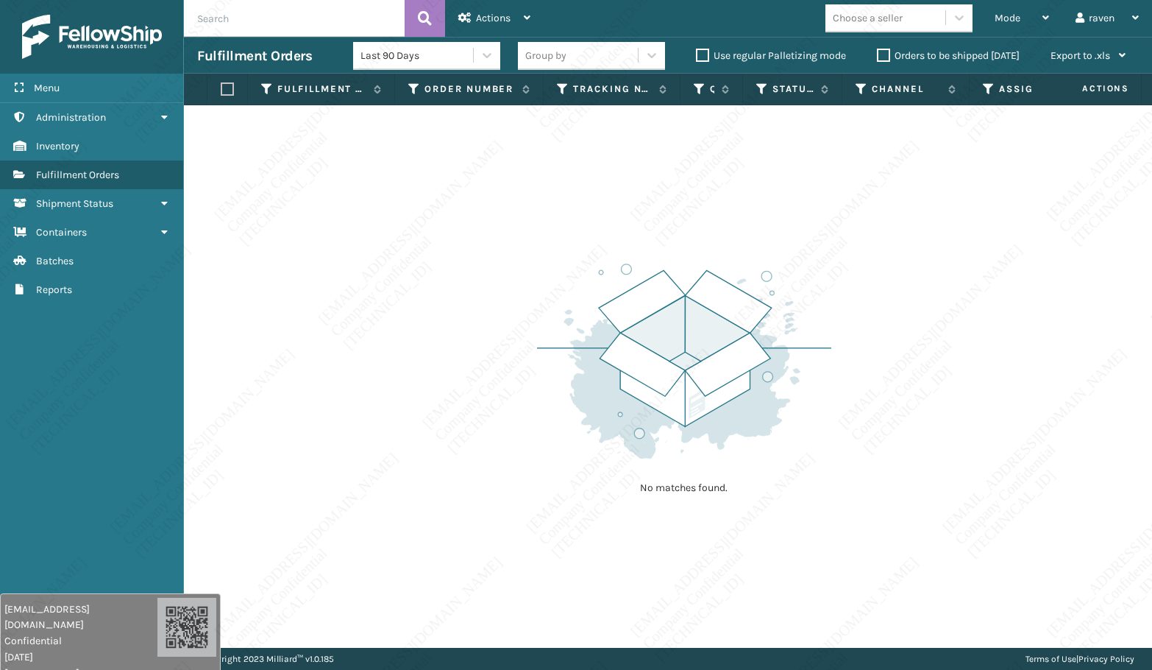
click at [450, 322] on div "No matches found." at bounding box center [668, 376] width 968 height 542
click at [1013, 31] on div "Mode" at bounding box center [1022, 18] width 54 height 37
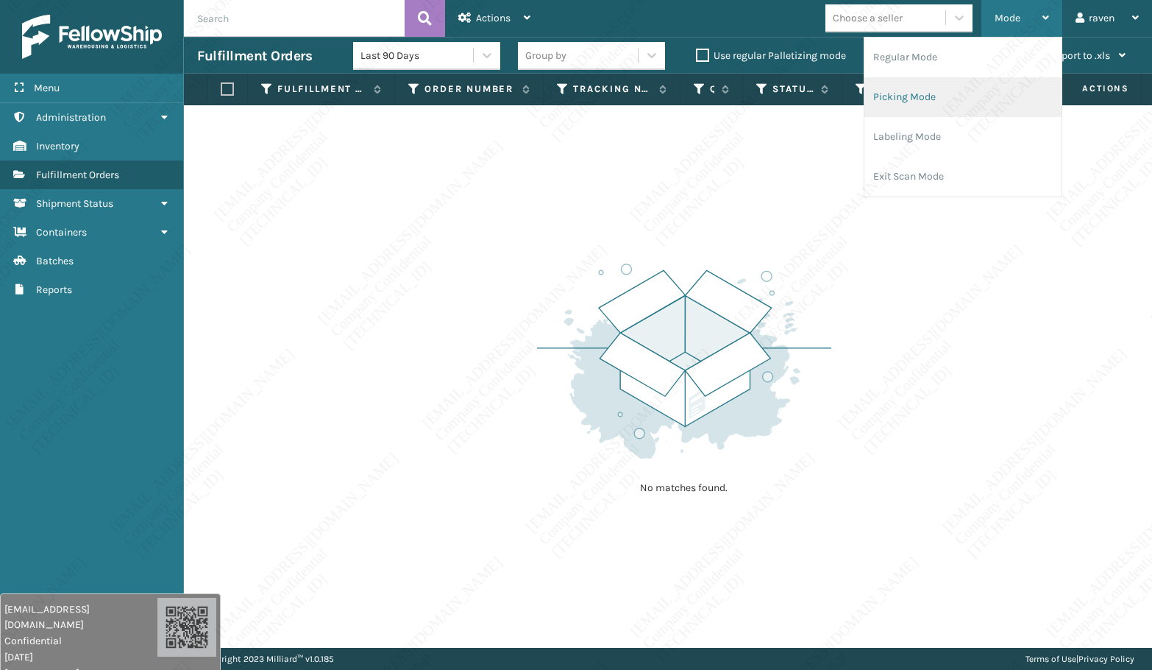
click at [965, 85] on li "Picking Mode" at bounding box center [963, 97] width 197 height 40
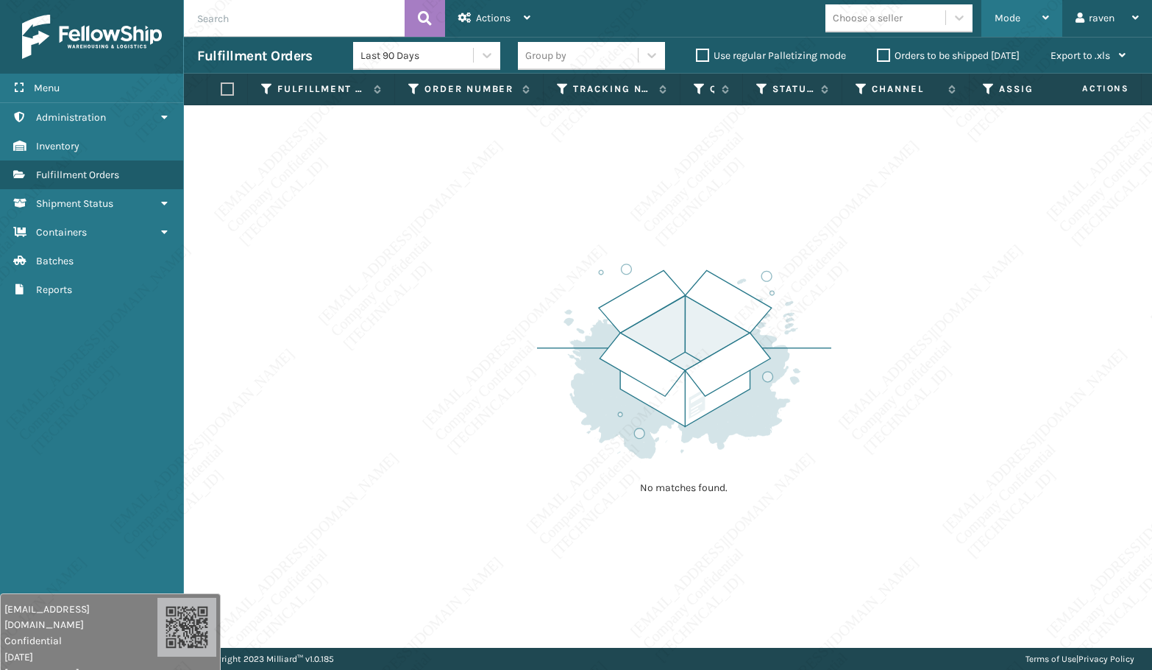
click at [1010, 15] on span "Mode" at bounding box center [1008, 18] width 26 height 13
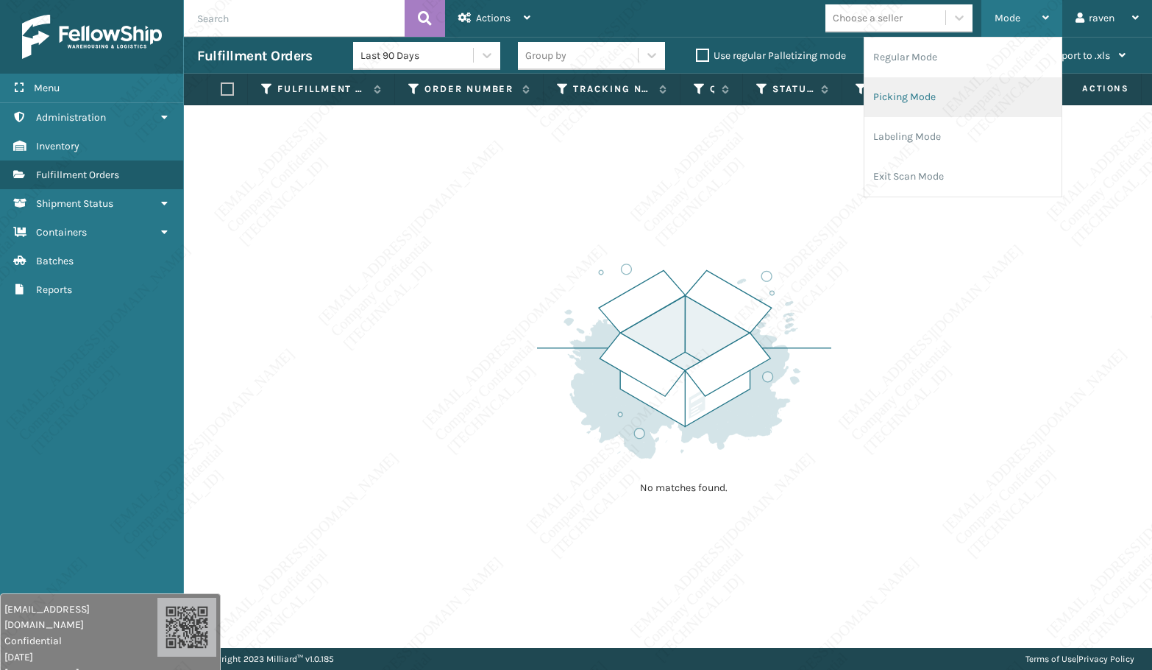
click at [940, 82] on li "Picking Mode" at bounding box center [963, 97] width 197 height 40
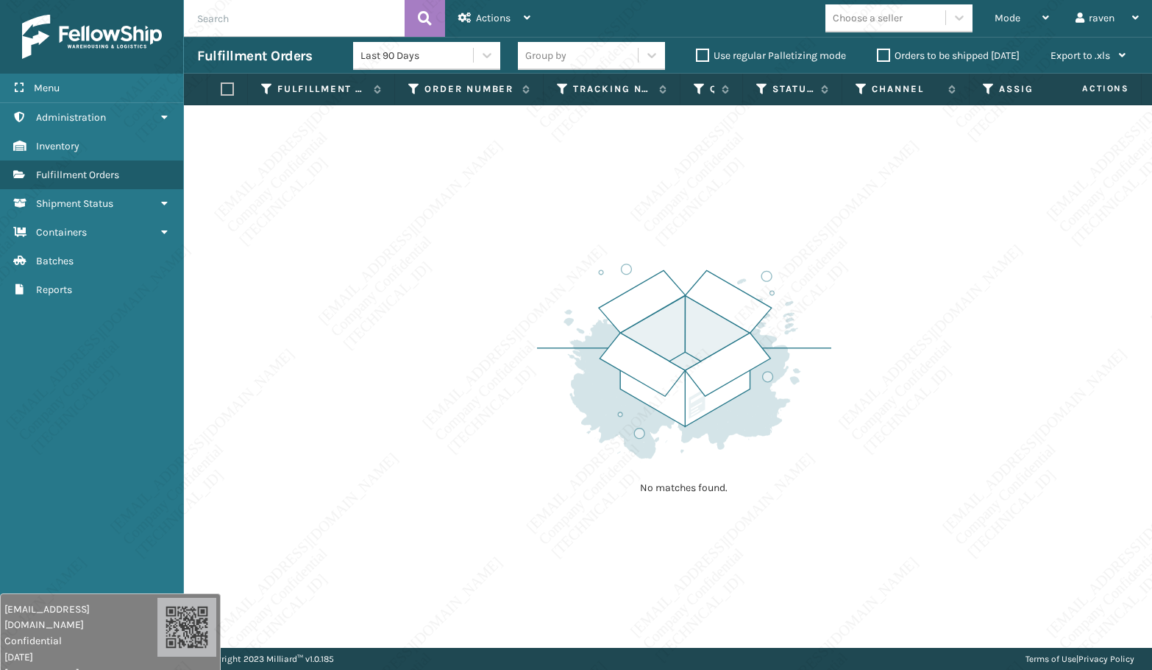
click at [629, 495] on p "No matches found." at bounding box center [684, 488] width 184 height 15
click at [500, 176] on div "No matches found." at bounding box center [668, 376] width 968 height 542
click at [1018, 15] on span "Mode" at bounding box center [1008, 18] width 26 height 13
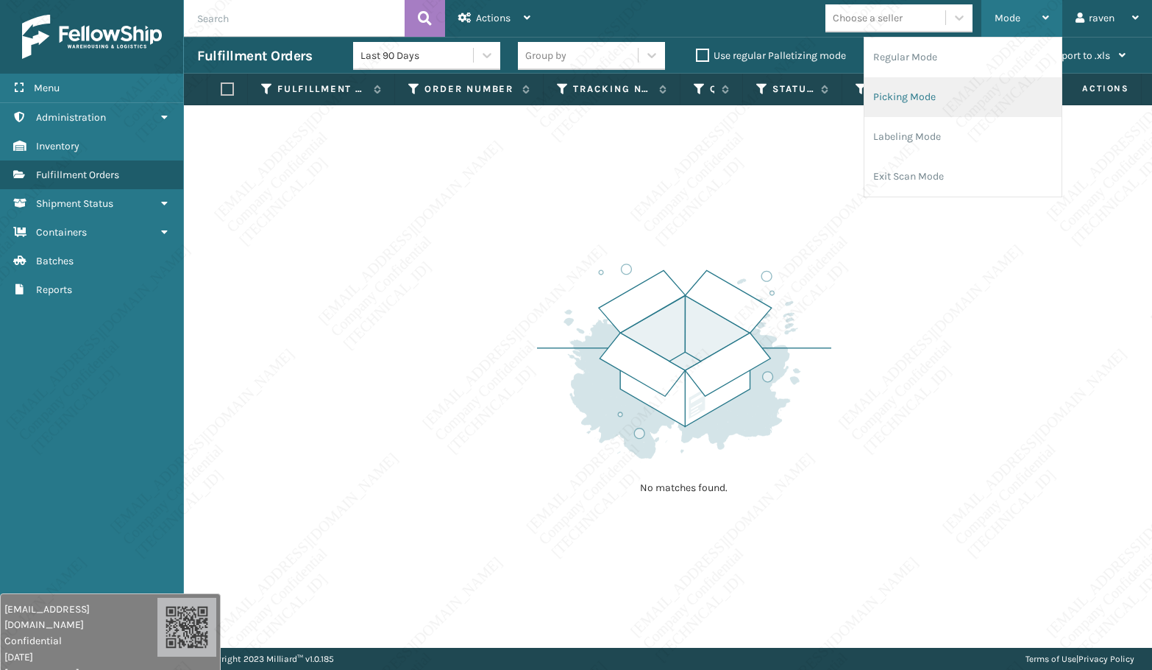
click at [946, 89] on li "Picking Mode" at bounding box center [963, 97] width 197 height 40
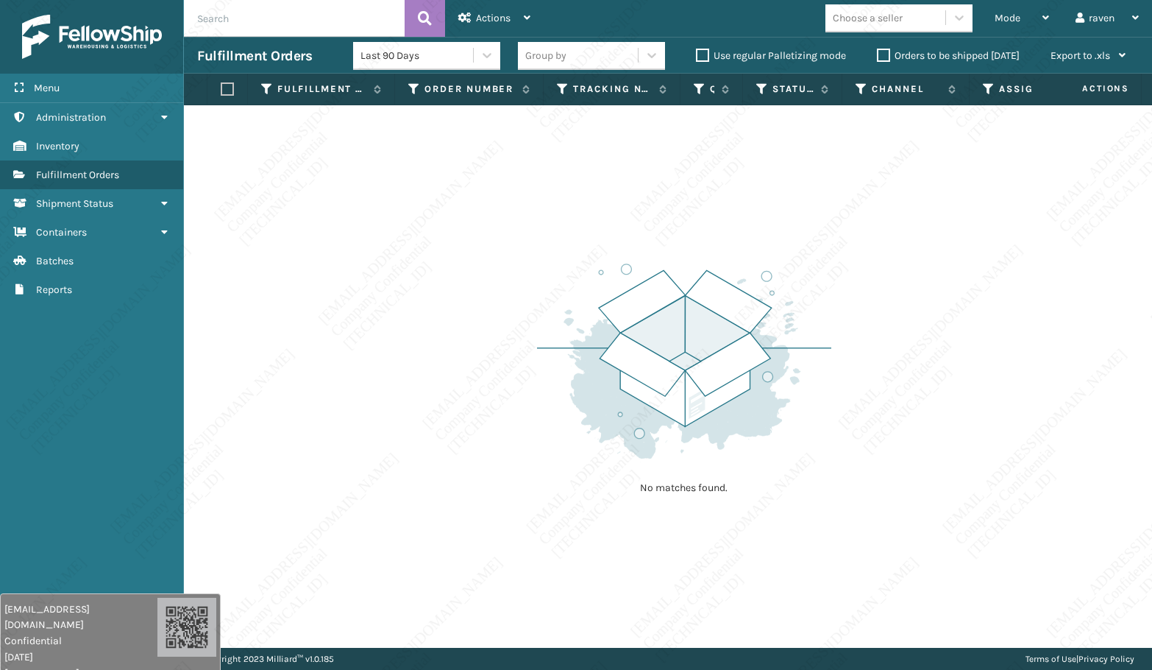
click at [438, 345] on div "No matches found." at bounding box center [668, 376] width 968 height 542
drag, startPoint x: 438, startPoint y: 345, endPoint x: 0, endPoint y: 520, distance: 471.6
click at [436, 346] on div "No matches found." at bounding box center [668, 376] width 968 height 542
drag, startPoint x: 533, startPoint y: 288, endPoint x: 540, endPoint y: 283, distance: 8.6
click at [533, 288] on div "No matches found." at bounding box center [668, 376] width 968 height 542
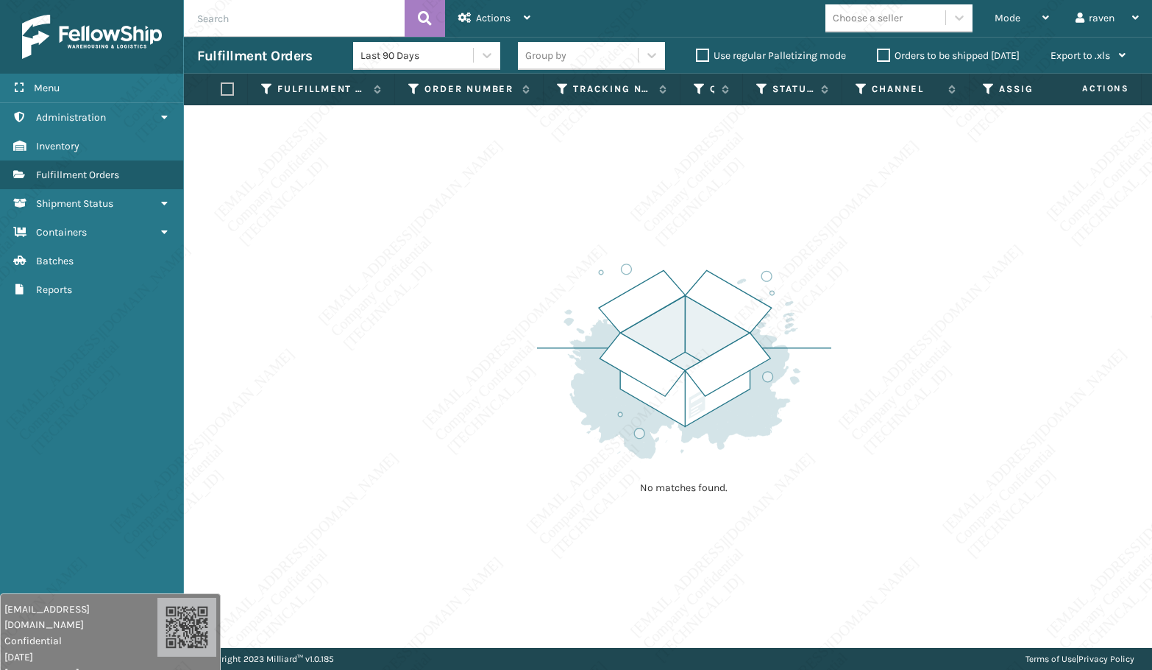
click at [531, 299] on div "No matches found." at bounding box center [668, 376] width 968 height 542
click at [528, 294] on div "No matches found." at bounding box center [668, 376] width 968 height 542
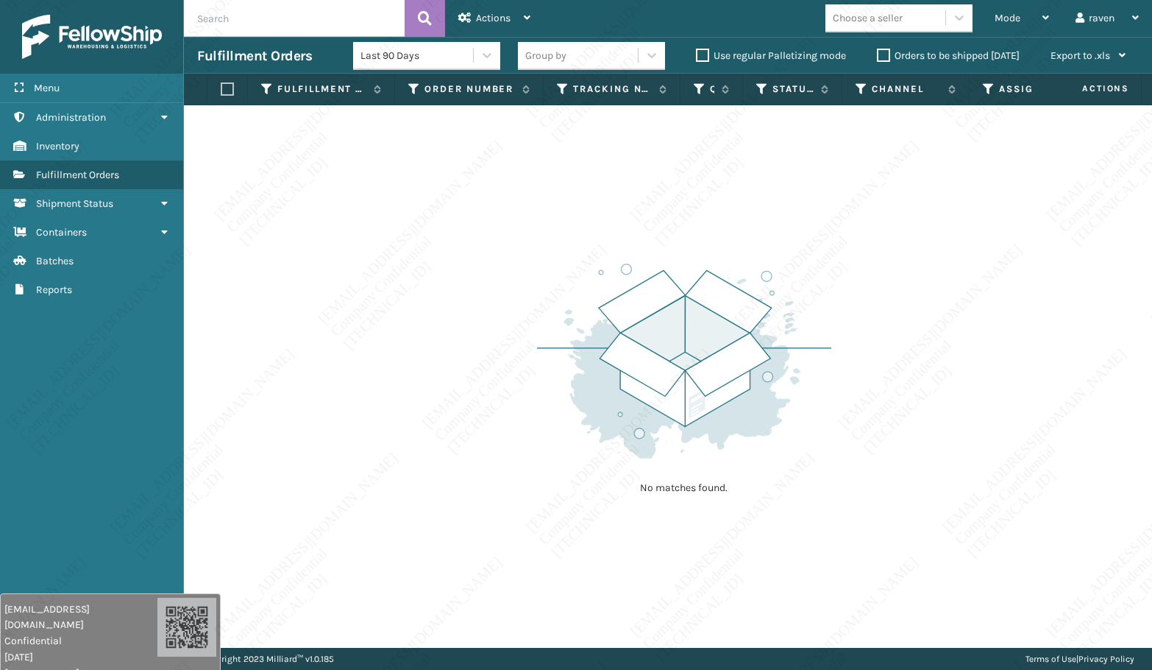
click at [528, 294] on div "No matches found." at bounding box center [668, 376] width 968 height 542
click at [838, 159] on div "No matches found." at bounding box center [668, 376] width 968 height 542
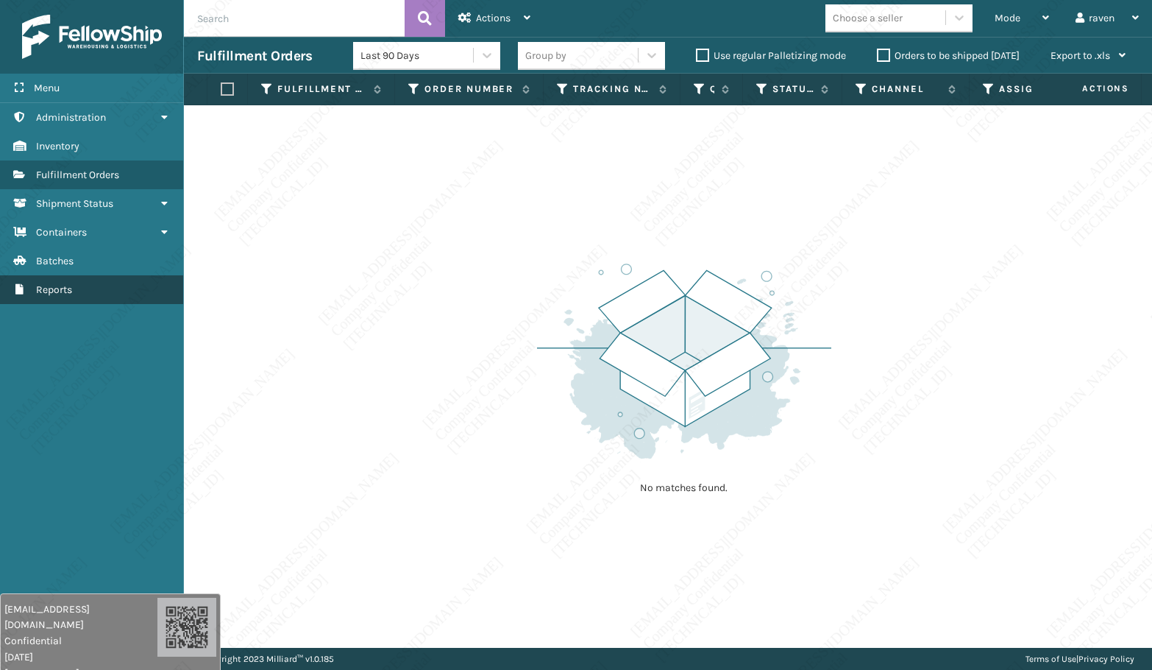
click at [139, 302] on link "Reports" at bounding box center [91, 289] width 183 height 29
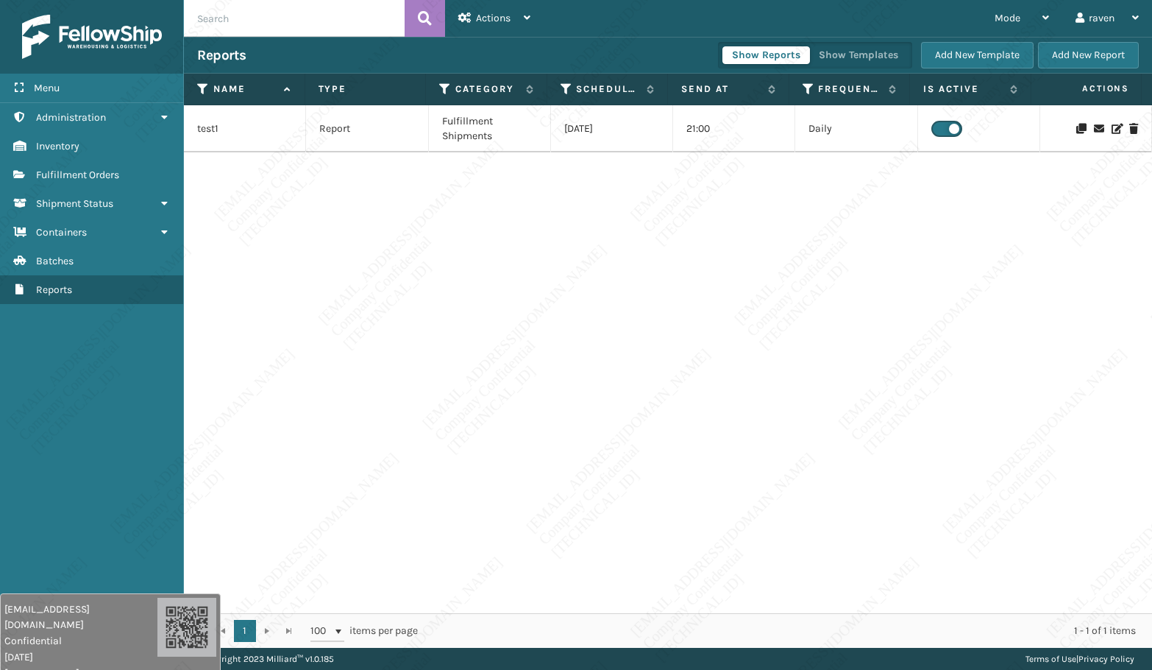
click at [139, 302] on link "Reports" at bounding box center [91, 289] width 183 height 29
click at [419, 327] on div "test1 Report Fulfillment Shipments [DATE] 21:00 Daily" at bounding box center [668, 359] width 968 height 508
click at [101, 176] on span "Fulfillment Orders" at bounding box center [77, 175] width 83 height 13
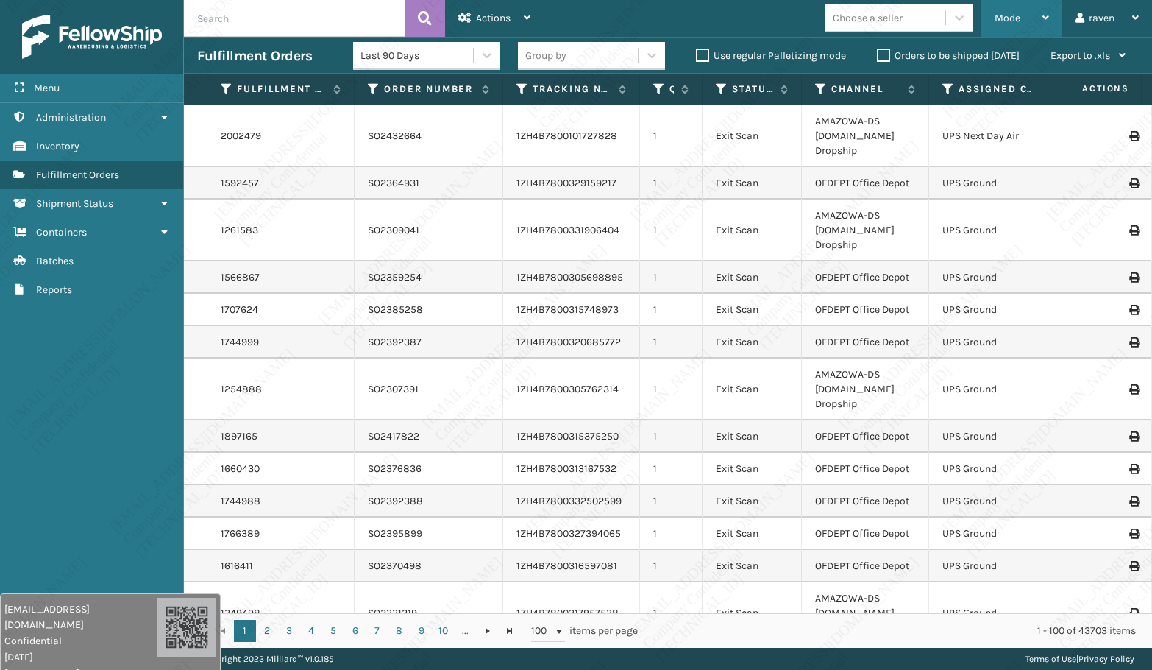
drag, startPoint x: 1020, startPoint y: 18, endPoint x: 992, endPoint y: 54, distance: 46.2
click at [1019, 18] on span "Mode" at bounding box center [1008, 18] width 26 height 13
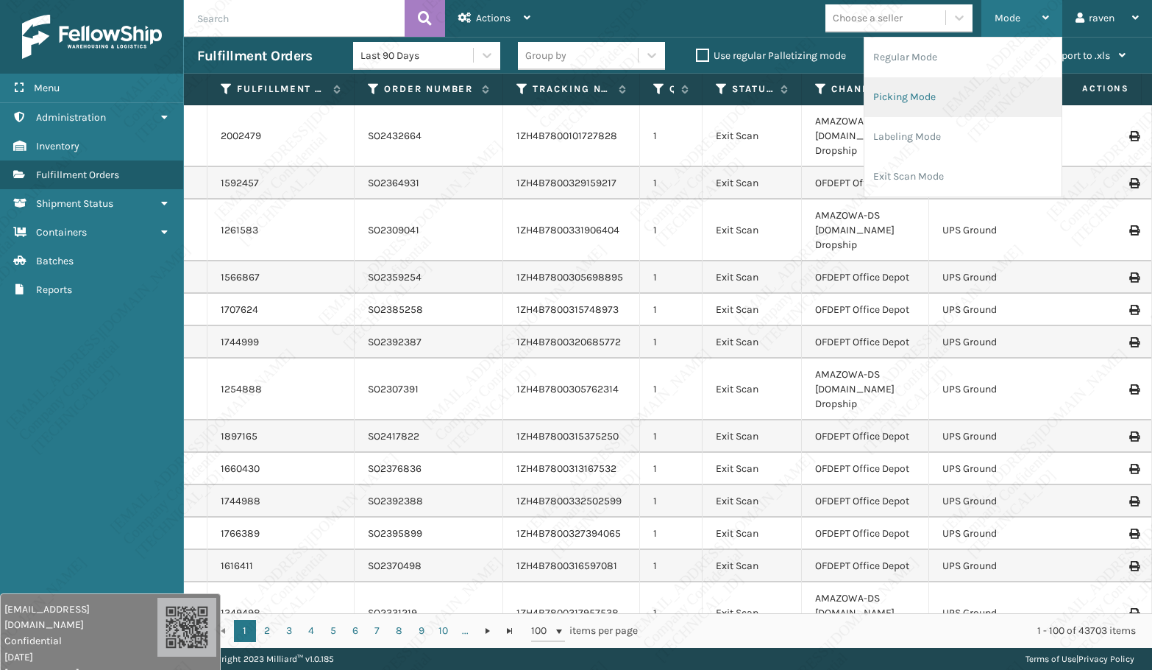
click at [957, 90] on li "Picking Mode" at bounding box center [963, 97] width 197 height 40
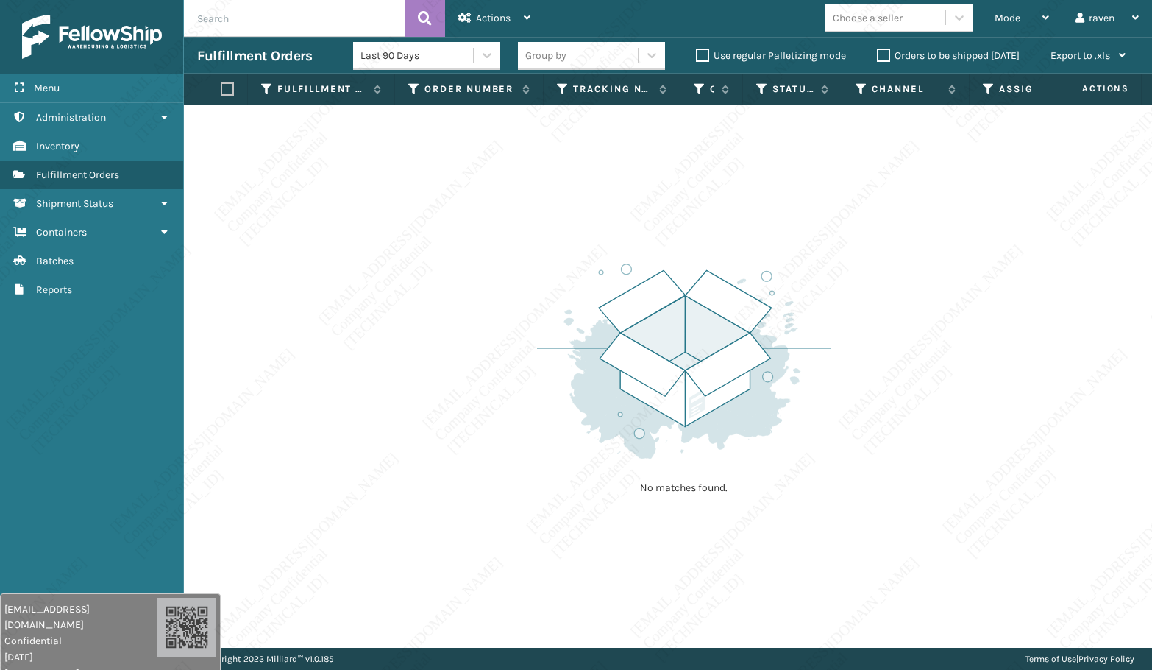
click at [616, 177] on div "No matches found." at bounding box center [668, 376] width 968 height 542
drag, startPoint x: 439, startPoint y: 213, endPoint x: 560, endPoint y: 243, distance: 124.2
click at [439, 214] on div "No matches found." at bounding box center [668, 376] width 968 height 542
click at [1024, 21] on div "Mode" at bounding box center [1022, 18] width 54 height 37
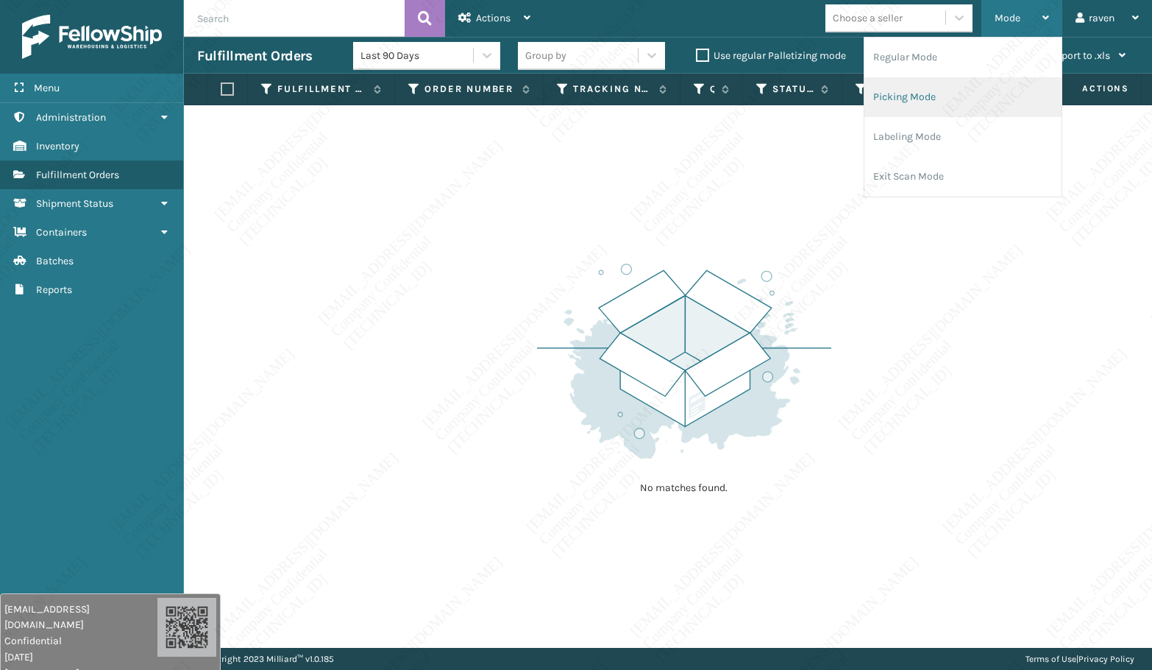
click at [928, 99] on li "Picking Mode" at bounding box center [963, 97] width 197 height 40
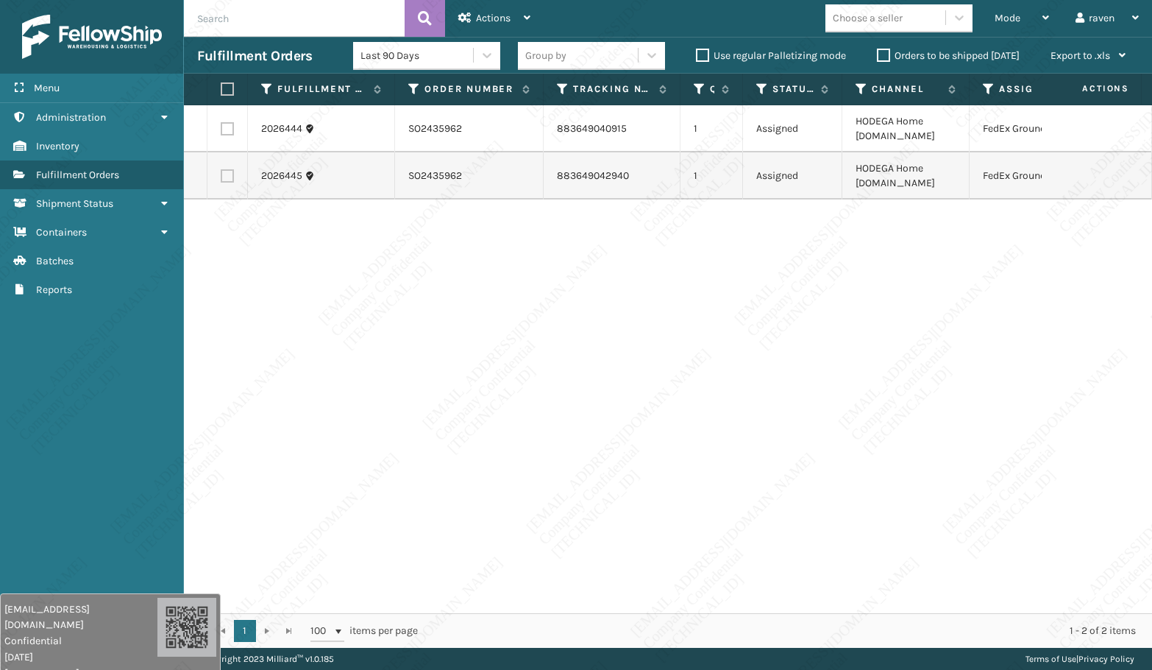
click at [228, 92] on label at bounding box center [225, 88] width 9 height 13
click at [221, 92] on input "checkbox" at bounding box center [221, 90] width 1 height 10
click at [483, 15] on span "Actions" at bounding box center [493, 18] width 35 height 13
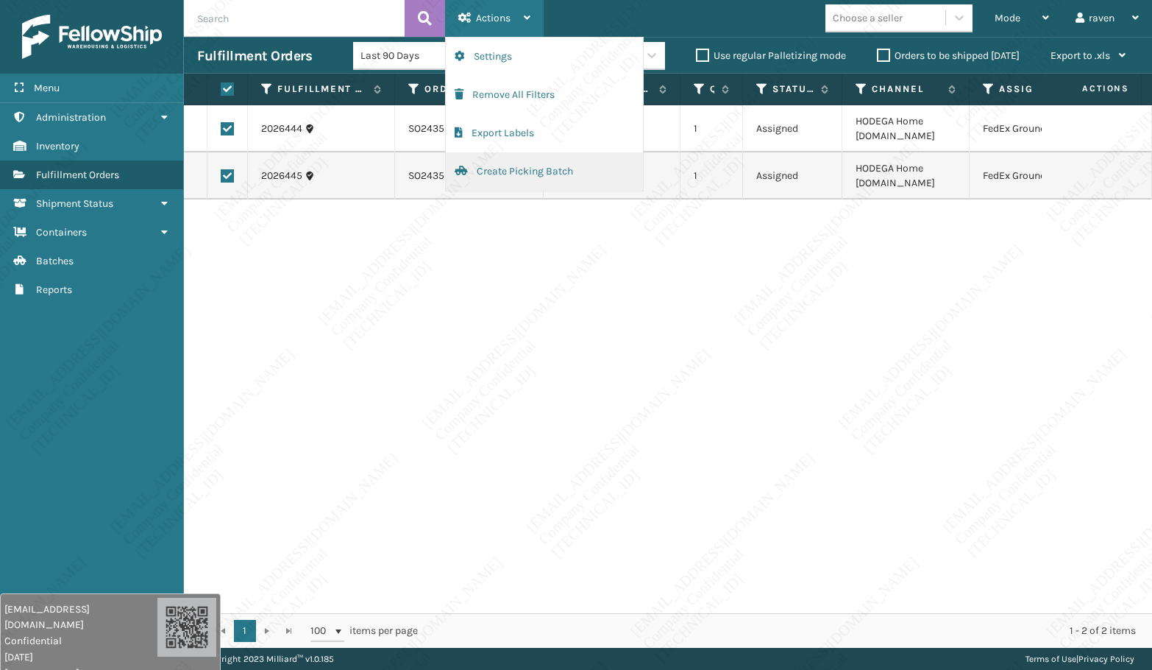
click at [499, 177] on button "Create Picking Batch" at bounding box center [544, 171] width 197 height 38
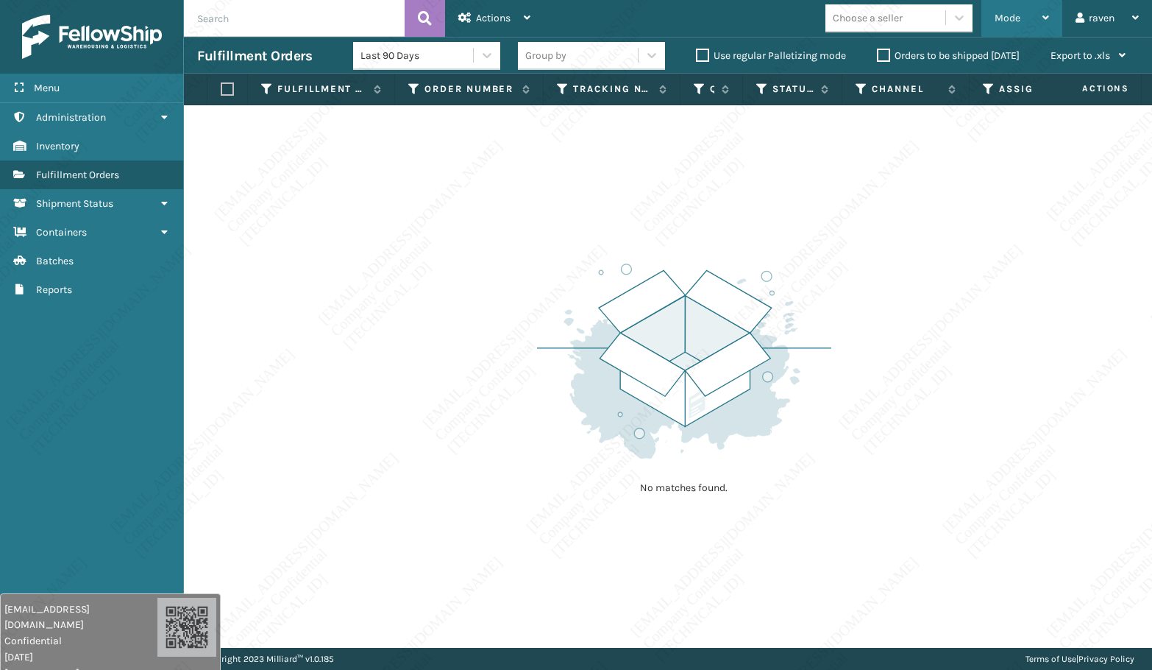
click at [1010, 6] on div "Mode" at bounding box center [1022, 18] width 54 height 37
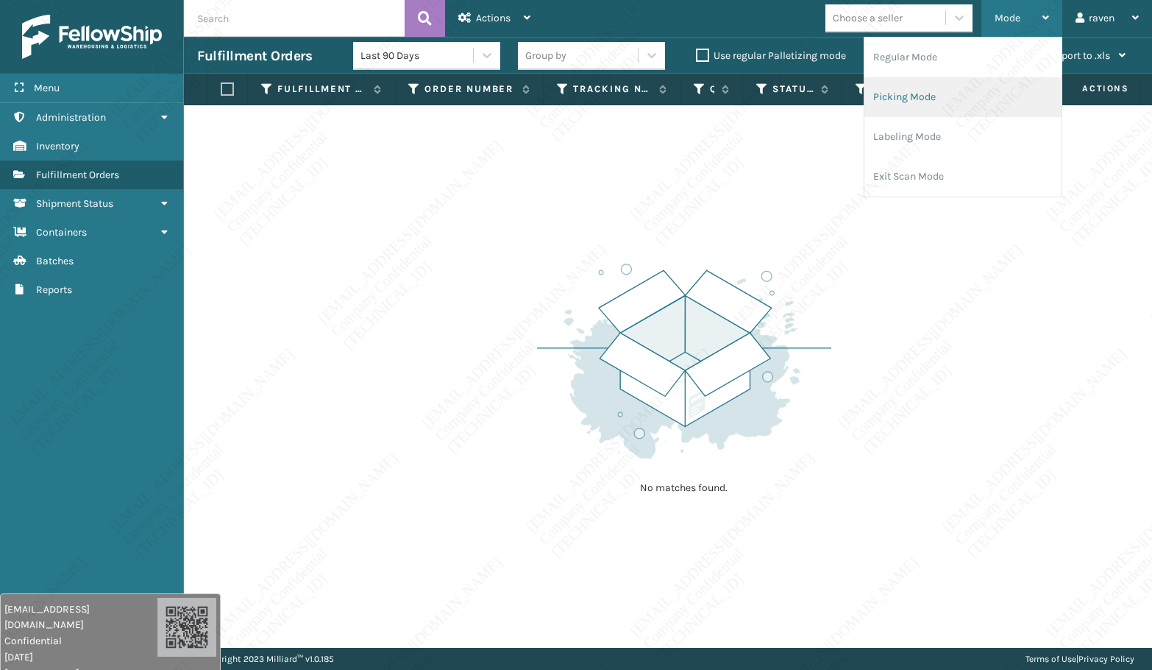
click at [918, 95] on li "Picking Mode" at bounding box center [963, 97] width 197 height 40
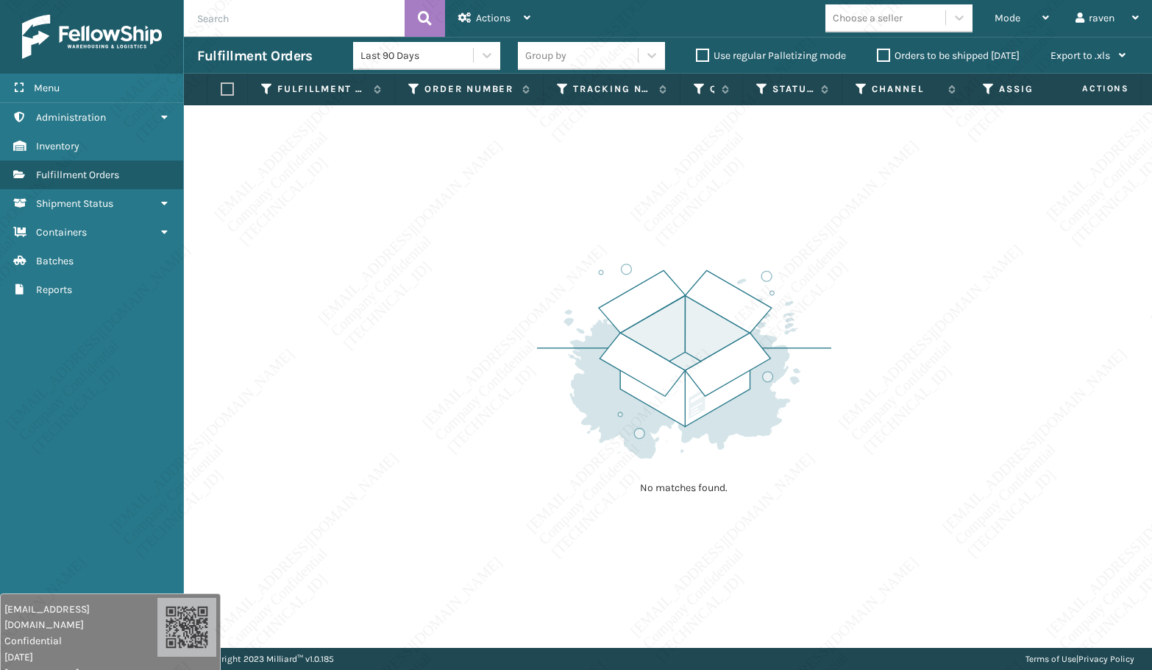
click at [263, 5] on input "text" at bounding box center [294, 18] width 221 height 37
paste input "SO2368137"
click at [284, 16] on input "SO2368137" at bounding box center [294, 18] width 221 height 37
click at [1021, 15] on div "Mode" at bounding box center [1022, 18] width 54 height 37
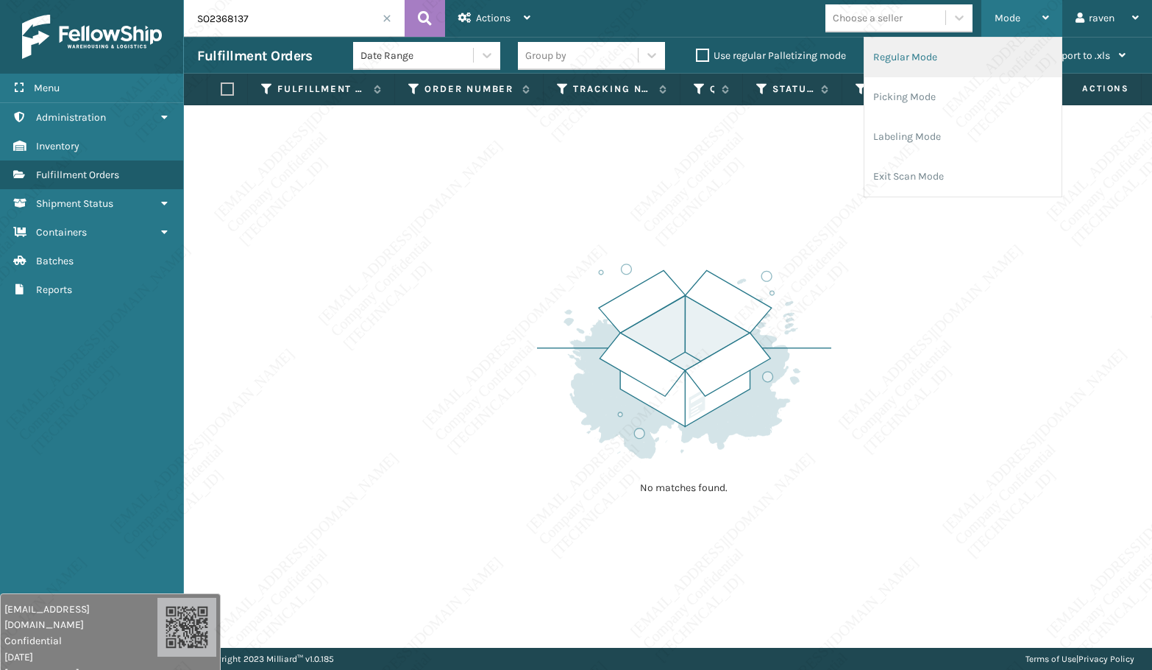
click at [964, 60] on li "Regular Mode" at bounding box center [963, 58] width 197 height 40
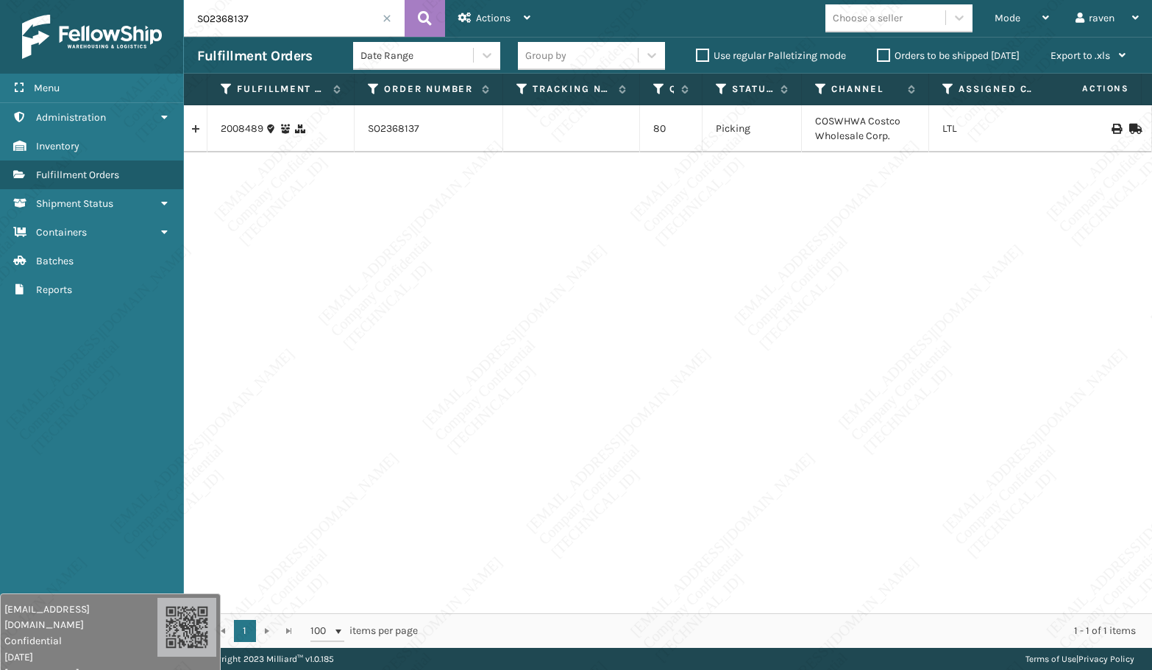
click at [731, 241] on div "2008489 SO2368137 80 Picking COSWHWA Costco Wholesale Corp. LTL" at bounding box center [668, 359] width 968 height 508
click at [386, 20] on span at bounding box center [387, 18] width 9 height 9
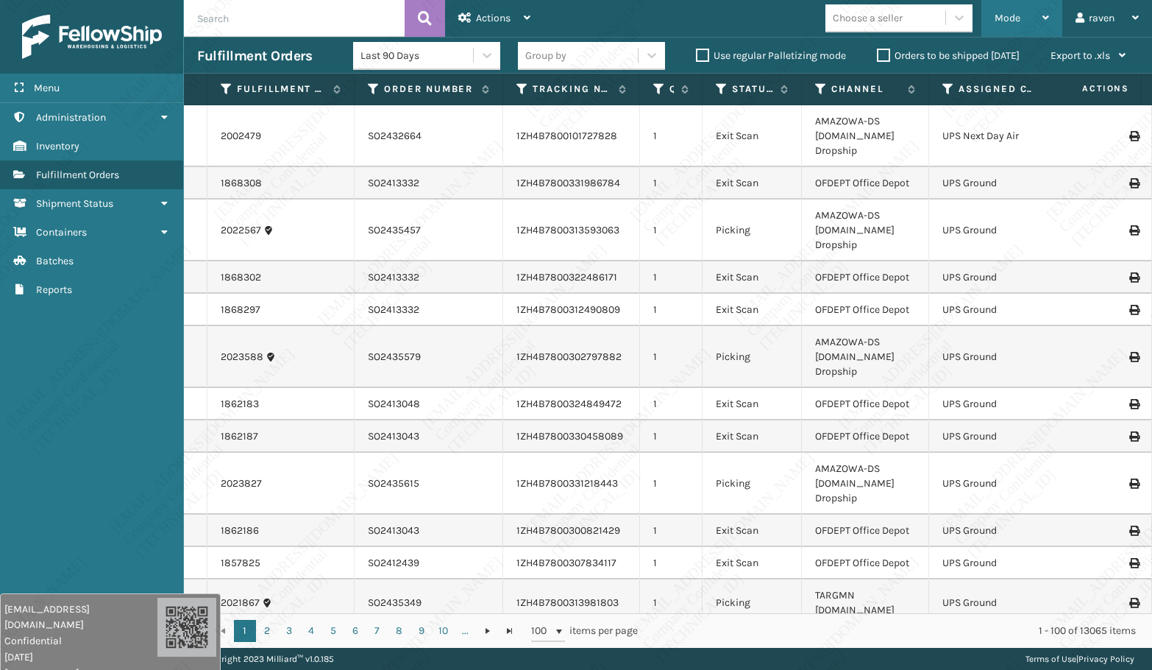
click at [1007, 15] on span "Mode" at bounding box center [1008, 18] width 26 height 13
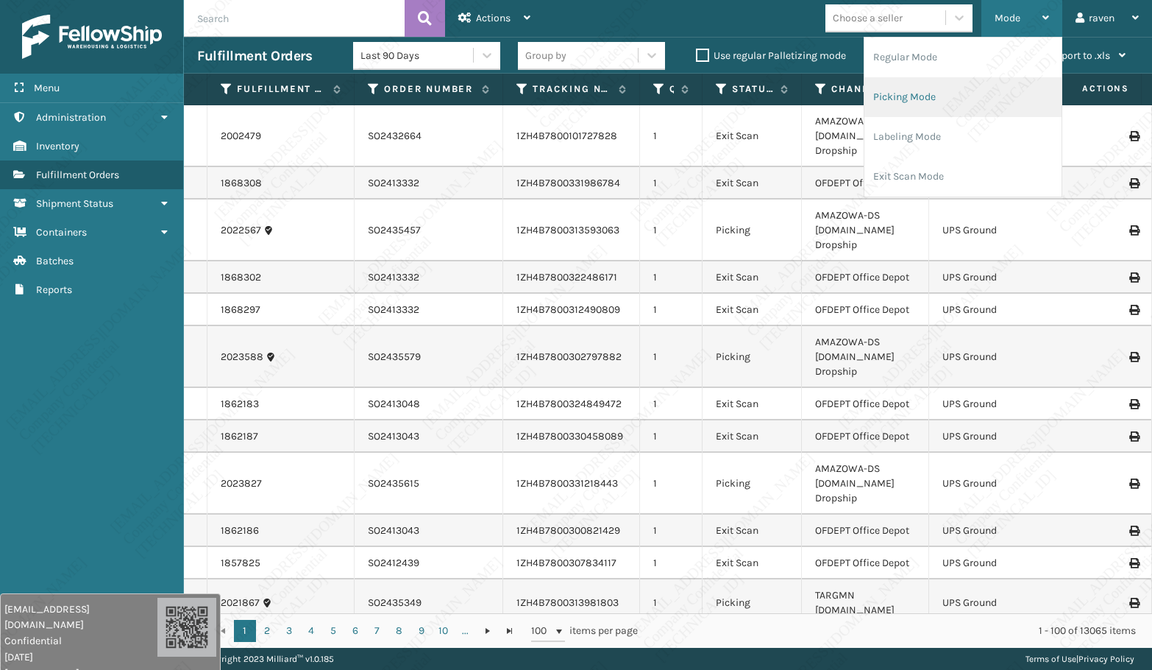
click at [931, 92] on li "Picking Mode" at bounding box center [963, 97] width 197 height 40
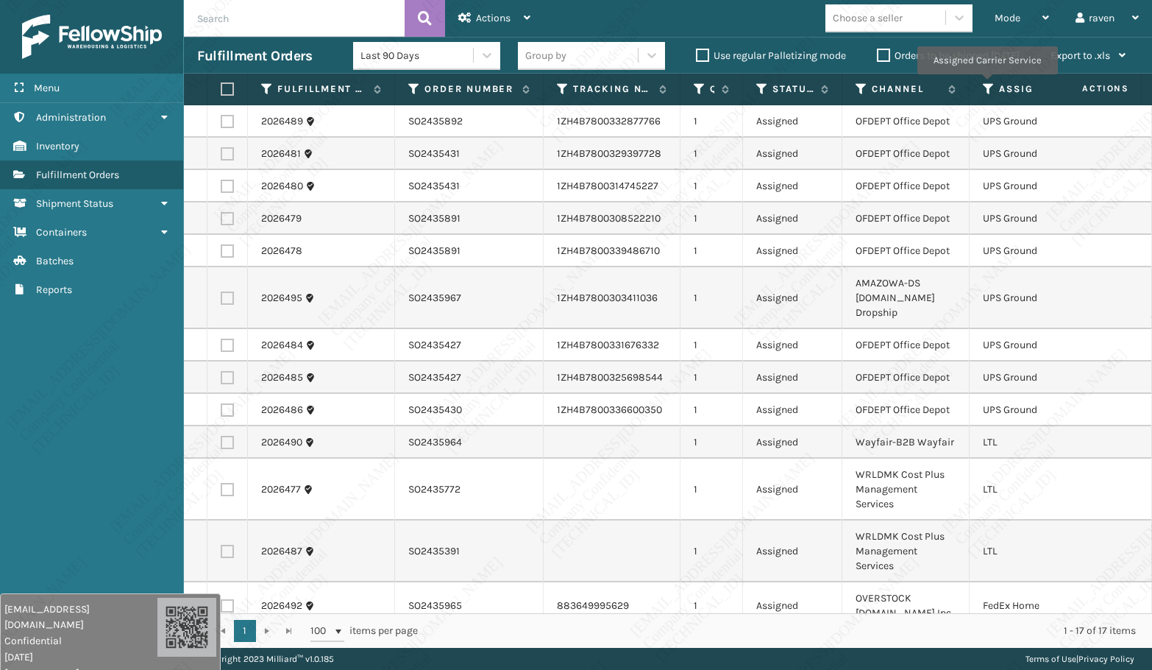
click at [987, 85] on icon at bounding box center [989, 88] width 12 height 13
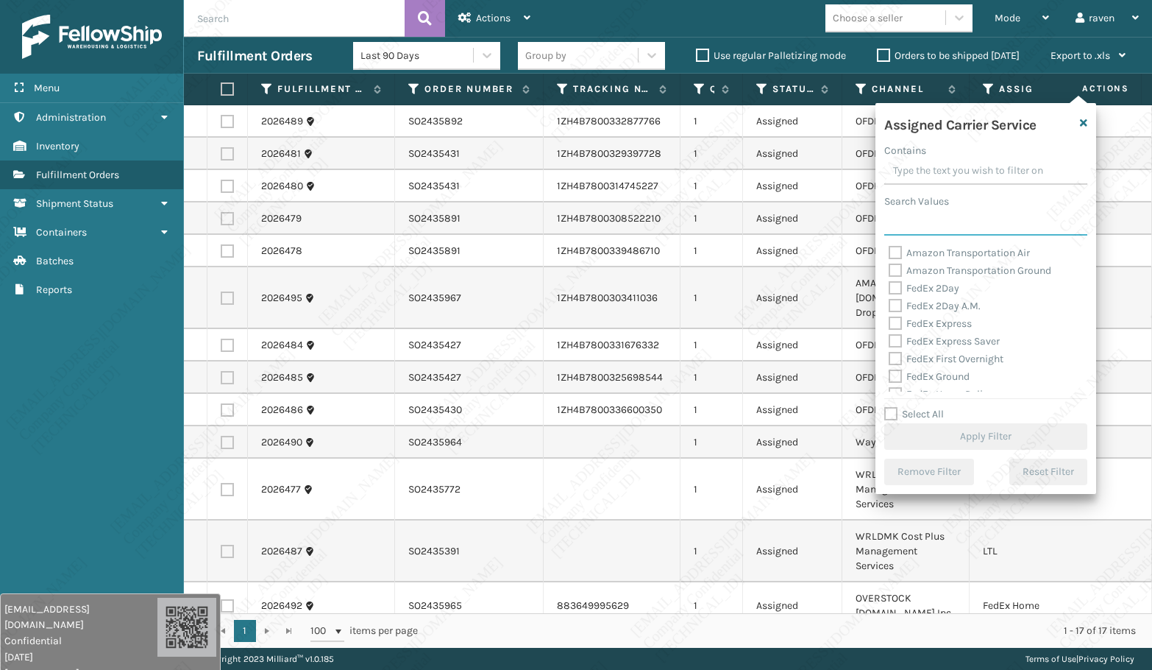
click at [962, 225] on input "Search Values" at bounding box center [985, 222] width 203 height 26
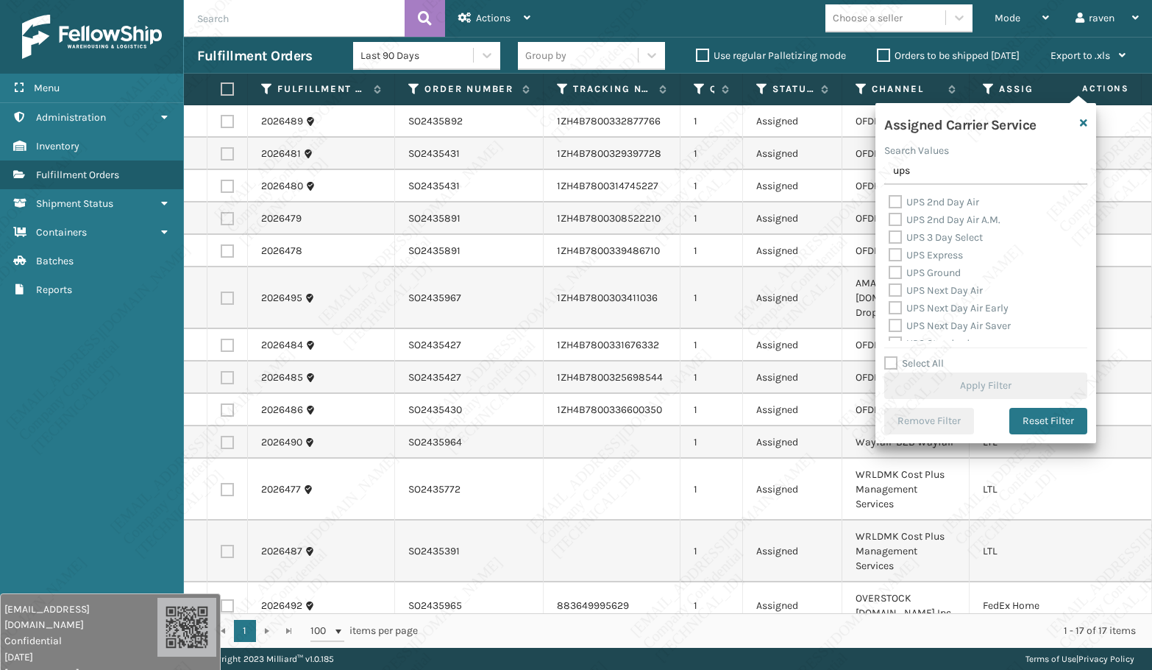
click at [949, 274] on label "UPS Ground" at bounding box center [925, 272] width 72 height 13
click at [890, 274] on input "UPS Ground" at bounding box center [889, 269] width 1 height 10
click at [974, 377] on button "Apply Filter" at bounding box center [985, 385] width 203 height 26
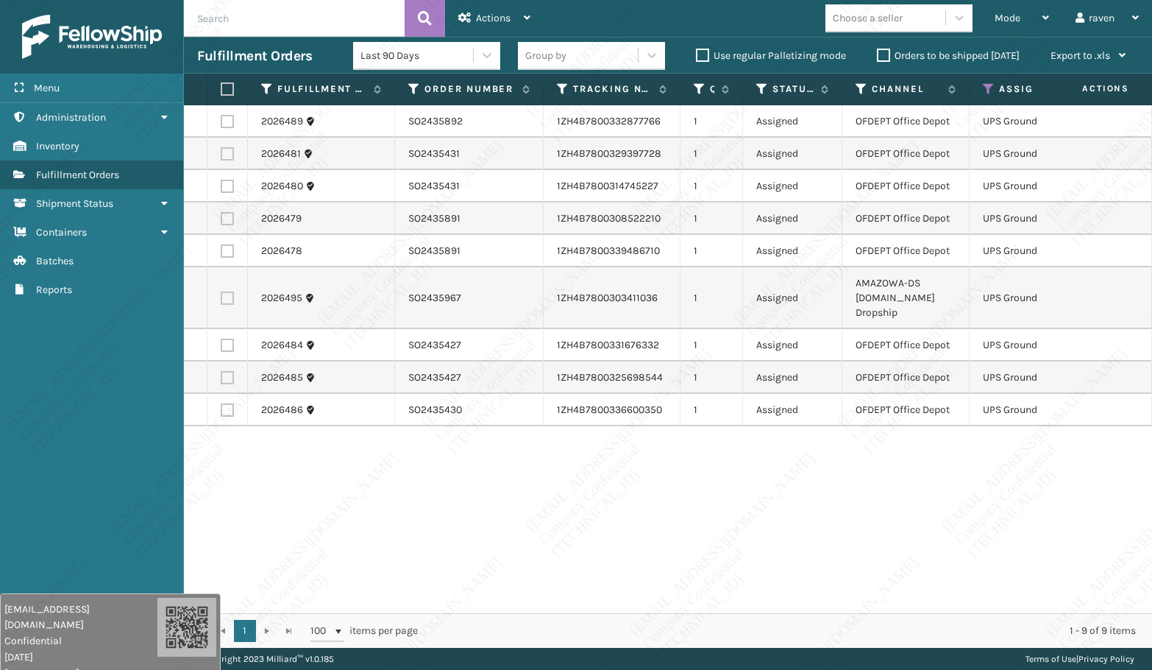
click at [230, 93] on label at bounding box center [225, 88] width 9 height 13
click at [221, 93] on input "checkbox" at bounding box center [221, 90] width 1 height 10
click at [481, 26] on div "Actions" at bounding box center [494, 18] width 72 height 37
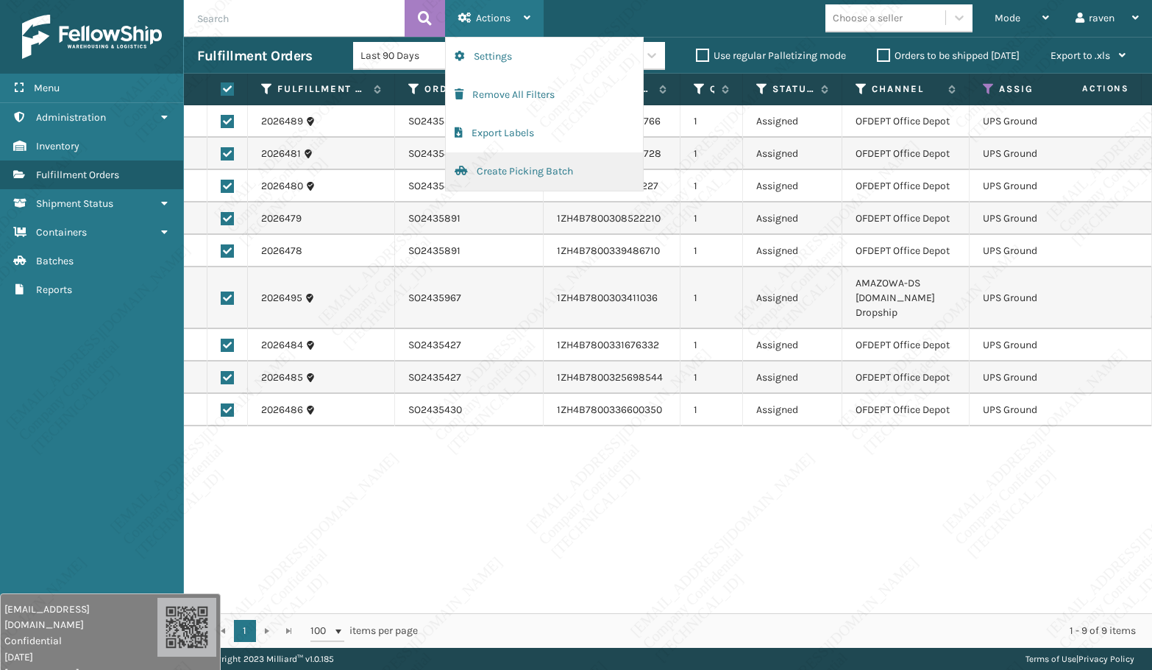
click at [475, 163] on button "Create Picking Batch" at bounding box center [544, 171] width 197 height 38
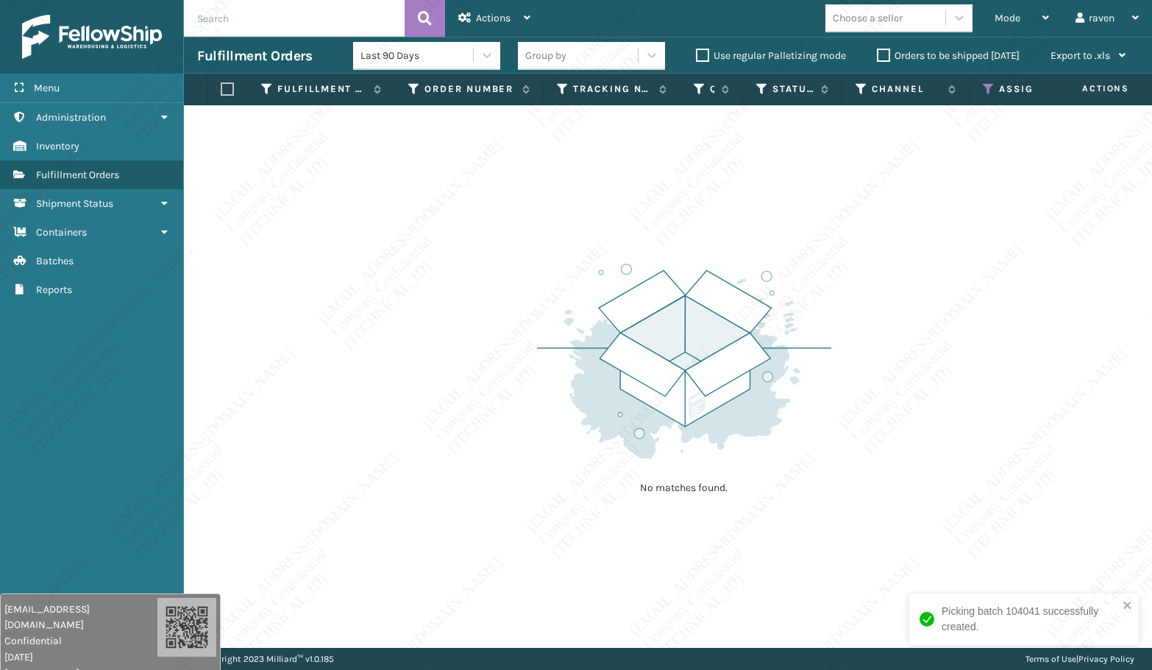
click at [982, 85] on th "Assigned Carrier Service" at bounding box center [1040, 90] width 141 height 32
click at [985, 88] on icon at bounding box center [989, 88] width 12 height 13
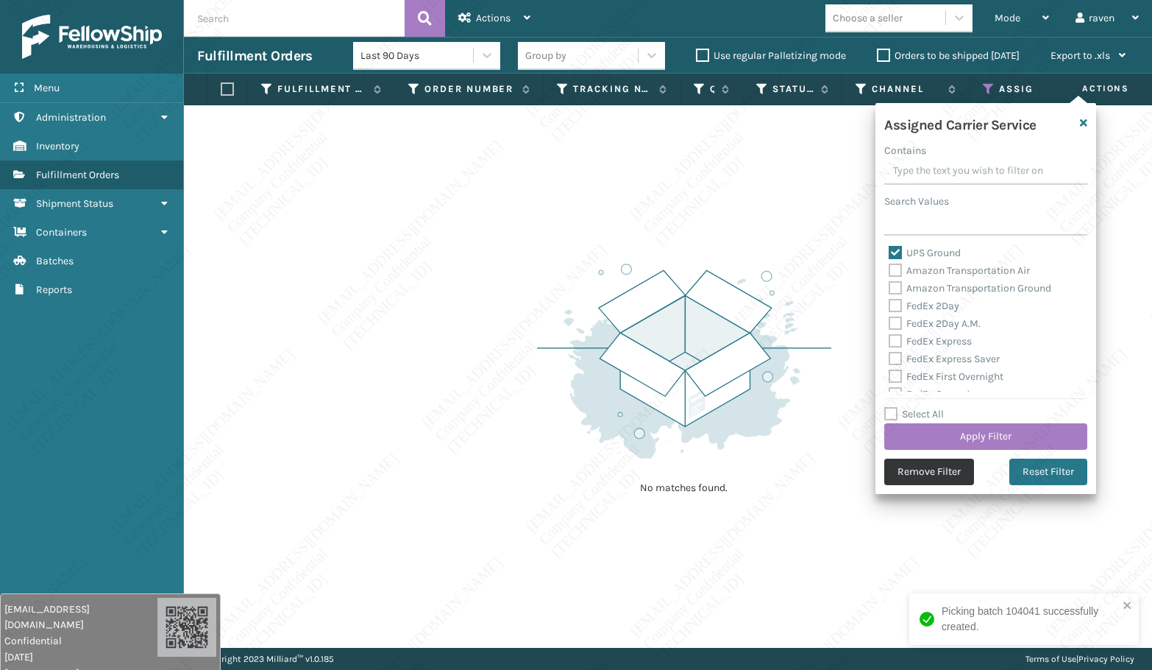
click at [949, 471] on button "Remove Filter" at bounding box center [929, 471] width 90 height 26
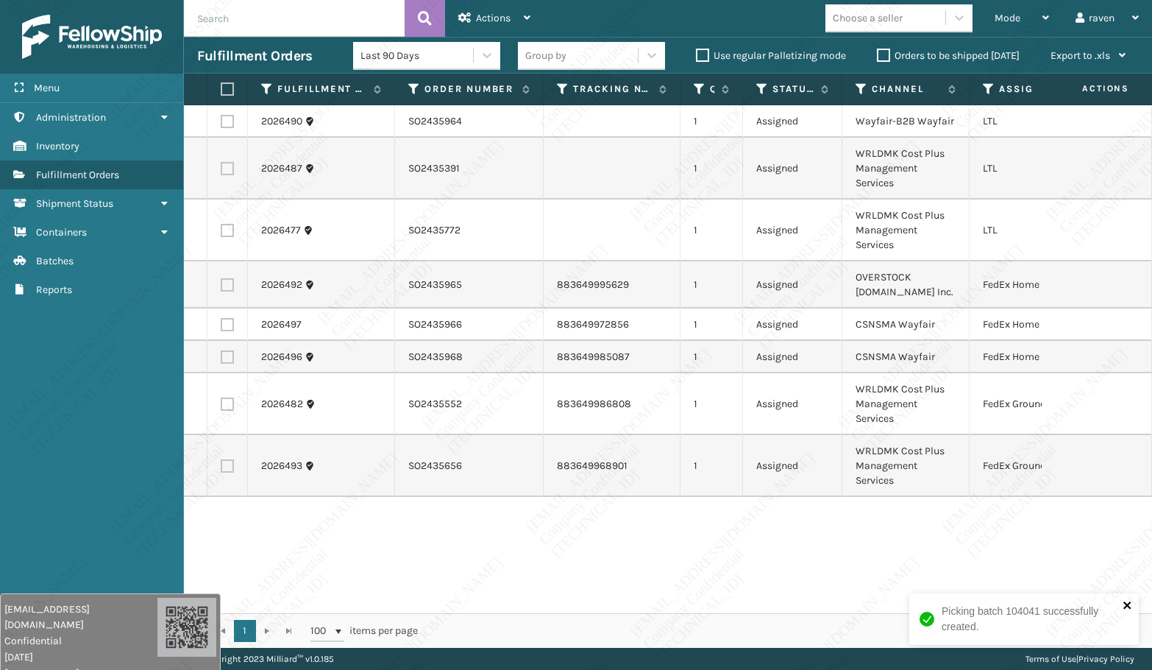
click at [1116, 504] on div "Picking batch 104041 successfully created." at bounding box center [1025, 619] width 230 height 52
click at [983, 87] on th "Assigned Carrier Service" at bounding box center [1040, 90] width 141 height 32
click at [985, 87] on icon at bounding box center [989, 88] width 12 height 13
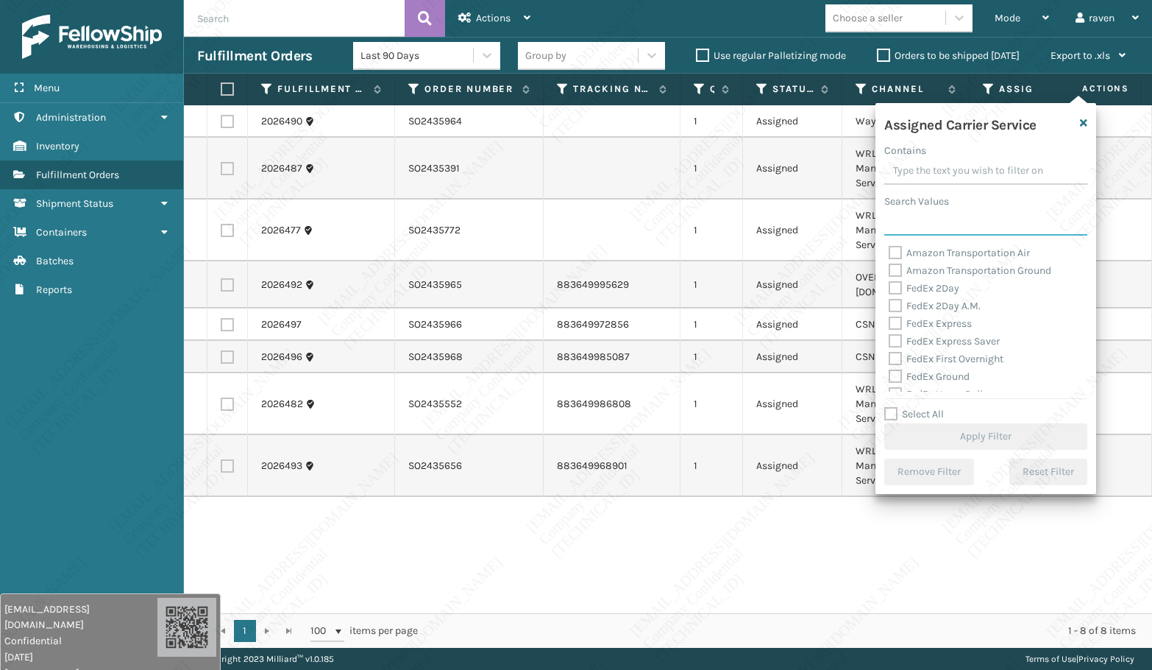
click at [936, 231] on input "Search Values" at bounding box center [985, 222] width 203 height 26
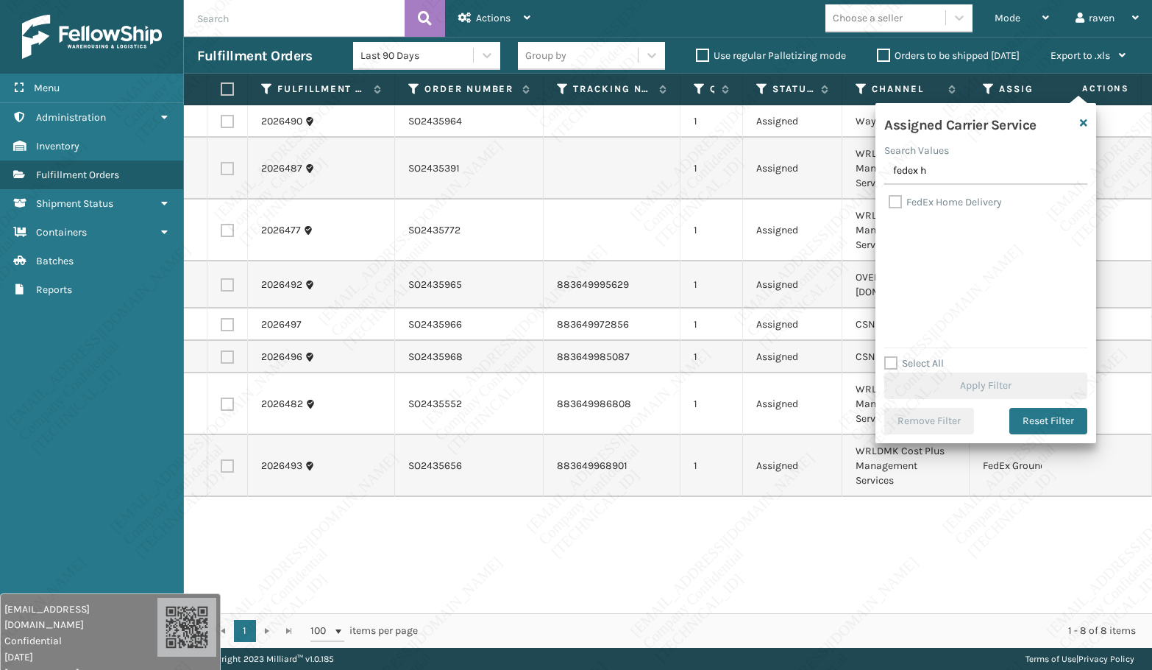
click at [950, 205] on label "FedEx Home Delivery" at bounding box center [945, 202] width 113 height 13
click at [890, 203] on input "FedEx Home Delivery" at bounding box center [889, 199] width 1 height 10
click at [1015, 380] on button "Apply Filter" at bounding box center [985, 385] width 203 height 26
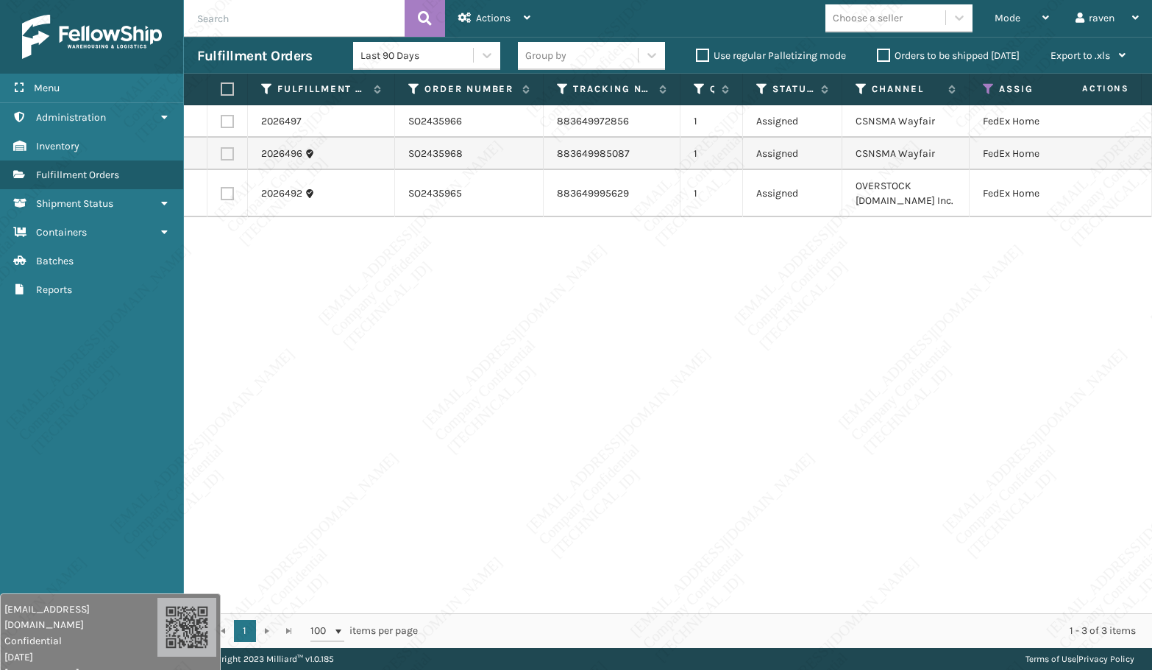
click at [230, 89] on label at bounding box center [225, 88] width 9 height 13
click at [221, 89] on input "checkbox" at bounding box center [221, 90] width 1 height 10
click at [506, 13] on span "Actions" at bounding box center [493, 18] width 35 height 13
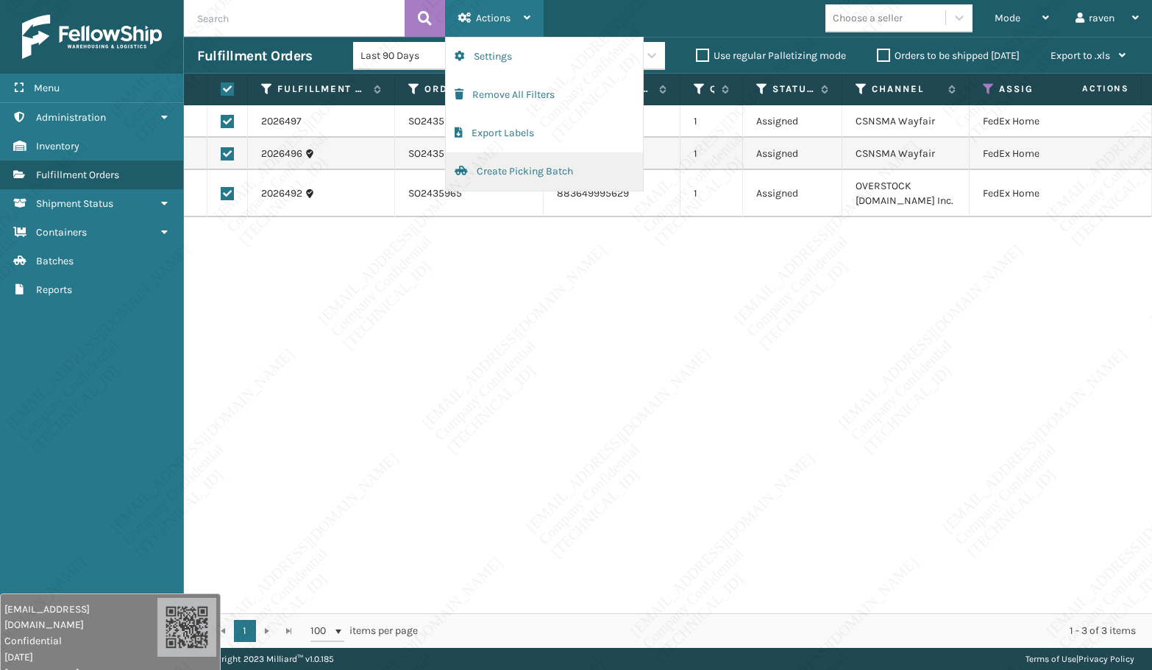
click at [498, 171] on button "Create Picking Batch" at bounding box center [544, 171] width 197 height 38
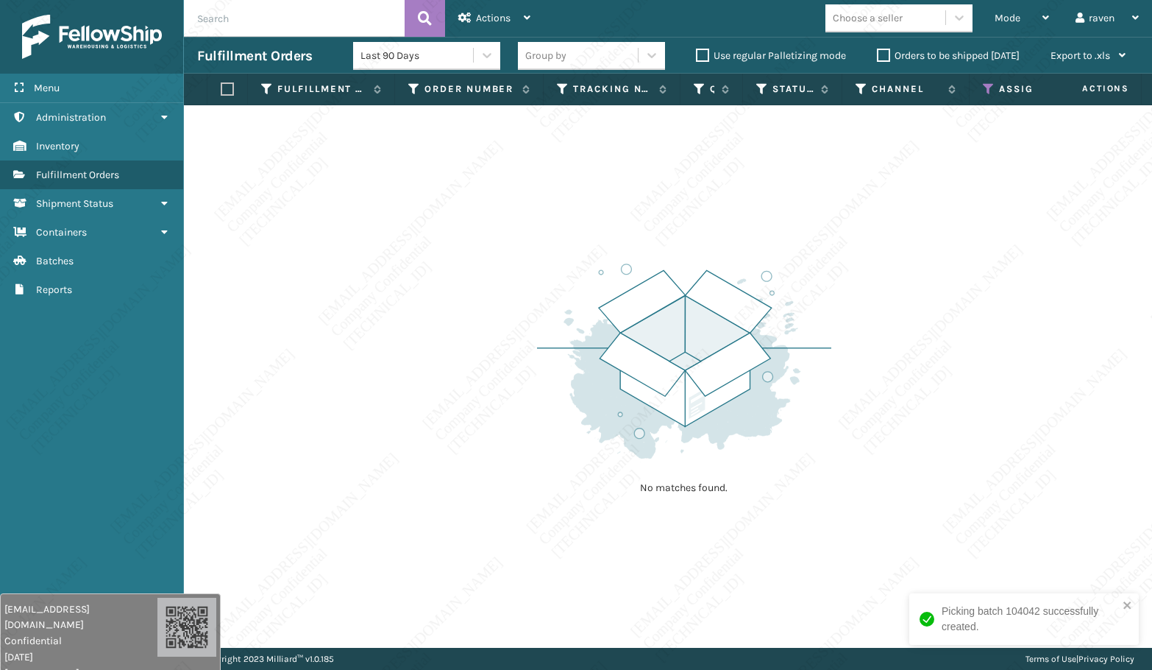
click at [990, 86] on icon at bounding box center [989, 88] width 12 height 13
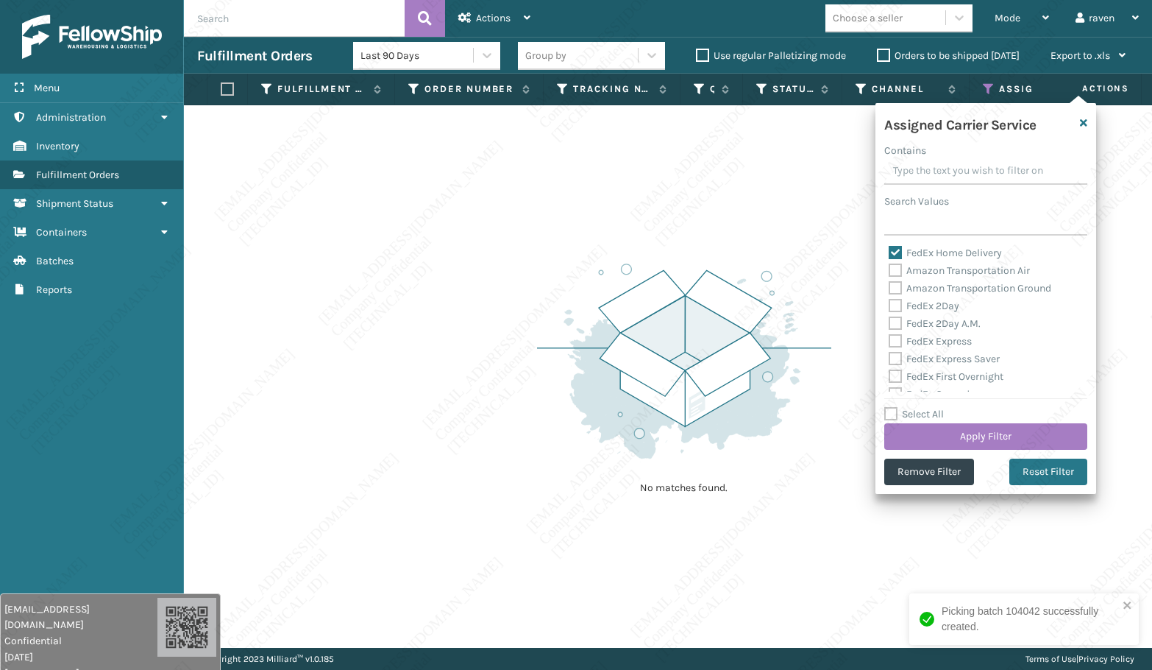
click at [990, 86] on icon at bounding box center [989, 88] width 12 height 13
click at [943, 469] on button "Remove Filter" at bounding box center [929, 471] width 90 height 26
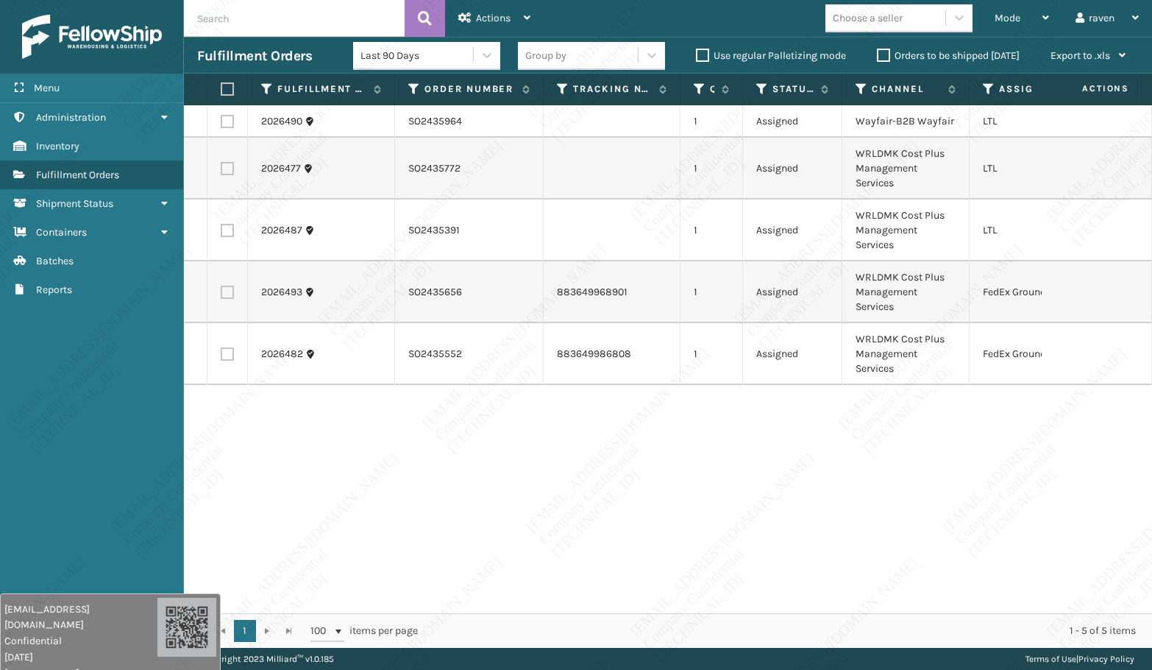
click at [231, 288] on label at bounding box center [227, 292] width 13 height 13
click at [221, 288] on input "checkbox" at bounding box center [221, 291] width 1 height 10
click at [232, 346] on td at bounding box center [228, 354] width 40 height 62
click at [227, 351] on label at bounding box center [227, 353] width 13 height 13
click at [221, 351] on input "checkbox" at bounding box center [221, 352] width 1 height 10
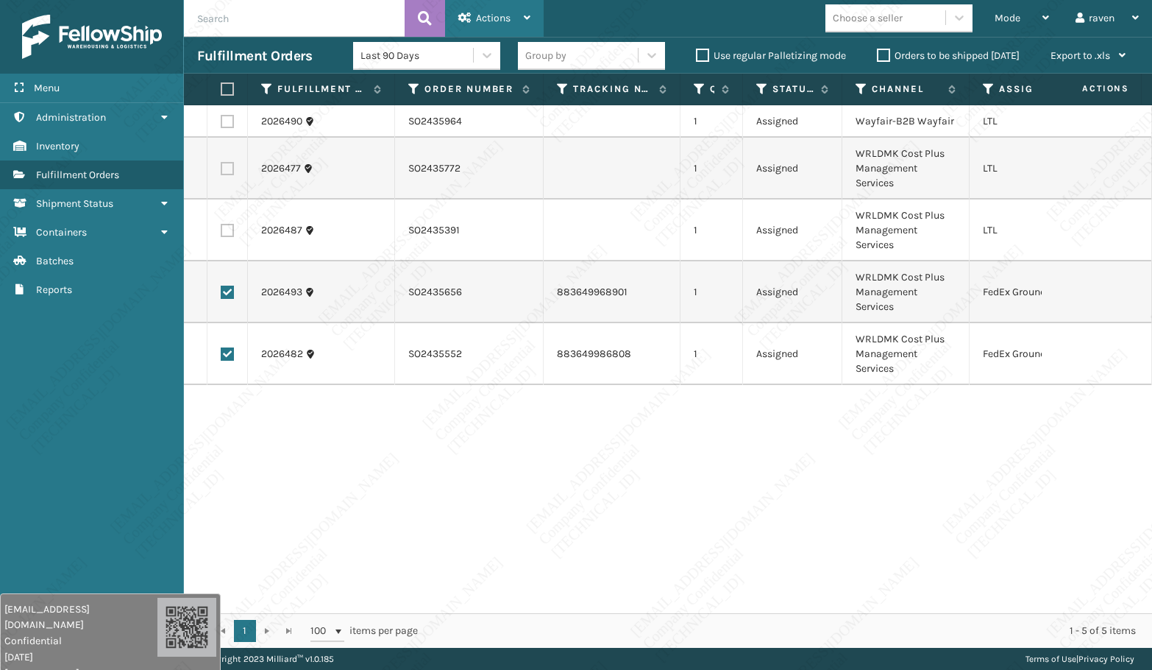
click at [499, 17] on span "Actions" at bounding box center [493, 18] width 35 height 13
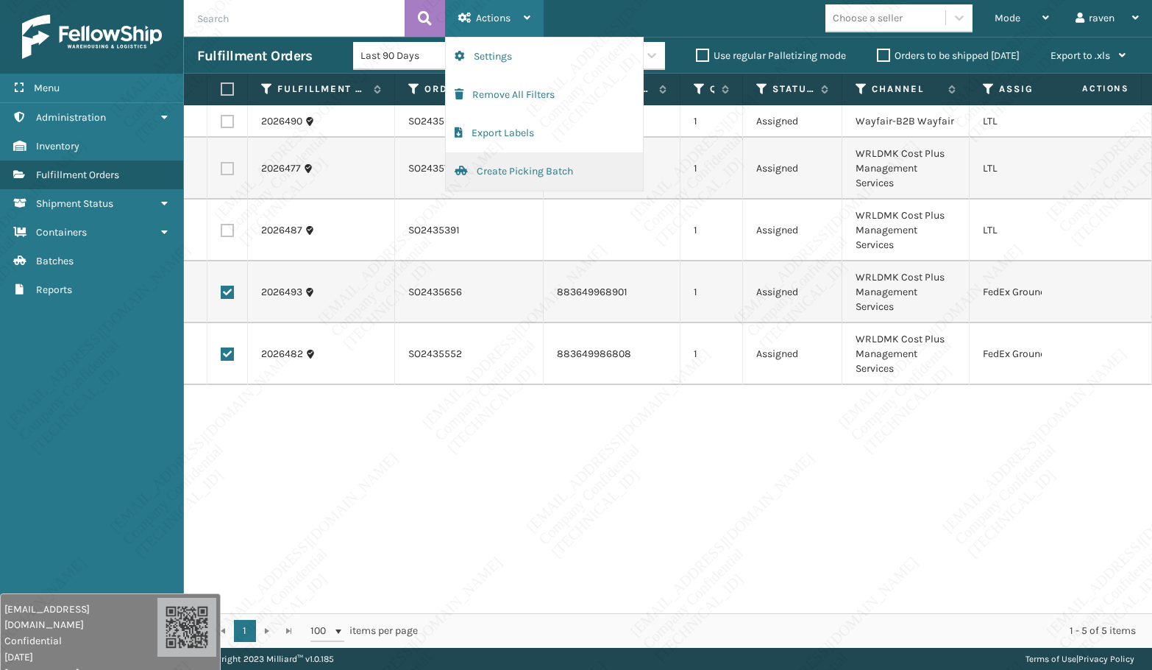
click at [518, 166] on button "Create Picking Batch" at bounding box center [544, 171] width 197 height 38
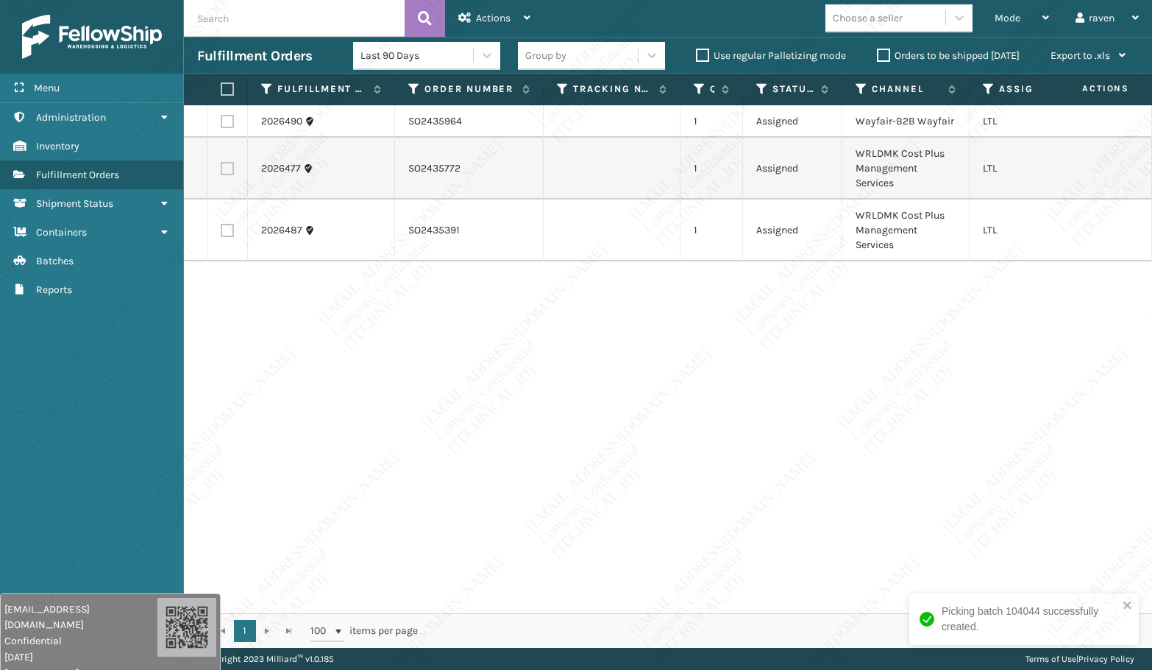
drag, startPoint x: 813, startPoint y: 434, endPoint x: 697, endPoint y: 372, distance: 132.0
click at [826, 433] on div "2026490 SO2435964 1 Assigned Wayfair-B2B Wayfair LTL 2026477 SO2435772 1 Assign…" at bounding box center [668, 359] width 968 height 508
drag, startPoint x: 598, startPoint y: 394, endPoint x: 755, endPoint y: 326, distance: 170.7
click at [608, 391] on div "2026490 SO2435964 1 Assigned Wayfair-B2B Wayfair LTL 2026477 SO2435772 1 Assign…" at bounding box center [668, 359] width 968 height 508
click at [674, 365] on div "2026490 SO2435964 1 Assigned Wayfair-B2B Wayfair LTL 2026477 SO2435772 1 Assign…" at bounding box center [668, 359] width 968 height 508
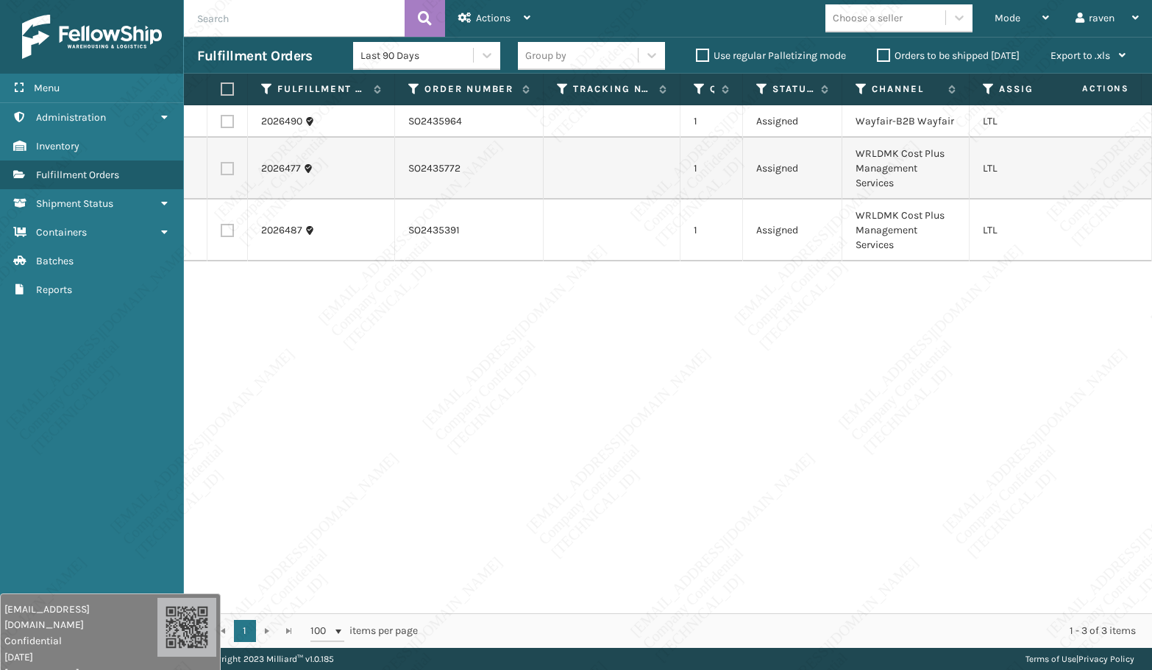
click at [868, 326] on div "2026490 SO2435964 1 Assigned Wayfair-B2B Wayfair LTL 2026477 SO2435772 1 Assign…" at bounding box center [668, 359] width 968 height 508
click at [813, 372] on div "2026490 SO2435964 1 Assigned Wayfair-B2B Wayfair LTL 2026477 SO2435772 1 Assign…" at bounding box center [668, 359] width 968 height 508
click at [549, 435] on div "2026490 SO2435964 1 Assigned Wayfair-B2B Wayfair LTL 2026477 SO2435772 1 Assign…" at bounding box center [668, 359] width 968 height 508
click at [681, 428] on div "2026490 SO2435964 1 Assigned Wayfair-B2B Wayfair LTL 2026477 SO2435772 1 Assign…" at bounding box center [668, 359] width 968 height 508
click at [433, 396] on div "2026490 SO2435964 1 Assigned Wayfair-B2B Wayfair LTL 2026477 SO2435772 1 Assign…" at bounding box center [668, 359] width 968 height 508
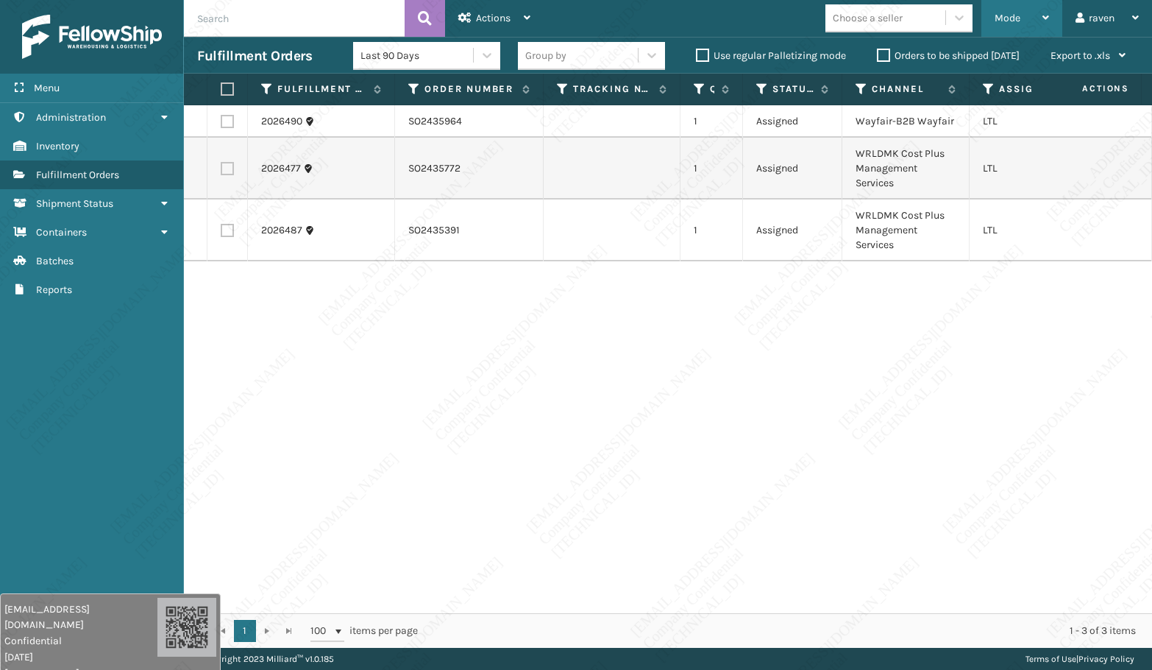
click at [1007, 21] on span "Mode" at bounding box center [1008, 18] width 26 height 13
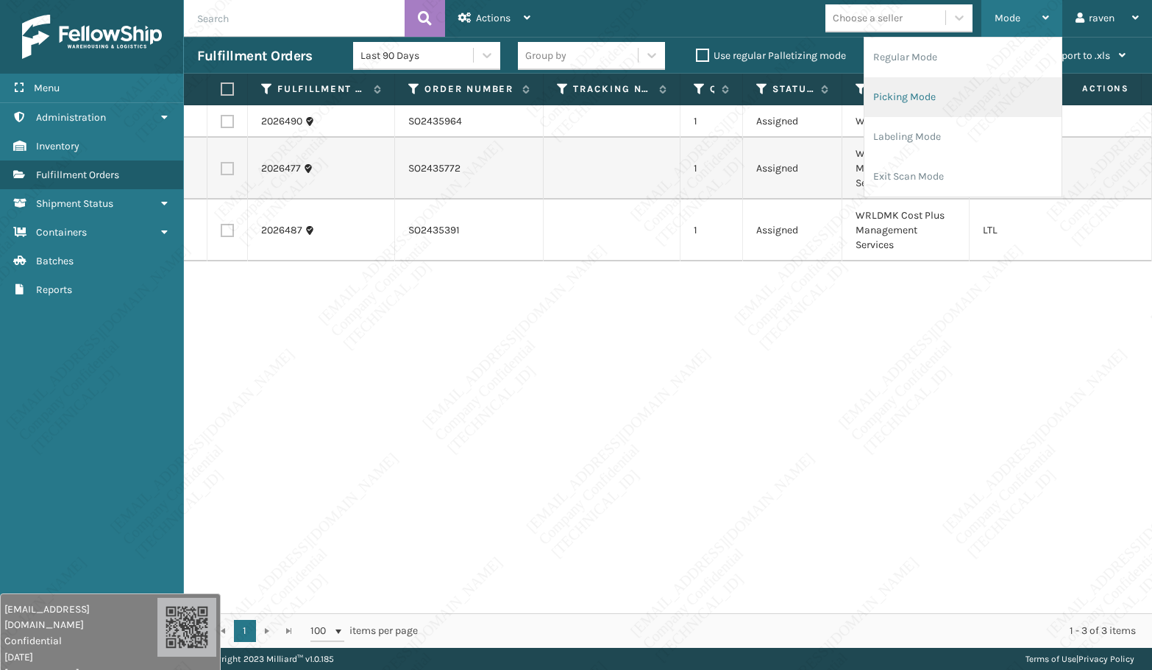
click at [890, 93] on li "Picking Mode" at bounding box center [963, 97] width 197 height 40
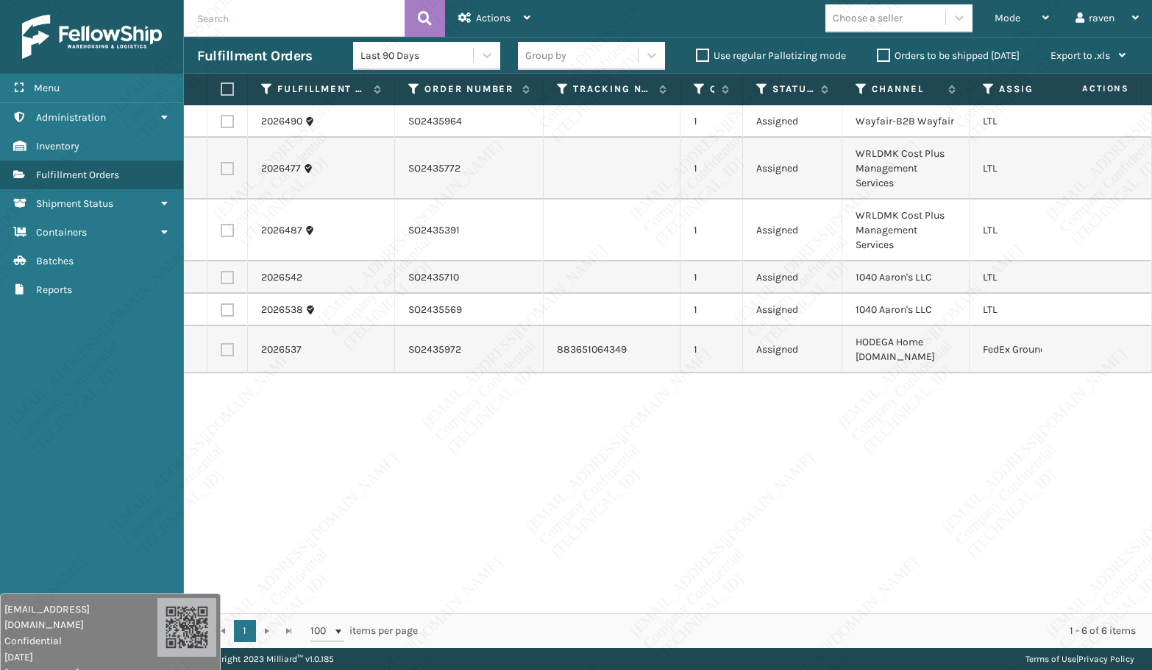
click at [838, 445] on div "2026490 SO2435964 1 Assigned Wayfair-B2B Wayfair LTL 2026477 SO2435772 1 Assign…" at bounding box center [668, 359] width 968 height 508
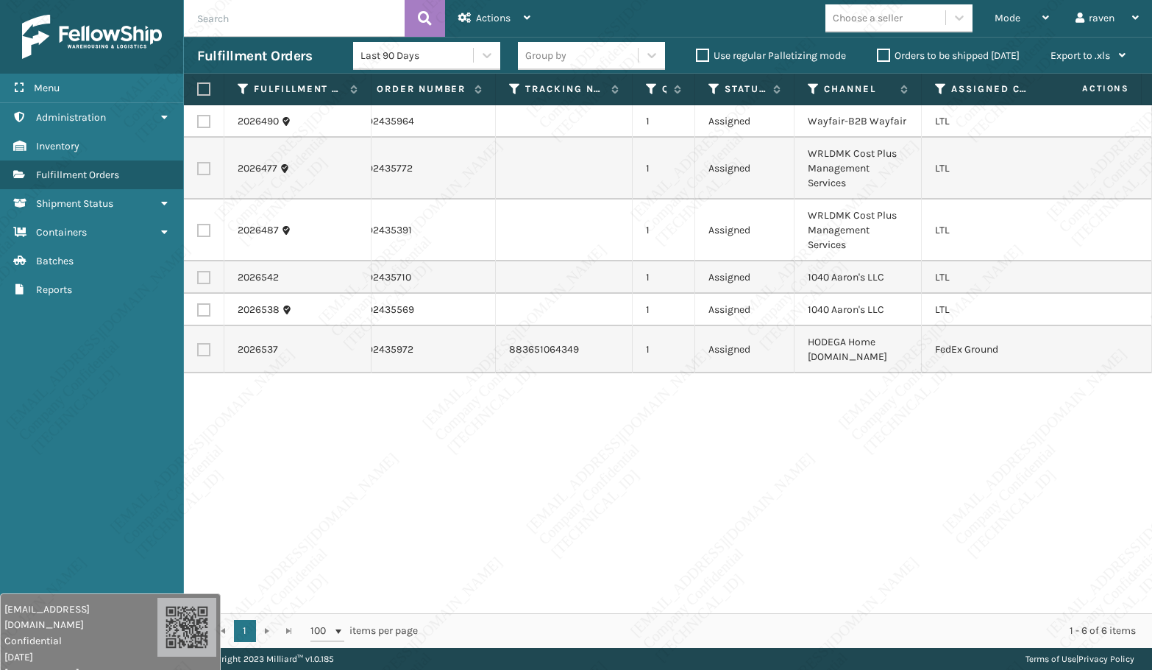
scroll to position [0, 66]
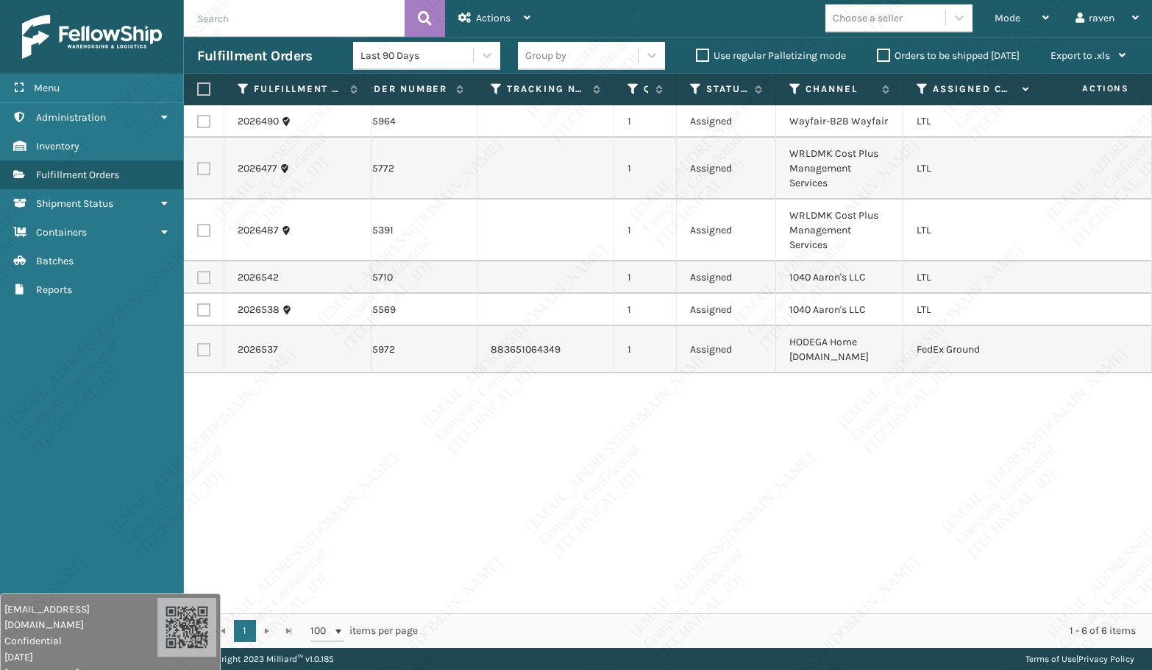
drag, startPoint x: 208, startPoint y: 277, endPoint x: 202, endPoint y: 308, distance: 31.3
click at [207, 279] on label at bounding box center [203, 277] width 13 height 13
click at [198, 279] on input "checkbox" at bounding box center [197, 276] width 1 height 10
click at [202, 308] on label at bounding box center [203, 309] width 13 height 13
click at [198, 308] on input "checkbox" at bounding box center [197, 308] width 1 height 10
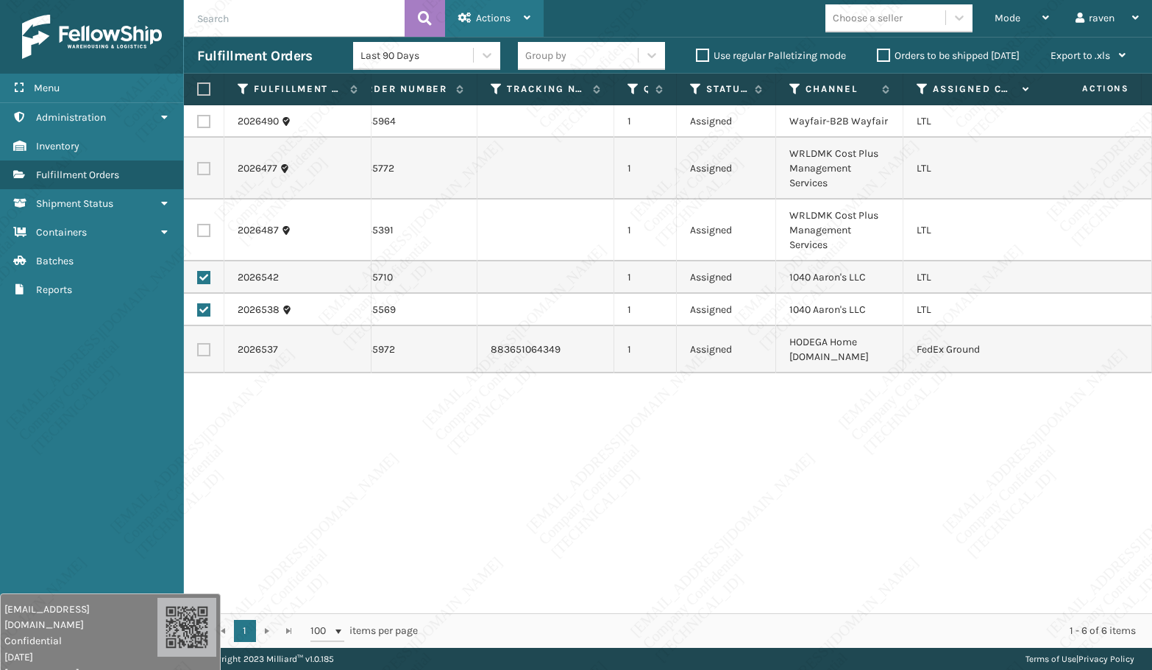
drag, startPoint x: 489, startPoint y: 5, endPoint x: 490, endPoint y: 13, distance: 8.2
click at [489, 4] on div "Actions" at bounding box center [494, 18] width 72 height 37
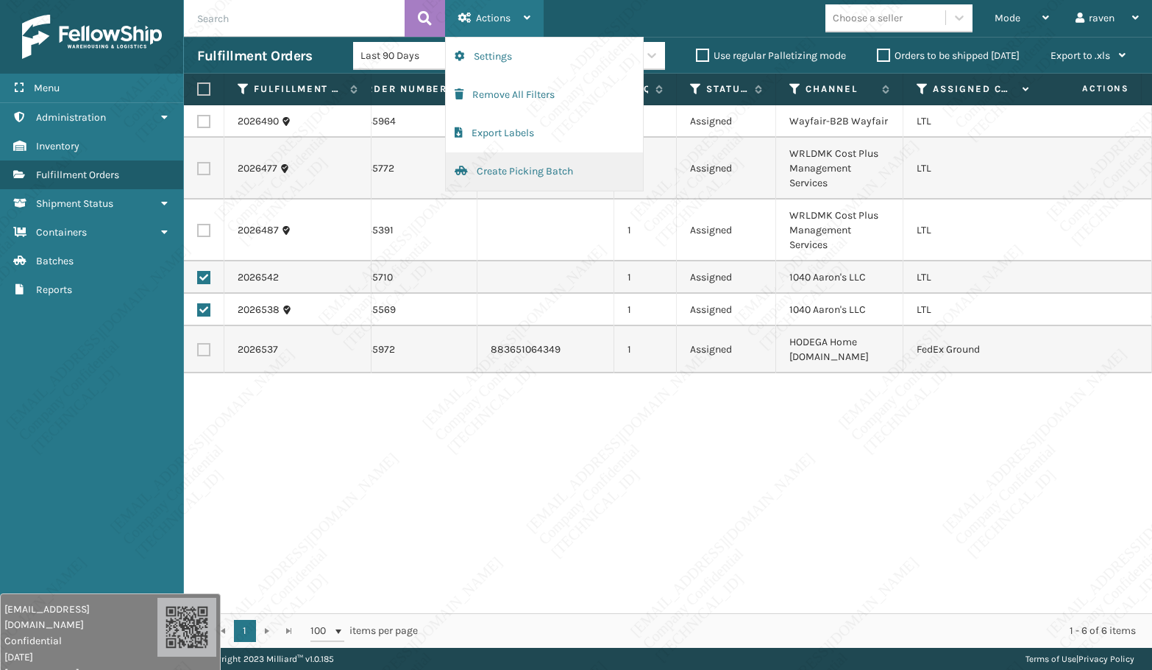
click at [500, 173] on button "Create Picking Batch" at bounding box center [544, 171] width 197 height 38
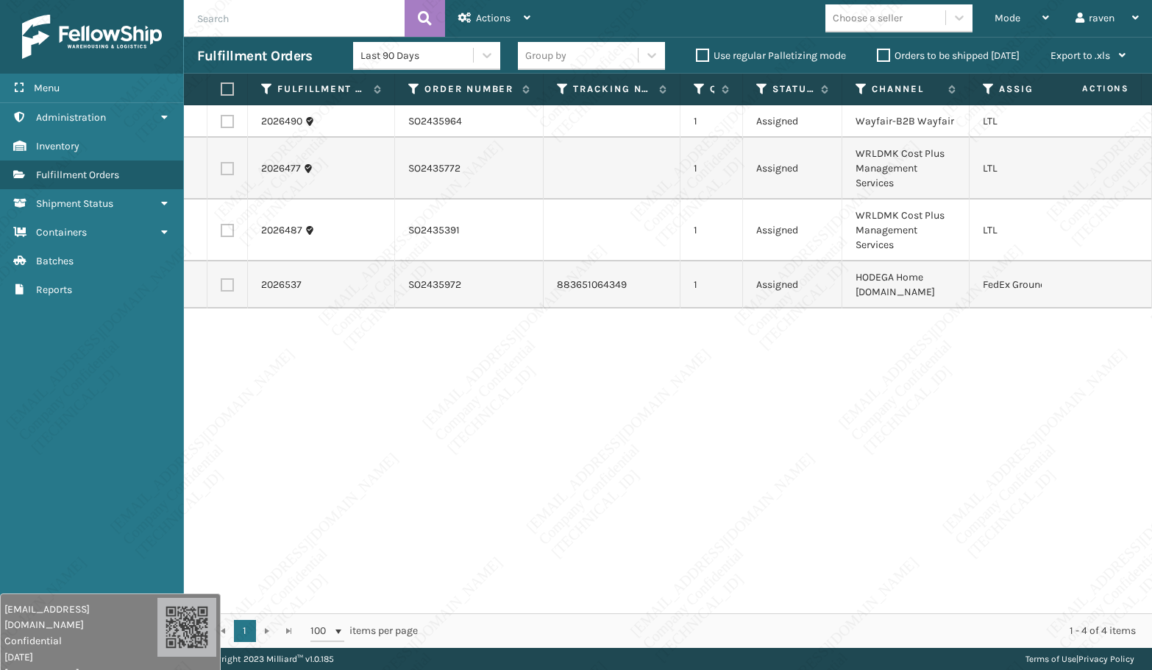
click at [224, 283] on label at bounding box center [227, 284] width 13 height 13
click at [221, 283] on input "checkbox" at bounding box center [221, 283] width 1 height 10
click at [485, 18] on span "Actions" at bounding box center [493, 18] width 35 height 13
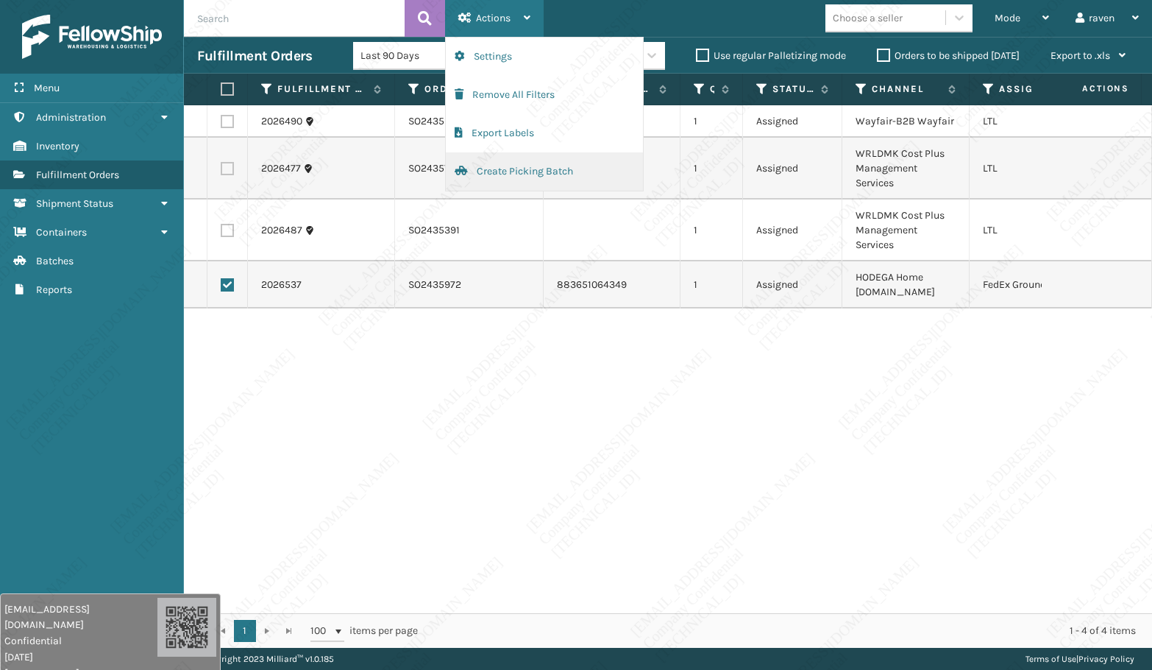
click at [509, 163] on button "Create Picking Batch" at bounding box center [544, 171] width 197 height 38
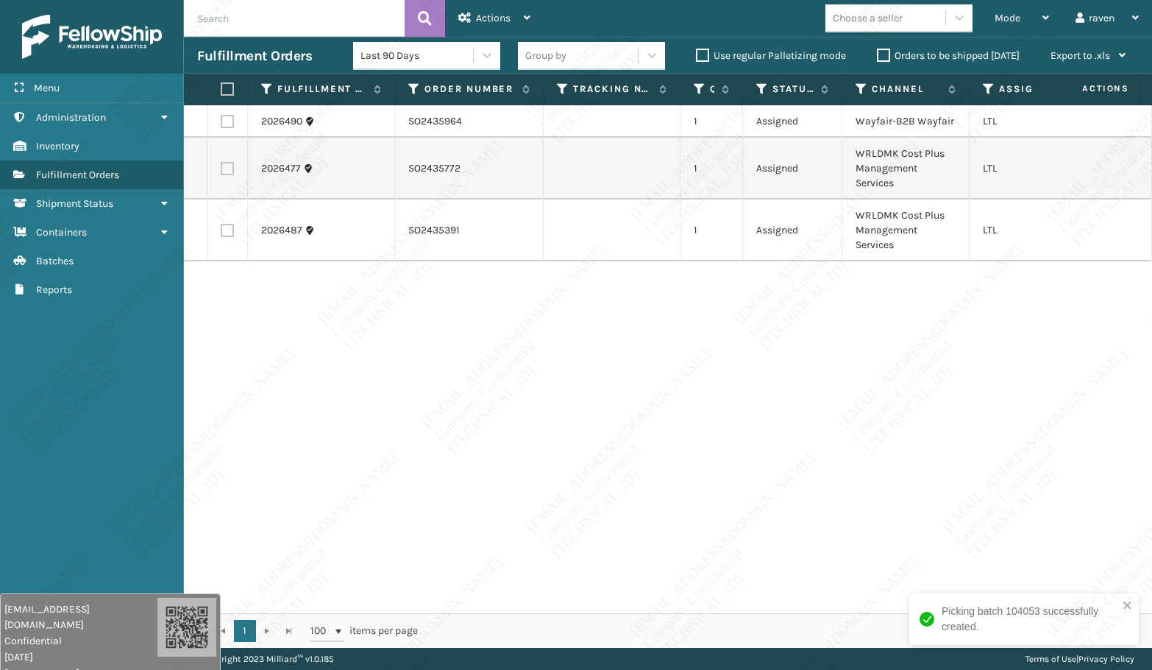
click at [226, 118] on label at bounding box center [227, 121] width 13 height 13
click at [221, 118] on input "checkbox" at bounding box center [221, 120] width 1 height 10
click at [481, 21] on span "Actions" at bounding box center [493, 18] width 35 height 13
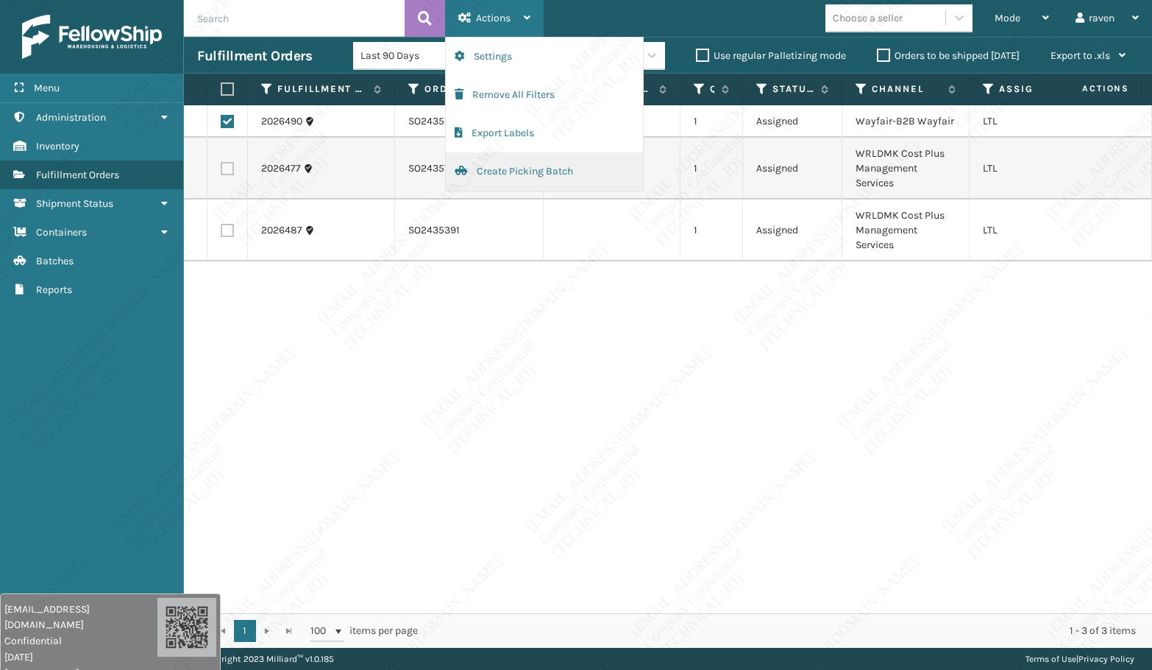
click at [485, 170] on button "Create Picking Batch" at bounding box center [544, 171] width 197 height 38
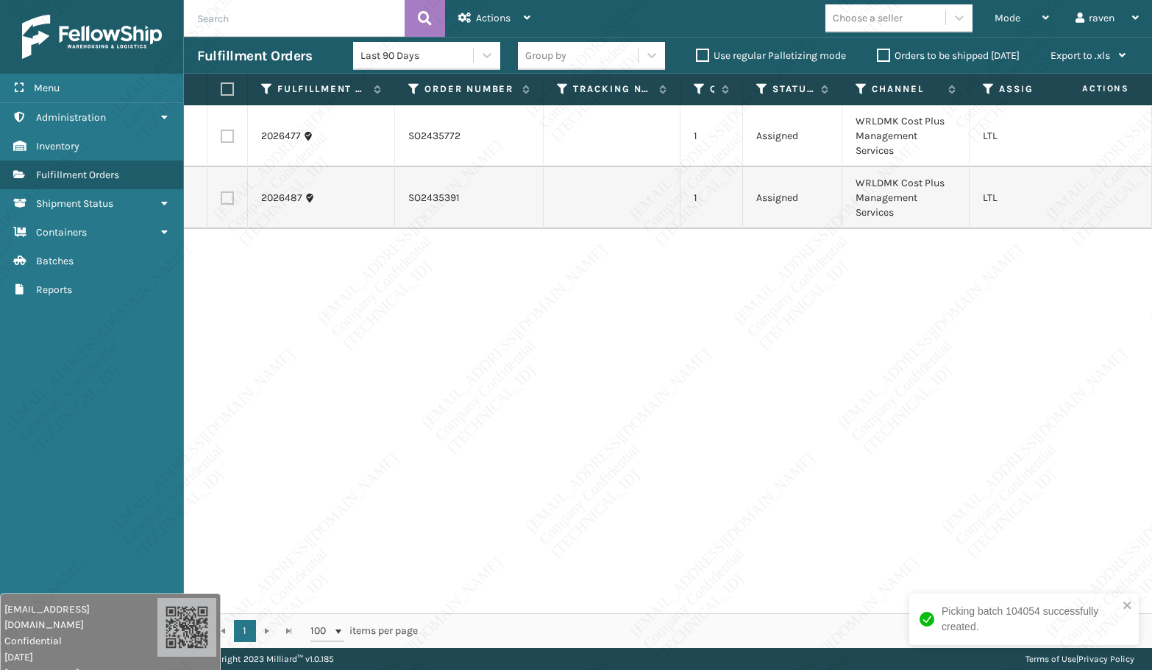
click at [601, 389] on div "2026477 SO2435772 1 Assigned WRLDMK Cost Plus Management Services LTL 2026487 S…" at bounding box center [668, 359] width 968 height 508
click at [752, 504] on div "2026477 SO2435772 1 Assigned WRLDMK Cost Plus Management Services LTL 2026487 S…" at bounding box center [668, 359] width 968 height 508
click at [1010, 17] on span "Mode" at bounding box center [1008, 18] width 26 height 13
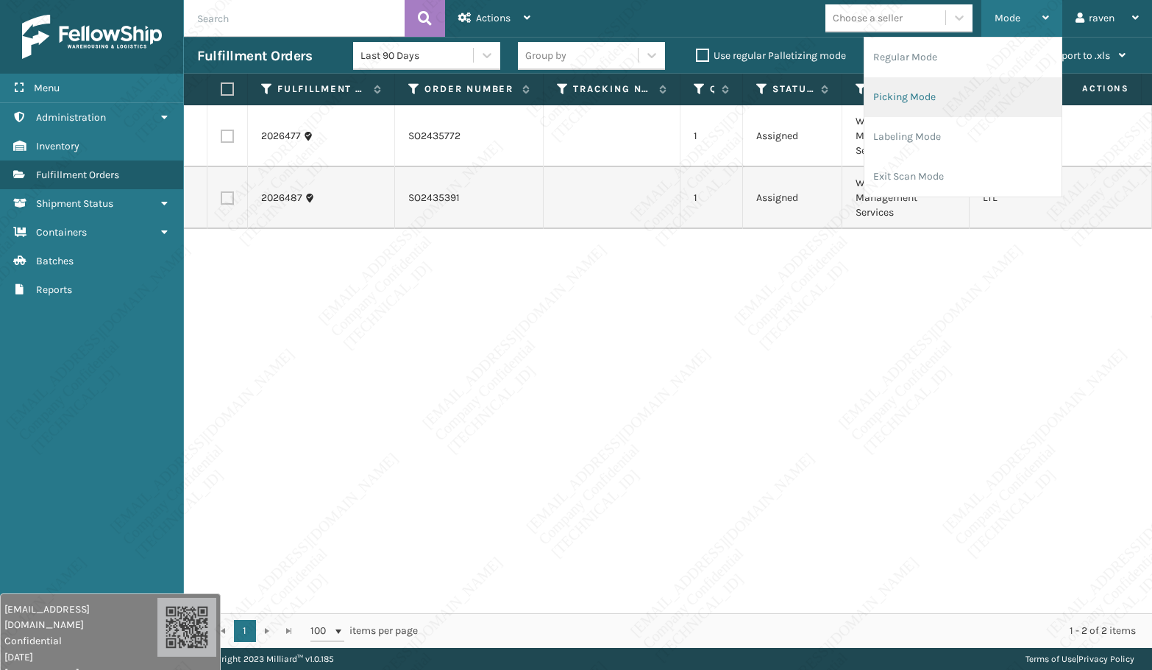
click at [972, 88] on li "Picking Mode" at bounding box center [963, 97] width 197 height 40
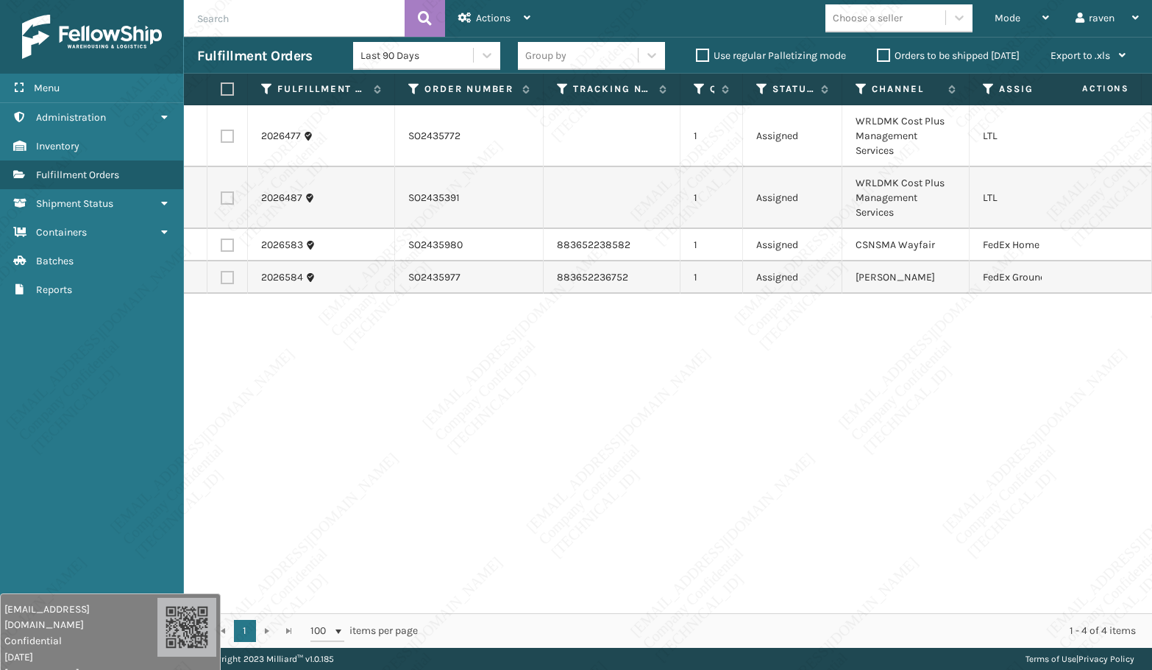
click at [231, 245] on label at bounding box center [227, 244] width 13 height 13
click at [221, 245] on input "checkbox" at bounding box center [221, 243] width 1 height 10
click at [523, 13] on div "Actions" at bounding box center [494, 18] width 72 height 37
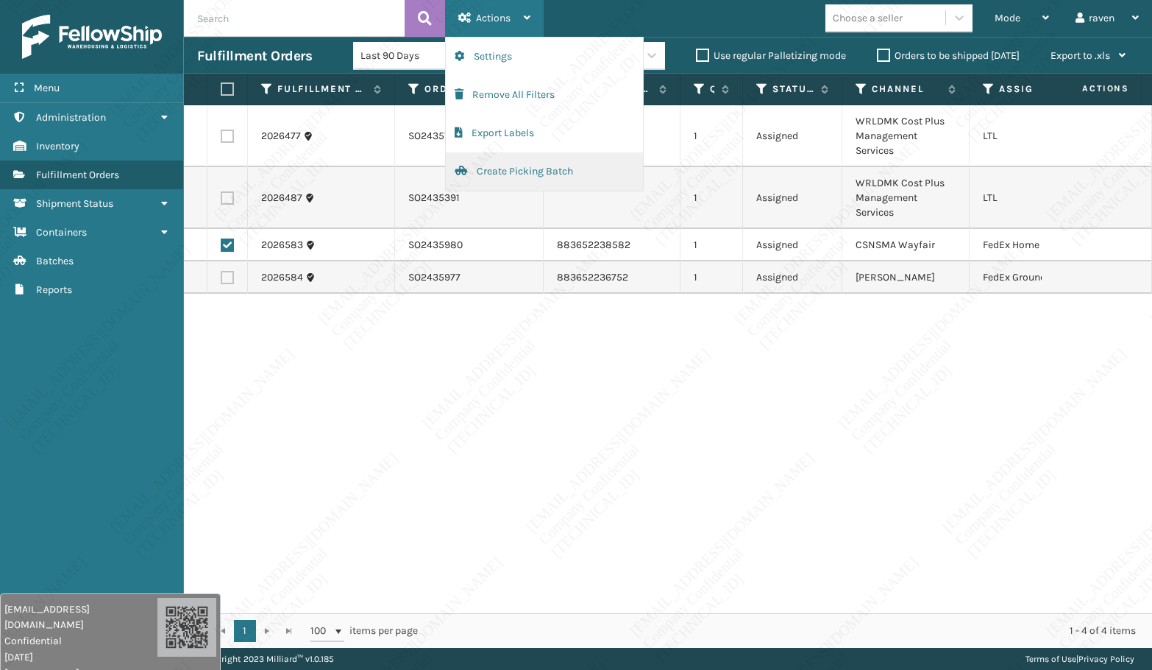
click at [512, 173] on button "Create Picking Batch" at bounding box center [544, 171] width 197 height 38
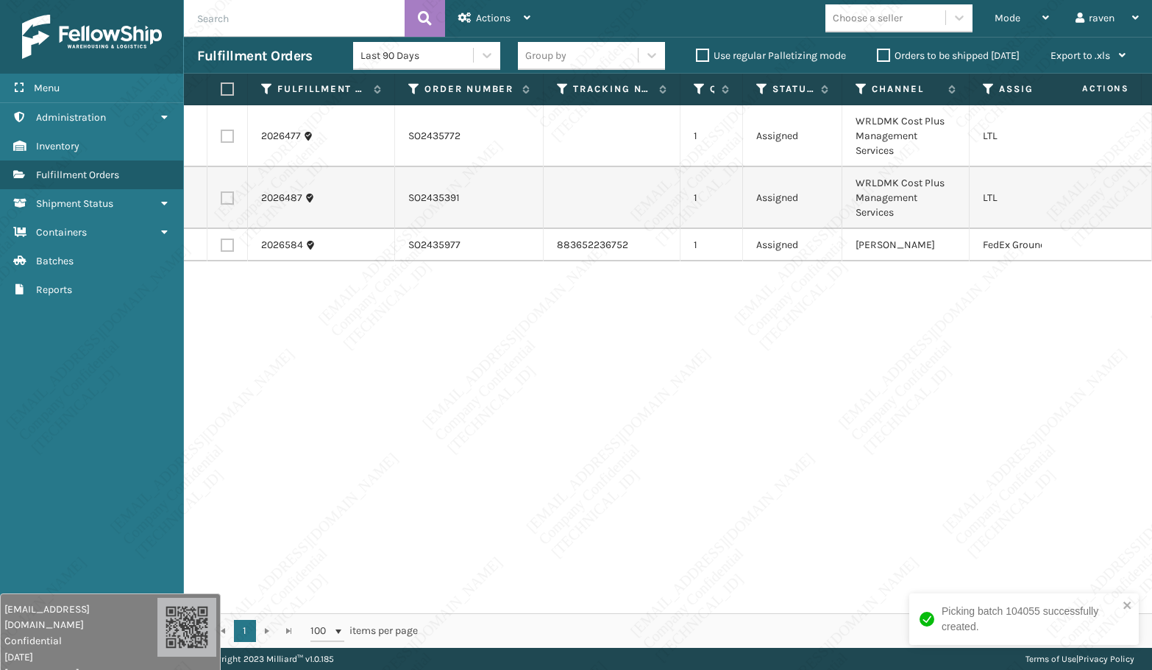
click at [233, 247] on label at bounding box center [227, 244] width 13 height 13
click at [221, 247] on input "checkbox" at bounding box center [221, 243] width 1 height 10
click at [503, 13] on span "Actions" at bounding box center [493, 18] width 35 height 13
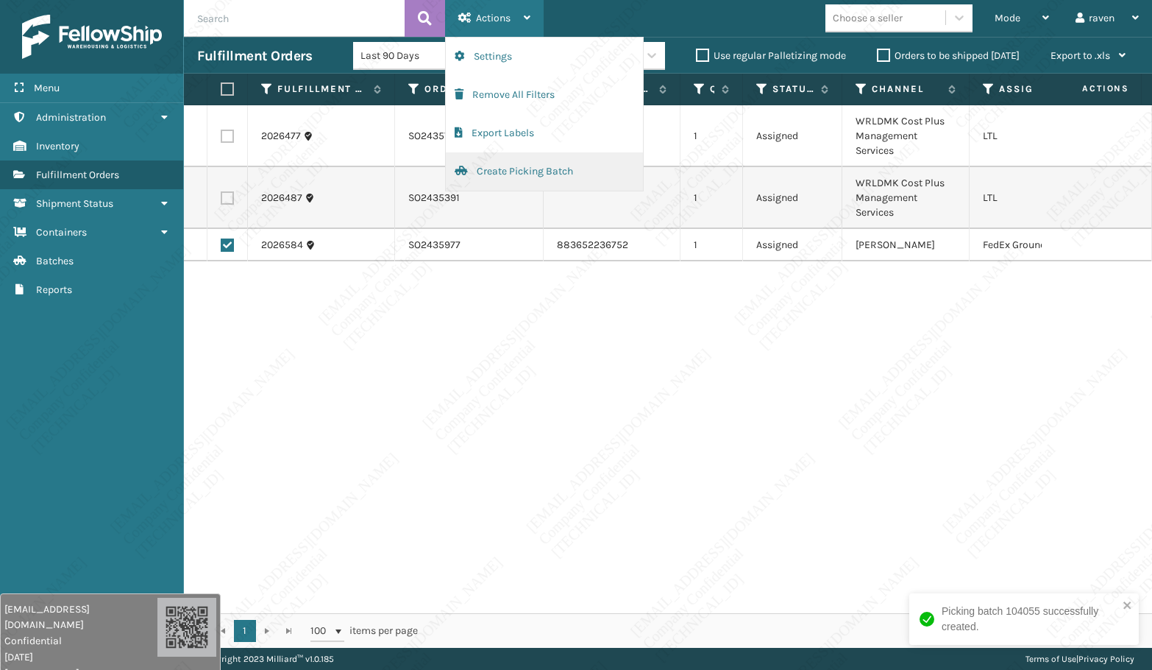
click at [484, 166] on button "Create Picking Batch" at bounding box center [544, 171] width 197 height 38
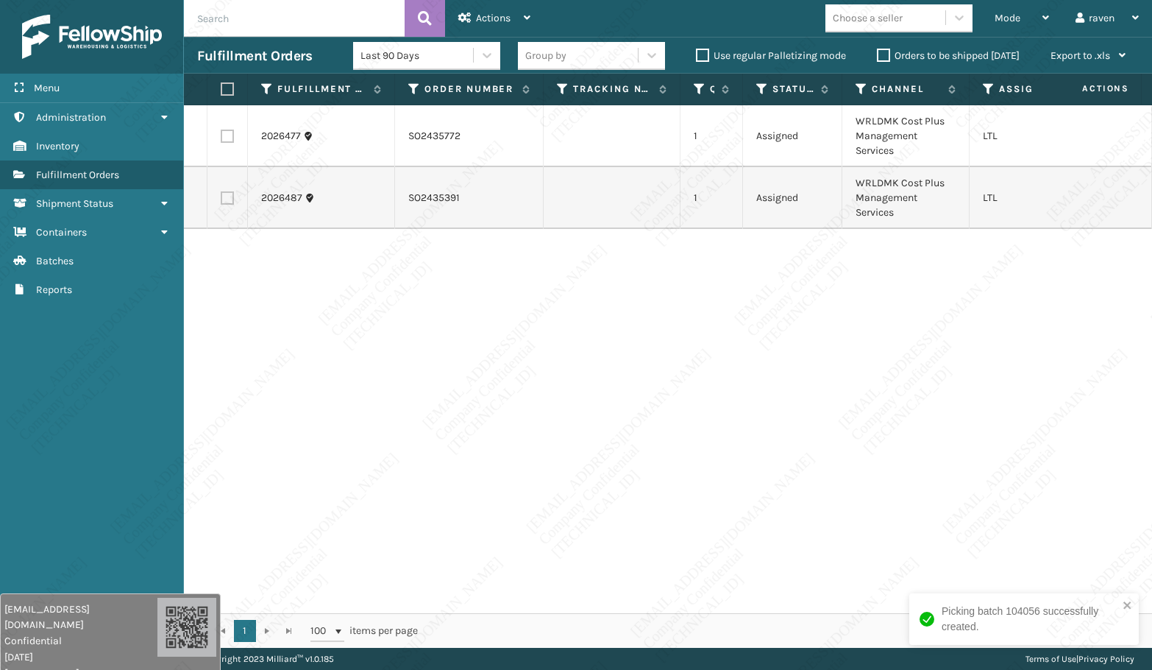
click at [227, 87] on label at bounding box center [225, 88] width 9 height 13
click at [221, 87] on input "checkbox" at bounding box center [221, 90] width 1 height 10
click at [483, 17] on span "Actions" at bounding box center [493, 18] width 35 height 13
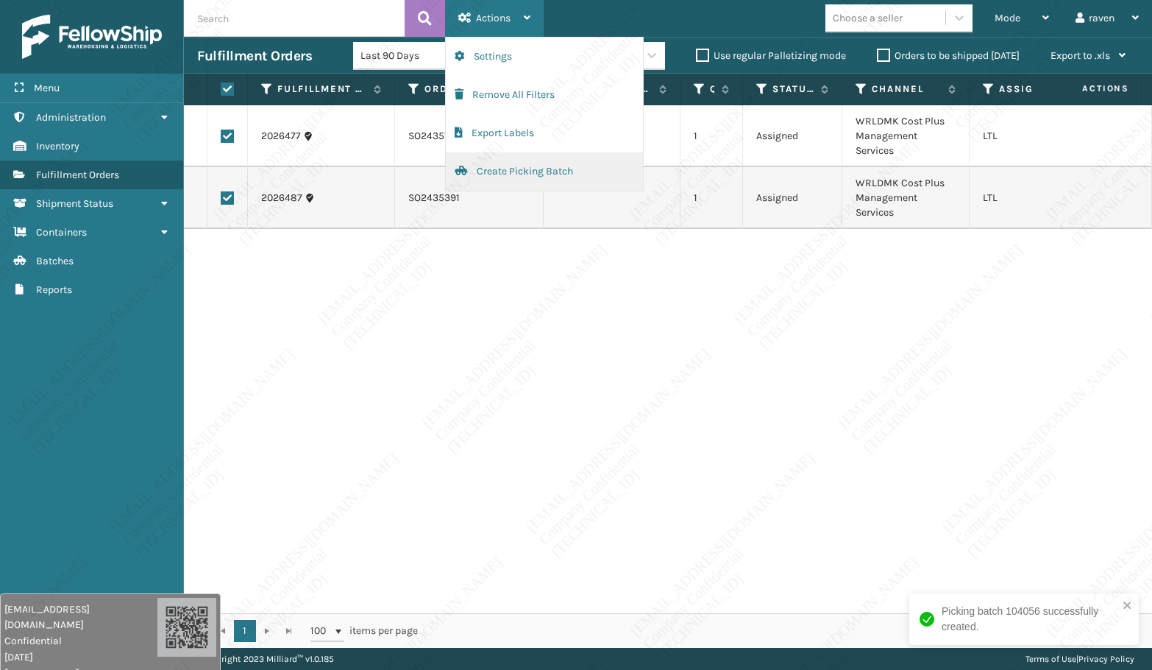
click at [503, 165] on button "Create Picking Batch" at bounding box center [544, 171] width 197 height 38
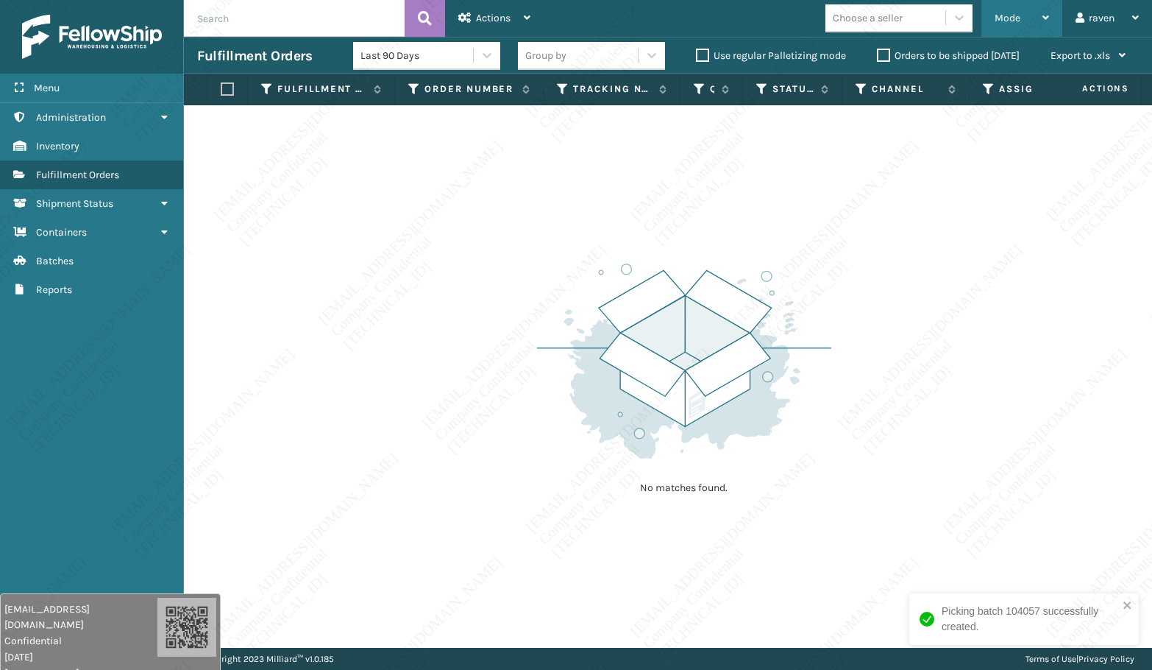
click at [1013, 24] on div "Mode" at bounding box center [1022, 18] width 54 height 37
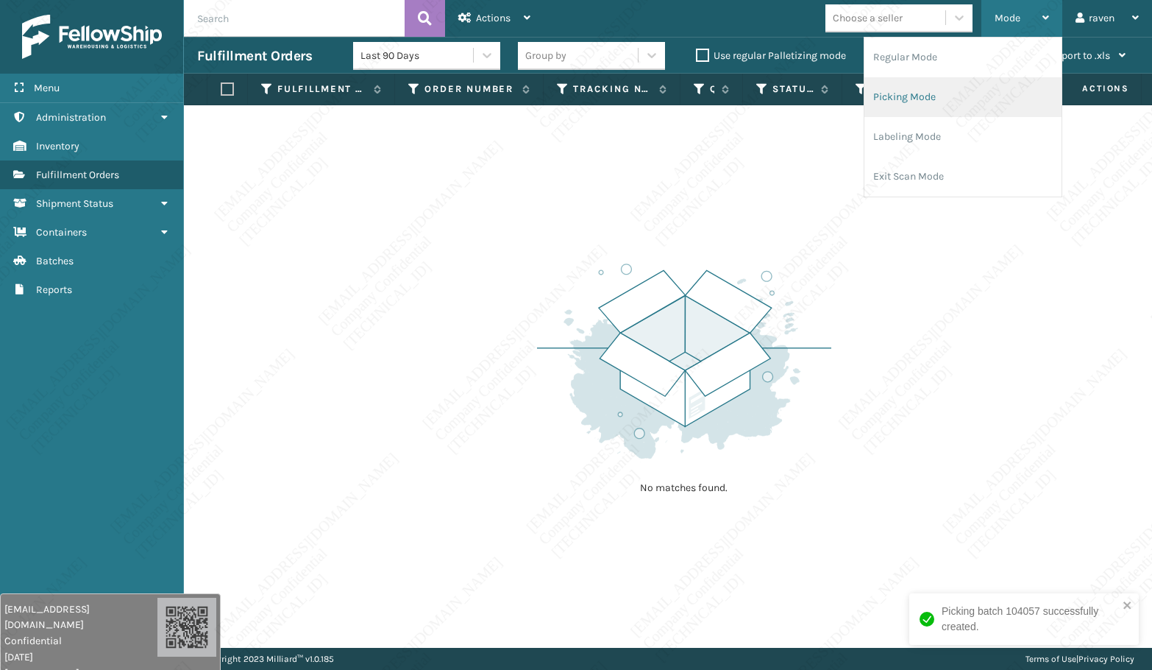
click at [946, 100] on li "Picking Mode" at bounding box center [963, 97] width 197 height 40
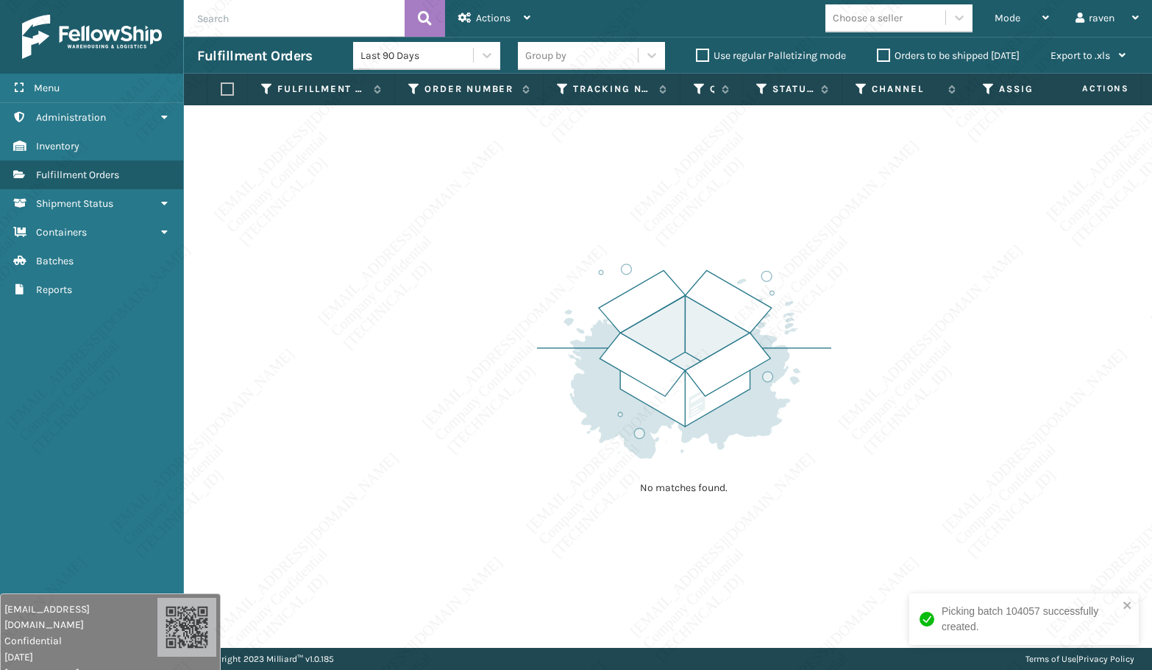
click at [882, 274] on div "No matches found." at bounding box center [668, 376] width 968 height 542
click at [1004, 18] on span "Mode" at bounding box center [1008, 18] width 26 height 13
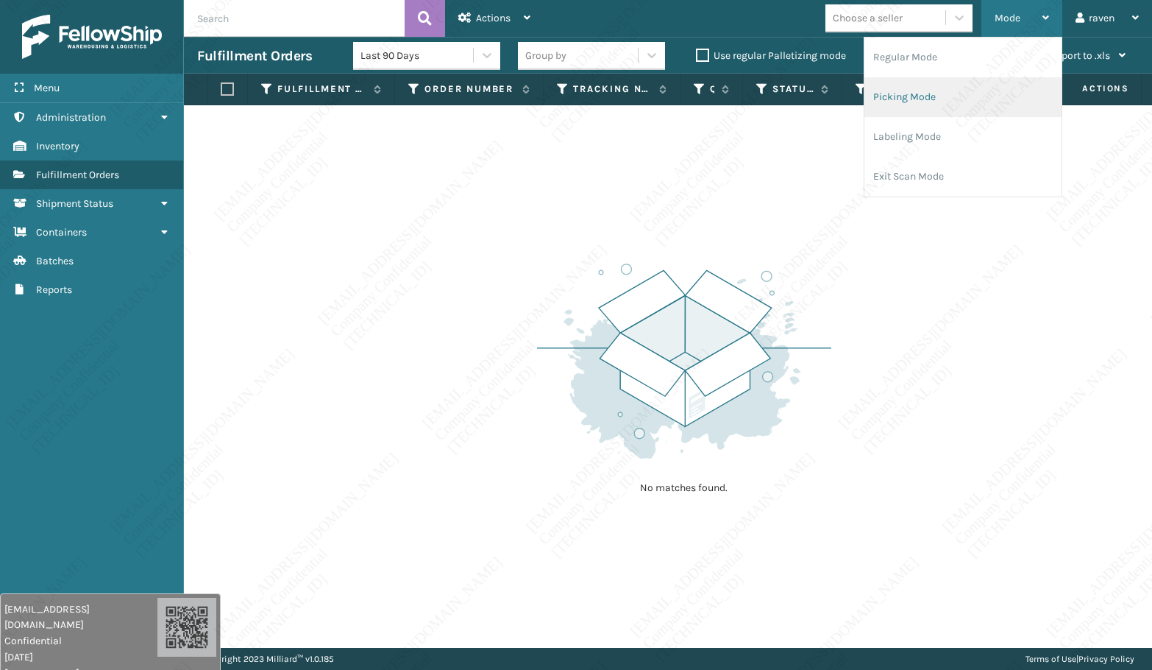
click at [921, 99] on li "Picking Mode" at bounding box center [963, 97] width 197 height 40
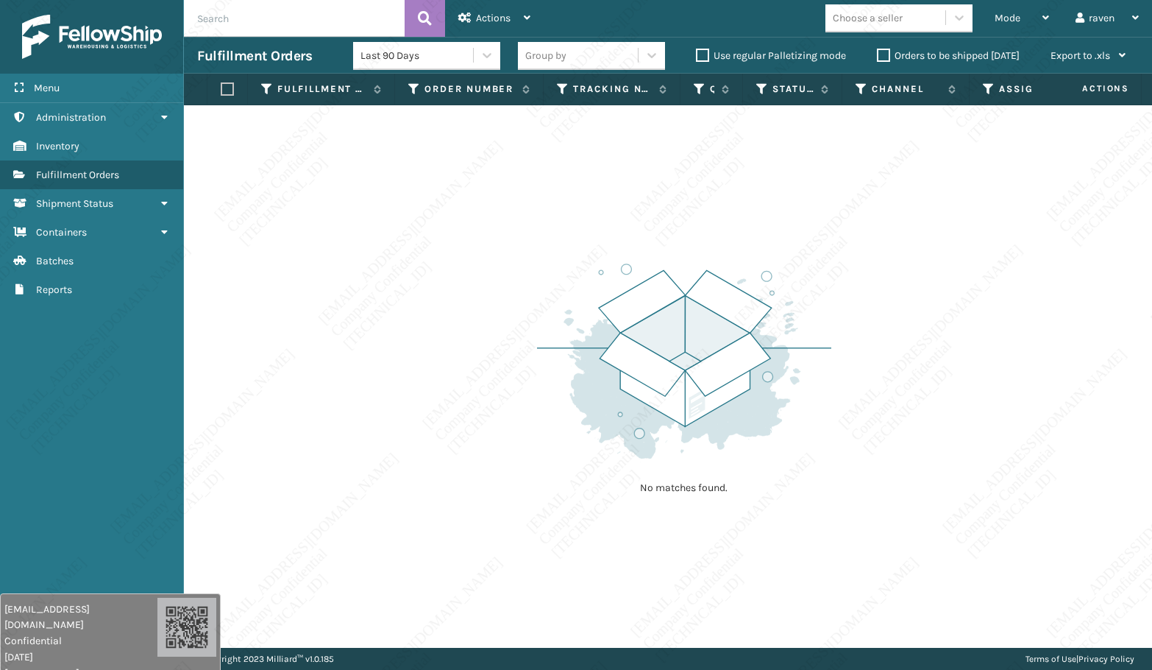
click at [515, 286] on div "No matches found." at bounding box center [668, 376] width 968 height 542
click at [990, 20] on div "Mode Regular Mode Picking Mode Labeling Mode Exit Scan Mode" at bounding box center [1022, 18] width 81 height 37
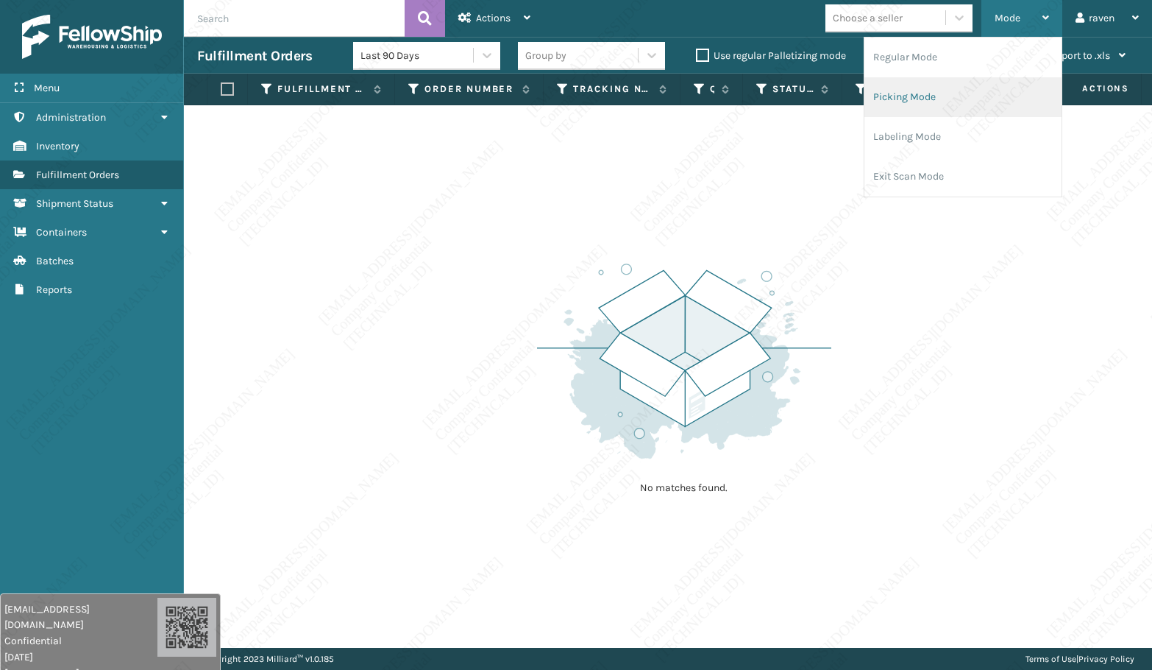
click at [904, 98] on li "Picking Mode" at bounding box center [963, 97] width 197 height 40
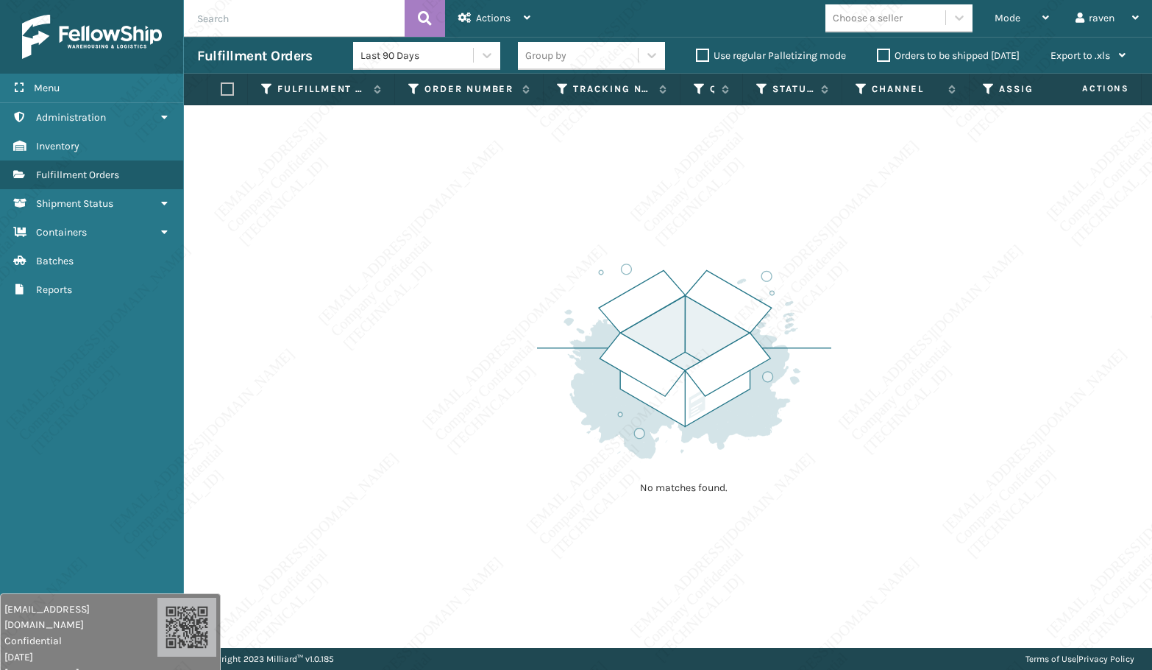
drag, startPoint x: 744, startPoint y: 506, endPoint x: 547, endPoint y: 592, distance: 214.8
click at [739, 504] on div "No matches found." at bounding box center [684, 377] width 294 height 272
click at [635, 500] on div "No matches found." at bounding box center [684, 377] width 294 height 272
click at [559, 504] on div "No matches found." at bounding box center [668, 376] width 968 height 542
drag, startPoint x: 545, startPoint y: 508, endPoint x: 551, endPoint y: 497, distance: 12.9
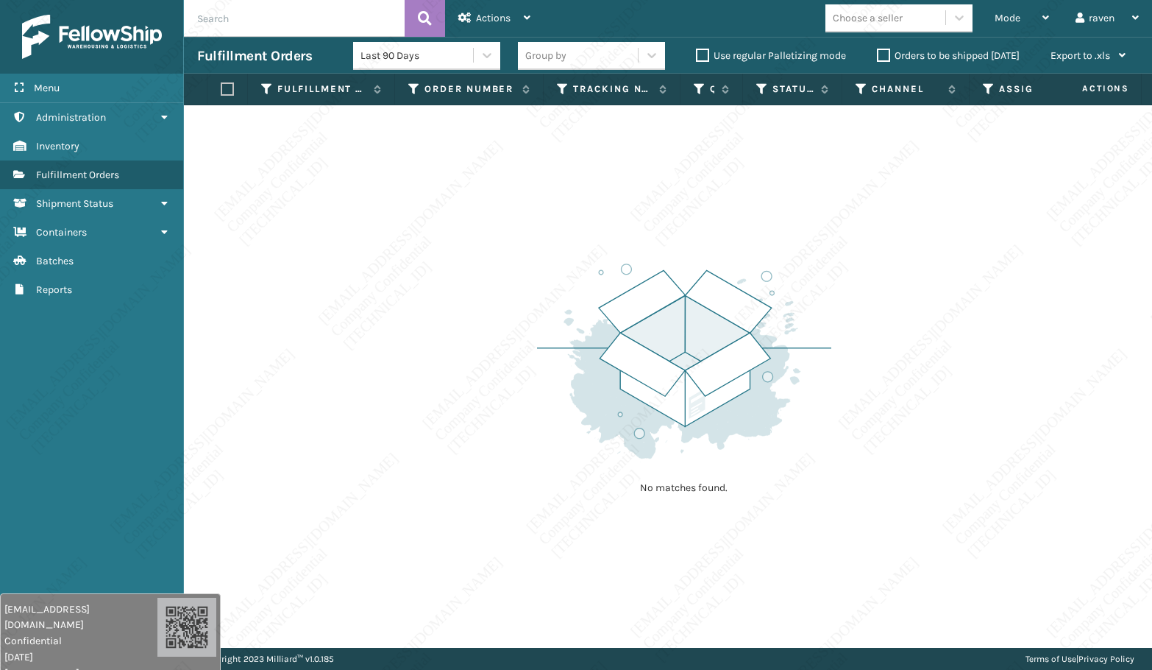
click at [539, 494] on div "No matches found." at bounding box center [684, 377] width 294 height 272
click at [551, 504] on div "No matches found." at bounding box center [684, 377] width 294 height 272
click at [516, 174] on div "No matches found." at bounding box center [668, 376] width 968 height 542
click at [515, 173] on div "No matches found." at bounding box center [668, 376] width 968 height 542
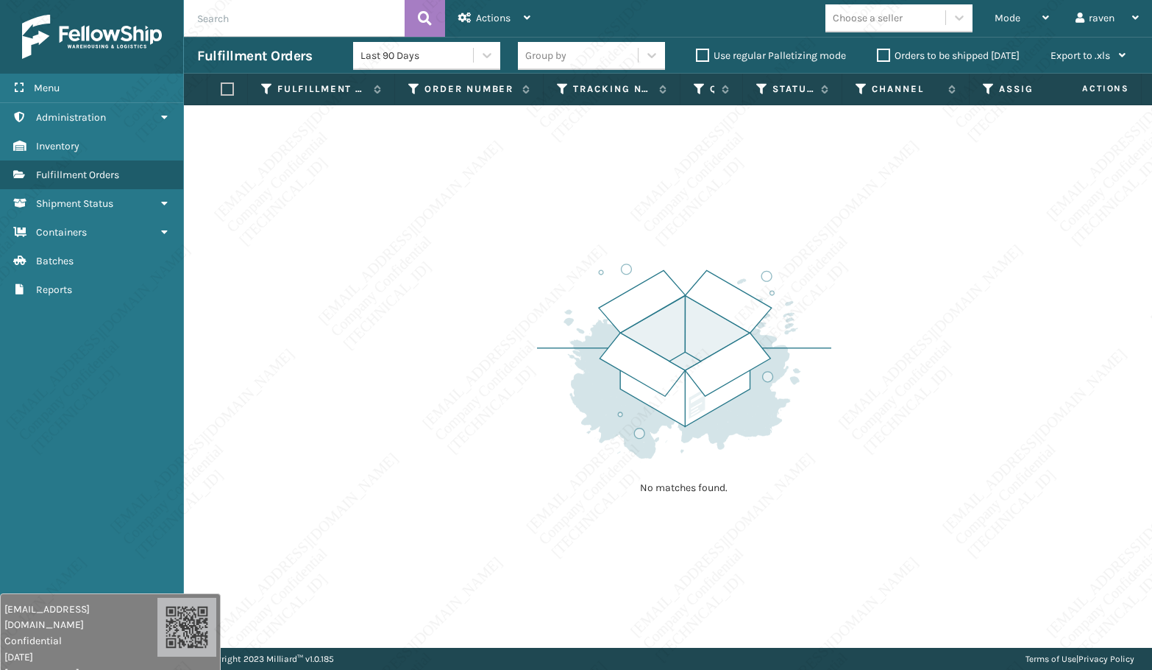
drag, startPoint x: 510, startPoint y: 163, endPoint x: 504, endPoint y: 152, distance: 12.5
click at [509, 162] on div "No matches found." at bounding box center [668, 376] width 968 height 542
click at [503, 152] on div "No matches found." at bounding box center [668, 376] width 968 height 542
click at [502, 147] on div "No matches found." at bounding box center [668, 376] width 968 height 542
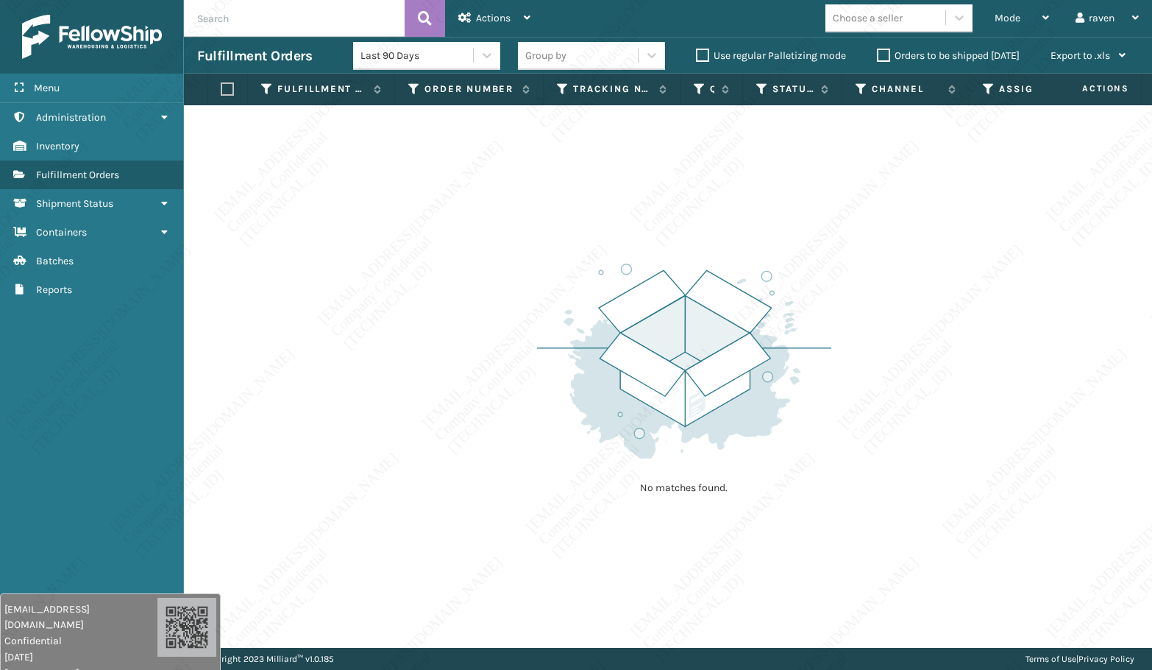
click at [502, 147] on div "No matches found." at bounding box center [668, 376] width 968 height 542
click at [499, 110] on td "No matches found." at bounding box center [702, 114] width 1037 height 18
click at [497, 107] on td "No matches found." at bounding box center [702, 114] width 1037 height 18
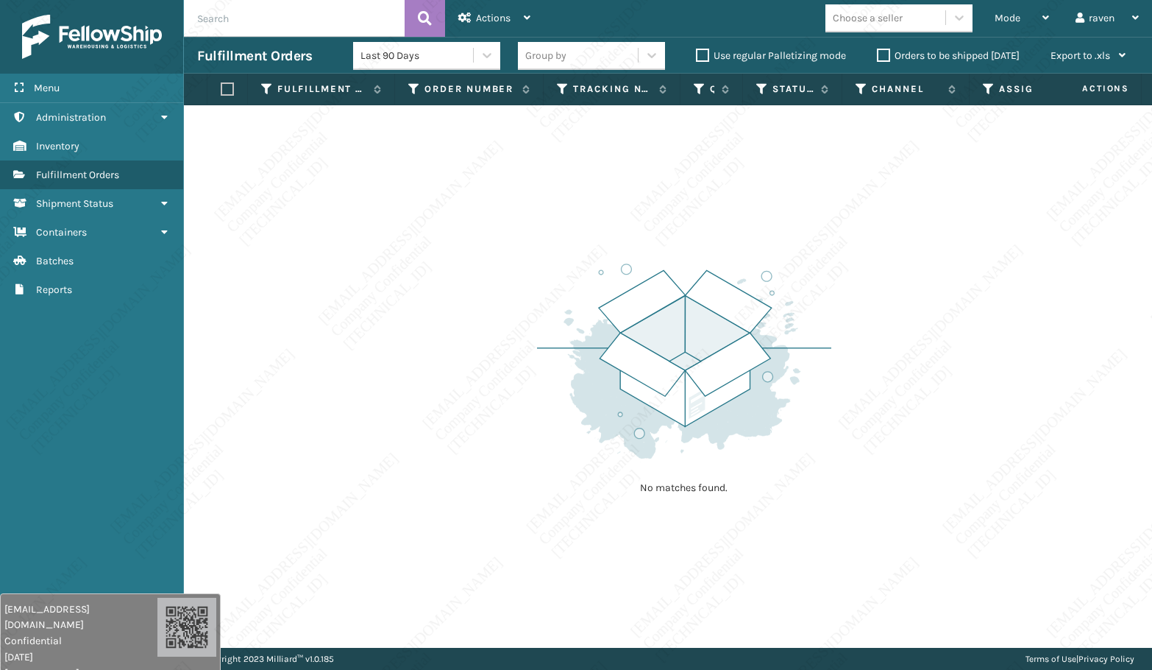
click at [498, 107] on td "No matches found." at bounding box center [702, 114] width 1037 height 18
click at [410, 201] on div "No matches found." at bounding box center [668, 376] width 968 height 542
click at [410, 202] on div "No matches found." at bounding box center [668, 376] width 968 height 542
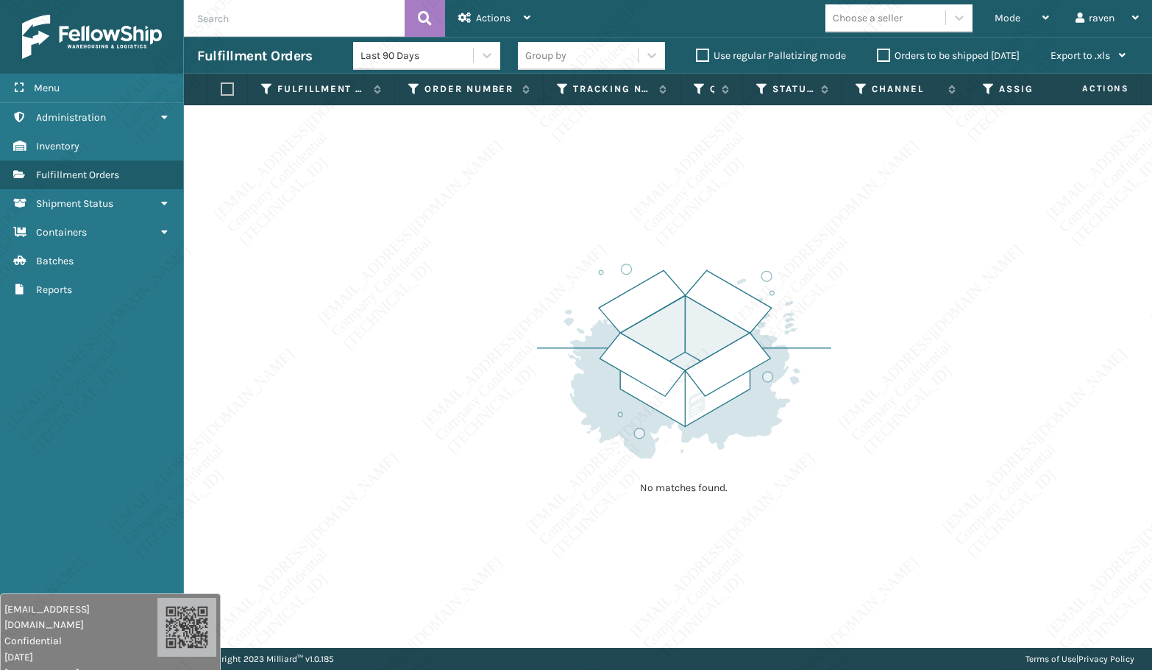
click at [409, 200] on div "No matches found." at bounding box center [668, 376] width 968 height 542
click at [1003, 22] on span "Mode" at bounding box center [1008, 18] width 26 height 13
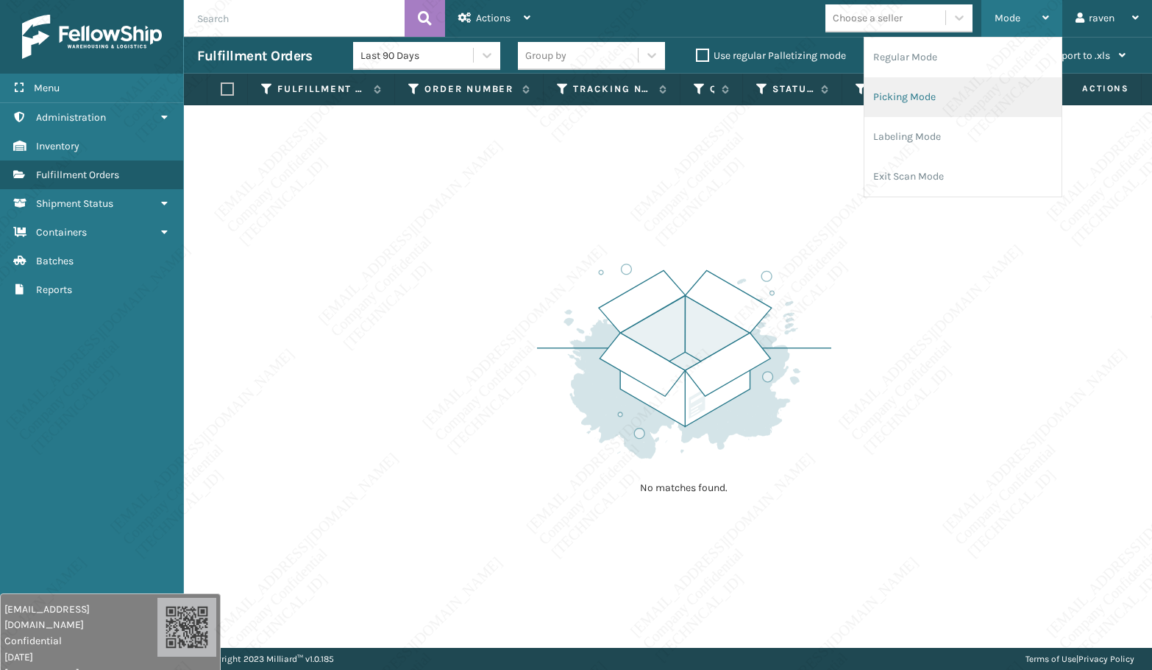
click at [965, 85] on li "Picking Mode" at bounding box center [963, 97] width 197 height 40
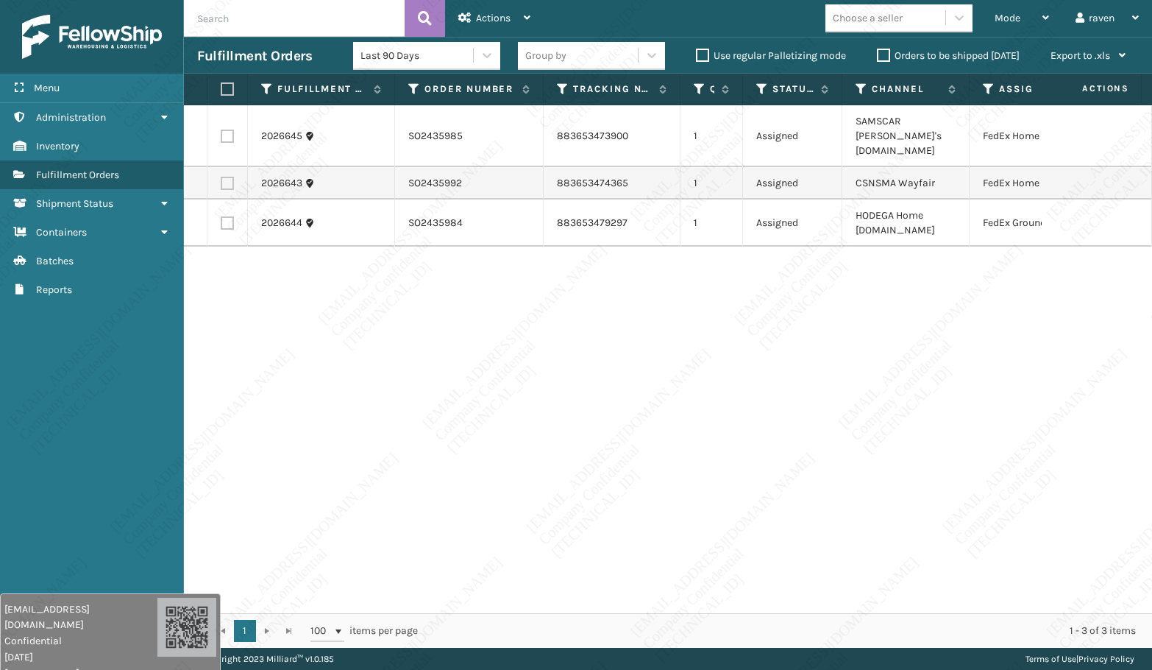
click at [522, 334] on div "2026645 SO2435985 883653473900 1 Assigned SAMSCAR [PERSON_NAME]'s [DOMAIN_NAME]…" at bounding box center [668, 359] width 968 height 508
click at [1007, 22] on span "Mode" at bounding box center [1008, 18] width 26 height 13
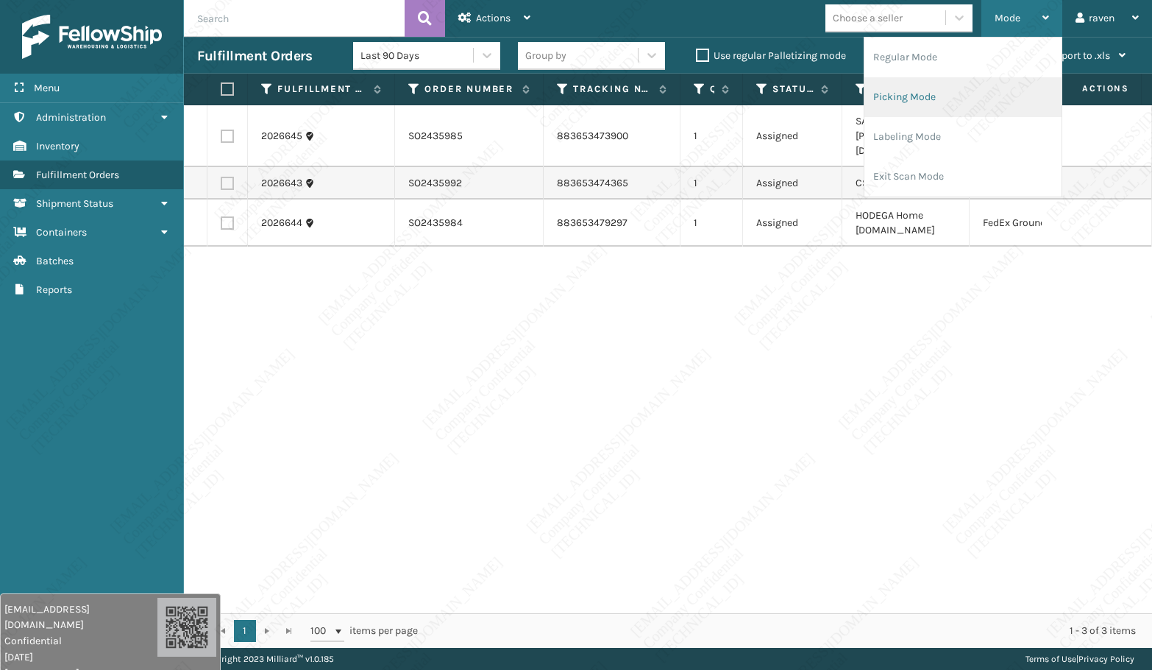
click at [940, 99] on li "Picking Mode" at bounding box center [963, 97] width 197 height 40
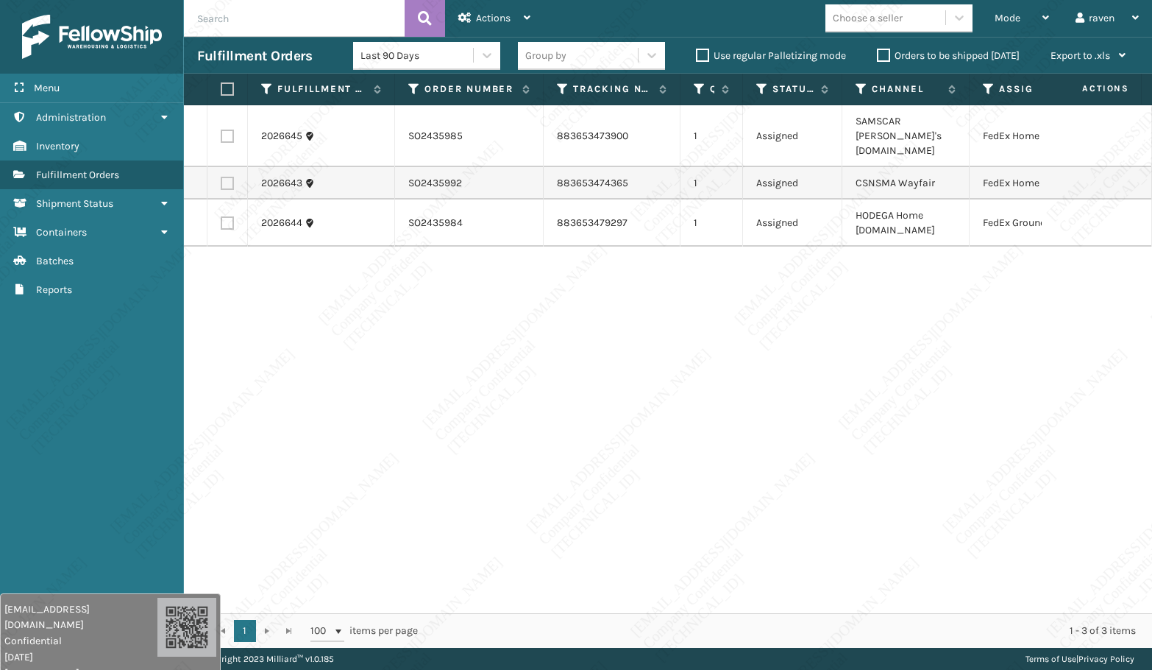
click at [233, 130] on label at bounding box center [227, 136] width 13 height 13
click at [221, 130] on input "checkbox" at bounding box center [221, 135] width 1 height 10
click at [225, 177] on label at bounding box center [227, 183] width 13 height 13
click at [221, 177] on input "checkbox" at bounding box center [221, 182] width 1 height 10
click at [478, 14] on span "Actions" at bounding box center [493, 18] width 35 height 13
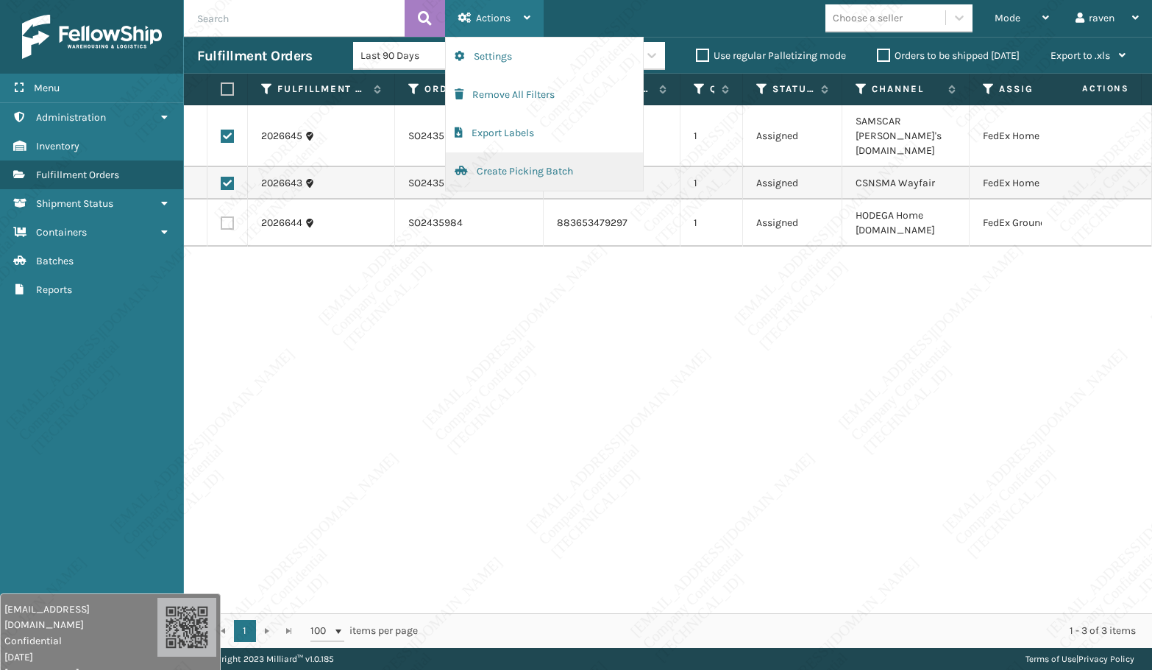
click at [509, 163] on button "Create Picking Batch" at bounding box center [544, 171] width 197 height 38
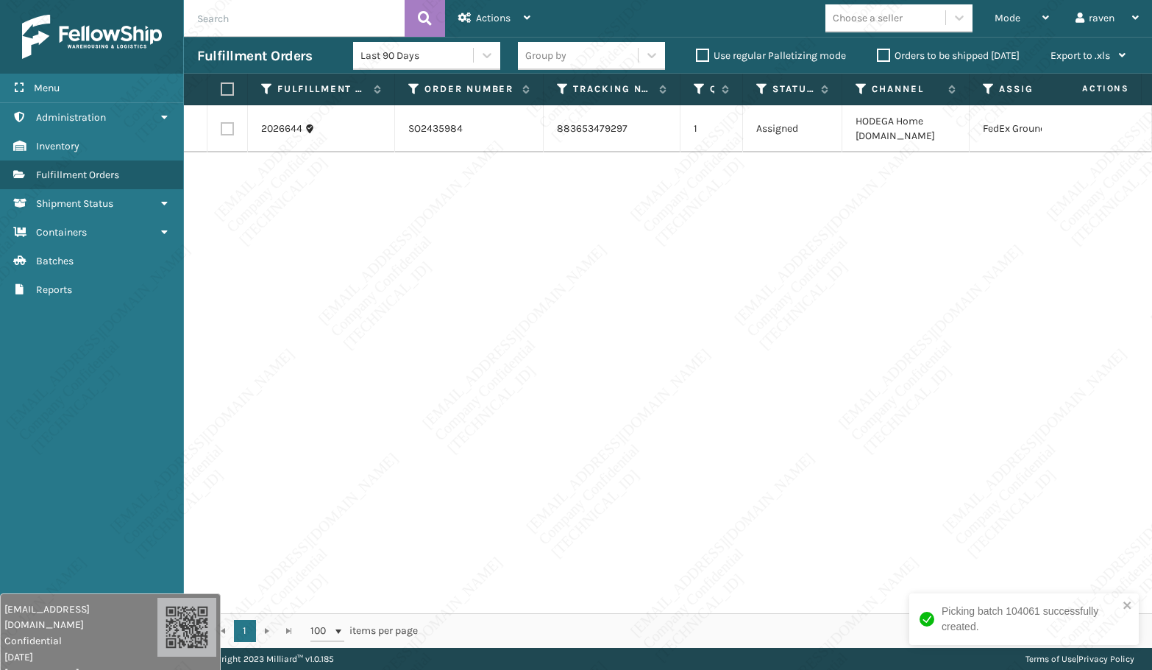
drag, startPoint x: 932, startPoint y: 410, endPoint x: 892, endPoint y: 399, distance: 41.2
click at [930, 410] on div "2026644 SO2435984 883653479297 1 Assigned HODEGA Home [DOMAIN_NAME] FedEx Ground" at bounding box center [668, 359] width 968 height 508
click at [226, 88] on label at bounding box center [225, 88] width 9 height 13
click at [221, 88] on input "checkbox" at bounding box center [221, 90] width 1 height 10
click at [485, 18] on span "Actions" at bounding box center [493, 18] width 35 height 13
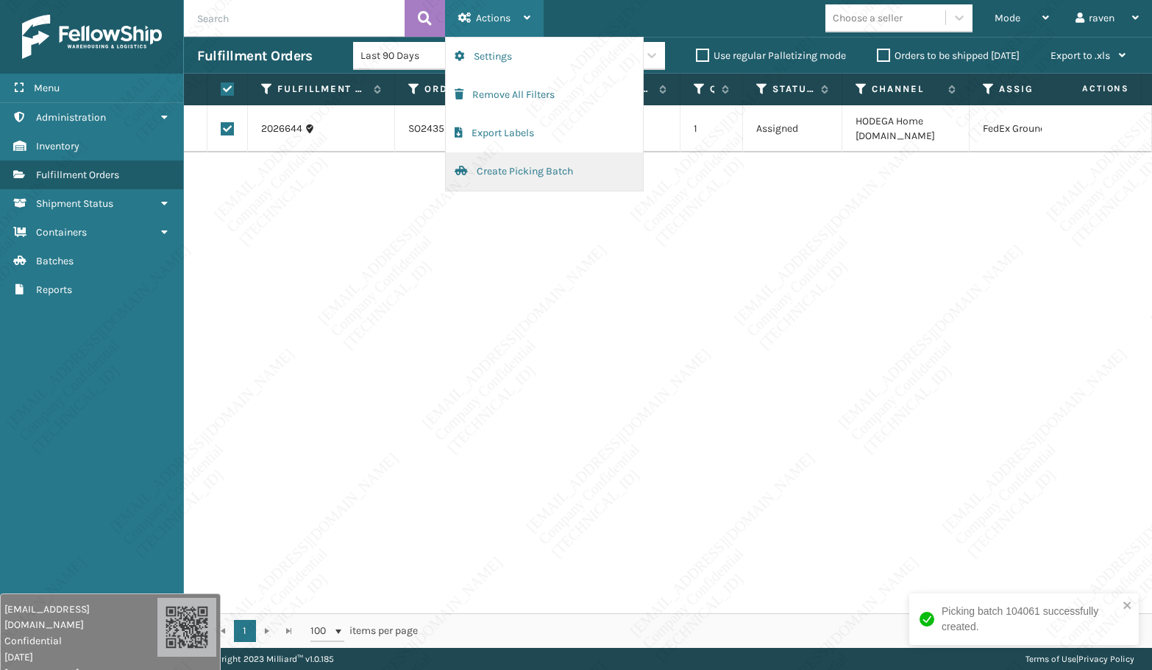
click at [500, 172] on button "Create Picking Batch" at bounding box center [544, 171] width 197 height 38
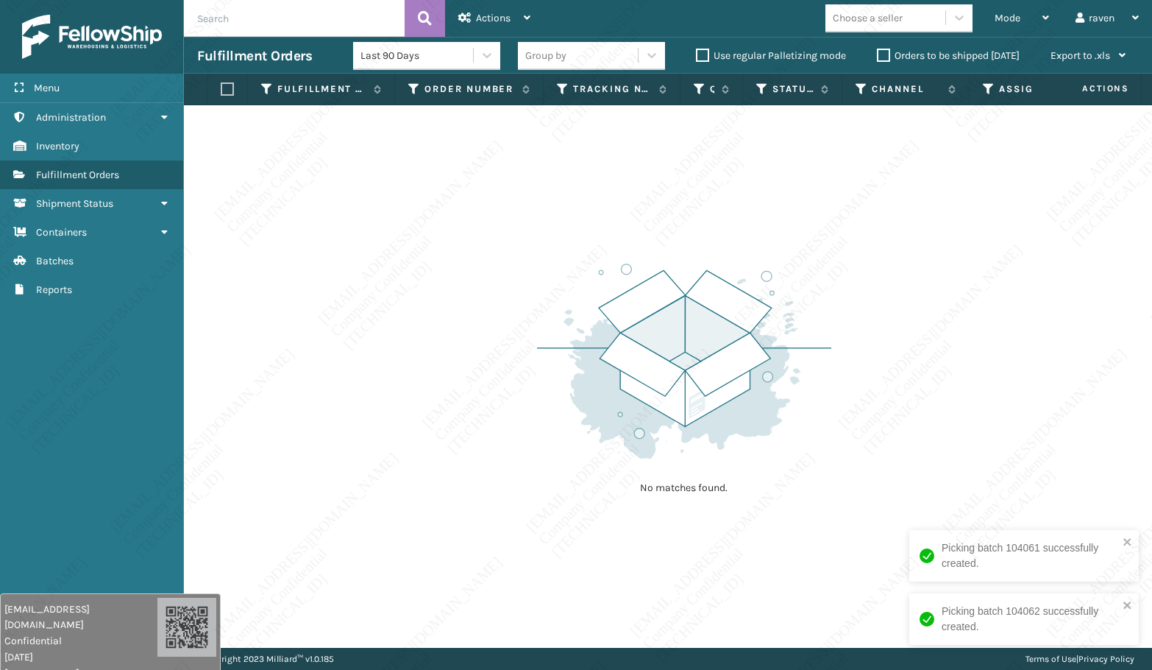
click at [916, 403] on div "No matches found." at bounding box center [668, 376] width 968 height 542
click at [1007, 10] on div "Mode" at bounding box center [1022, 18] width 54 height 37
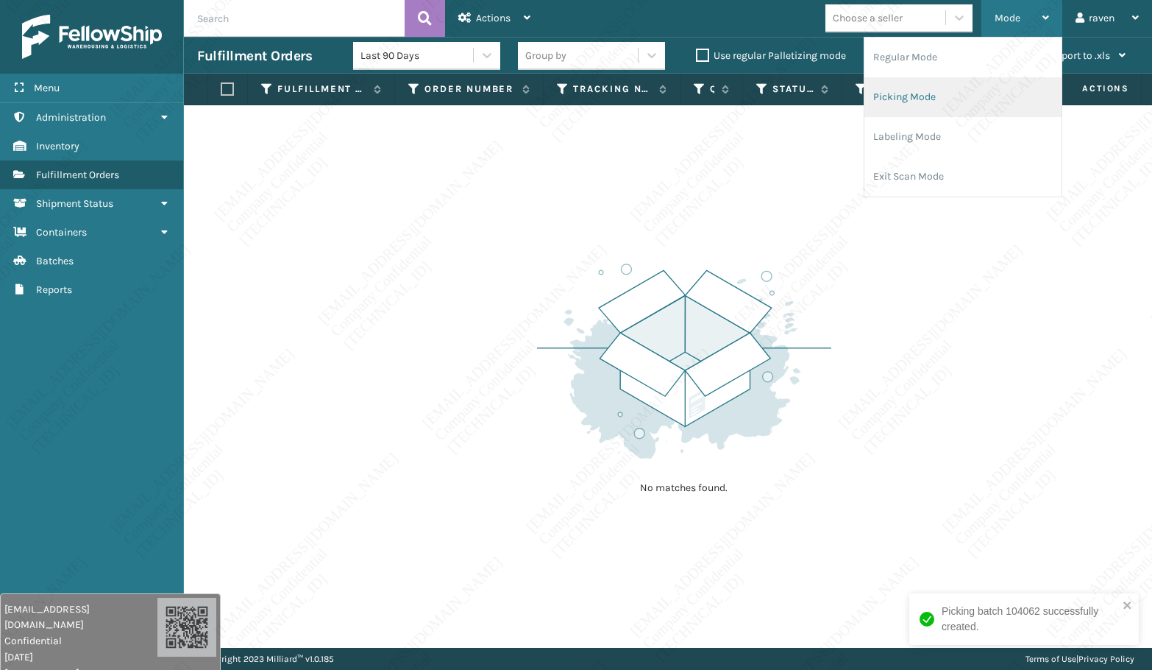
click at [951, 90] on li "Picking Mode" at bounding box center [963, 97] width 197 height 40
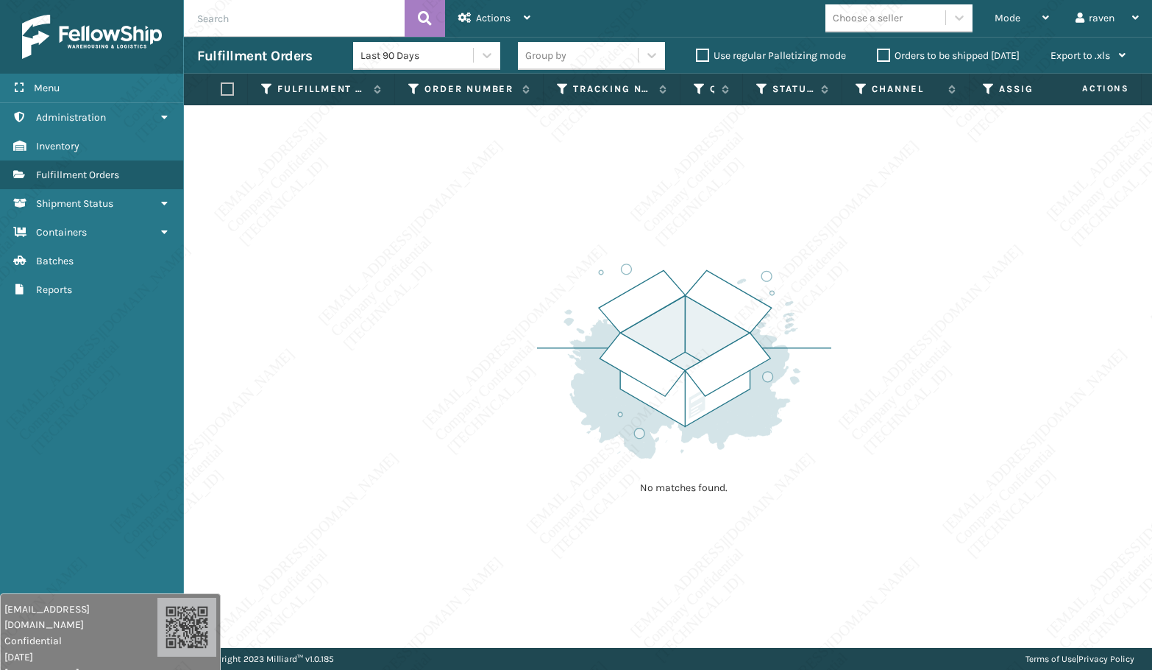
click at [526, 243] on div "No matches found." at bounding box center [668, 376] width 968 height 542
click at [840, 504] on div "No matches found." at bounding box center [668, 376] width 968 height 542
click at [520, 99] on th "Order Number" at bounding box center [469, 90] width 149 height 32
drag, startPoint x: 441, startPoint y: 238, endPoint x: 445, endPoint y: 231, distance: 8.6
click at [444, 233] on div "No matches found." at bounding box center [668, 376] width 968 height 542
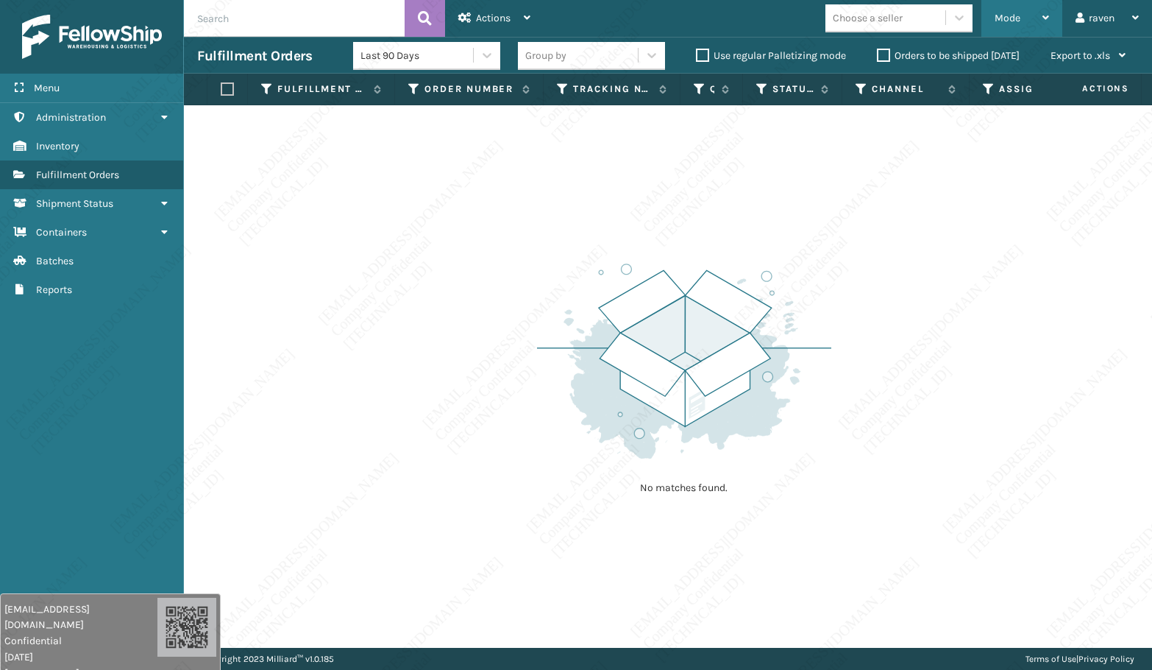
click at [1001, 23] on span "Mode" at bounding box center [1008, 18] width 26 height 13
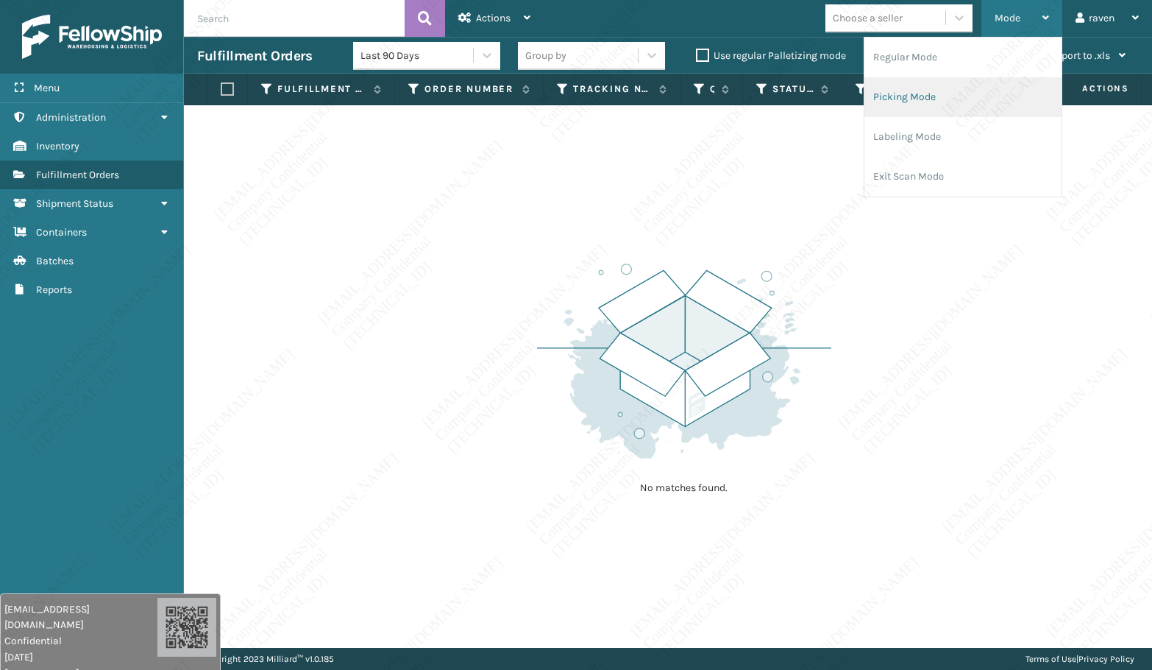
click at [884, 91] on li "Picking Mode" at bounding box center [963, 97] width 197 height 40
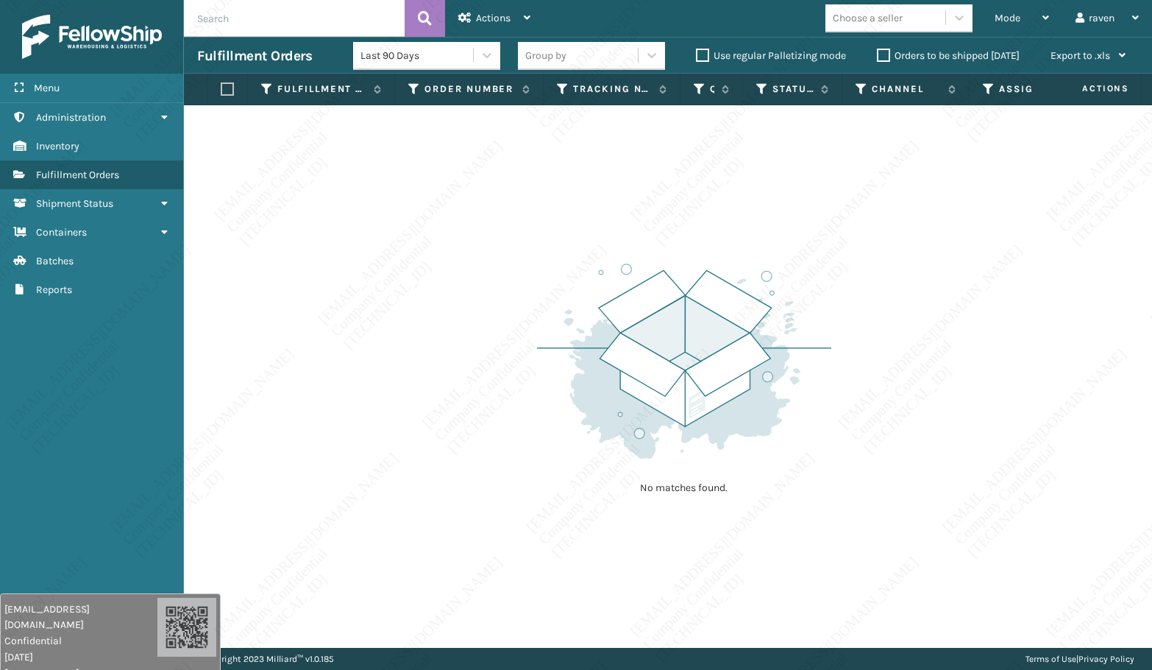
drag, startPoint x: 491, startPoint y: 257, endPoint x: 377, endPoint y: 158, distance: 150.8
click at [488, 254] on div "No matches found." at bounding box center [668, 376] width 968 height 542
click at [1010, 35] on div "Mode" at bounding box center [1022, 18] width 54 height 37
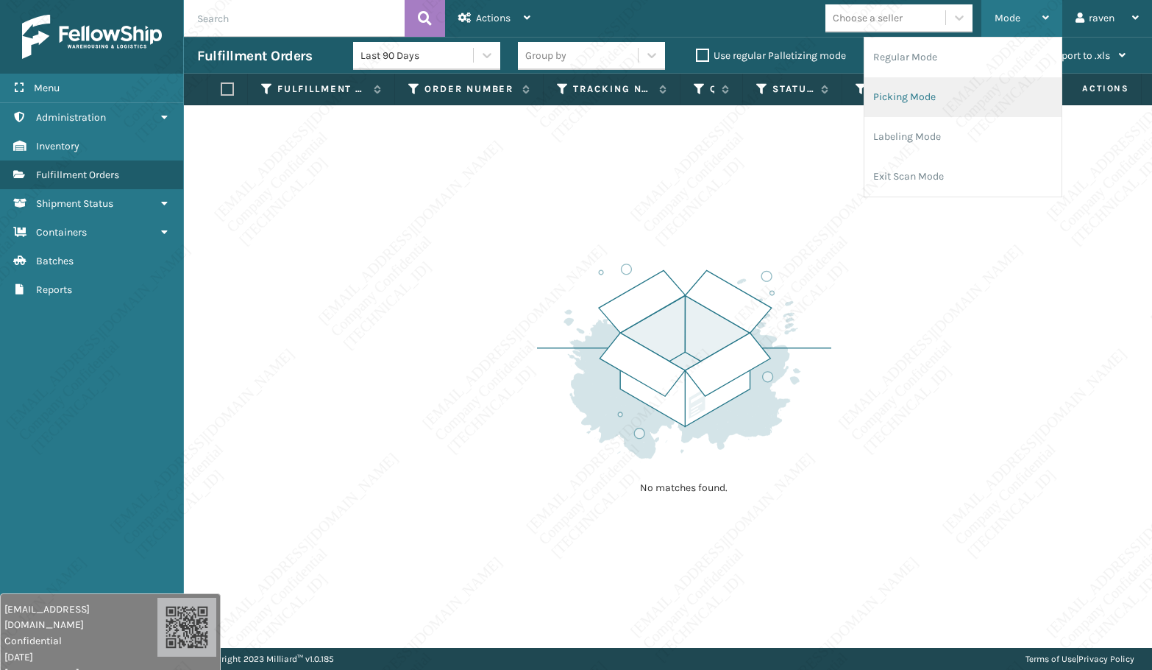
click at [921, 93] on li "Picking Mode" at bounding box center [963, 97] width 197 height 40
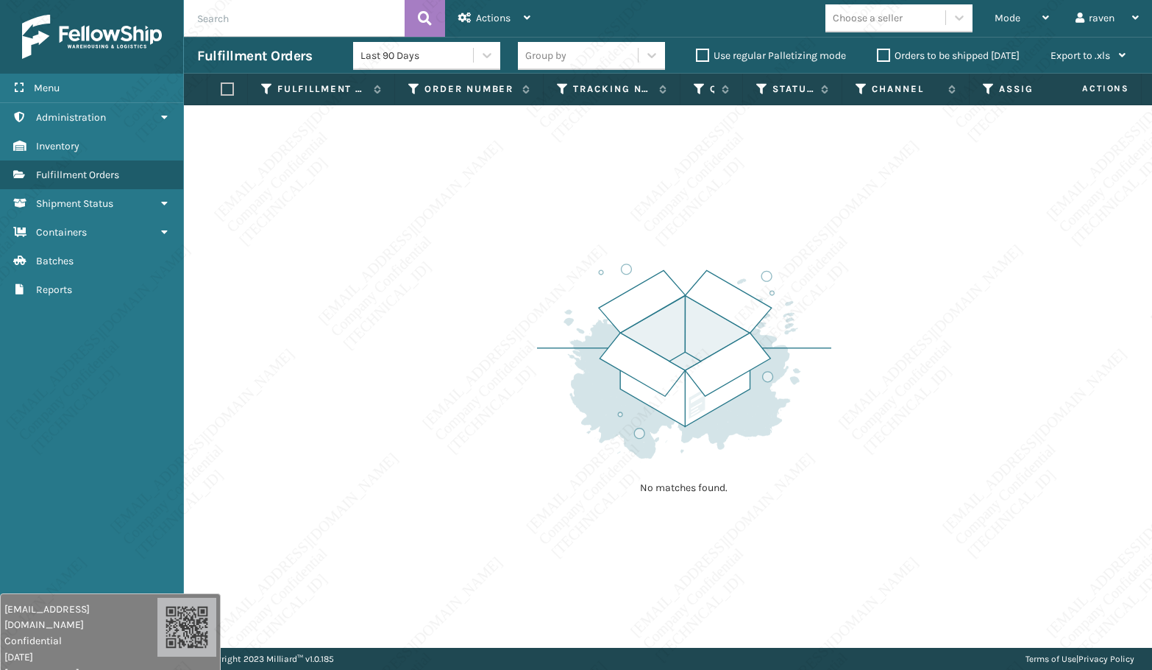
click at [1064, 329] on div "No matches found." at bounding box center [668, 376] width 968 height 542
click at [809, 504] on div "No matches found." at bounding box center [668, 376] width 968 height 542
click at [1001, 431] on div "No matches found." at bounding box center [668, 376] width 968 height 542
drag, startPoint x: 898, startPoint y: 606, endPoint x: 897, endPoint y: 614, distance: 7.5
click at [779, 428] on img at bounding box center [684, 361] width 294 height 204
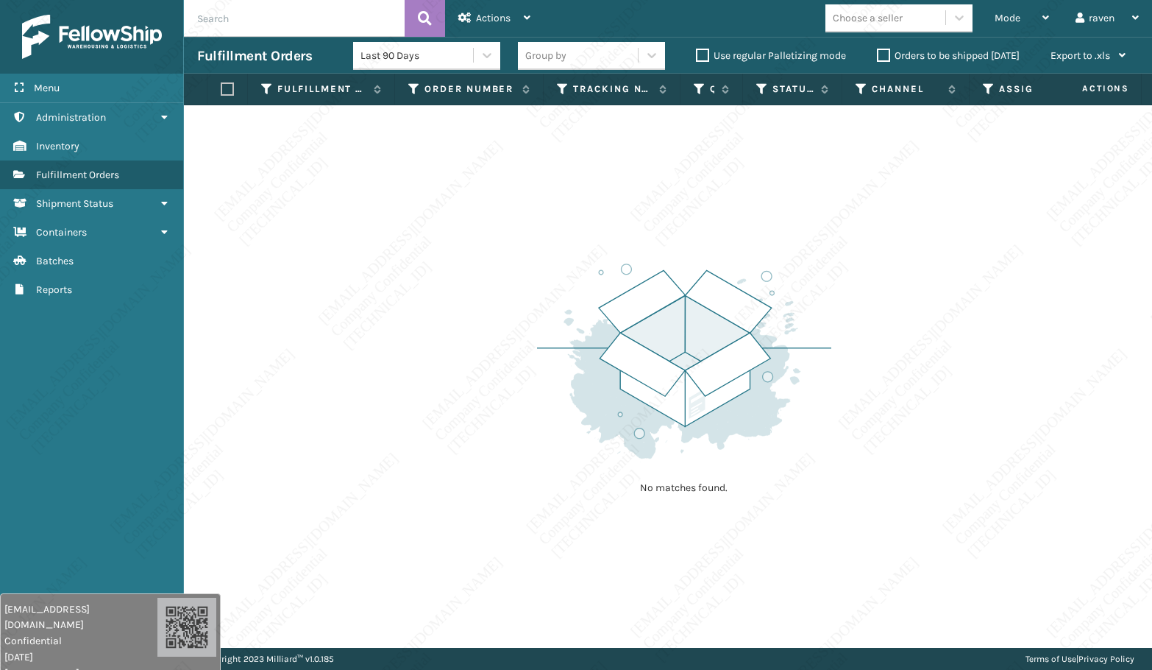
click at [836, 483] on div "No matches found." at bounding box center [668, 376] width 968 height 542
click at [967, 475] on div "No matches found." at bounding box center [668, 376] width 968 height 542
click at [991, 22] on div "Mode Regular Mode Picking Mode Labeling Mode Exit Scan Mode" at bounding box center [1022, 18] width 81 height 37
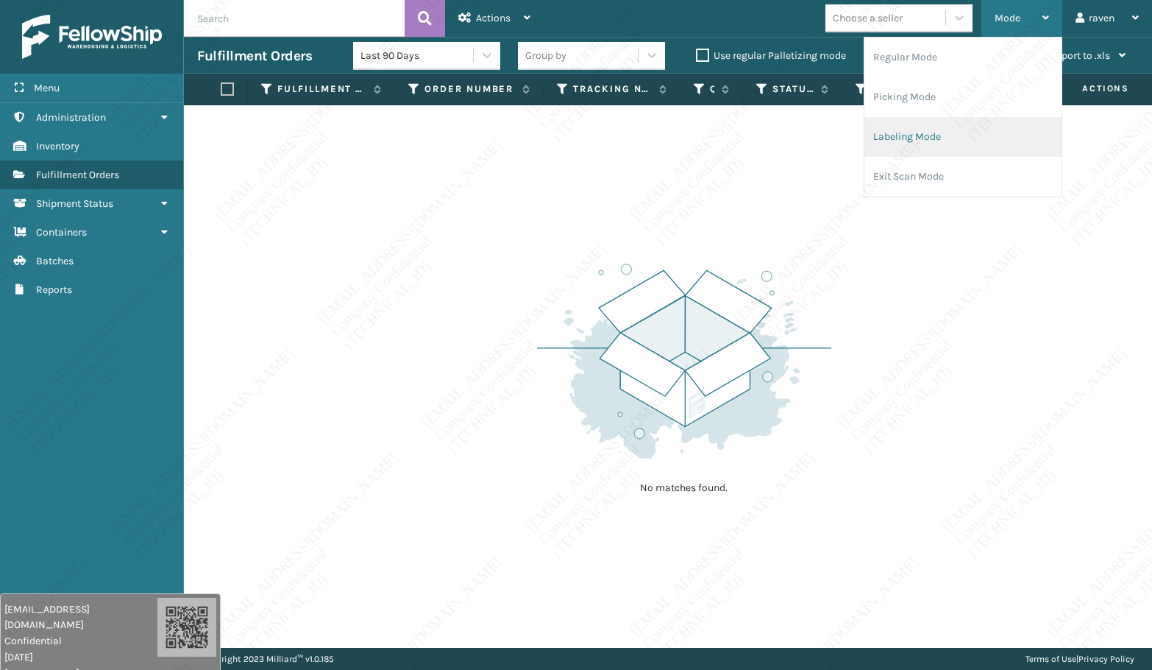
click at [941, 86] on li "Picking Mode" at bounding box center [963, 97] width 197 height 40
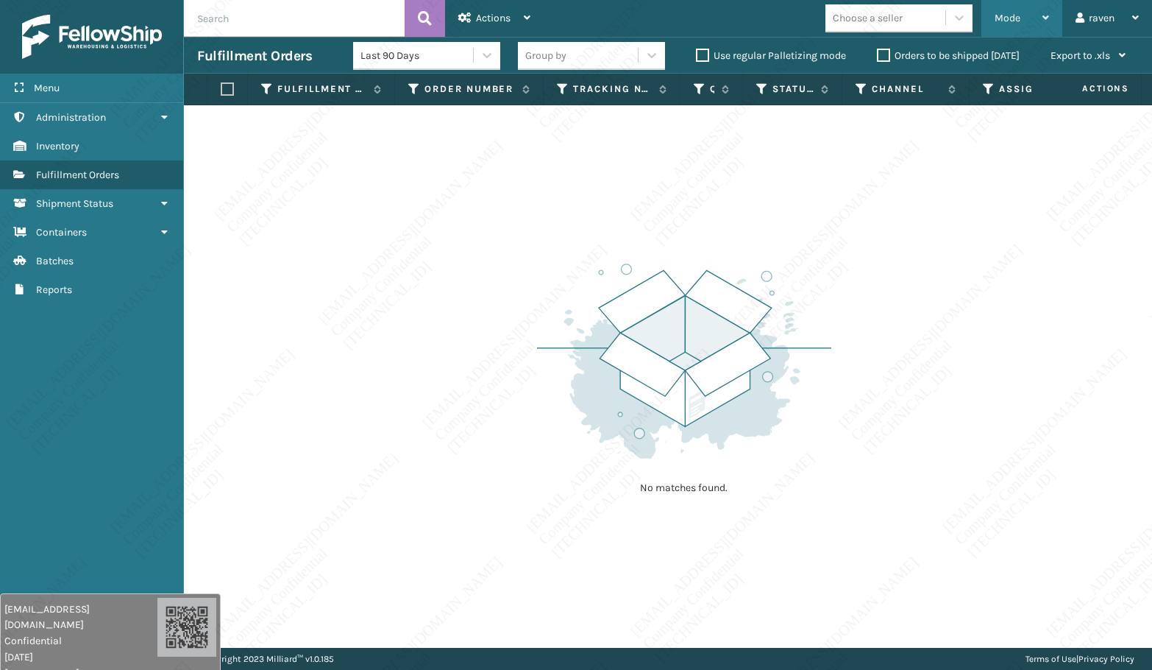
click at [990, 22] on div "Mode Regular Mode Picking Mode Labeling Mode Exit Scan Mode" at bounding box center [1022, 18] width 81 height 37
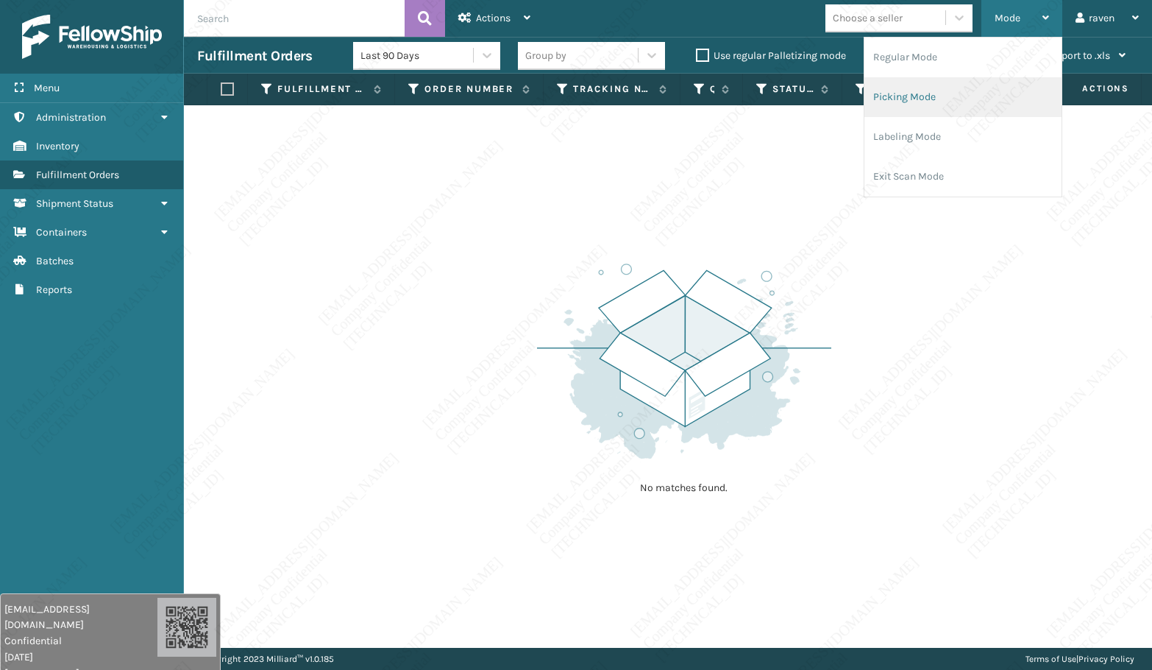
click at [935, 105] on li "Picking Mode" at bounding box center [963, 97] width 197 height 40
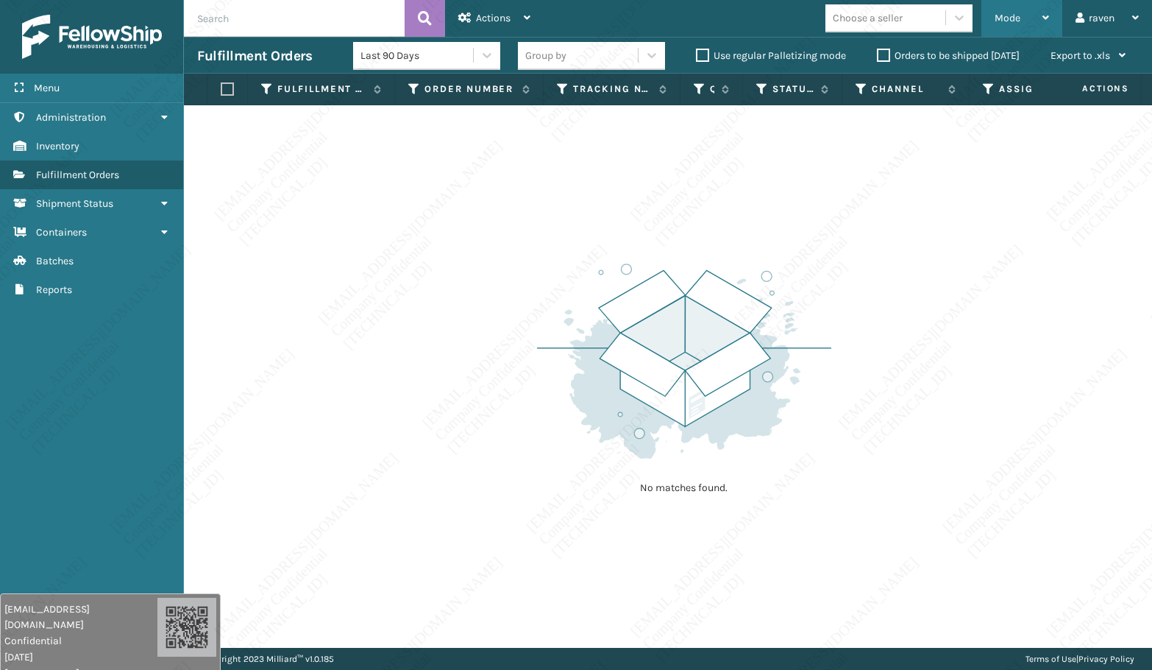
click at [1003, 21] on span "Mode" at bounding box center [1008, 18] width 26 height 13
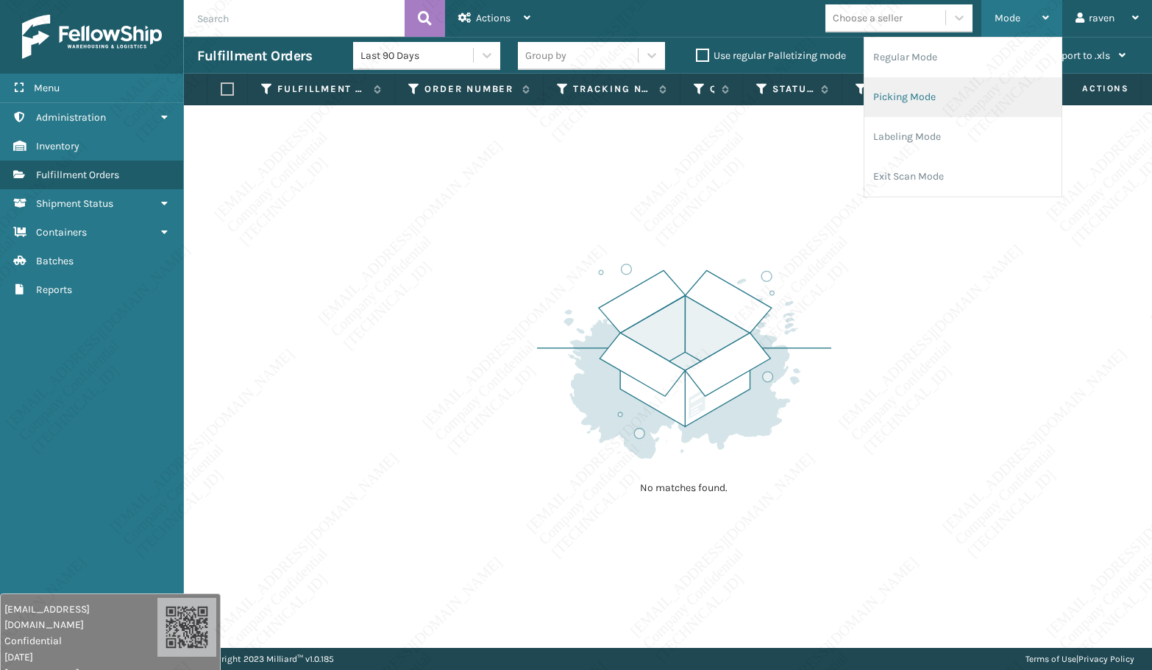
click at [912, 102] on li "Picking Mode" at bounding box center [963, 97] width 197 height 40
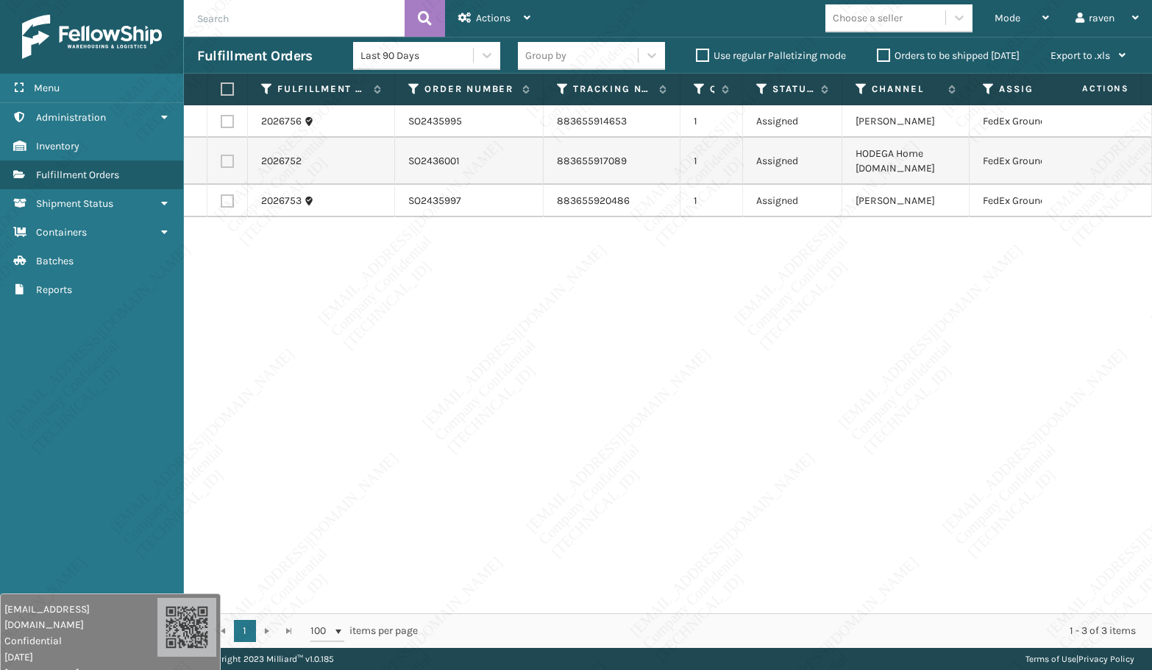
click at [229, 91] on label at bounding box center [225, 88] width 9 height 13
click at [221, 91] on input "checkbox" at bounding box center [221, 90] width 1 height 10
click at [492, 25] on div "Actions" at bounding box center [494, 18] width 72 height 37
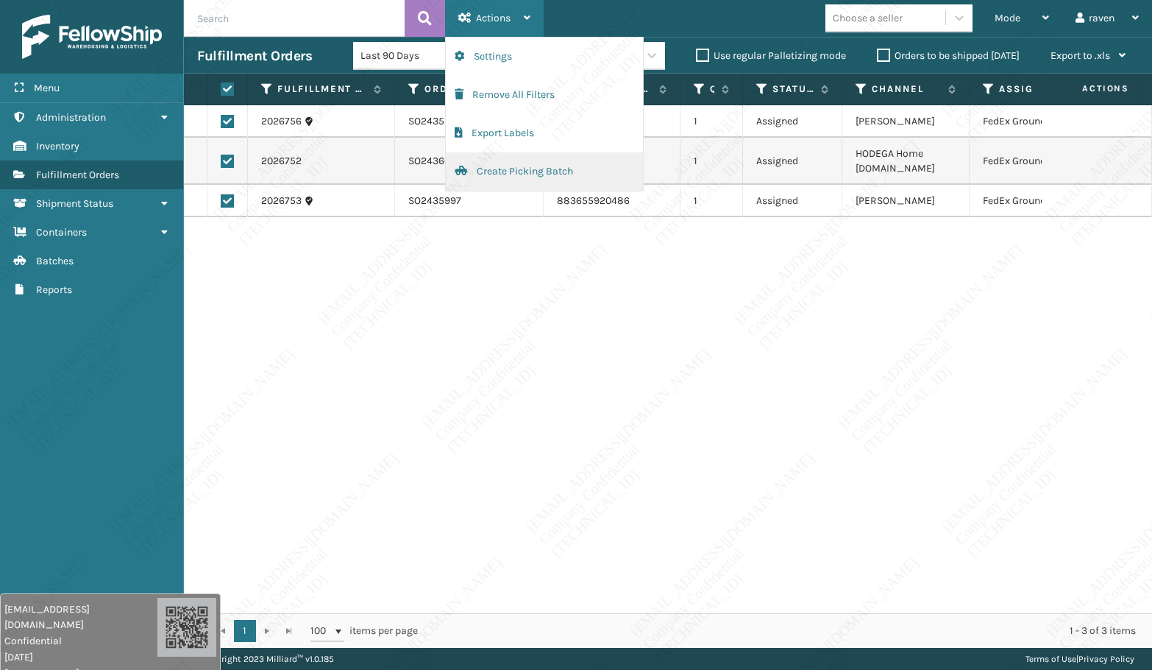
click at [491, 173] on button "Create Picking Batch" at bounding box center [544, 171] width 197 height 38
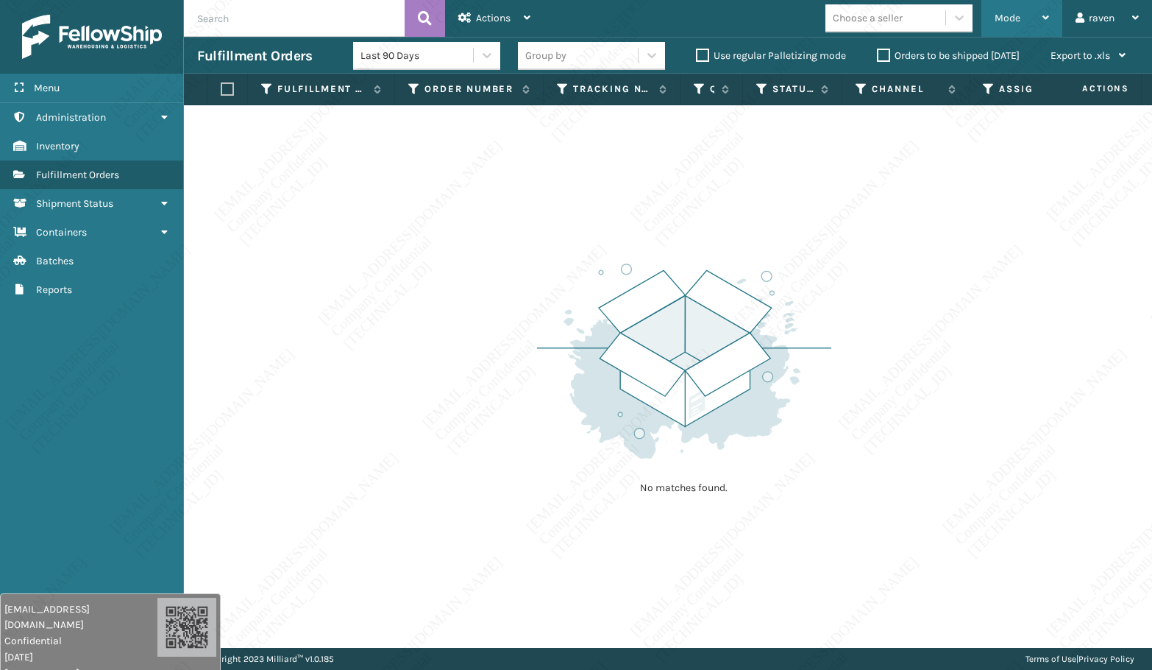
click at [997, 29] on div "Mode" at bounding box center [1022, 18] width 54 height 37
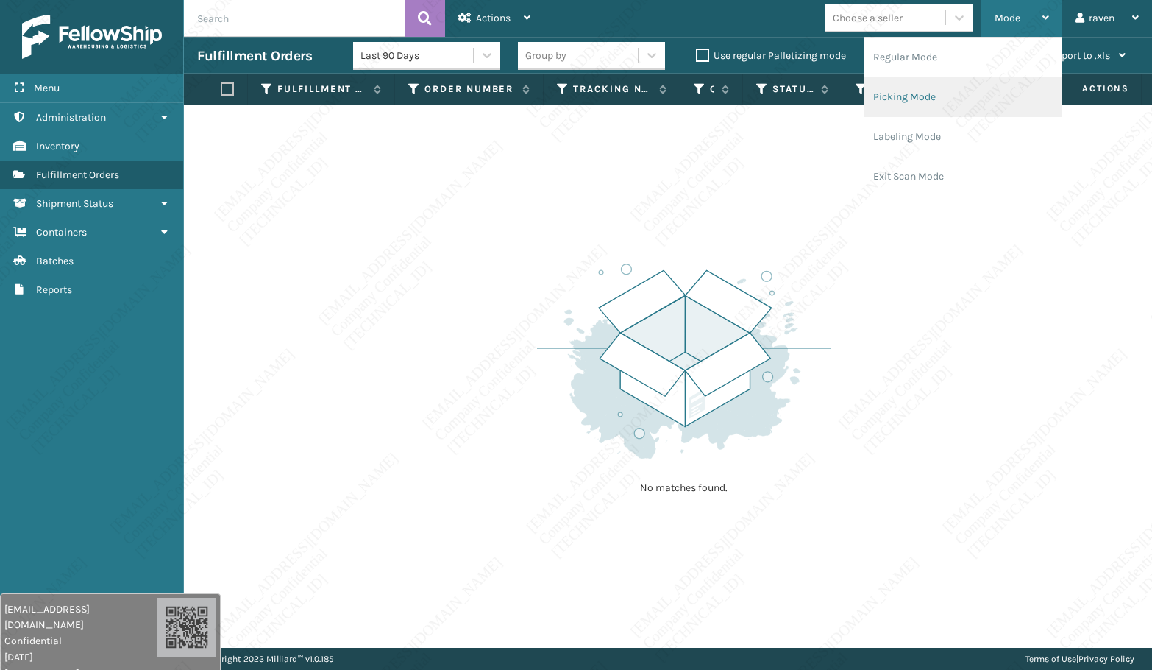
click at [921, 99] on li "Picking Mode" at bounding box center [963, 97] width 197 height 40
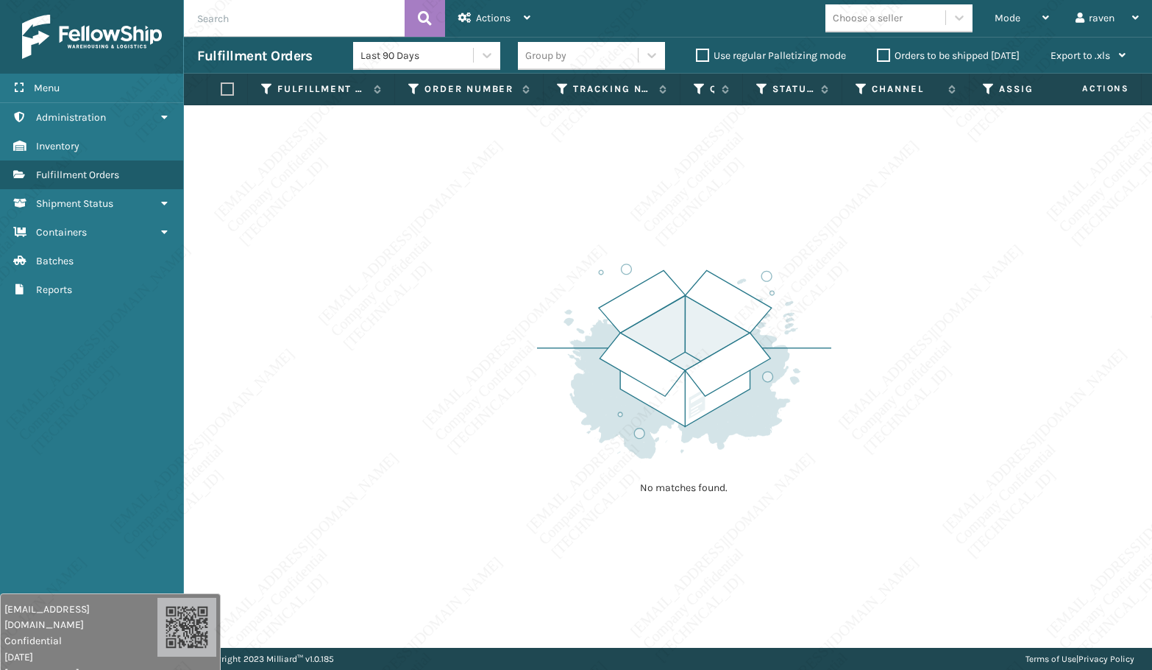
click at [851, 255] on div "No matches found." at bounding box center [668, 376] width 968 height 542
click at [990, 11] on div "Mode Regular Mode Picking Mode Labeling Mode Exit Scan Mode" at bounding box center [1022, 18] width 81 height 37
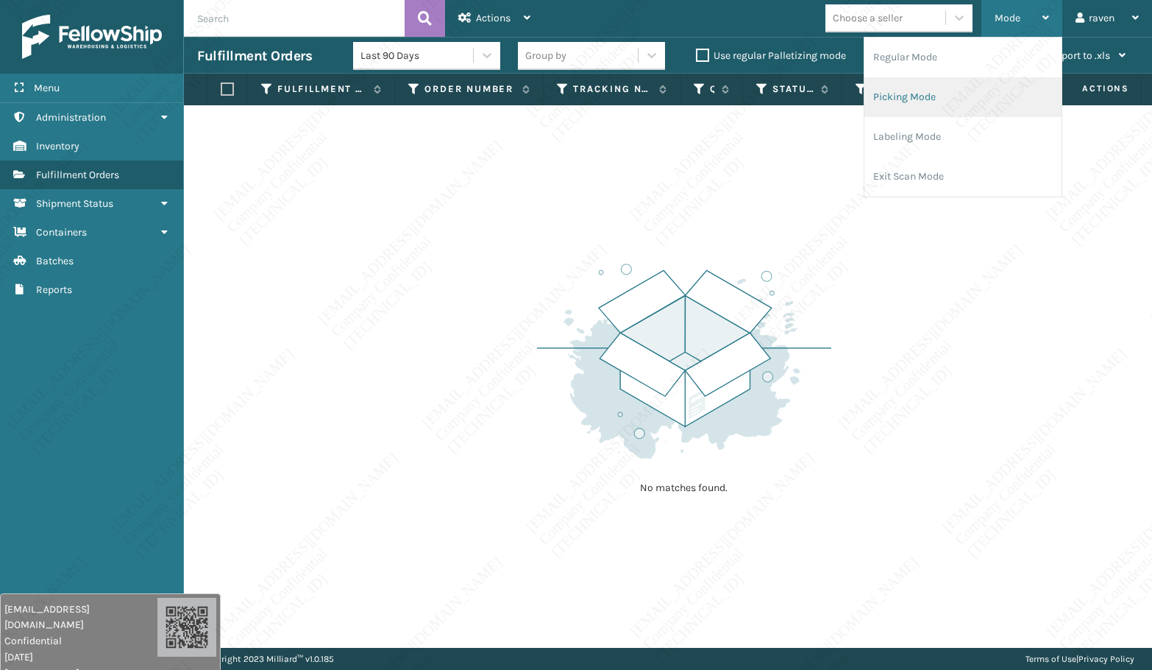
click at [934, 85] on li "Picking Mode" at bounding box center [963, 97] width 197 height 40
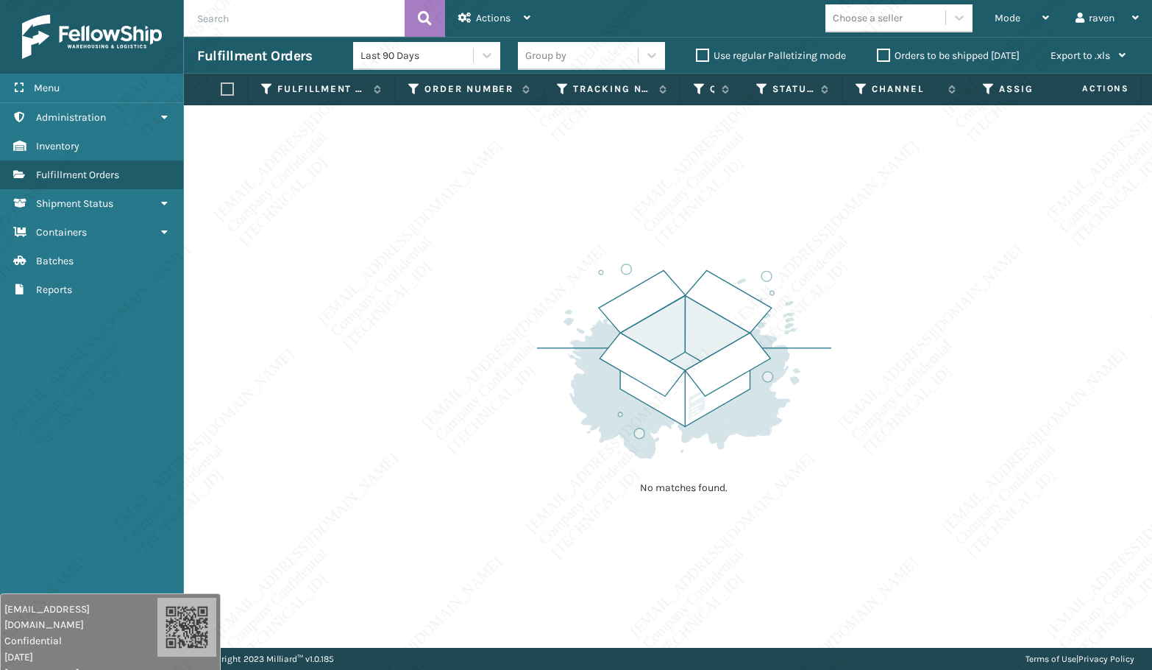
click at [766, 333] on img at bounding box center [684, 361] width 294 height 204
click at [765, 335] on img at bounding box center [684, 361] width 294 height 204
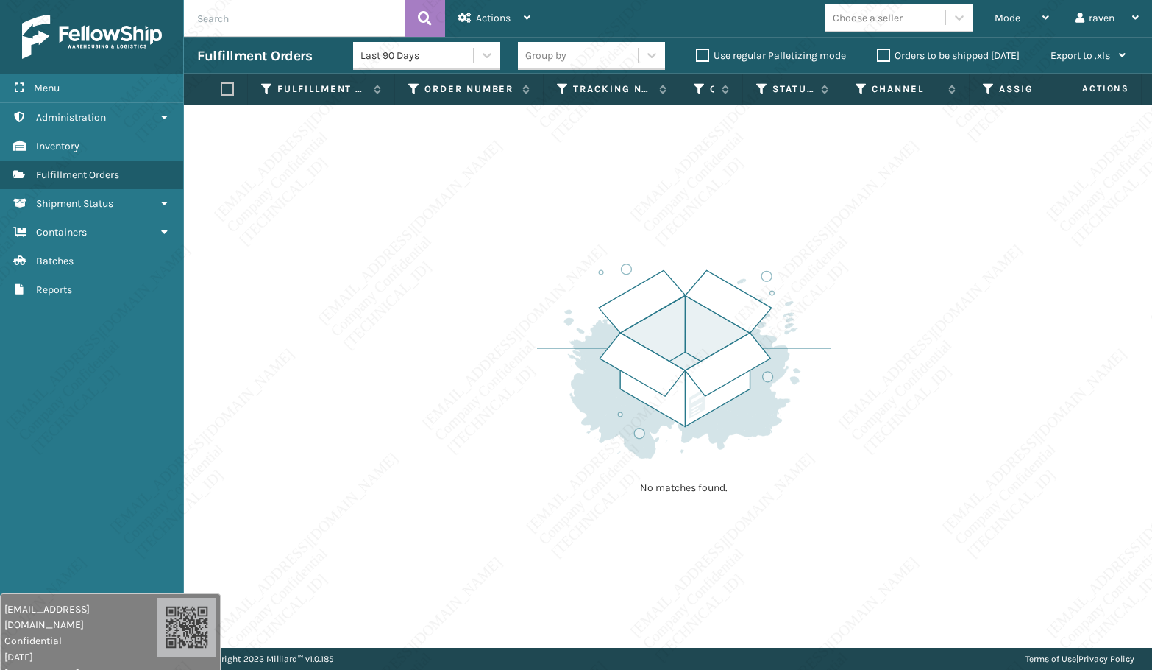
click at [765, 335] on img at bounding box center [684, 361] width 294 height 204
click at [765, 354] on img at bounding box center [684, 361] width 294 height 204
click at [765, 361] on img at bounding box center [684, 361] width 294 height 204
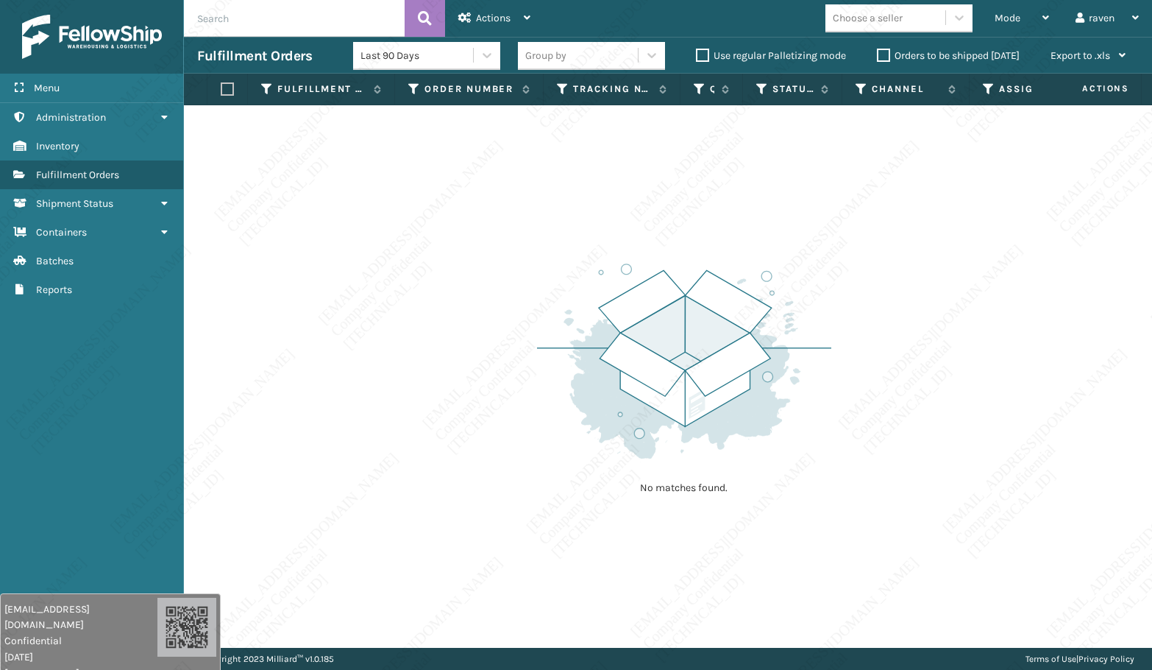
click at [765, 361] on img at bounding box center [684, 361] width 294 height 204
click at [765, 360] on img at bounding box center [684, 361] width 294 height 204
click at [1024, 11] on div "Mode" at bounding box center [1022, 18] width 54 height 37
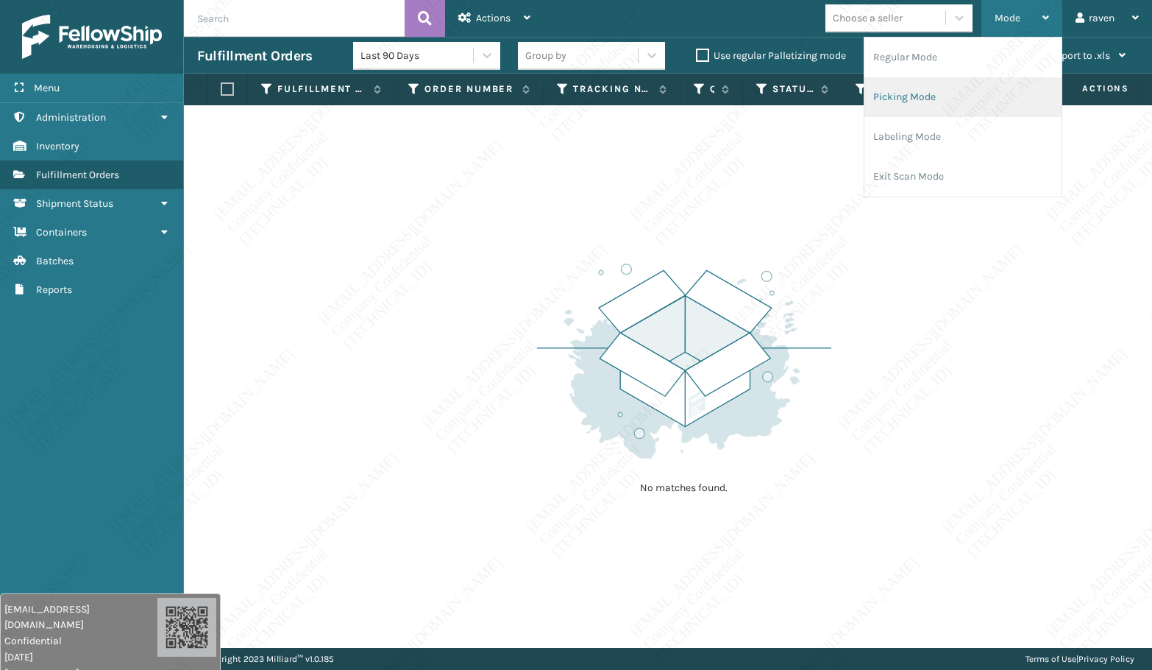
click at [972, 91] on li "Picking Mode" at bounding box center [963, 97] width 197 height 40
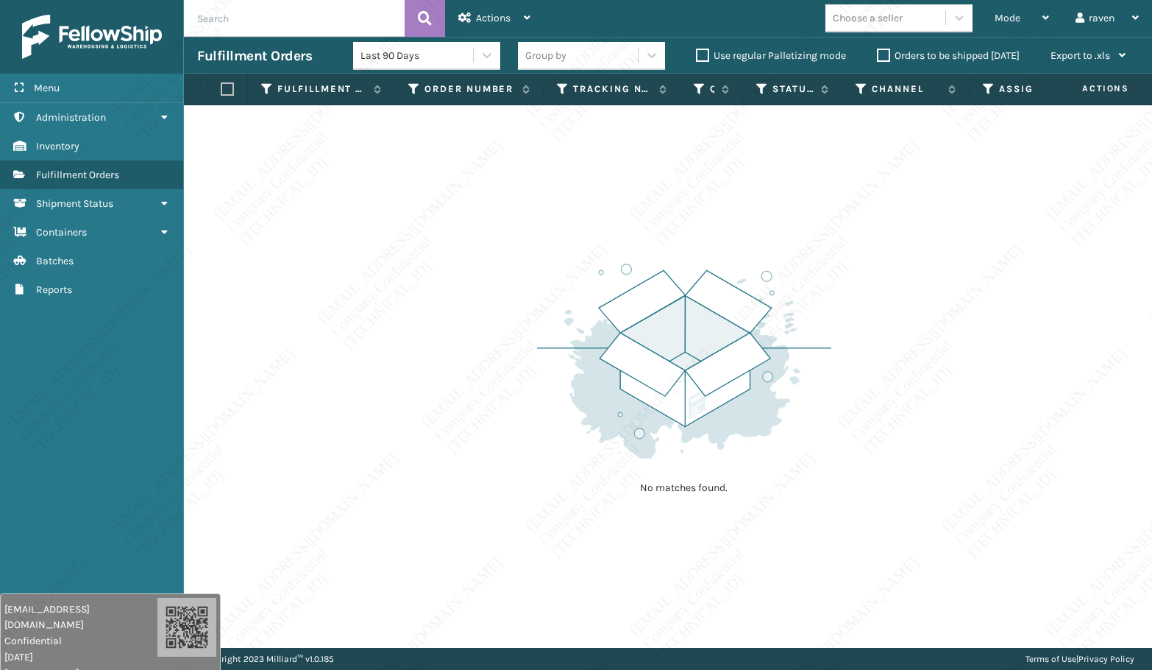
click at [1067, 369] on div "No matches found." at bounding box center [668, 376] width 968 height 542
drag, startPoint x: 1067, startPoint y: 375, endPoint x: 1059, endPoint y: 401, distance: 27.7
drag, startPoint x: 1059, startPoint y: 401, endPoint x: 963, endPoint y: 407, distance: 95.8
click at [963, 407] on div "No matches found." at bounding box center [668, 376] width 968 height 542
click at [965, 411] on div "No matches found." at bounding box center [668, 376] width 968 height 542
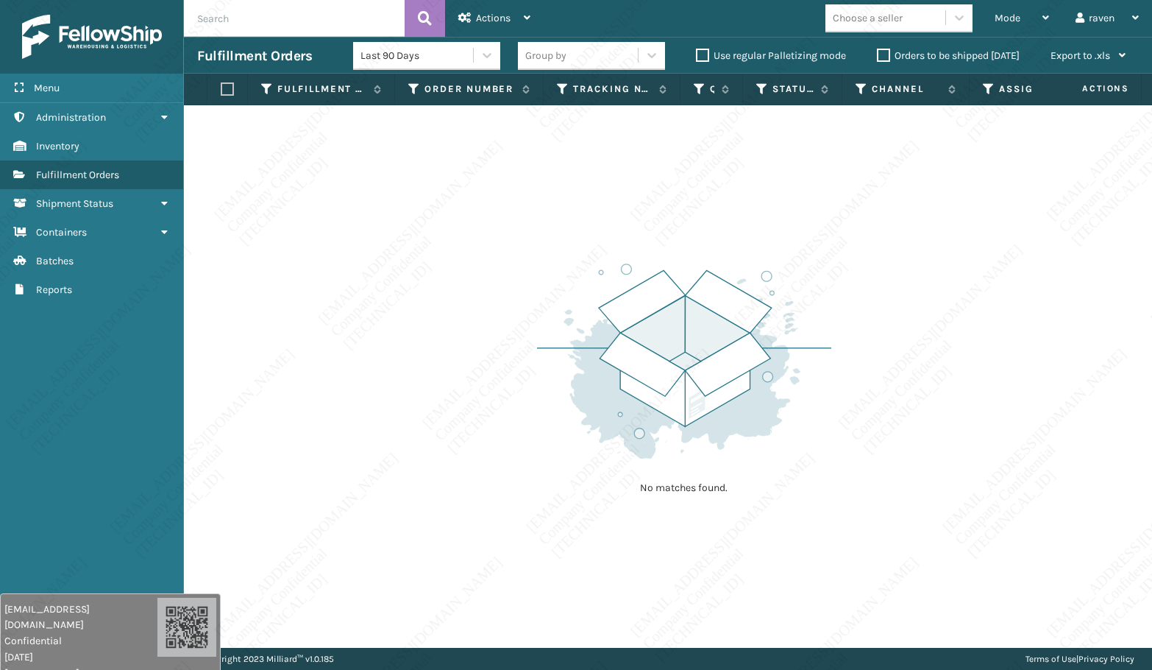
click at [688, 325] on img at bounding box center [684, 361] width 294 height 204
click at [687, 234] on div "No matches found." at bounding box center [668, 376] width 968 height 542
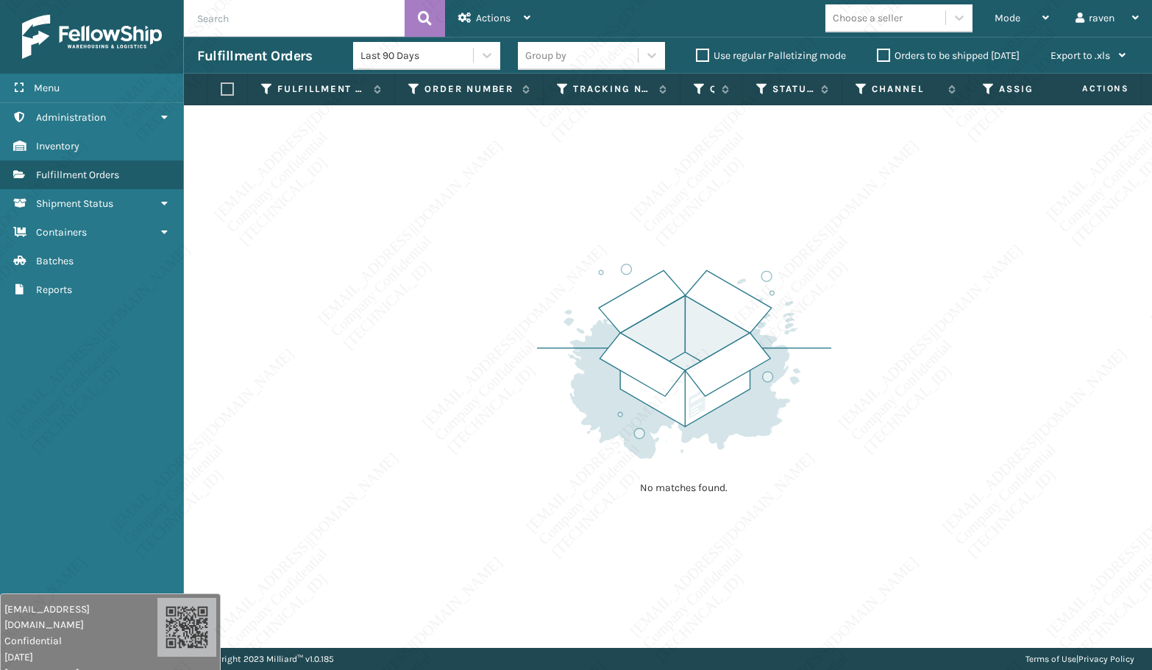
click at [687, 234] on div "No matches found." at bounding box center [668, 376] width 968 height 542
click at [687, 236] on div "No matches found." at bounding box center [668, 376] width 968 height 542
click at [675, 272] on img at bounding box center [684, 361] width 294 height 204
click at [675, 274] on img at bounding box center [684, 361] width 294 height 204
drag, startPoint x: 539, startPoint y: 308, endPoint x: 518, endPoint y: 316, distance: 22.4
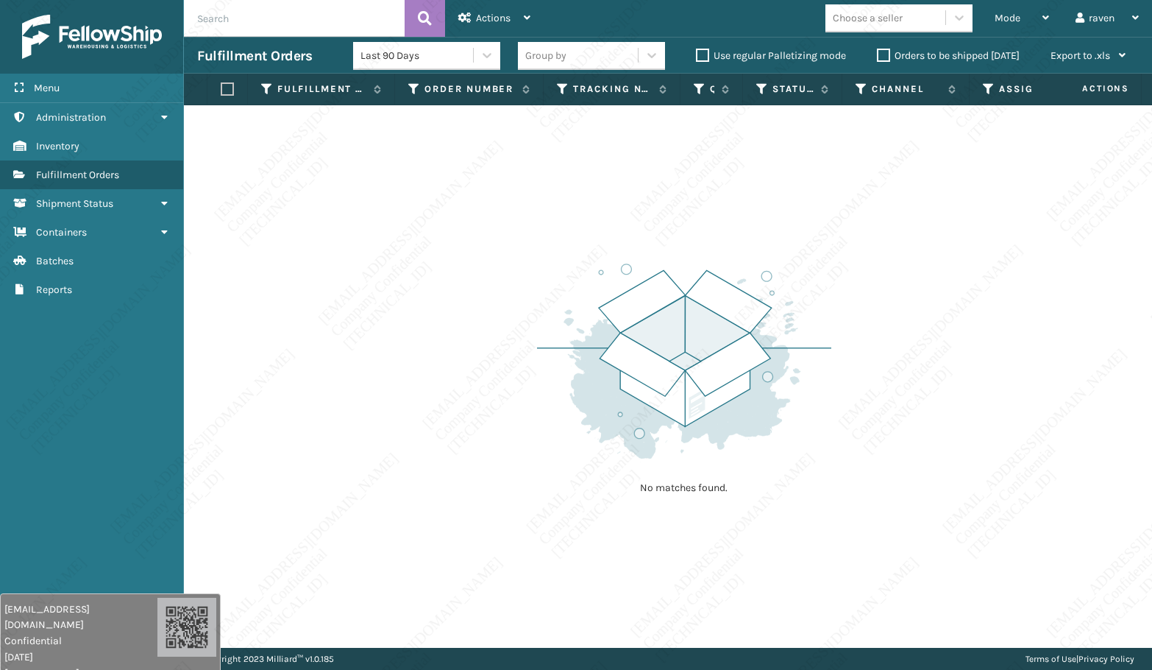
click at [517, 316] on div "No matches found." at bounding box center [668, 376] width 968 height 542
click at [518, 315] on div "No matches found." at bounding box center [668, 376] width 968 height 542
click at [875, 461] on div "No matches found." at bounding box center [668, 376] width 968 height 542
click at [550, 437] on img at bounding box center [684, 361] width 294 height 204
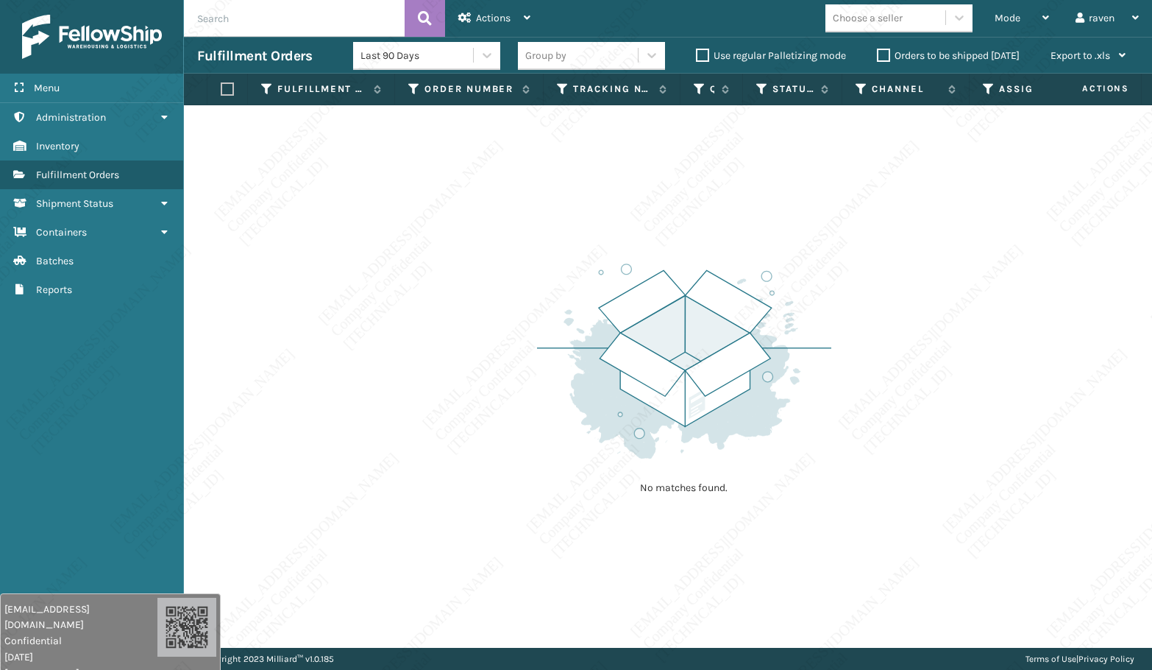
click at [550, 437] on img at bounding box center [684, 361] width 294 height 204
click at [550, 438] on img at bounding box center [684, 361] width 294 height 204
click at [563, 438] on img at bounding box center [684, 361] width 294 height 204
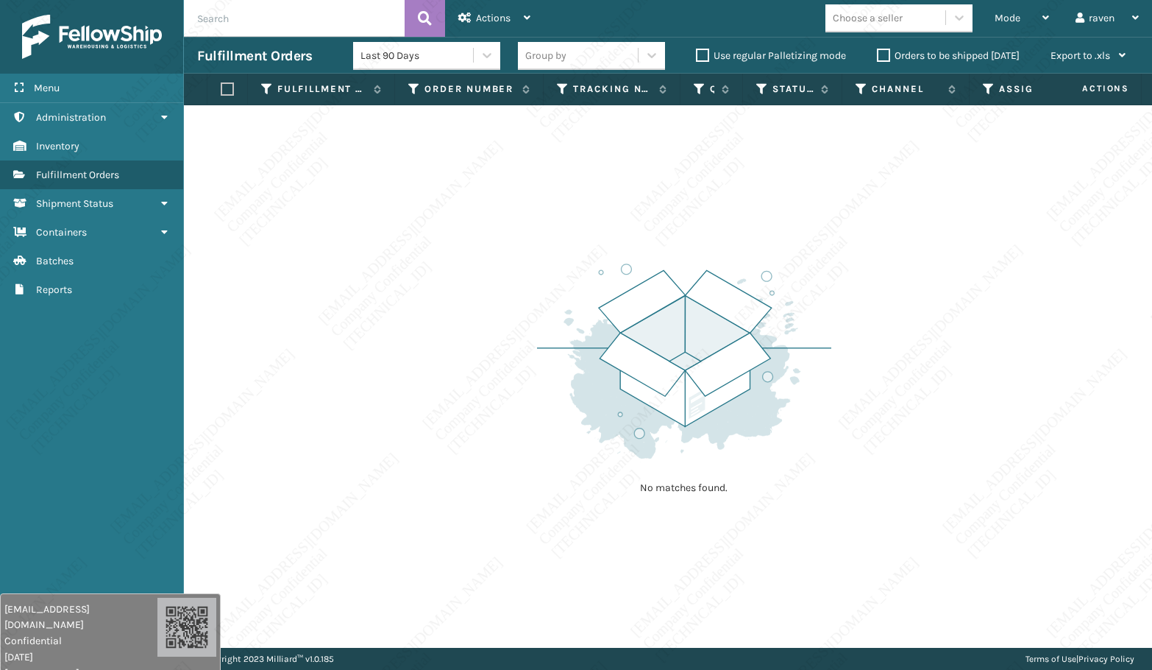
click at [563, 438] on img at bounding box center [684, 361] width 294 height 204
click at [493, 504] on div "No matches found." at bounding box center [668, 376] width 968 height 542
click at [524, 504] on div "No matches found." at bounding box center [668, 376] width 968 height 542
drag, startPoint x: 589, startPoint y: 302, endPoint x: 851, endPoint y: 210, distance: 277.6
click at [591, 302] on img at bounding box center [684, 361] width 294 height 204
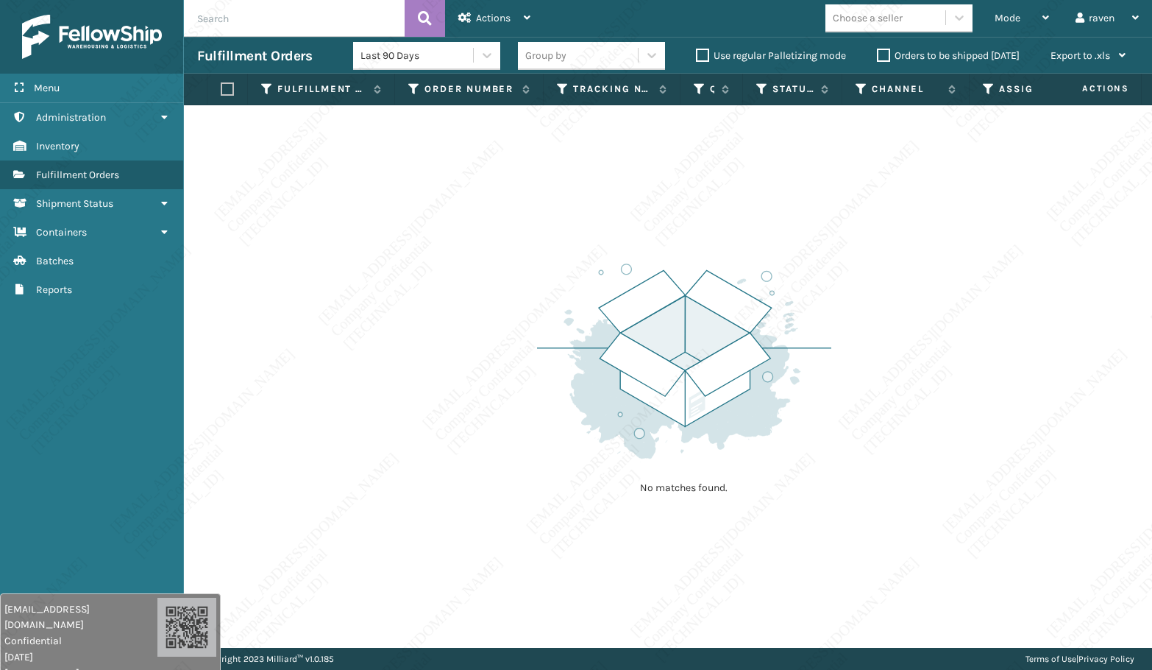
click at [642, 252] on div "No matches found." at bounding box center [684, 377] width 294 height 272
click at [996, 20] on span "Mode" at bounding box center [1008, 18] width 26 height 13
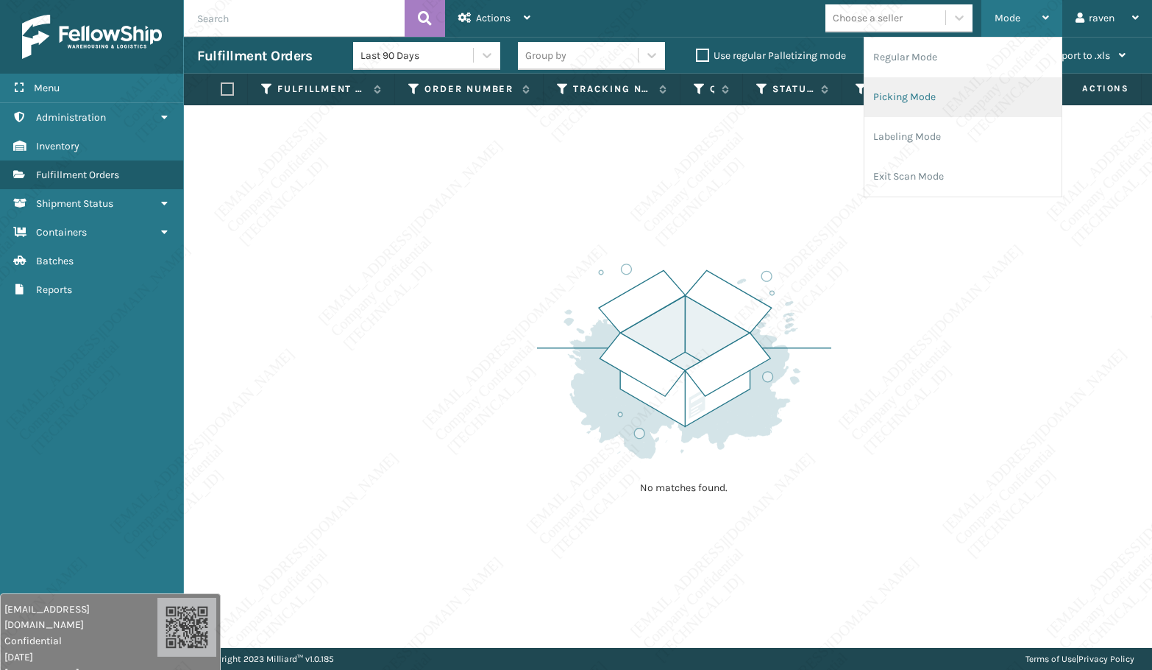
click at [947, 107] on li "Picking Mode" at bounding box center [963, 97] width 197 height 40
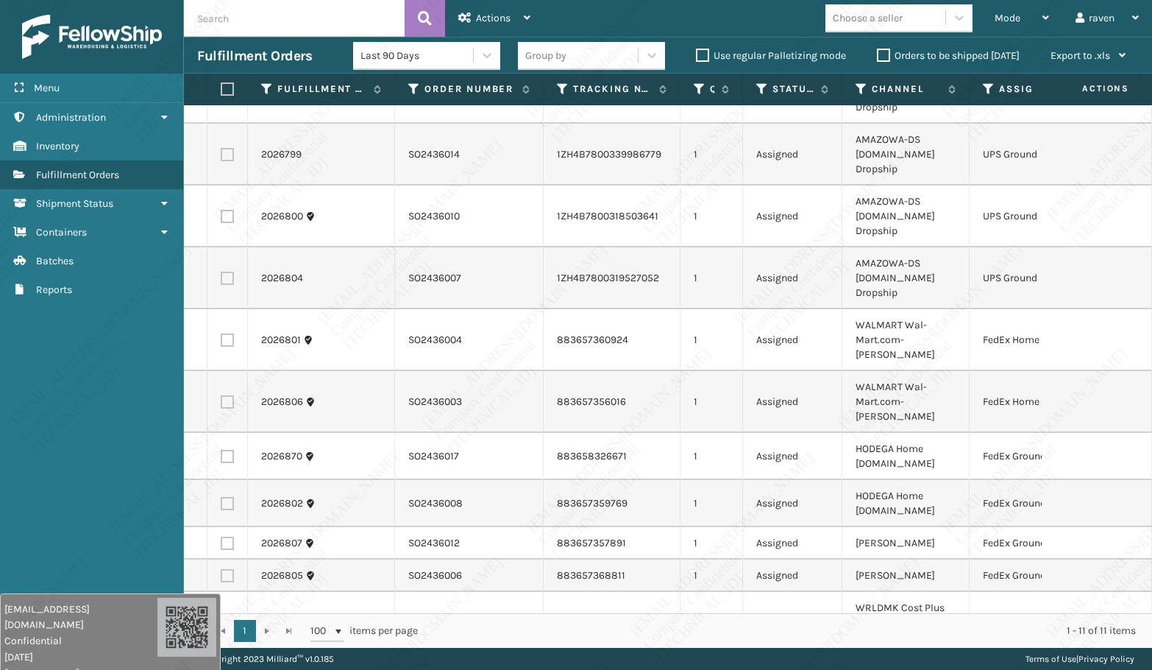
scroll to position [0, 0]
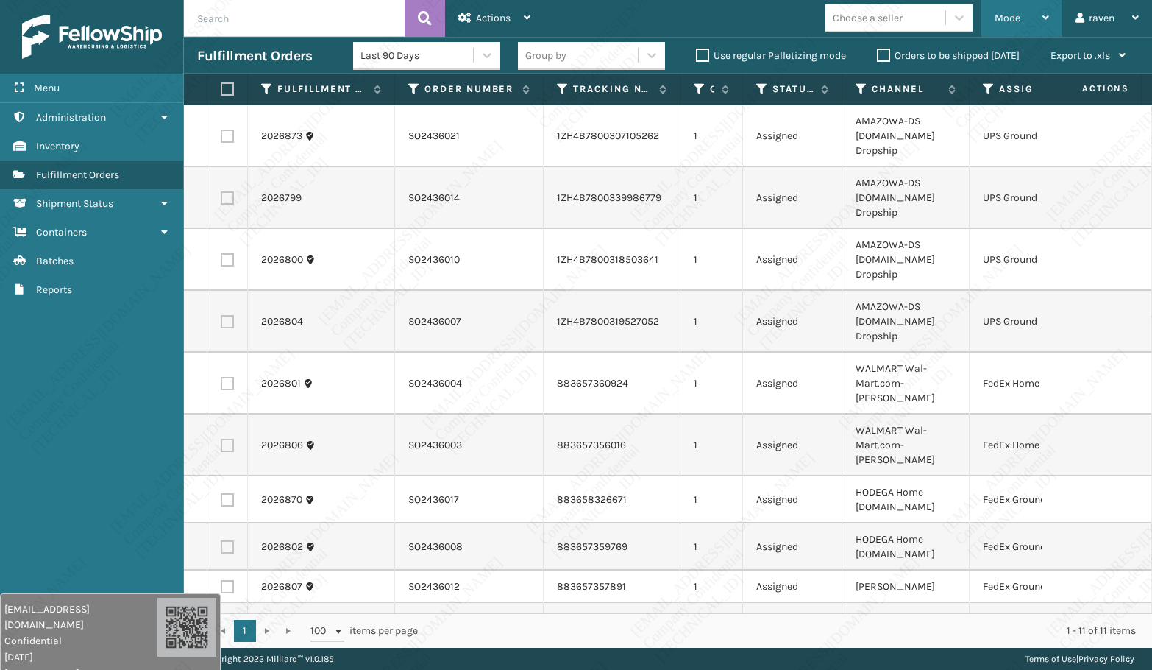
click at [996, 15] on span "Mode" at bounding box center [1008, 18] width 26 height 13
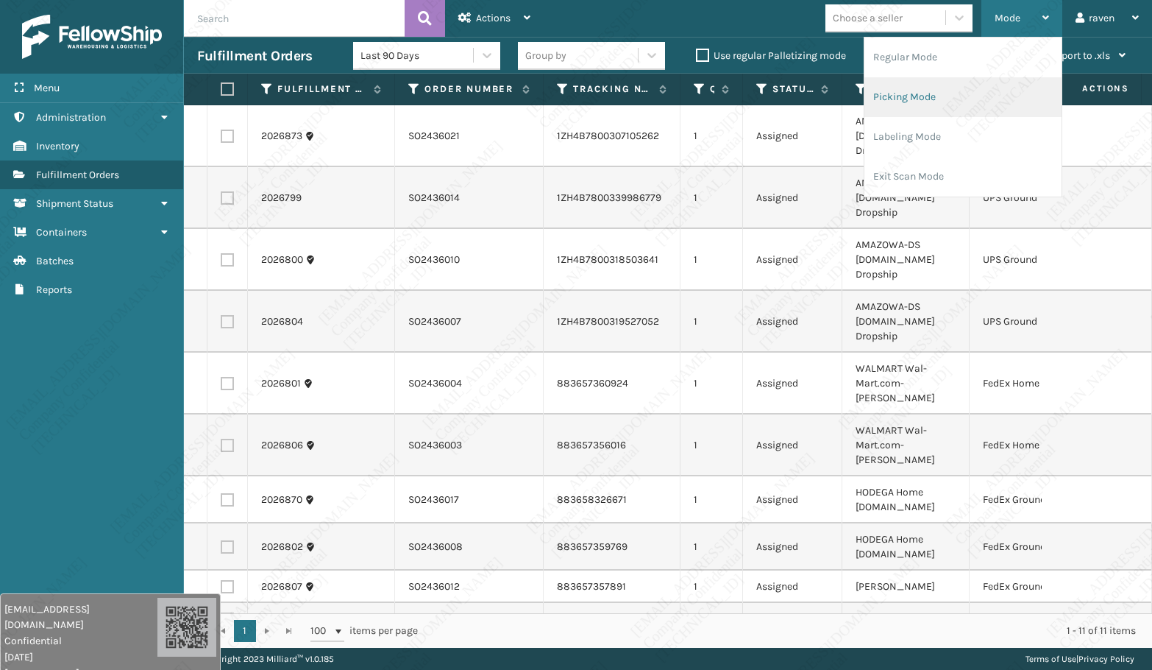
click at [955, 81] on li "Picking Mode" at bounding box center [963, 97] width 197 height 40
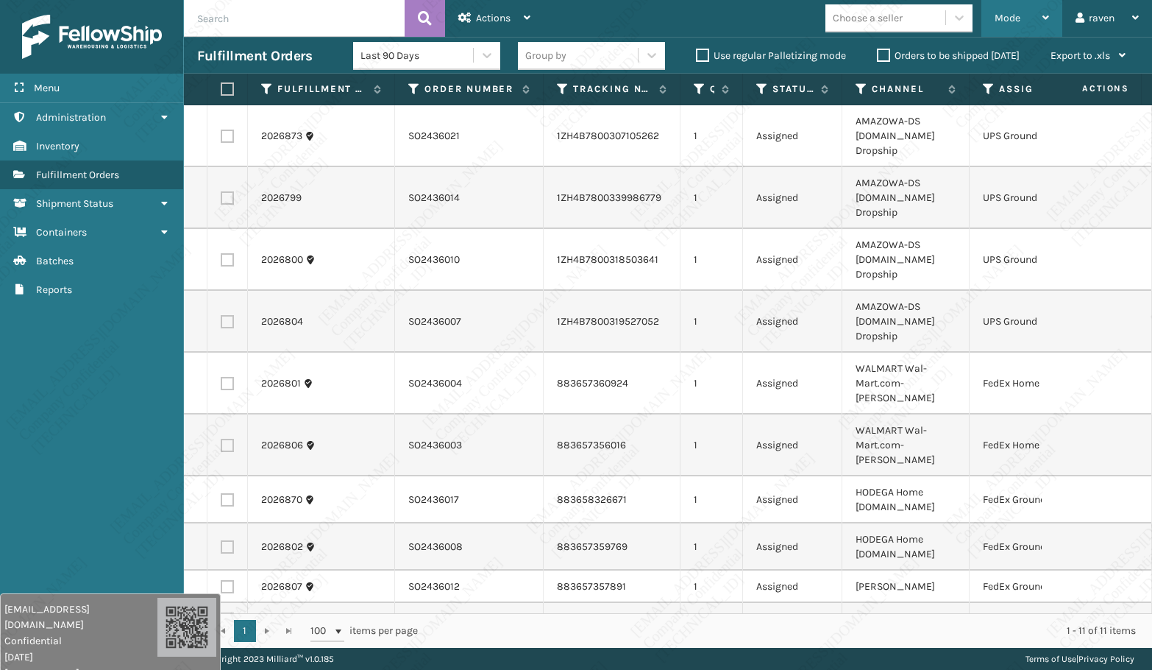
click at [1006, 15] on span "Mode" at bounding box center [1008, 18] width 26 height 13
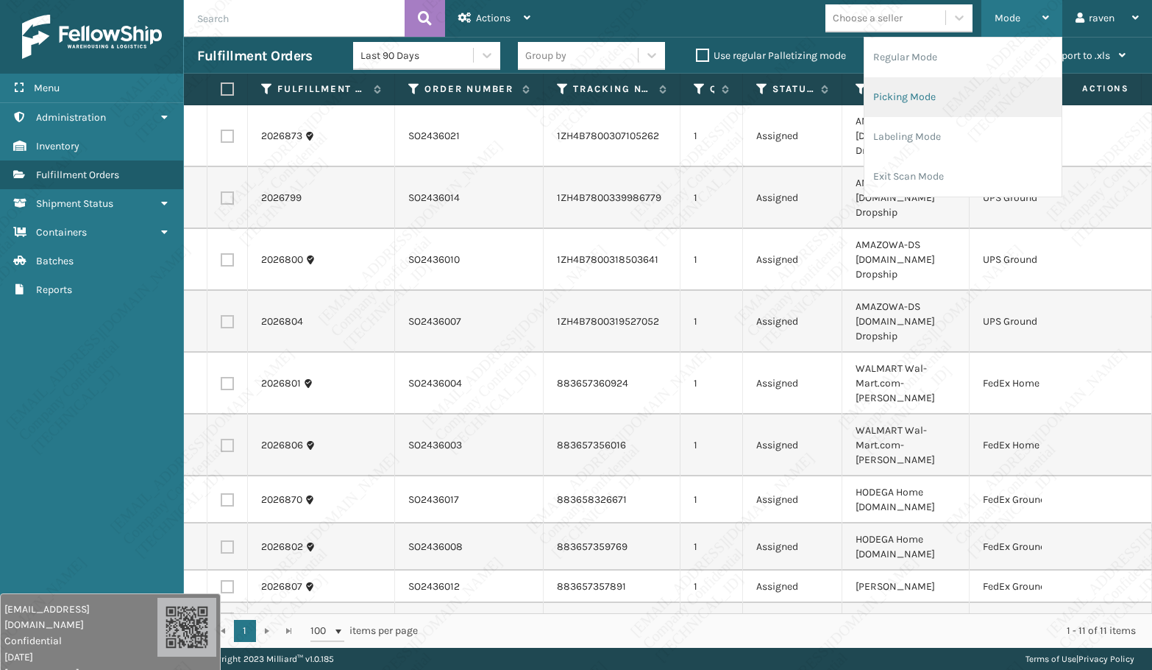
click at [944, 100] on li "Picking Mode" at bounding box center [963, 97] width 197 height 40
